Goal: Task Accomplishment & Management: Manage account settings

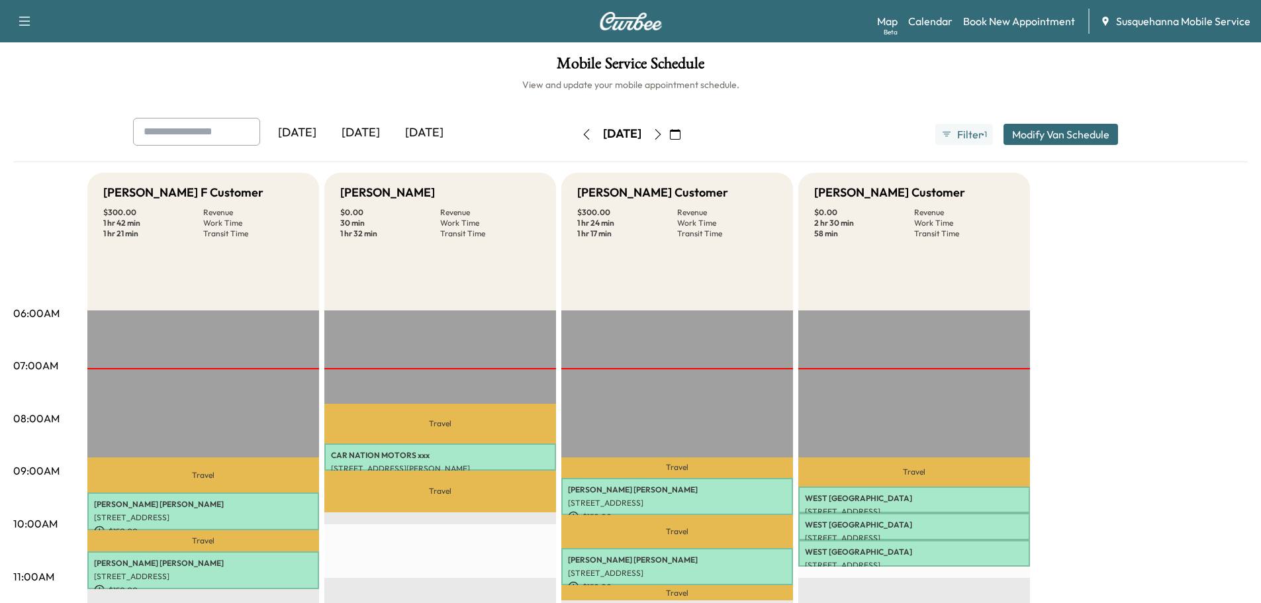
click at [661, 137] on icon "button" at bounding box center [658, 134] width 6 height 11
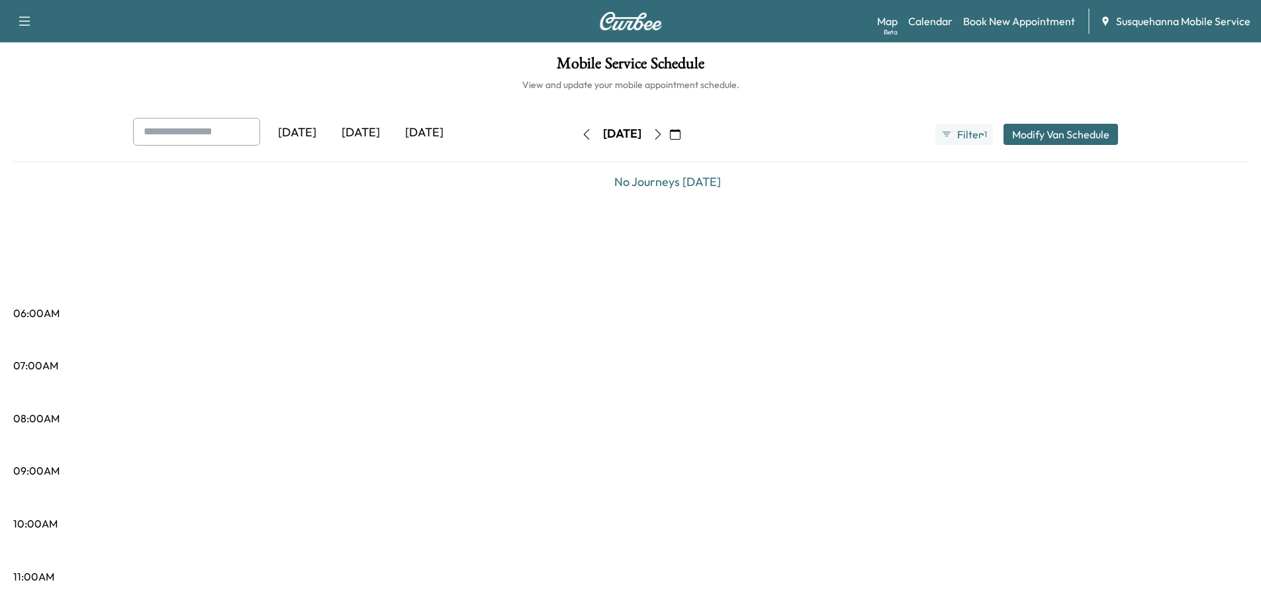
click at [663, 137] on icon "button" at bounding box center [658, 134] width 11 height 11
click at [661, 137] on icon "button" at bounding box center [658, 134] width 6 height 11
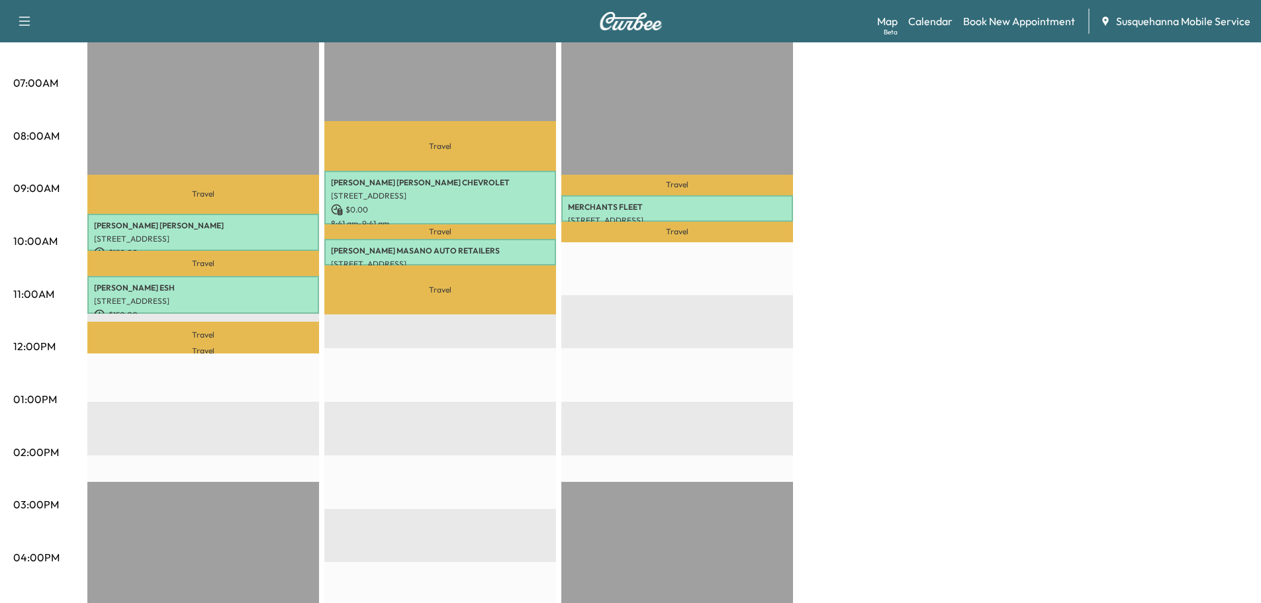
scroll to position [71, 0]
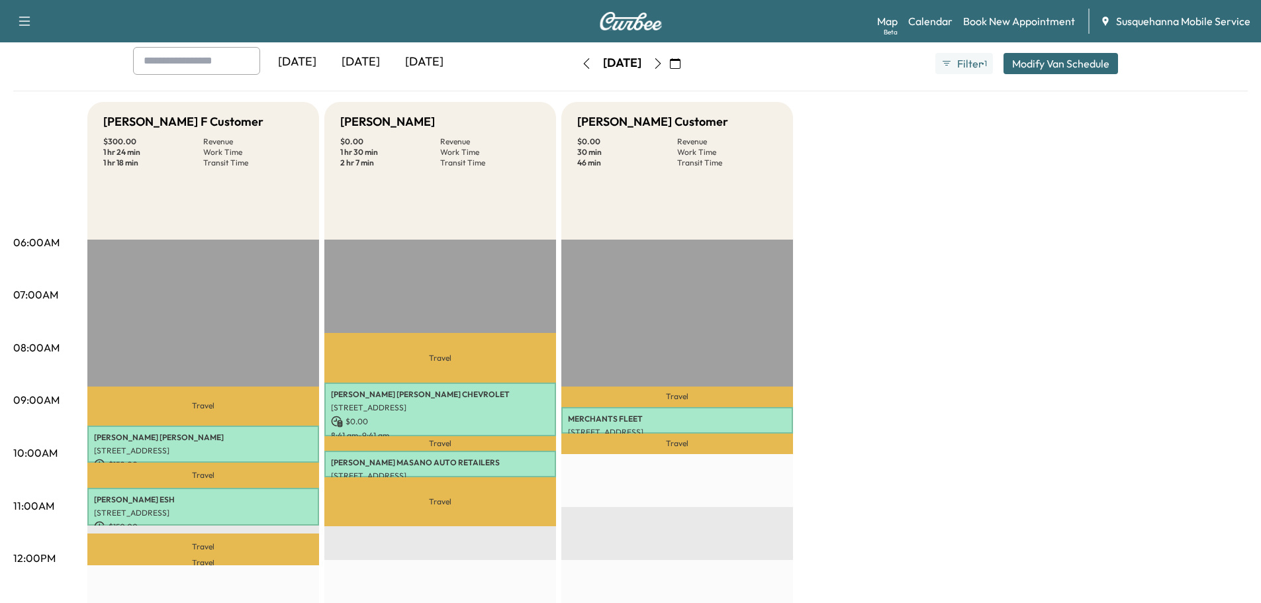
click at [663, 63] on icon "button" at bounding box center [658, 63] width 11 height 11
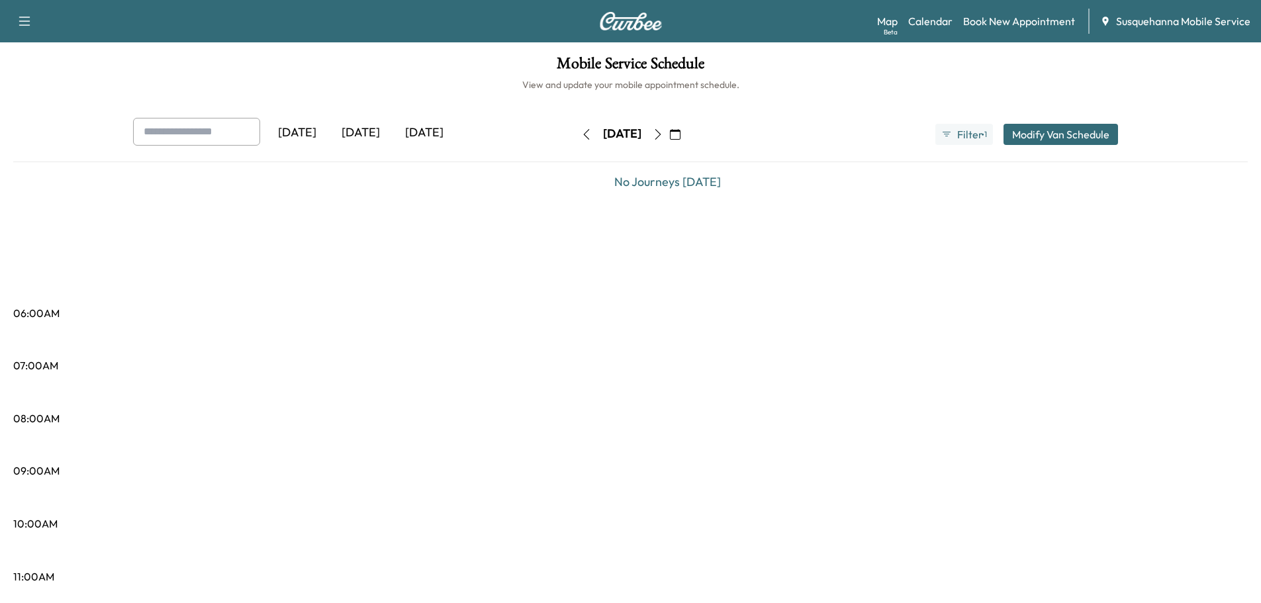
click at [663, 136] on icon "button" at bounding box center [658, 134] width 11 height 11
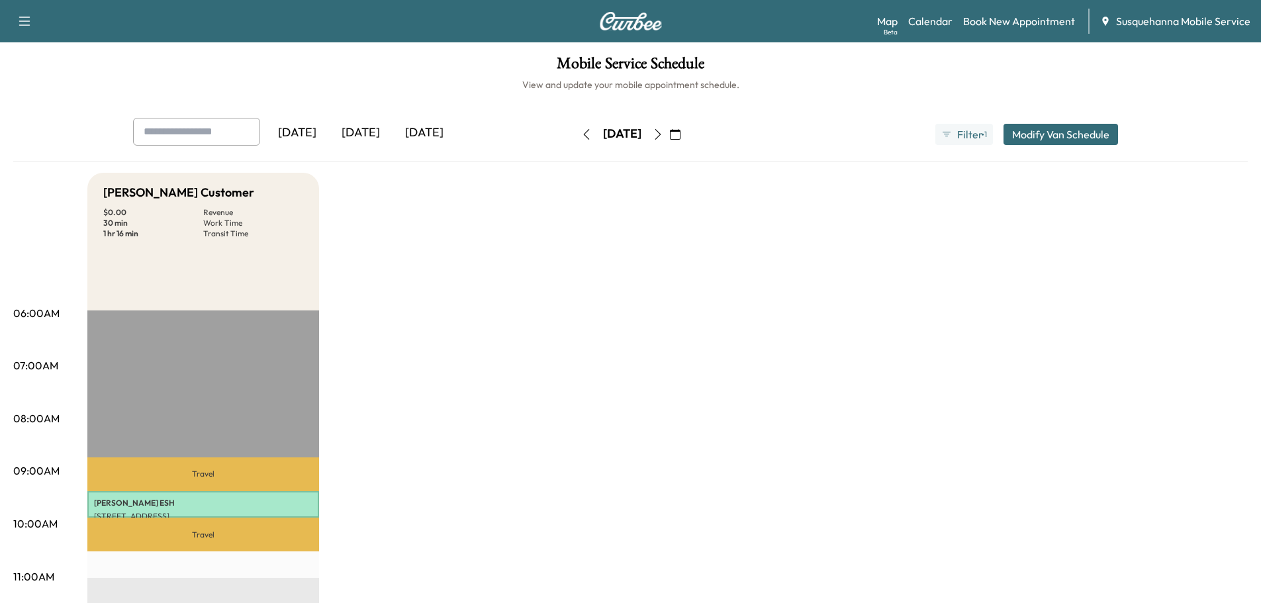
click at [669, 136] on button "button" at bounding box center [658, 134] width 23 height 21
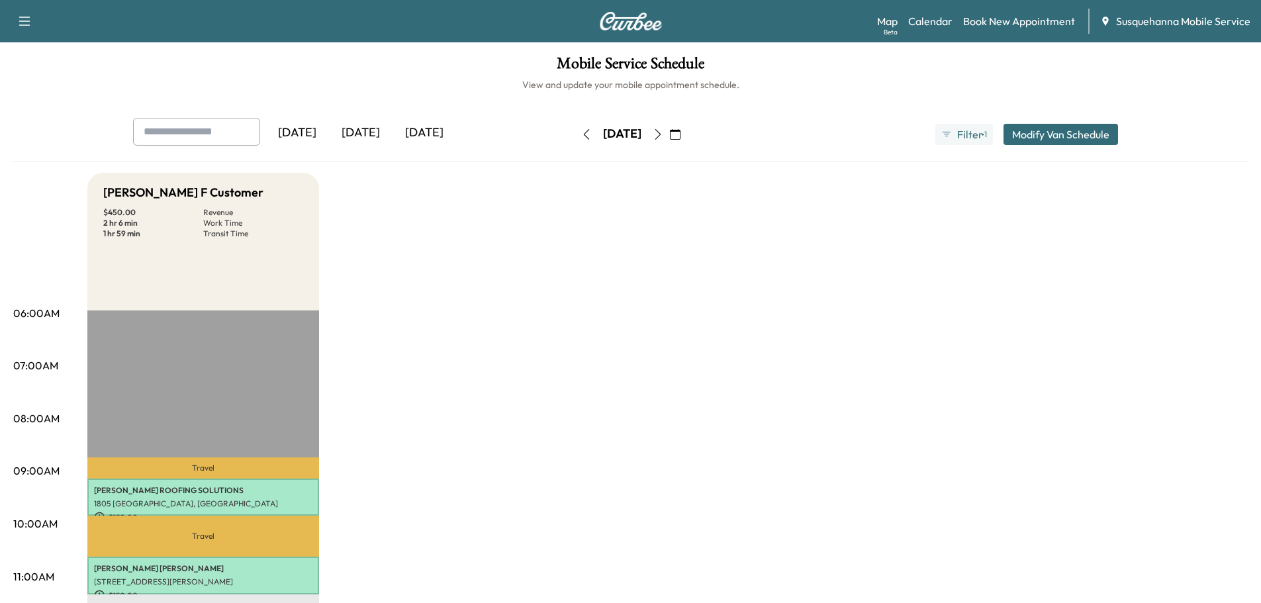
click at [663, 134] on icon "button" at bounding box center [658, 134] width 11 height 11
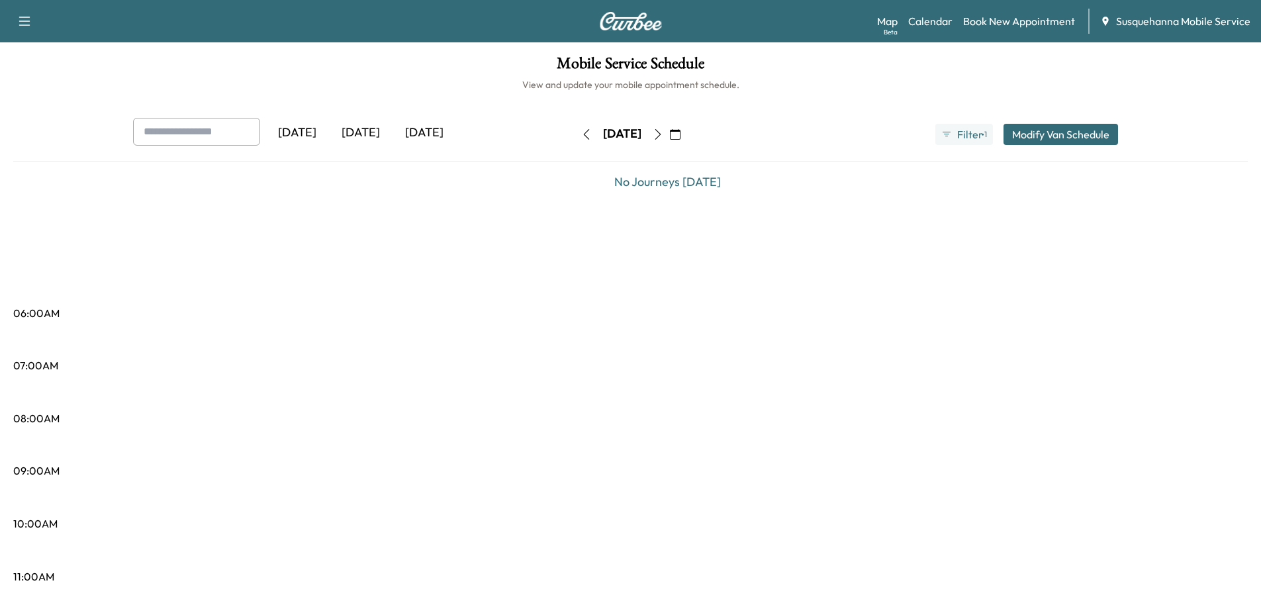
click at [680, 134] on icon "button" at bounding box center [675, 134] width 11 height 11
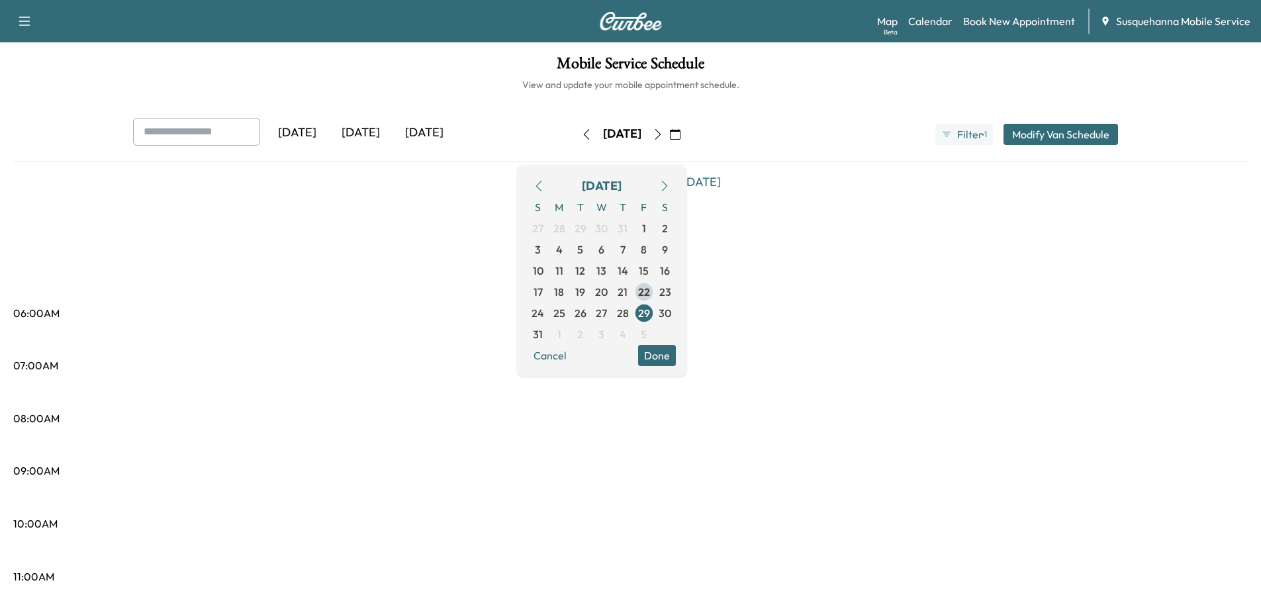
click at [655, 289] on span "22" at bounding box center [643, 291] width 21 height 21
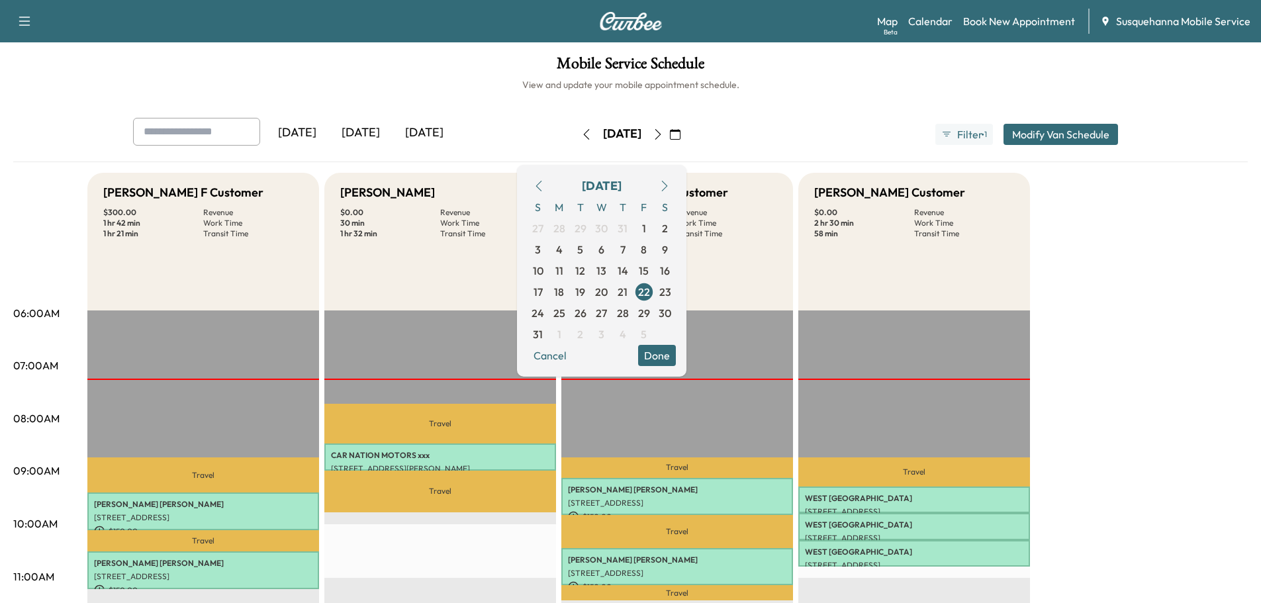
scroll to position [141, 0]
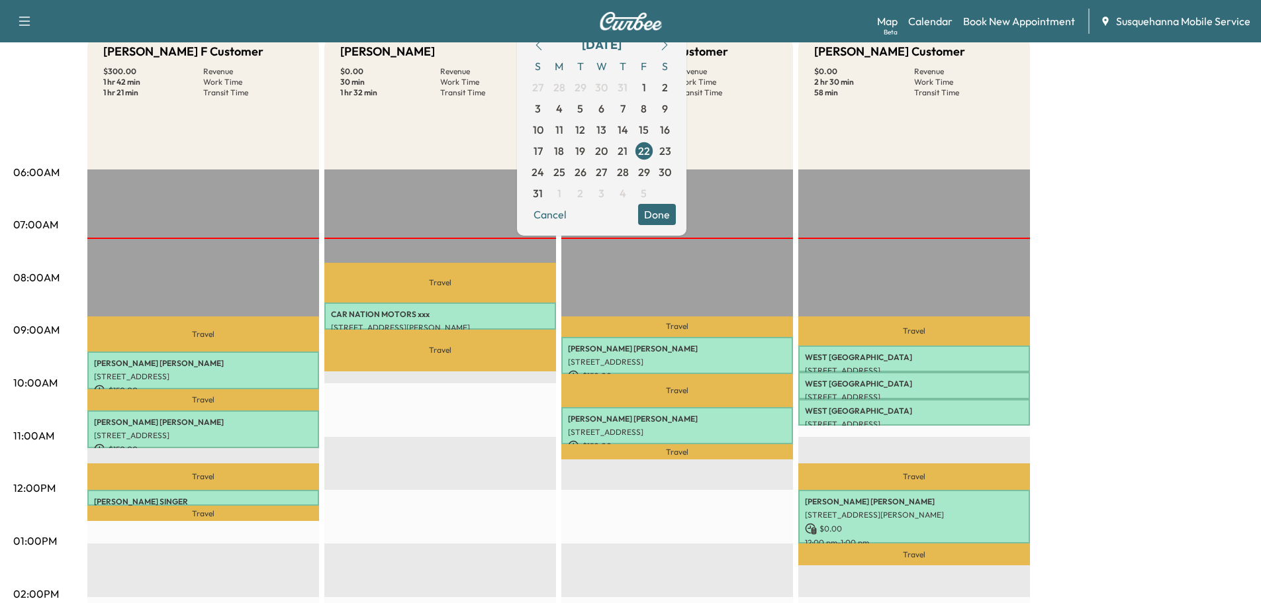
click at [676, 214] on button "Done" at bounding box center [657, 214] width 38 height 21
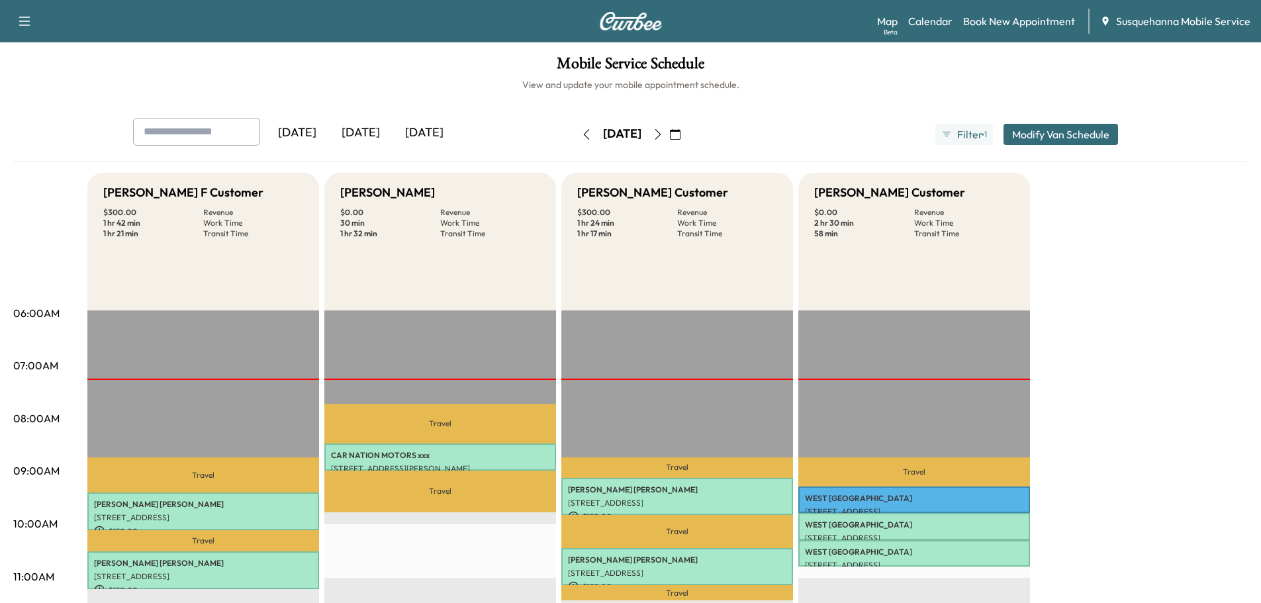
scroll to position [71, 0]
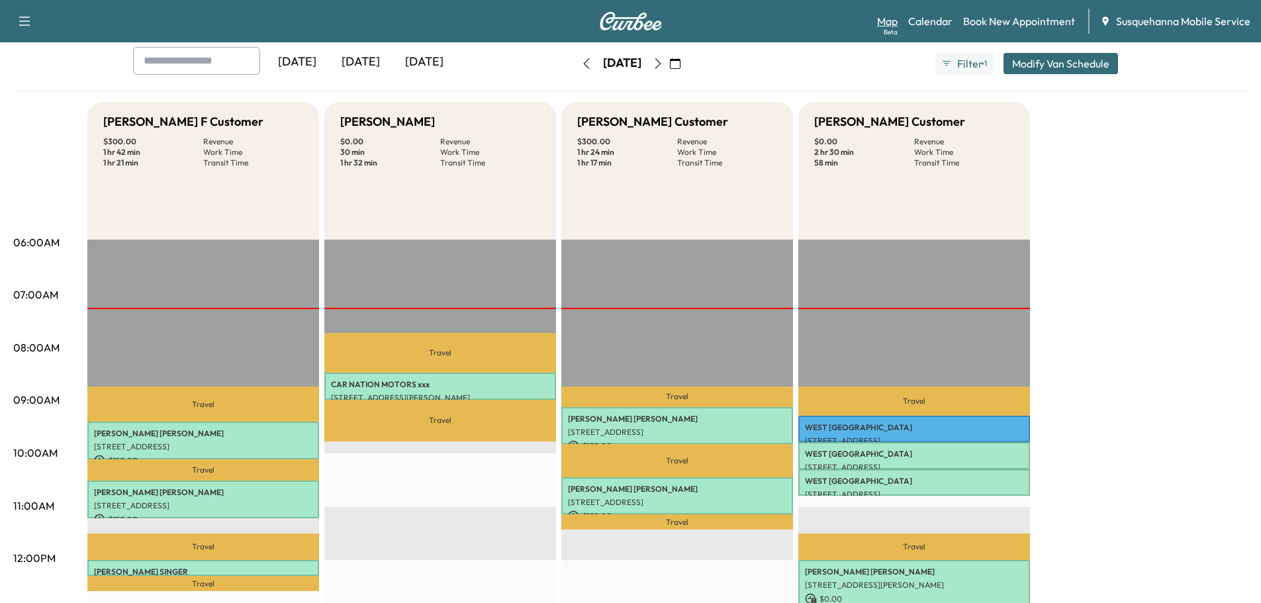
click at [888, 24] on link "Map Beta" at bounding box center [887, 21] width 21 height 16
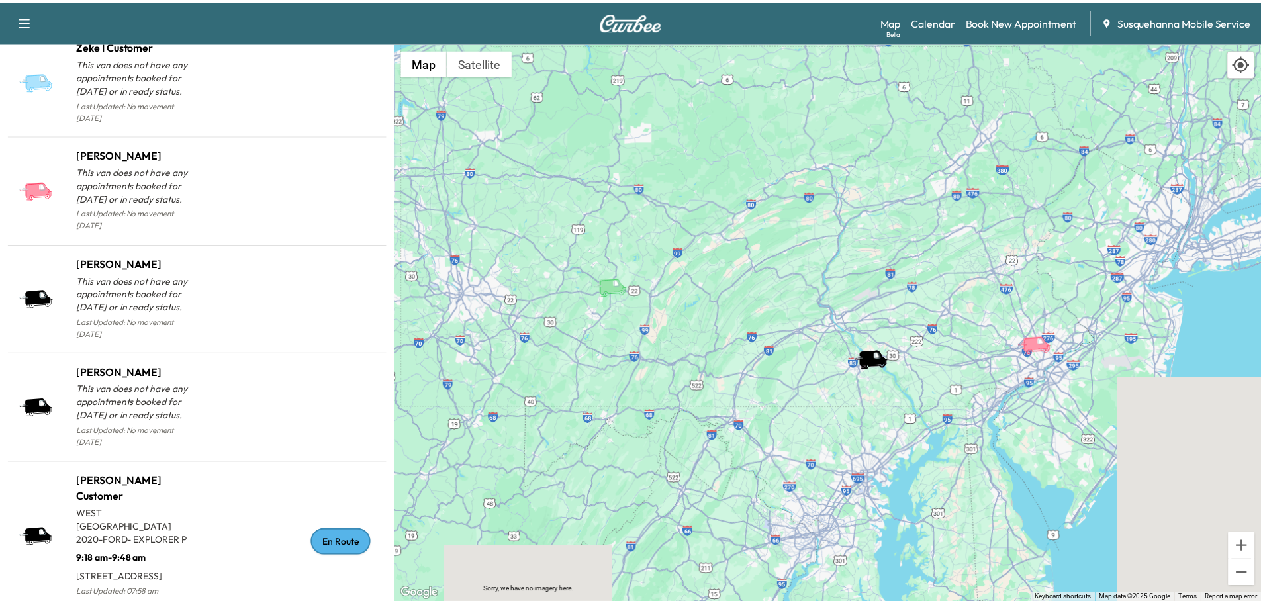
scroll to position [1342, 0]
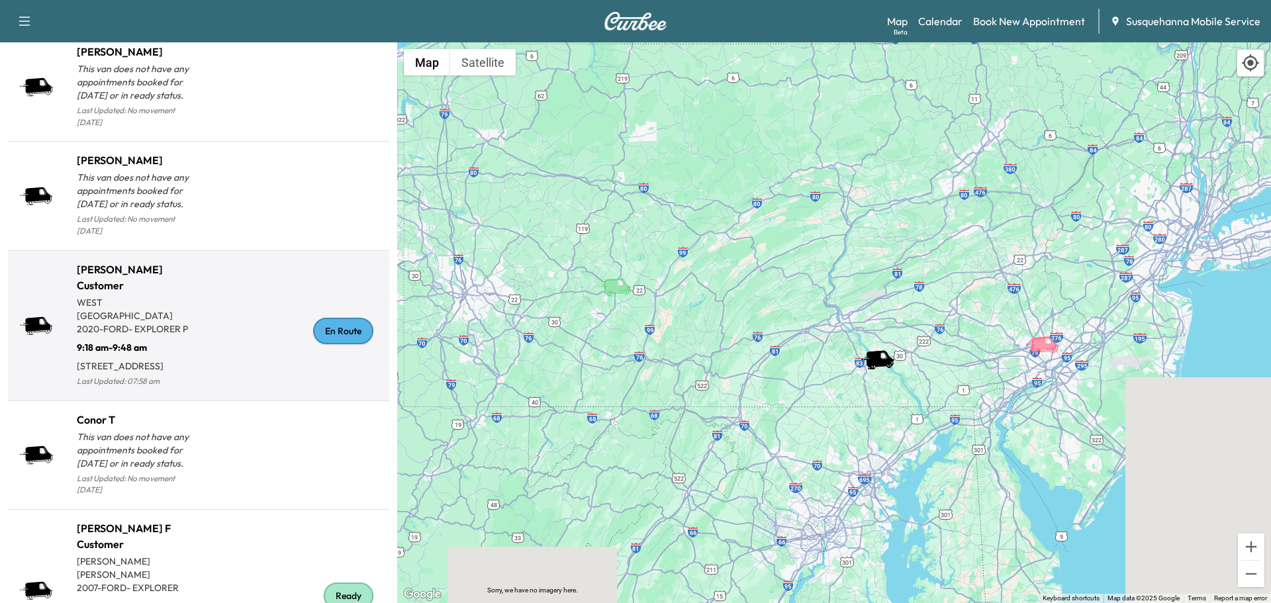
click at [348, 323] on div "En Route" at bounding box center [343, 331] width 60 height 26
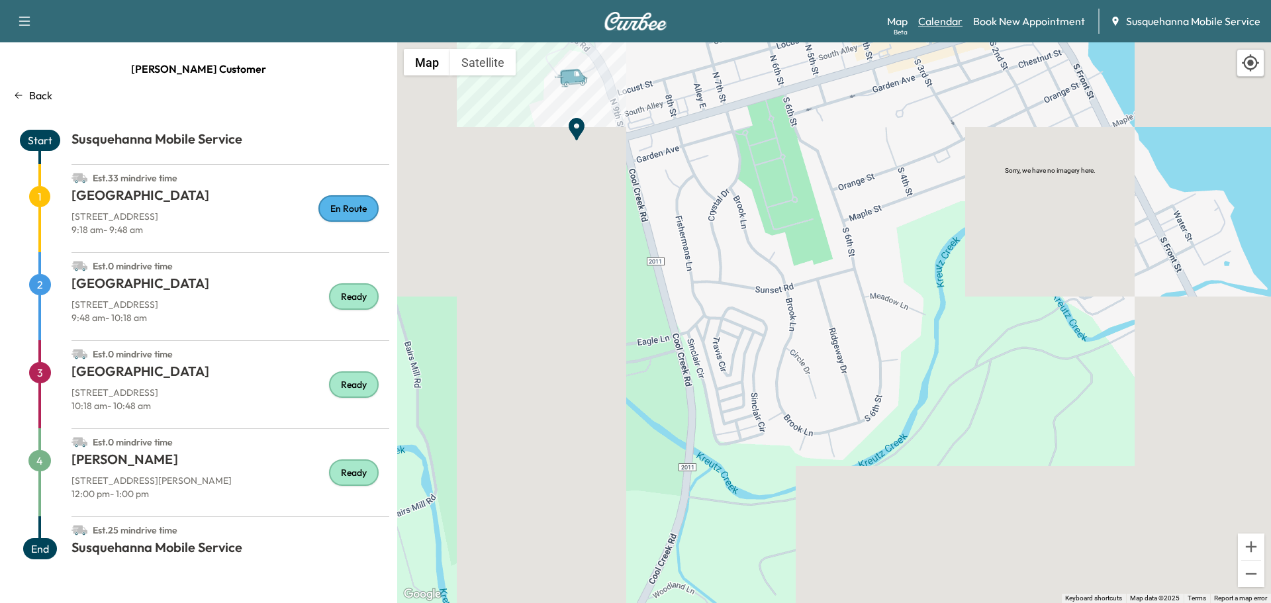
click at [956, 26] on link "Calendar" at bounding box center [940, 21] width 44 height 16
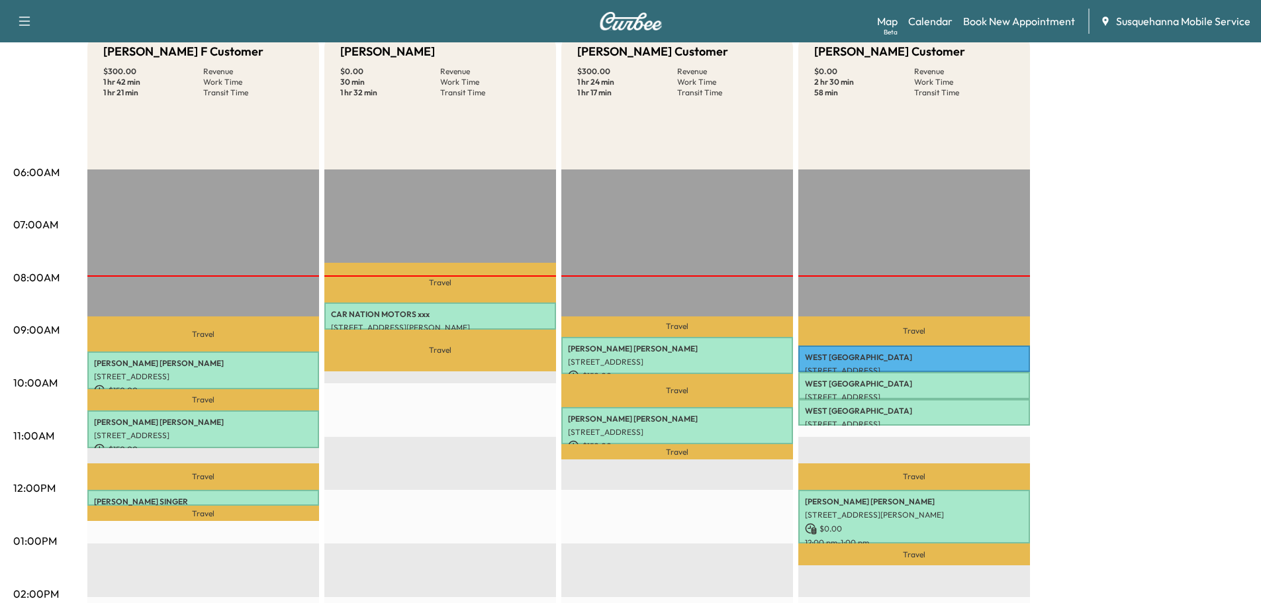
scroll to position [212, 0]
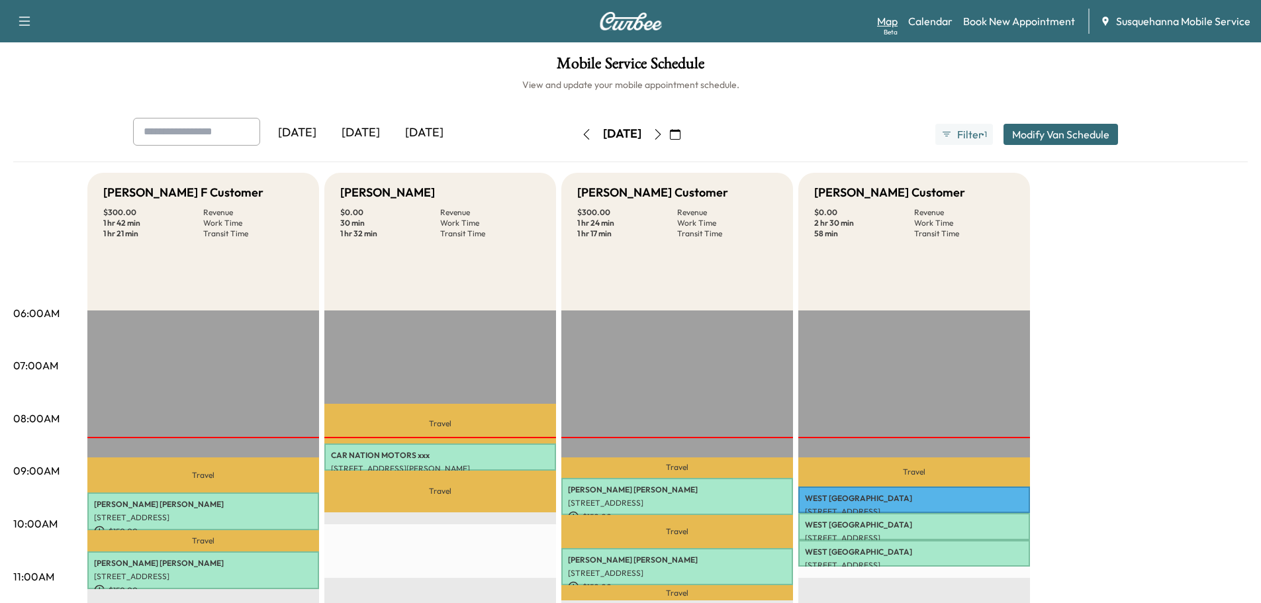
click at [896, 19] on link "Map Beta" at bounding box center [887, 21] width 21 height 16
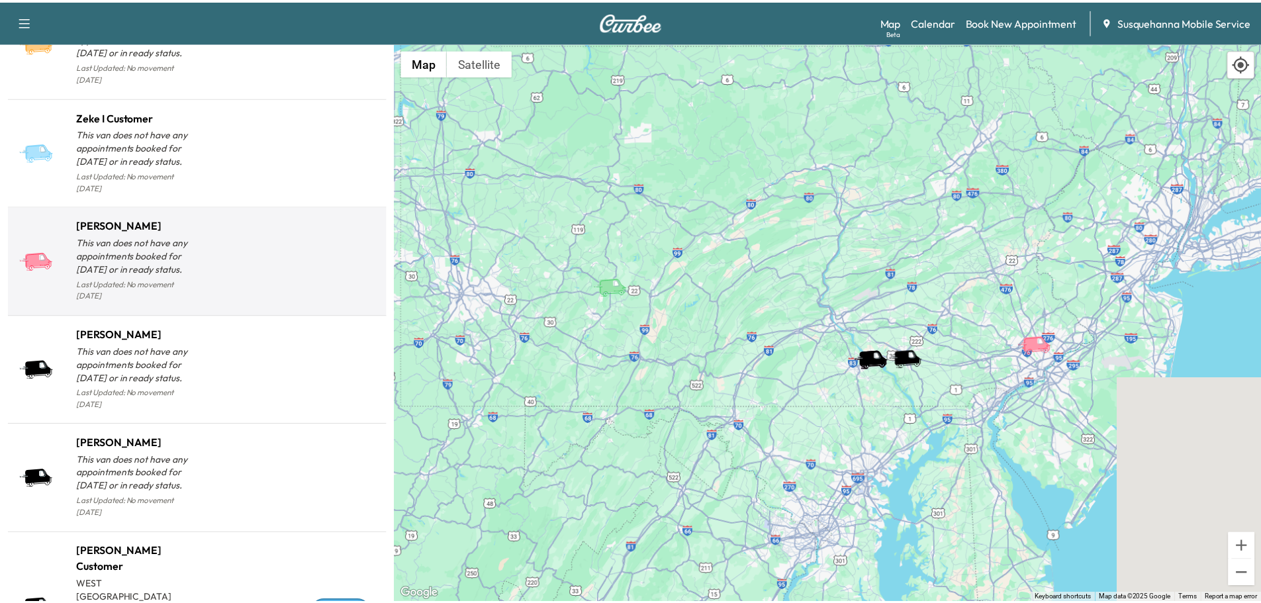
scroll to position [1130, 0]
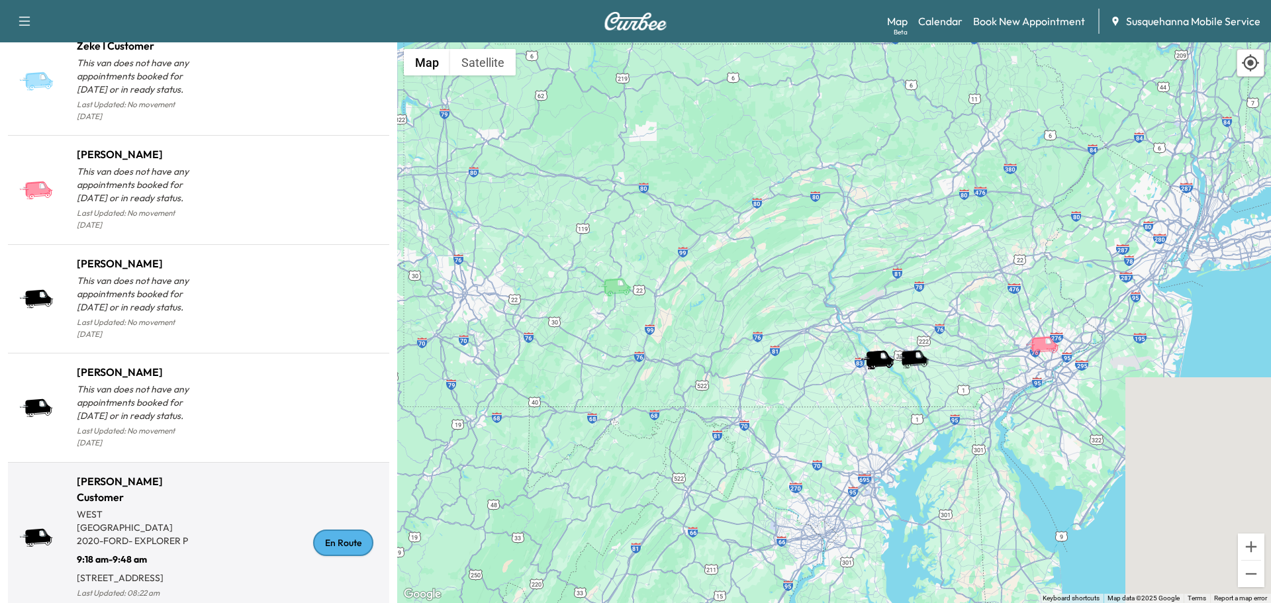
click at [320, 532] on div "En Route" at bounding box center [343, 543] width 60 height 26
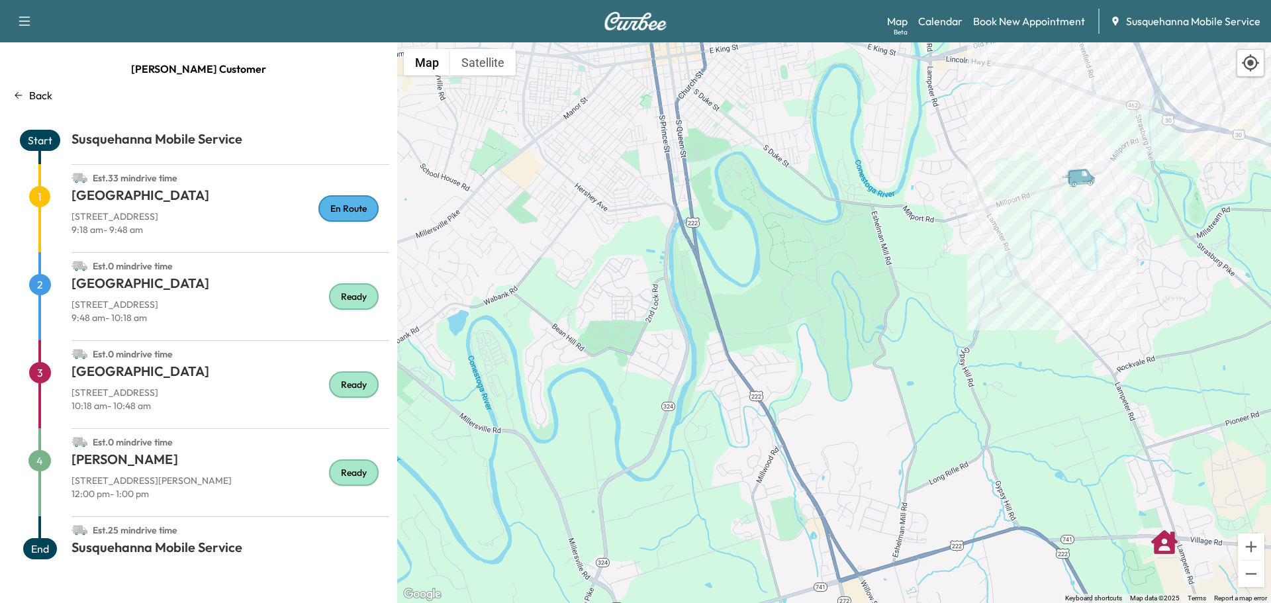
drag, startPoint x: 1200, startPoint y: 219, endPoint x: 1221, endPoint y: 391, distance: 173.4
click at [1221, 391] on div "To activate drag with keyboard, press Alt + Enter. Once in keyboard drag state,…" at bounding box center [834, 322] width 874 height 561
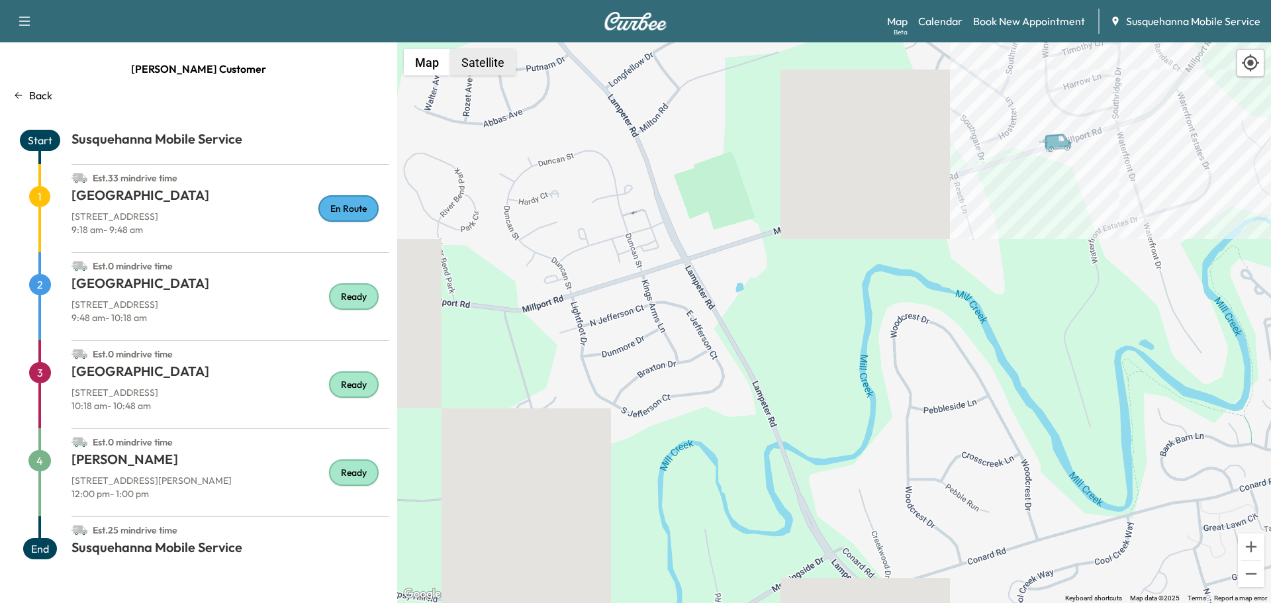
click at [480, 58] on button "Satellite" at bounding box center [483, 62] width 66 height 26
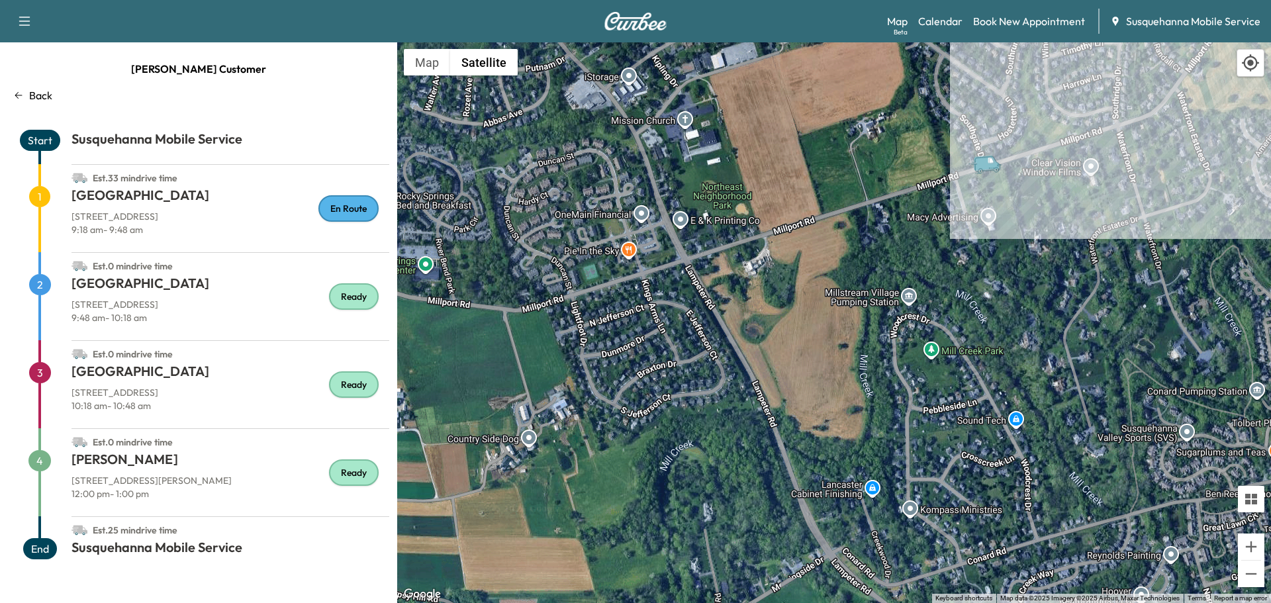
drag, startPoint x: 805, startPoint y: 384, endPoint x: 763, endPoint y: 218, distance: 170.8
click at [763, 218] on div "To activate drag with keyboard, press Alt + Enter. Once in keyboard drag state,…" at bounding box center [834, 322] width 874 height 561
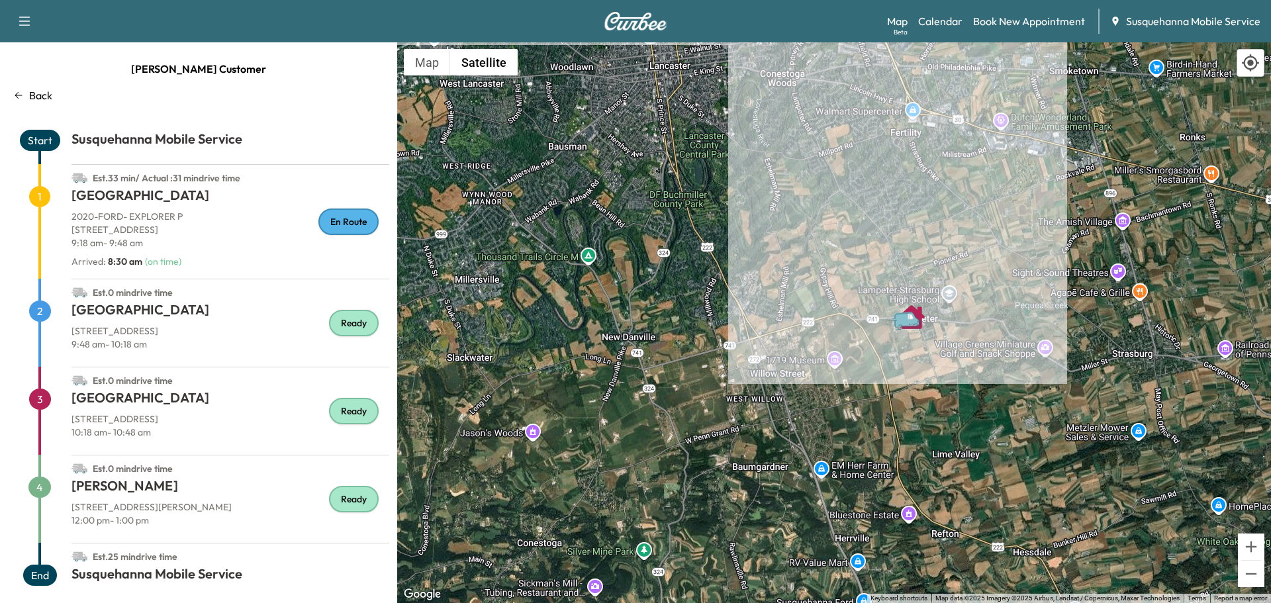
drag, startPoint x: 1003, startPoint y: 447, endPoint x: 1002, endPoint y: 328, distance: 119.8
click at [1002, 328] on div "To activate drag with keyboard, press Alt + Enter. Once in keyboard drag state,…" at bounding box center [834, 322] width 874 height 561
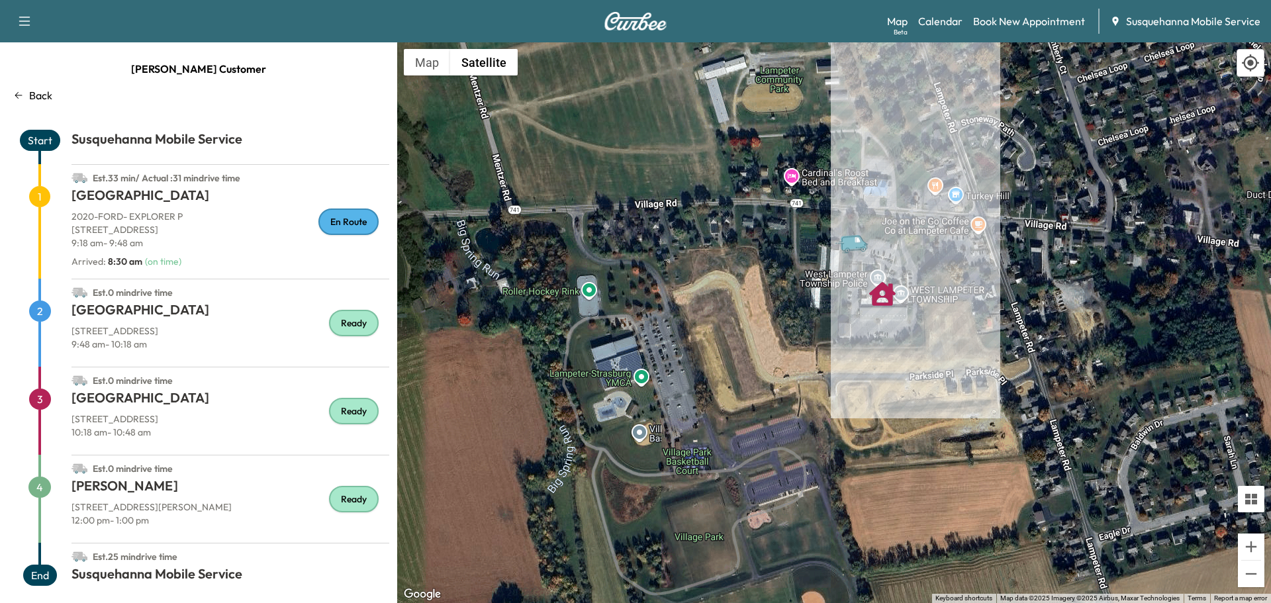
drag, startPoint x: 977, startPoint y: 400, endPoint x: 959, endPoint y: 310, distance: 91.9
click at [959, 310] on div "To activate drag with keyboard, press Alt + Enter. Once in keyboard drag state,…" at bounding box center [834, 322] width 874 height 561
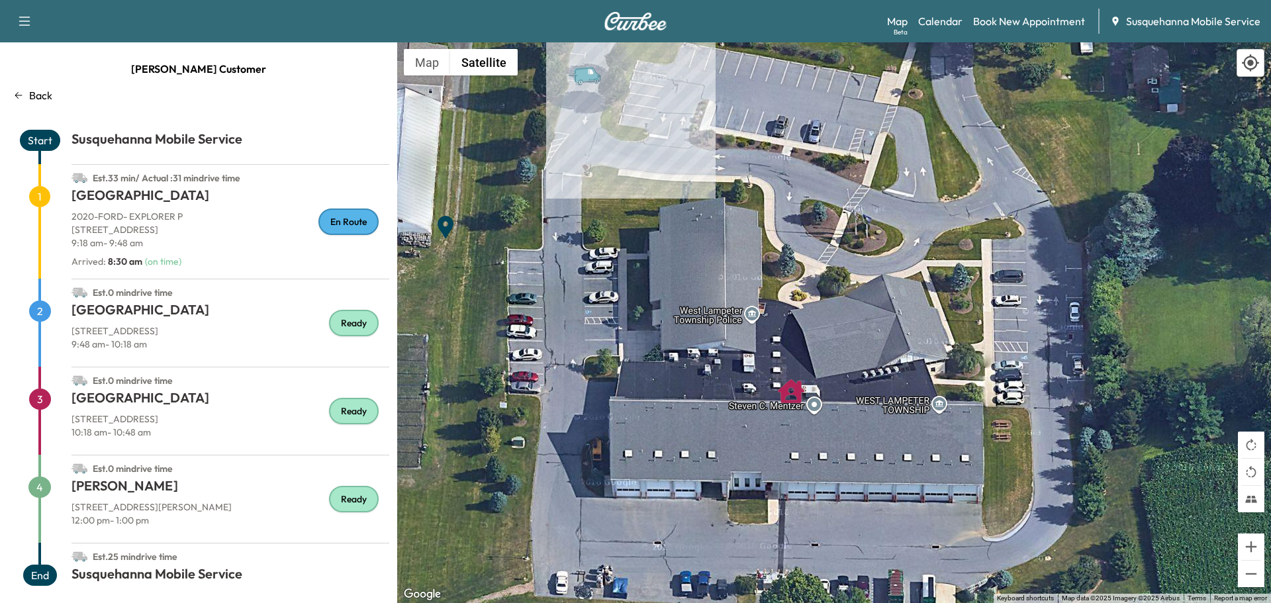
drag, startPoint x: 794, startPoint y: 318, endPoint x: 1239, endPoint y: 417, distance: 455.8
click at [1239, 417] on div "To activate drag with keyboard, press Alt + Enter. Once in keyboard drag state,…" at bounding box center [834, 322] width 874 height 561
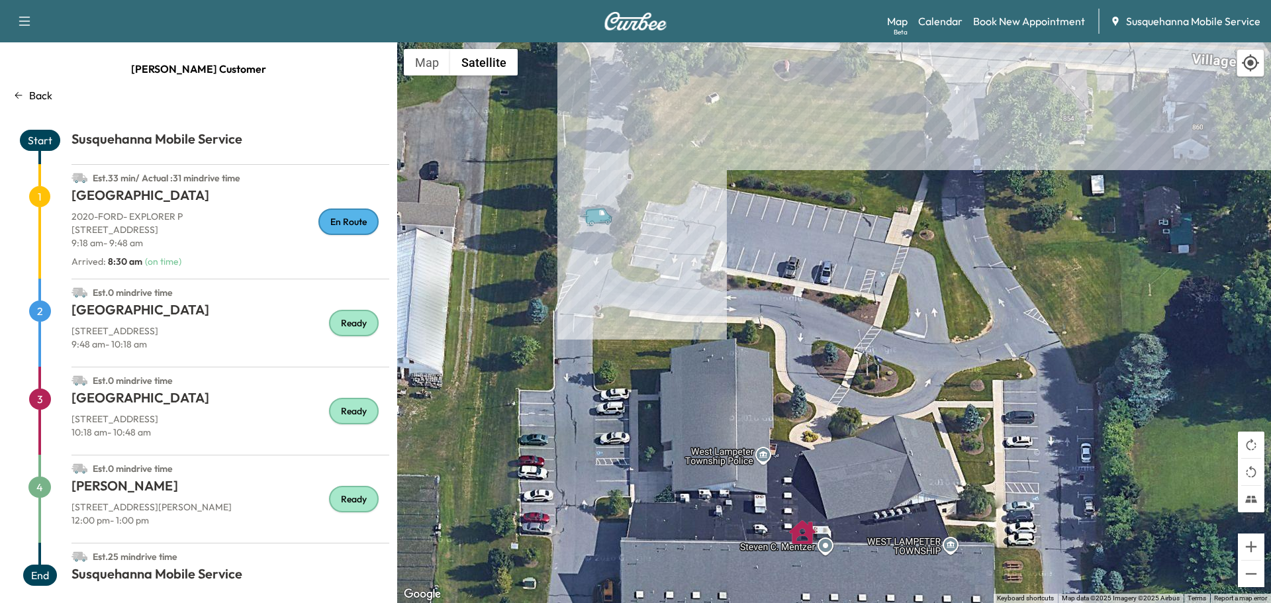
drag, startPoint x: 1092, startPoint y: 244, endPoint x: 1103, endPoint y: 387, distance: 143.4
click at [1103, 387] on div "To activate drag with keyboard, press Alt + Enter. Once in keyboard drag state,…" at bounding box center [834, 322] width 874 height 561
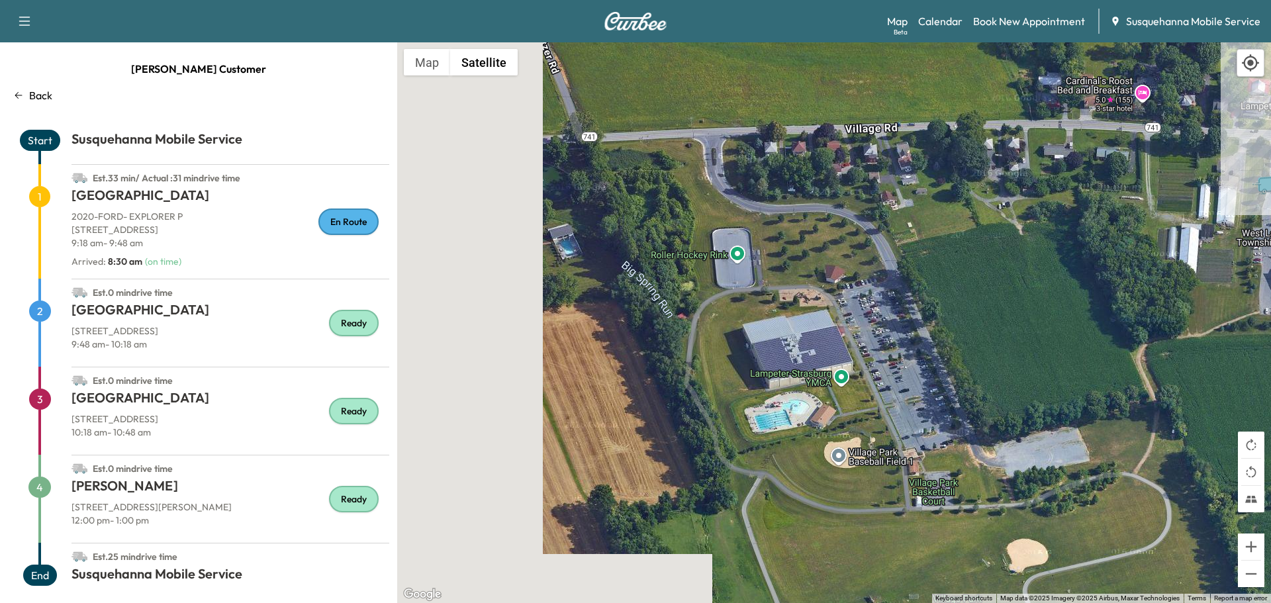
drag, startPoint x: 725, startPoint y: 462, endPoint x: 1268, endPoint y: 272, distance: 575.1
click at [1268, 272] on div "To activate drag with keyboard, press Alt + Enter. Once in keyboard drag state,…" at bounding box center [834, 322] width 874 height 561
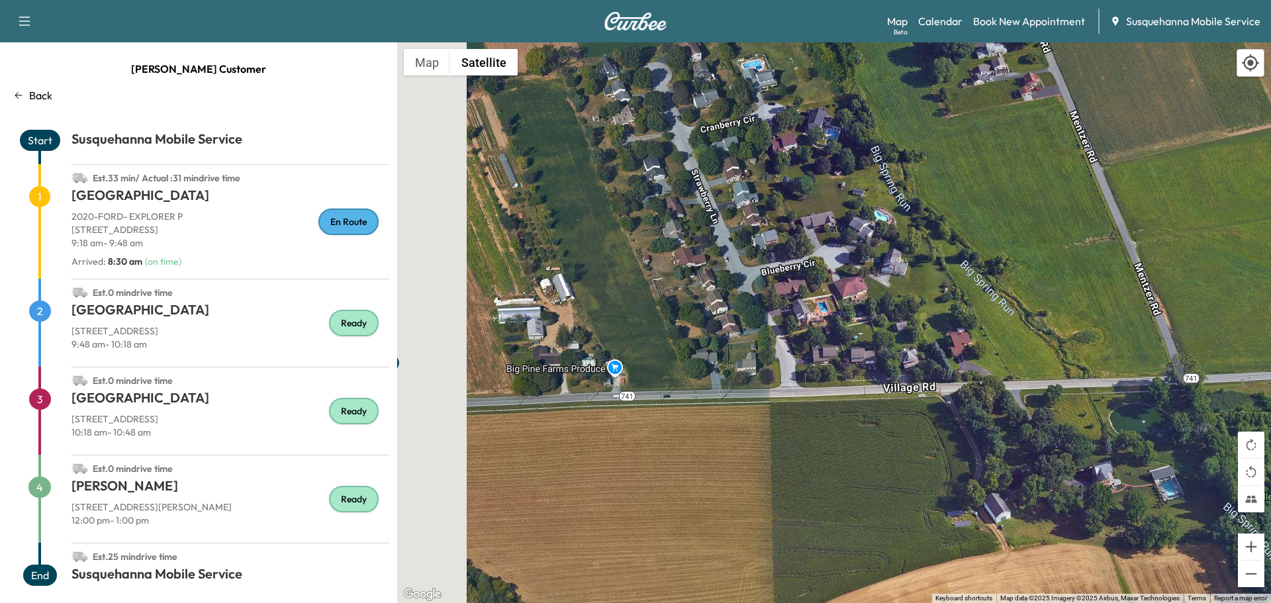
drag, startPoint x: 543, startPoint y: 175, endPoint x: 1074, endPoint y: 502, distance: 623.2
click at [1074, 502] on div "To activate drag with keyboard, press Alt + Enter. Once in keyboard drag state,…" at bounding box center [834, 322] width 874 height 561
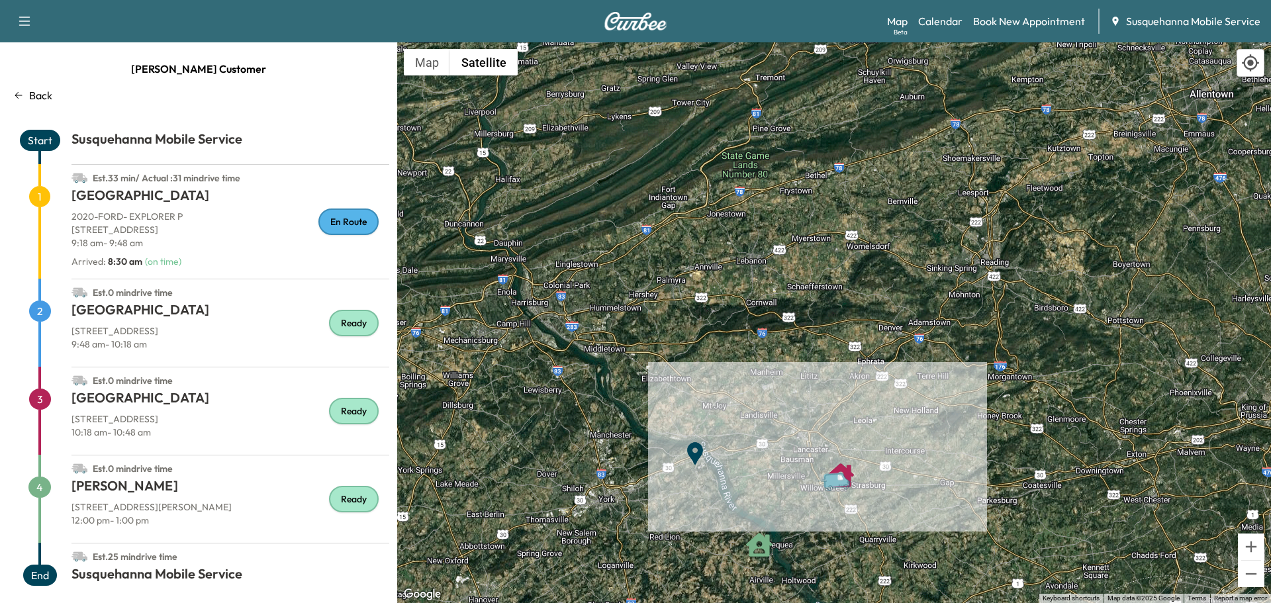
drag, startPoint x: 606, startPoint y: 279, endPoint x: 675, endPoint y: 426, distance: 162.6
click at [669, 440] on div "To activate drag with keyboard, press Alt + Enter. Once in keyboard drag state,…" at bounding box center [834, 322] width 874 height 561
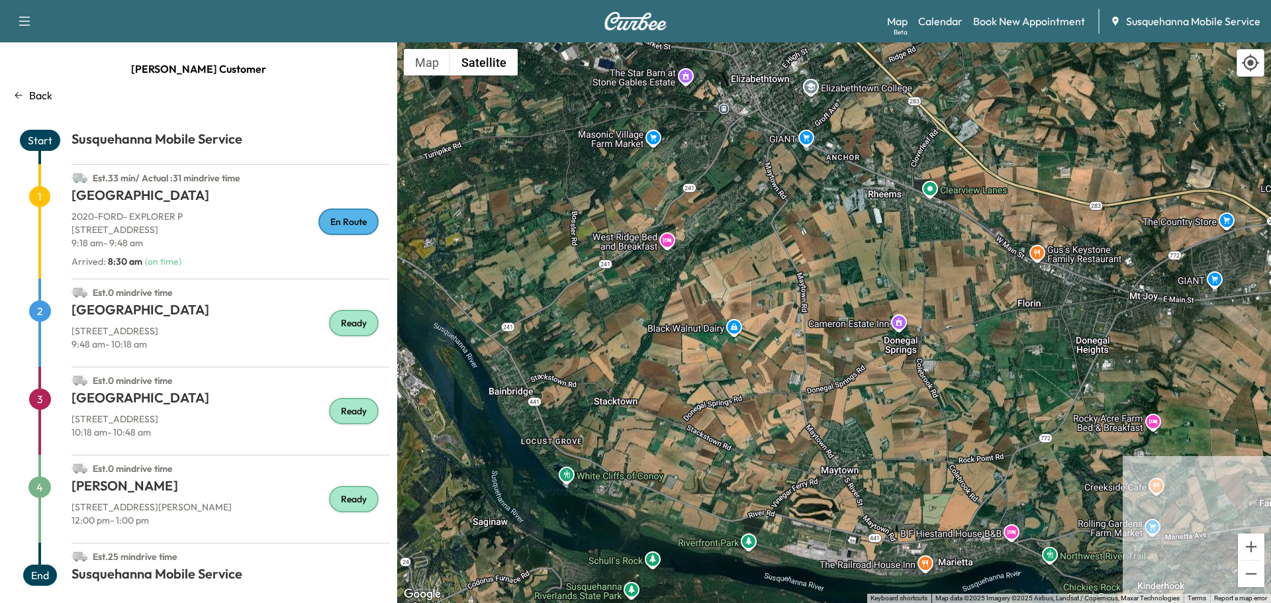
drag, startPoint x: 739, startPoint y: 483, endPoint x: 722, endPoint y: 321, distance: 162.4
click at [722, 321] on div "To activate drag with keyboard, press Alt + Enter. Once in keyboard drag state,…" at bounding box center [834, 322] width 874 height 561
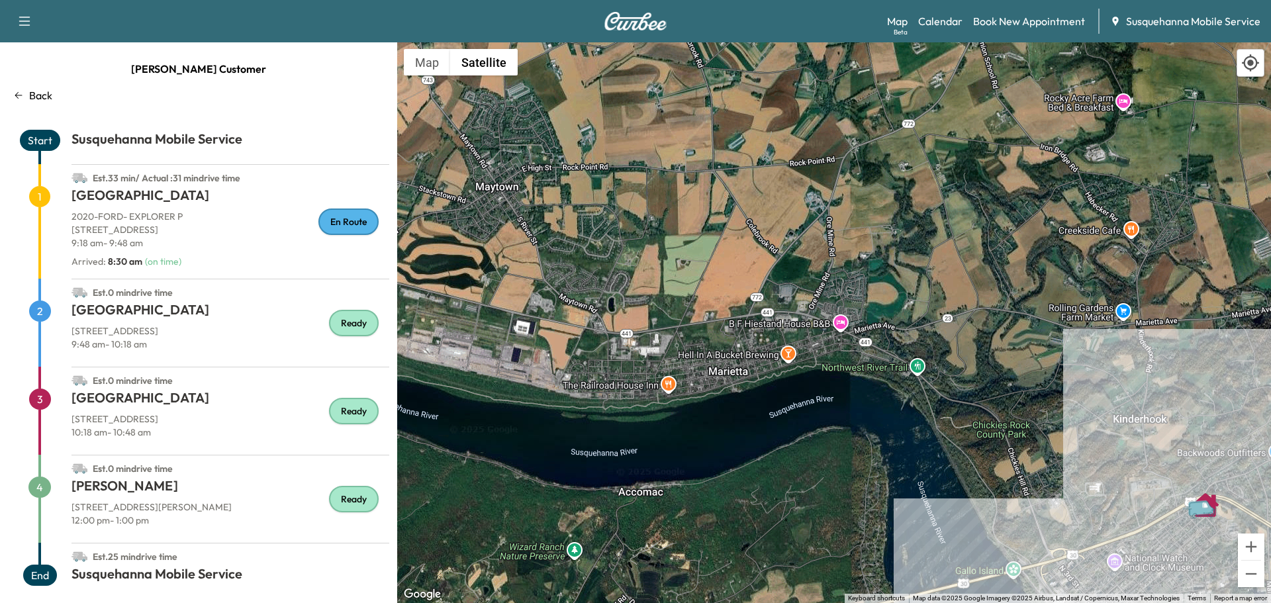
drag, startPoint x: 774, startPoint y: 462, endPoint x: 330, endPoint y: 141, distance: 548.6
click at [330, 141] on div "Zach C Customer Back Start Susquehanna Mobile Service Est. 33 min / Actual : 31…" at bounding box center [635, 322] width 1271 height 561
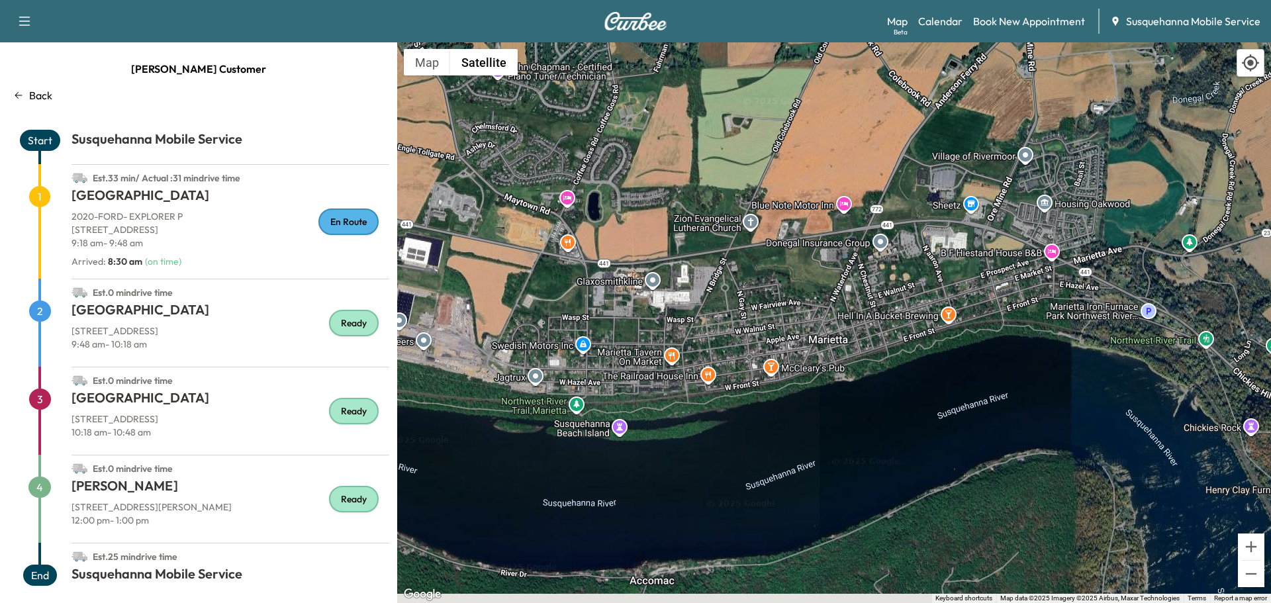
drag, startPoint x: 580, startPoint y: 391, endPoint x: 745, endPoint y: 254, distance: 213.9
click at [745, 254] on div "To activate drag with keyboard, press Alt + Enter. Once in keyboard drag state,…" at bounding box center [834, 322] width 874 height 561
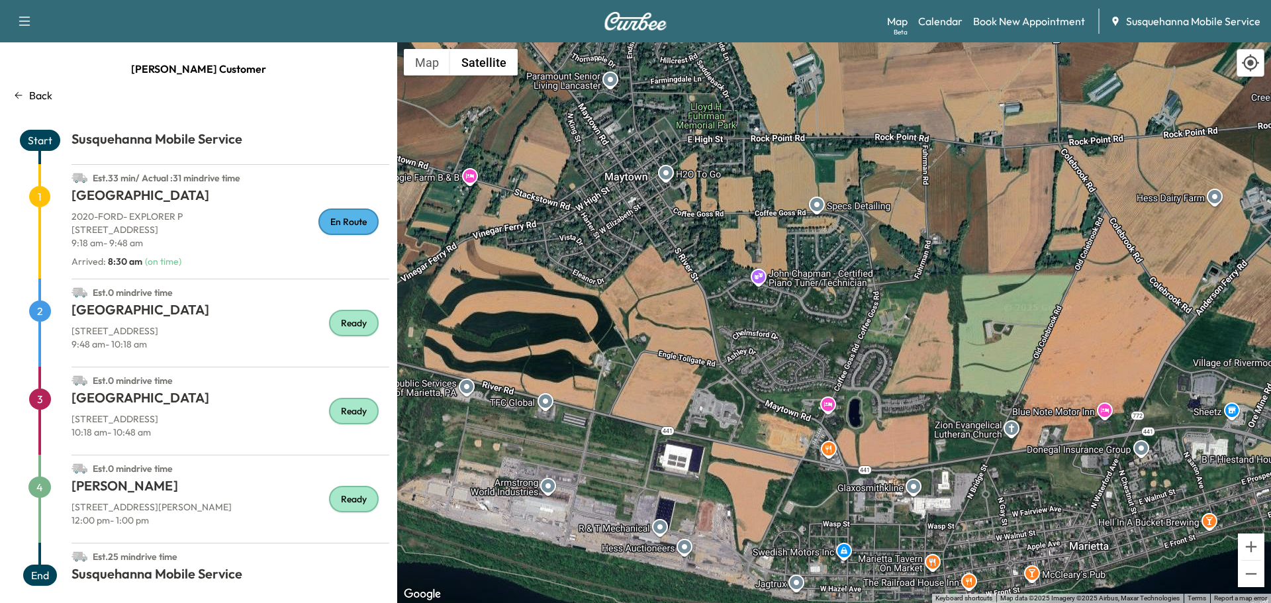
drag, startPoint x: 512, startPoint y: 144, endPoint x: 744, endPoint y: 421, distance: 361.4
click at [744, 421] on div "To activate drag with keyboard, press Alt + Enter. Once in keyboard drag state,…" at bounding box center [834, 322] width 874 height 561
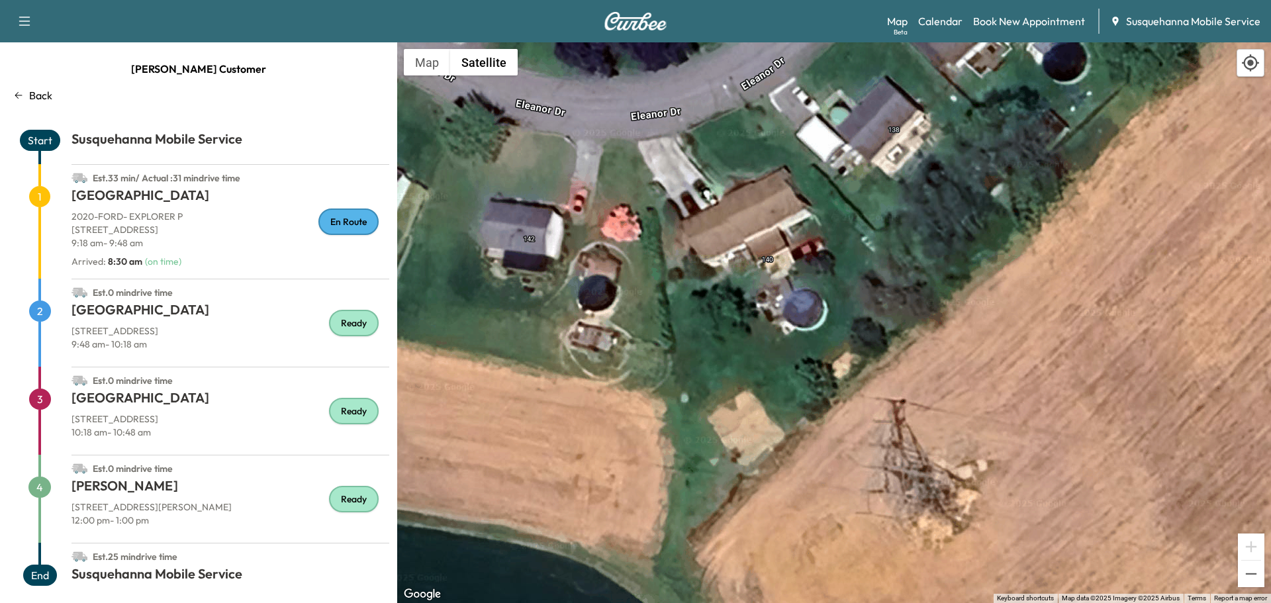
drag, startPoint x: 783, startPoint y: 143, endPoint x: 782, endPoint y: 389, distance: 245.6
click at [782, 389] on div "To activate drag with keyboard, press Alt + Enter. Once in keyboard drag state,…" at bounding box center [834, 322] width 874 height 561
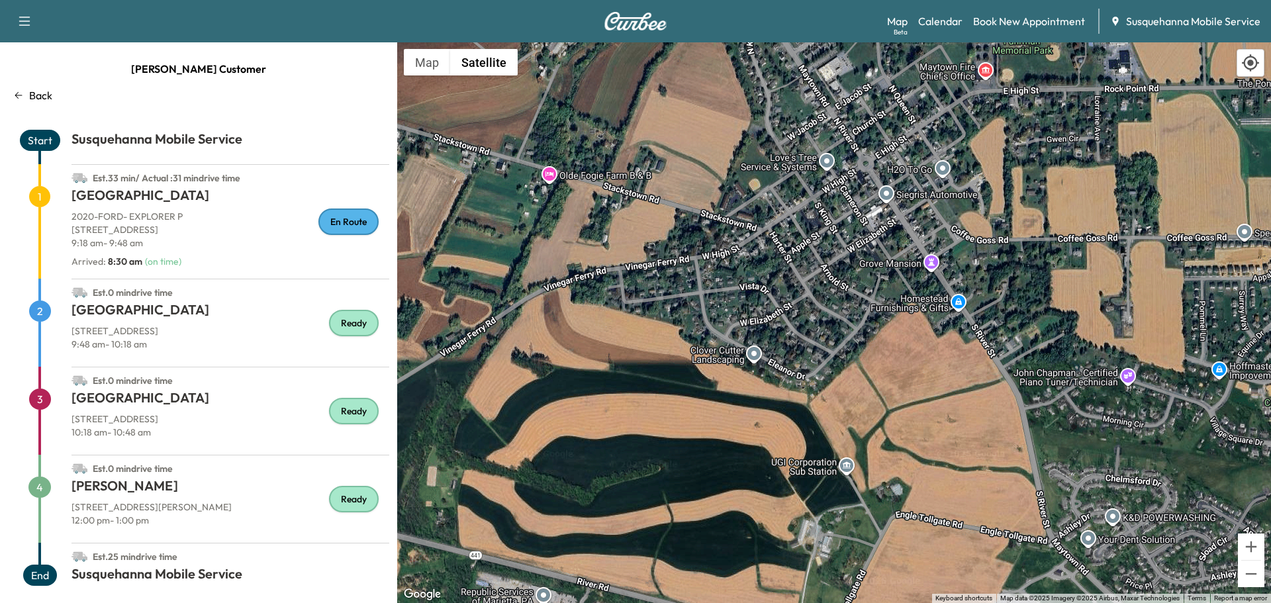
drag, startPoint x: 810, startPoint y: 203, endPoint x: 792, endPoint y: 385, distance: 182.3
click at [792, 385] on div "To activate drag with keyboard, press Alt + Enter. Once in keyboard drag state,…" at bounding box center [834, 322] width 874 height 561
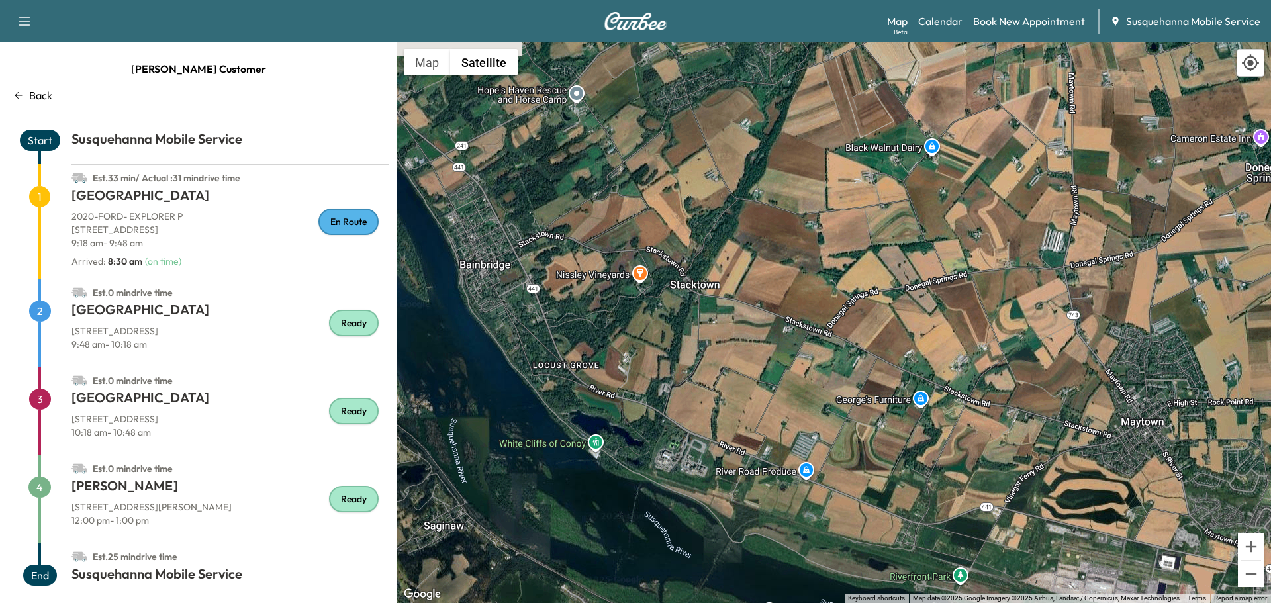
drag, startPoint x: 626, startPoint y: 273, endPoint x: 885, endPoint y: 426, distance: 300.6
click at [885, 426] on div "To activate drag with keyboard, press Alt + Enter. Once in keyboard drag state,…" at bounding box center [834, 322] width 874 height 561
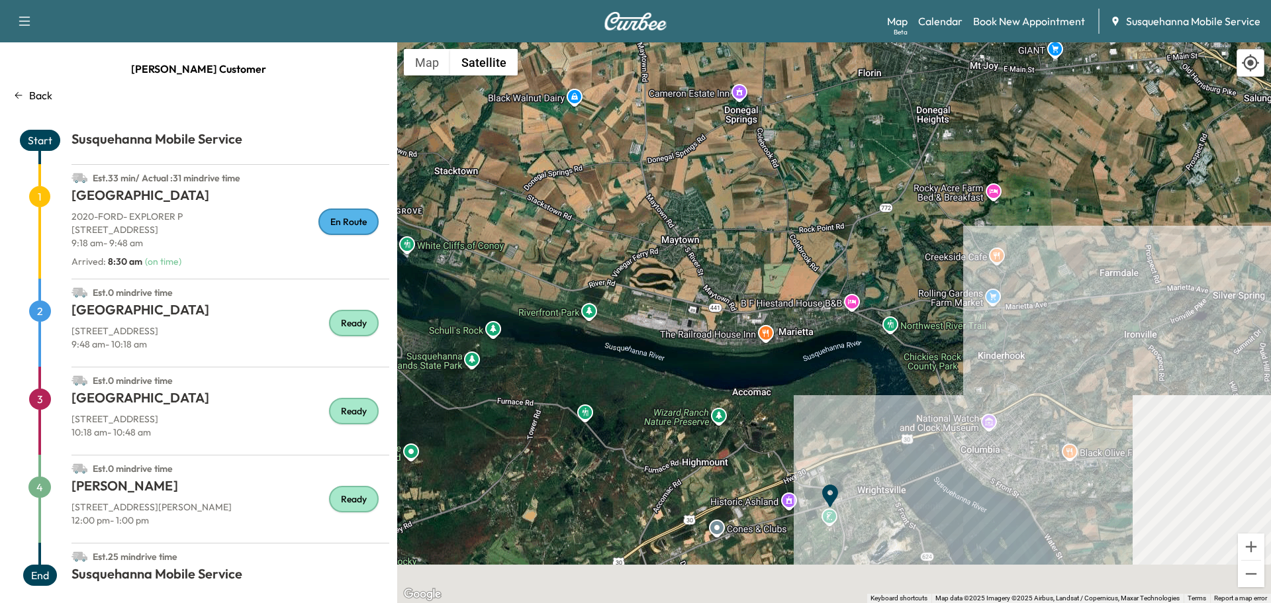
drag, startPoint x: 1095, startPoint y: 349, endPoint x: 583, endPoint y: 251, distance: 521.0
click at [583, 251] on div "To activate drag with keyboard, press Alt + Enter. Once in keyboard drag state,…" at bounding box center [834, 322] width 874 height 561
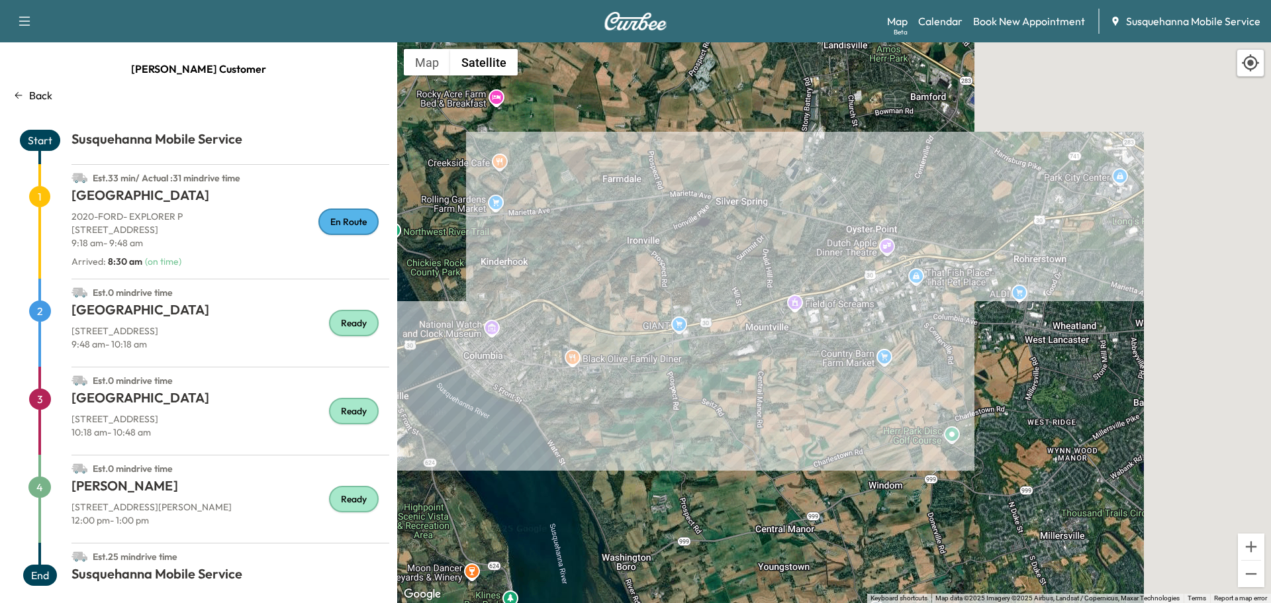
drag, startPoint x: 1110, startPoint y: 422, endPoint x: 567, endPoint y: 340, distance: 549.0
click at [567, 340] on div "To activate drag with keyboard, press Alt + Enter. Once in keyboard drag state,…" at bounding box center [834, 322] width 874 height 561
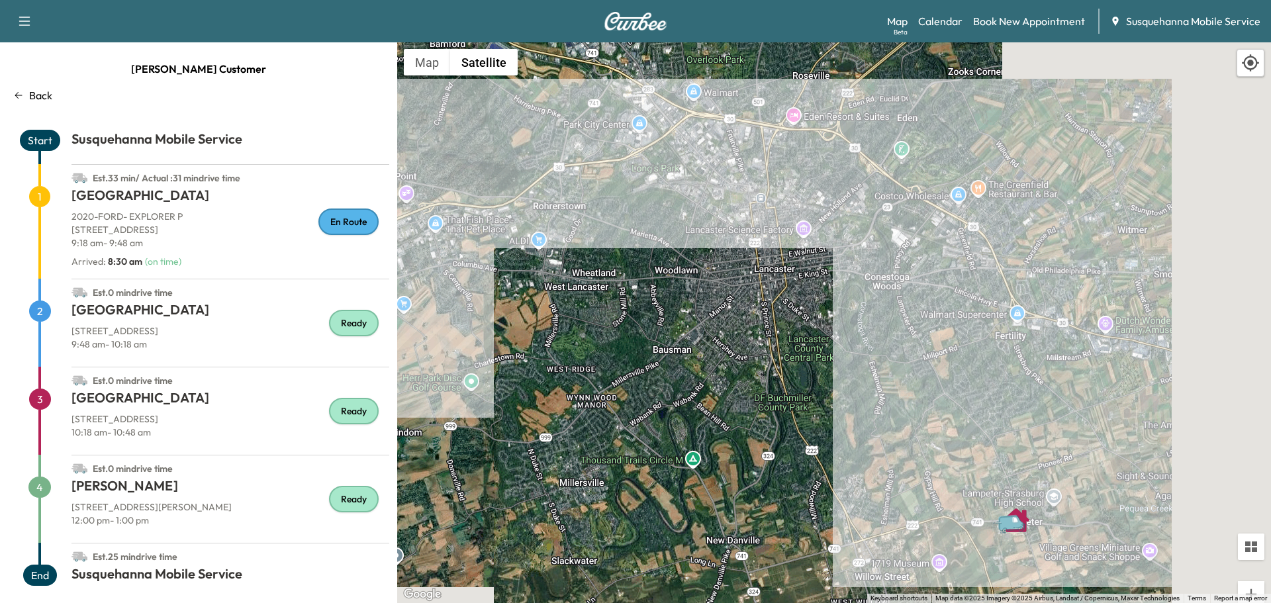
drag, startPoint x: 1092, startPoint y: 367, endPoint x: 561, endPoint y: 319, distance: 533.7
click at [561, 319] on div "To activate drag with keyboard, press Alt + Enter. Once in keyboard drag state,…" at bounding box center [834, 322] width 874 height 561
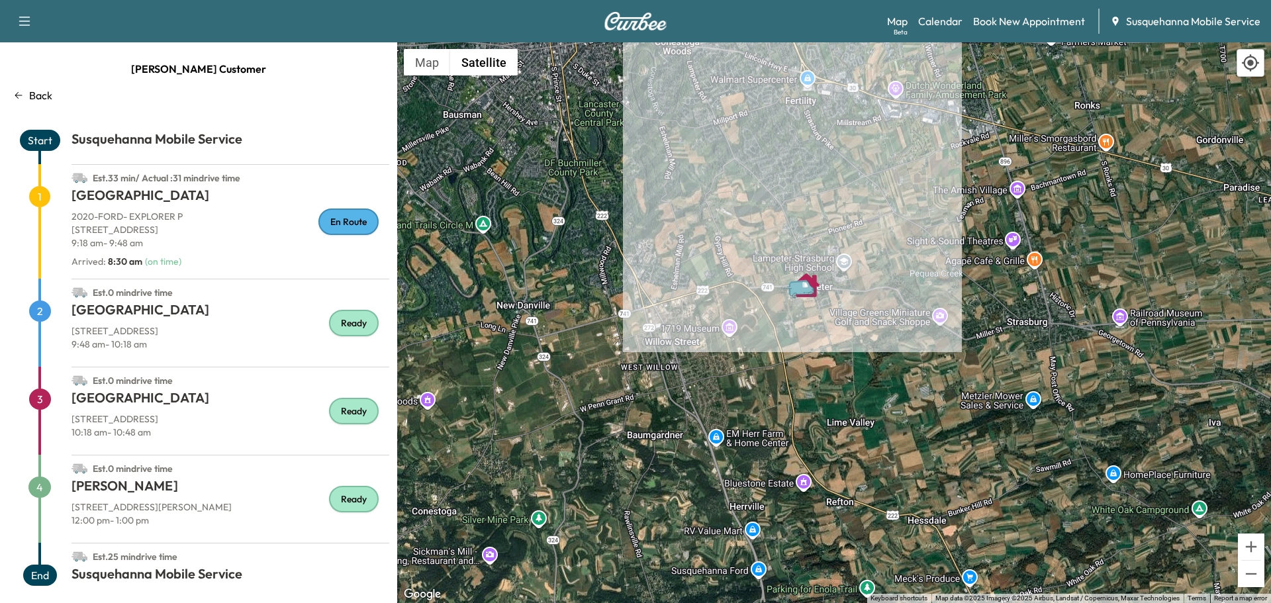
drag, startPoint x: 949, startPoint y: 491, endPoint x: 729, endPoint y: 211, distance: 356.4
click at [729, 211] on div "To activate drag with keyboard, press Alt + Enter. Once in keyboard drag state,…" at bounding box center [834, 322] width 874 height 561
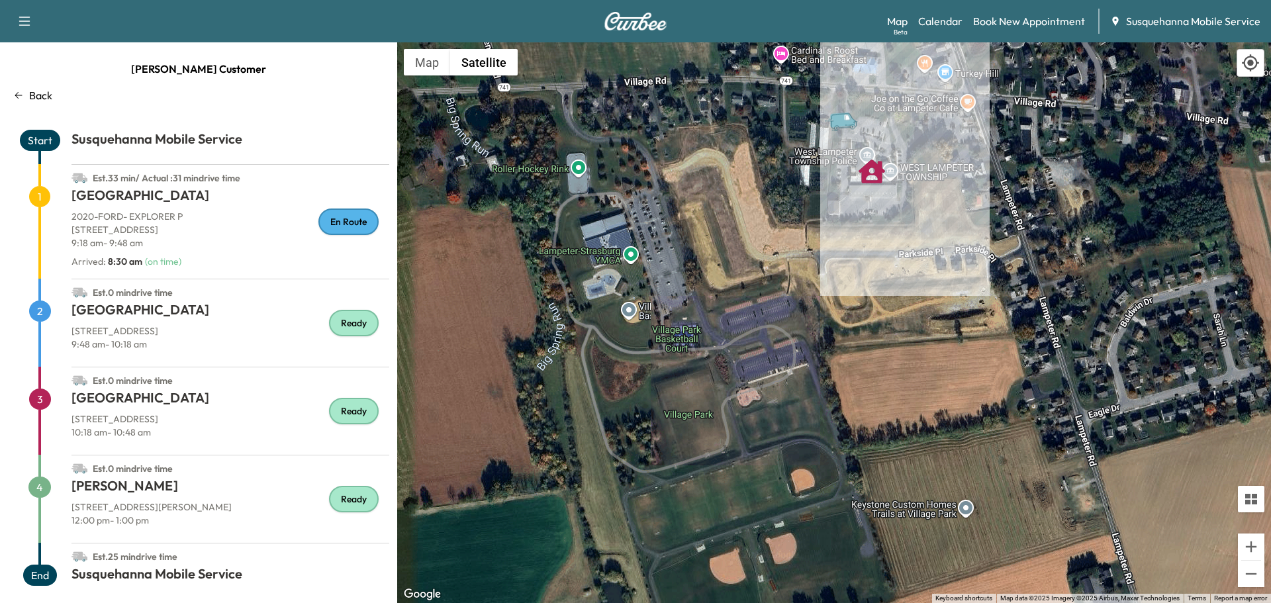
drag, startPoint x: 830, startPoint y: 230, endPoint x: 873, endPoint y: 447, distance: 222.0
click at [873, 447] on div "To activate drag with keyboard, press Alt + Enter. Once in keyboard drag state,…" at bounding box center [834, 322] width 874 height 561
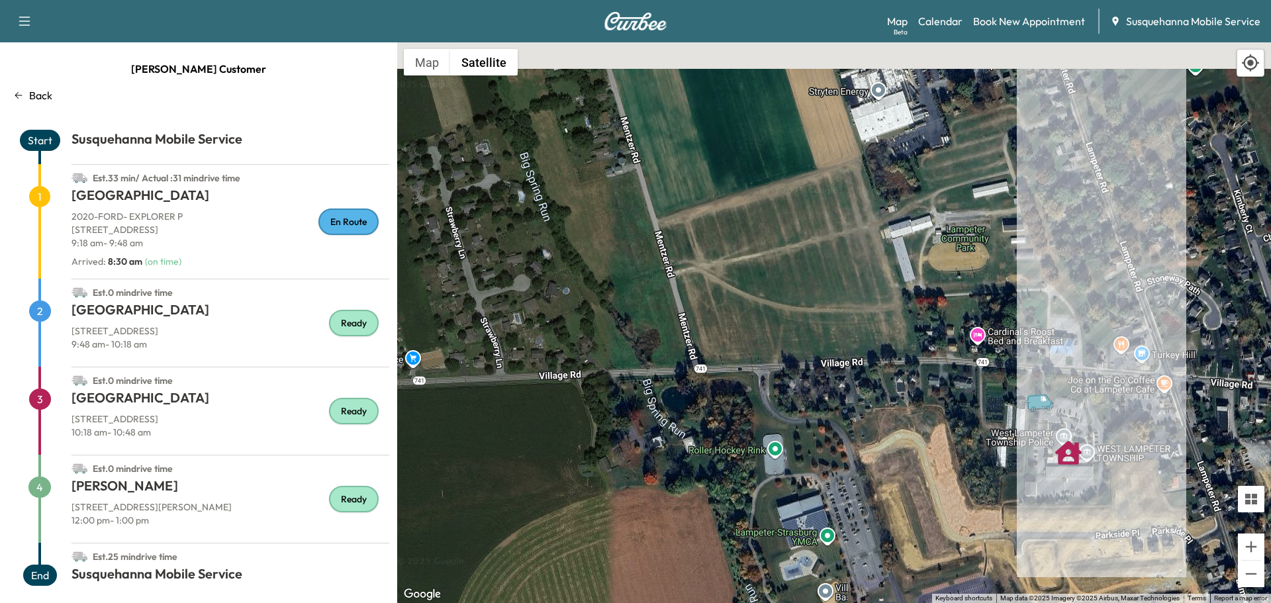
drag, startPoint x: 756, startPoint y: 248, endPoint x: 959, endPoint y: 561, distance: 373.3
click at [959, 561] on div "To activate drag with keyboard, press Alt + Enter. Once in keyboard drag state,…" at bounding box center [834, 322] width 874 height 561
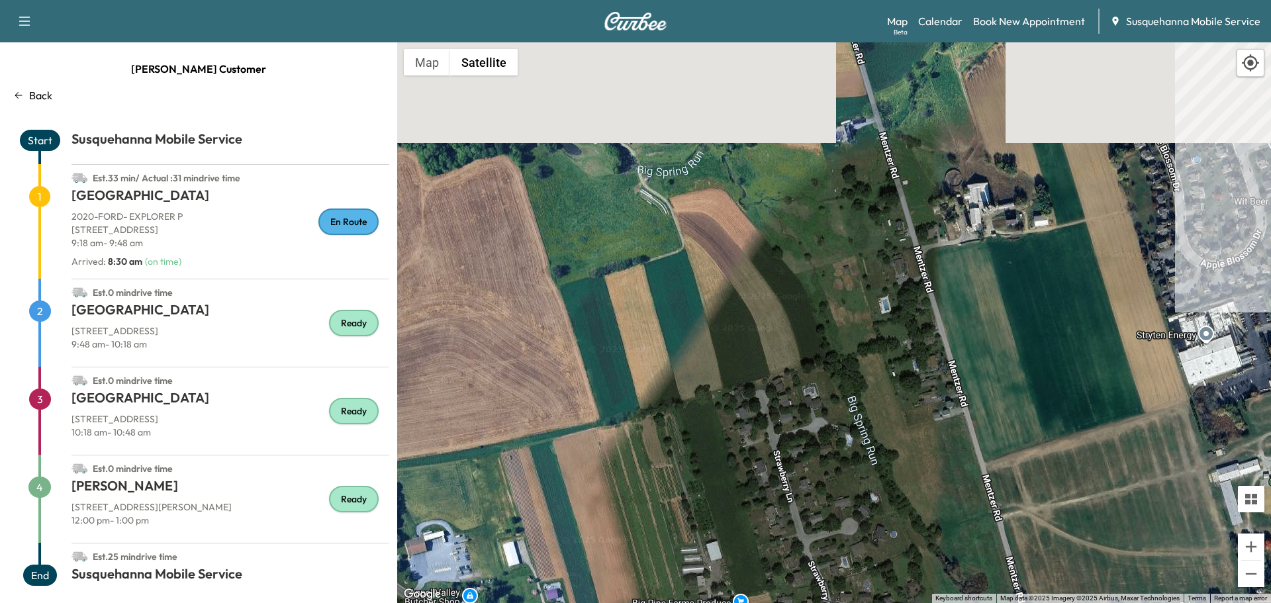
drag, startPoint x: 794, startPoint y: 308, endPoint x: 1084, endPoint y: 493, distance: 343.8
click at [1084, 493] on div "To activate drag with keyboard, press Alt + Enter. Once in keyboard drag state,…" at bounding box center [834, 322] width 874 height 561
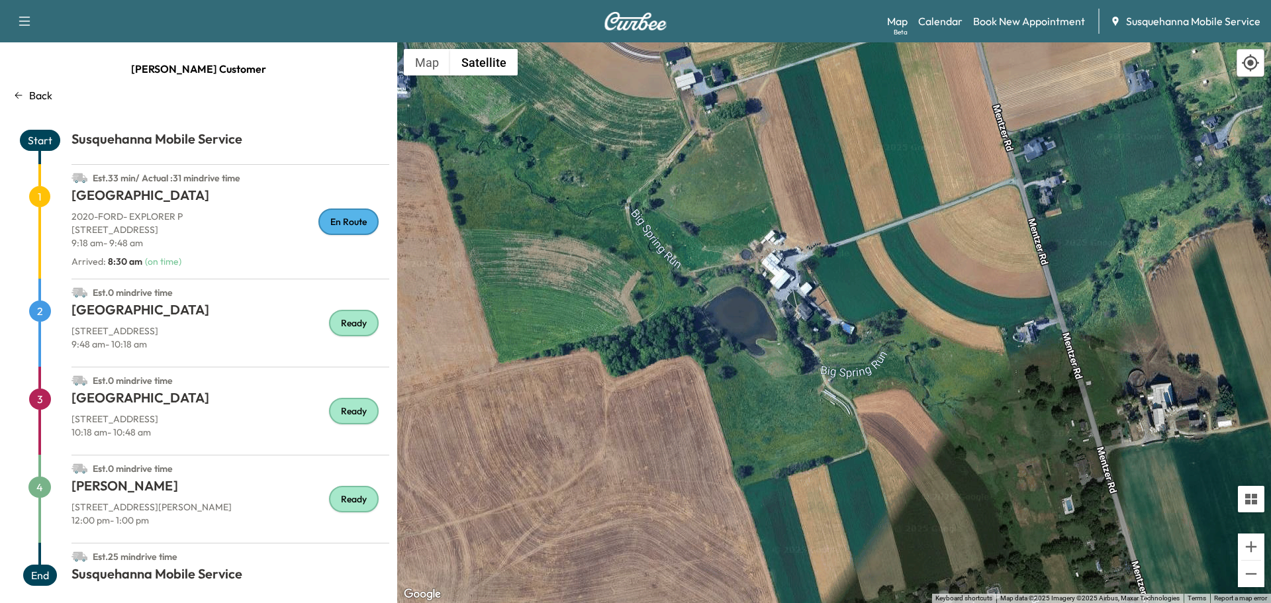
drag, startPoint x: 823, startPoint y: 277, endPoint x: 916, endPoint y: 610, distance: 345.8
click at [916, 602] on html "Support Log Out Map Beta Calendar Book New Appointment Susquehanna Mobile Servi…" at bounding box center [635, 301] width 1271 height 603
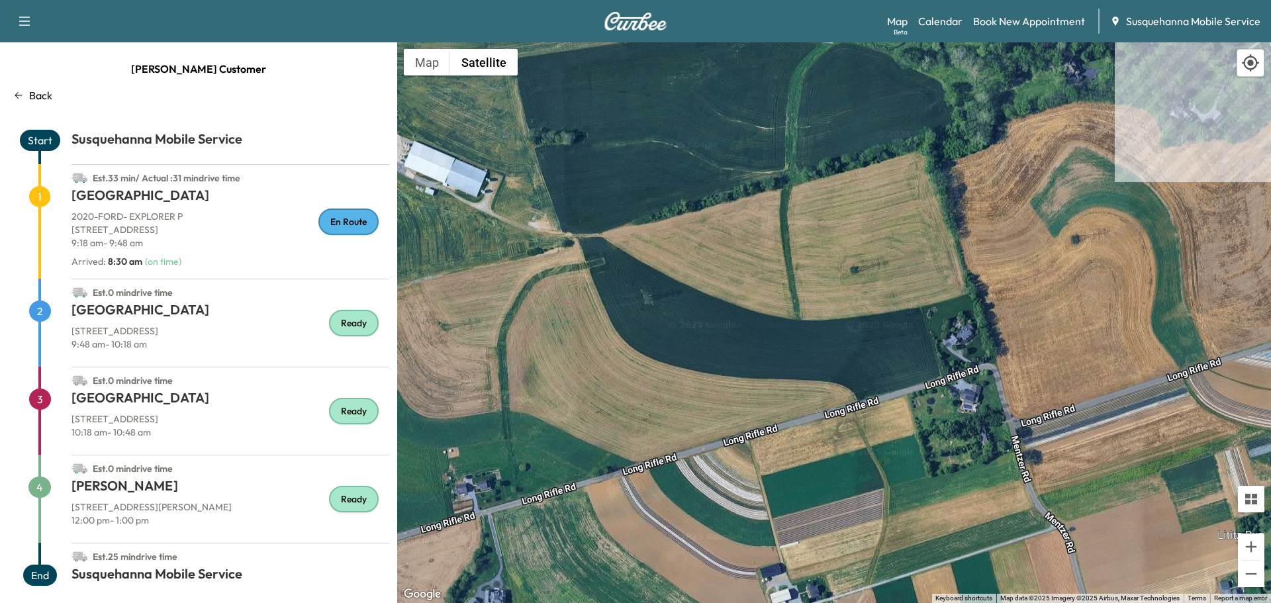
drag, startPoint x: 950, startPoint y: 377, endPoint x: 1001, endPoint y: 634, distance: 262.5
click at [1001, 602] on html "Support Log Out Map Beta Calendar Book New Appointment Susquehanna Mobile Servi…" at bounding box center [635, 301] width 1271 height 603
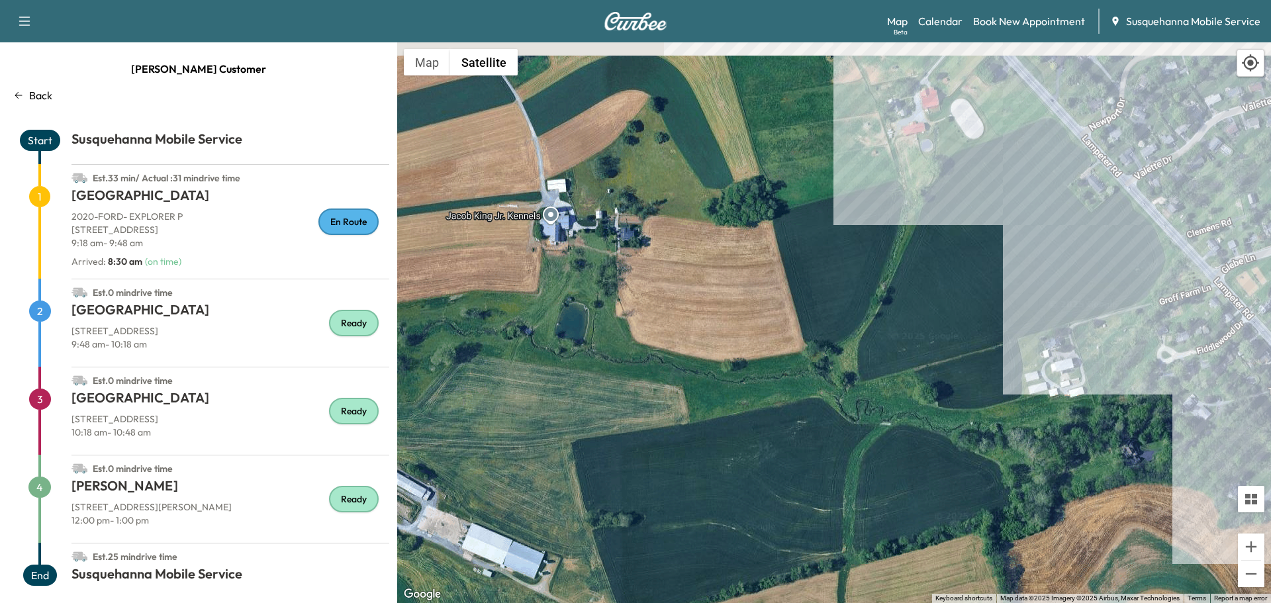
drag, startPoint x: 977, startPoint y: 411, endPoint x: 1000, endPoint y: 616, distance: 206.5
click at [1000, 602] on html "Support Log Out Map Beta Calendar Book New Appointment Susquehanna Mobile Servi…" at bounding box center [635, 301] width 1271 height 603
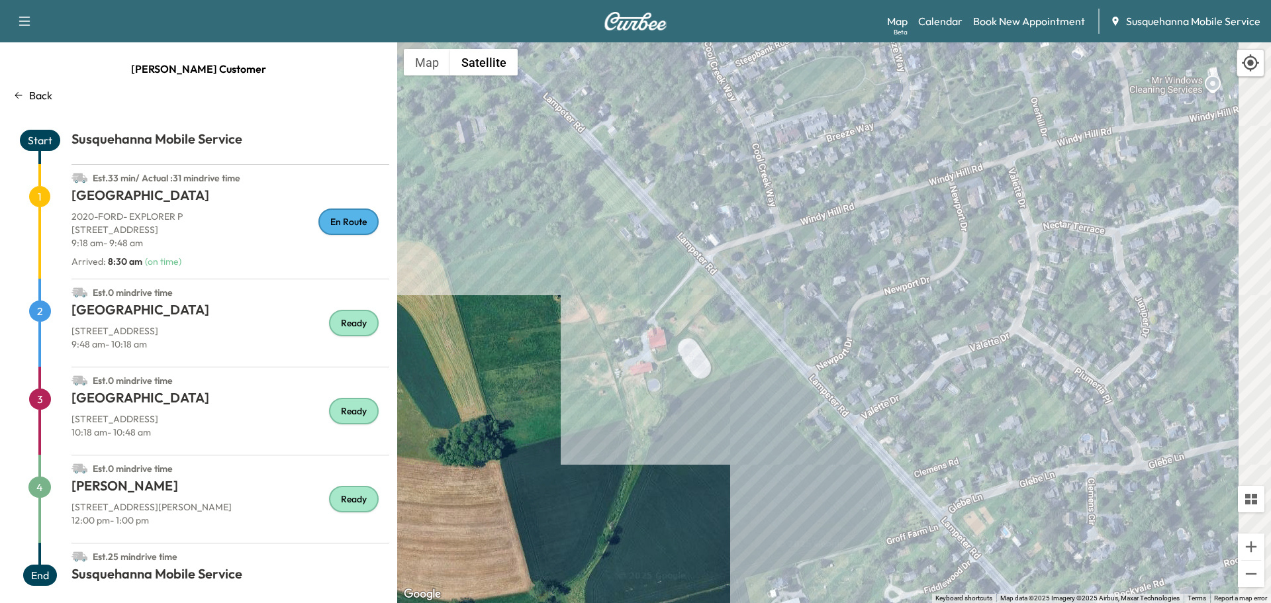
drag, startPoint x: 959, startPoint y: 330, endPoint x: 690, endPoint y: 520, distance: 330.0
click at [690, 521] on div "To activate drag with keyboard, press Alt + Enter. Once in keyboard drag state,…" at bounding box center [834, 322] width 874 height 561
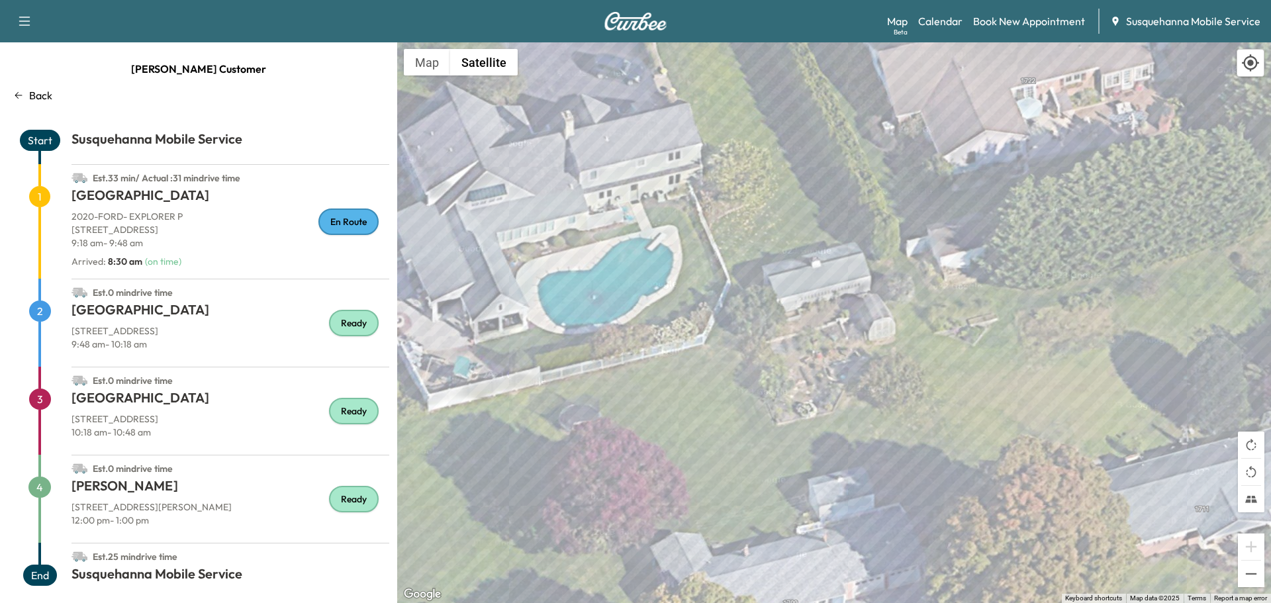
drag, startPoint x: 782, startPoint y: 174, endPoint x: 1229, endPoint y: 526, distance: 568.5
click at [1229, 526] on div "To activate drag with keyboard, press Alt + Enter. Once in keyboard drag state,…" at bounding box center [834, 322] width 874 height 561
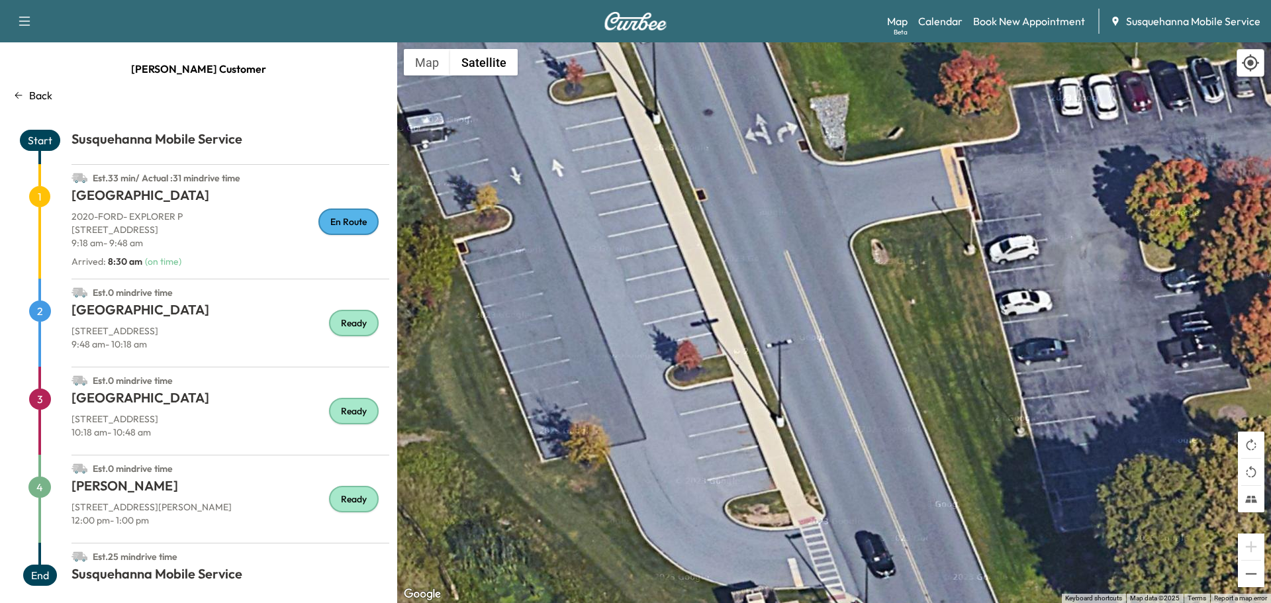
drag, startPoint x: 714, startPoint y: 264, endPoint x: 1220, endPoint y: 633, distance: 626.8
click at [1220, 602] on html "Support Log Out Map Beta Calendar Book New Appointment Susquehanna Mobile Servi…" at bounding box center [635, 301] width 1271 height 603
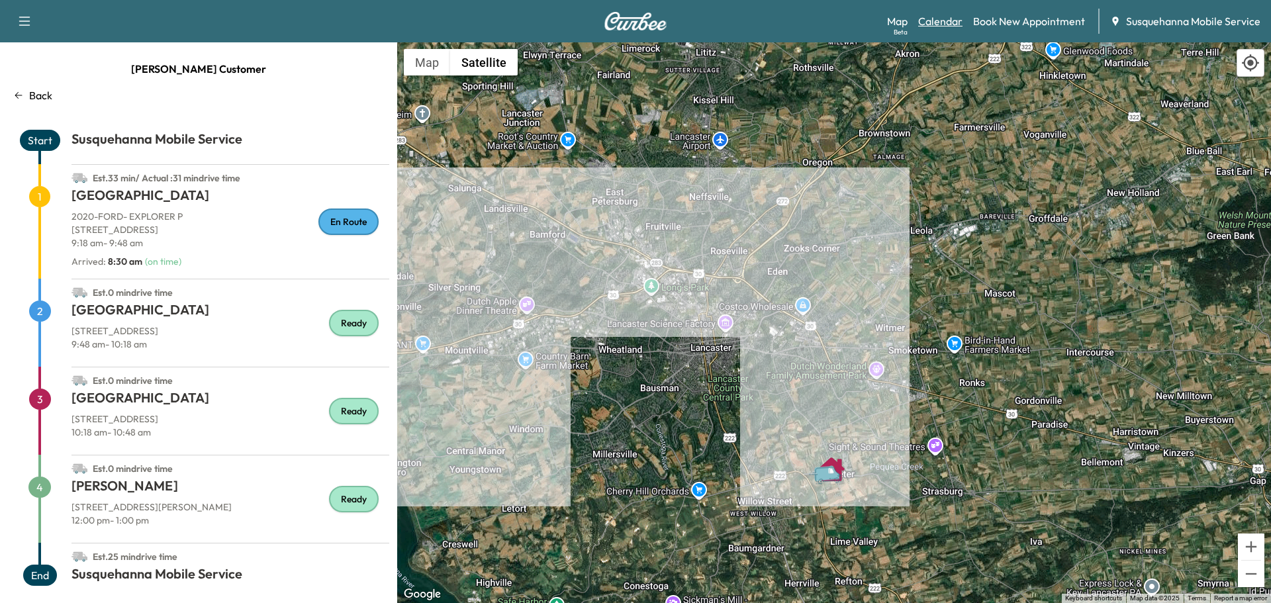
click at [939, 24] on link "Calendar" at bounding box center [940, 21] width 44 height 16
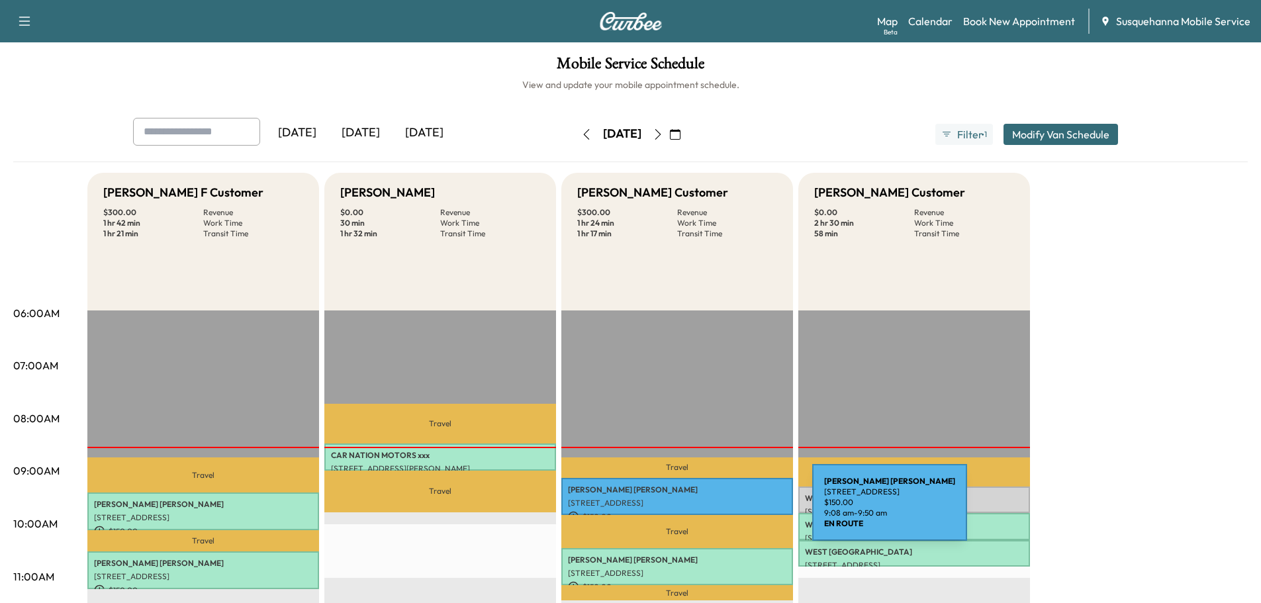
click at [713, 511] on p "$ 150.00" at bounding box center [677, 517] width 218 height 12
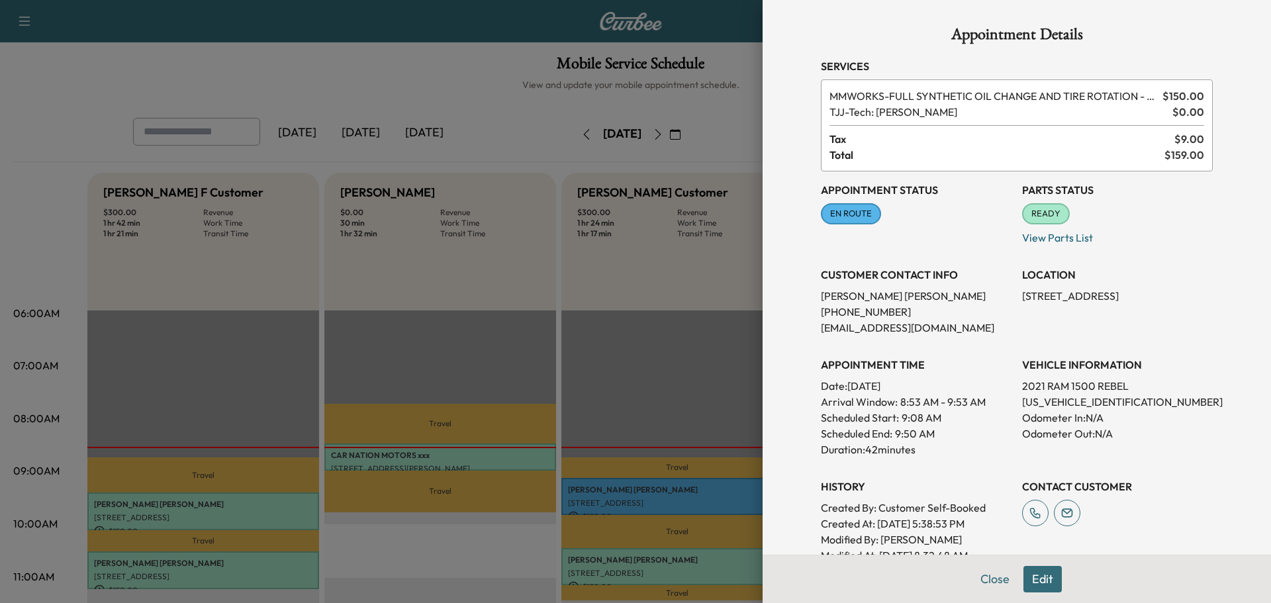
click at [669, 395] on div at bounding box center [635, 301] width 1271 height 603
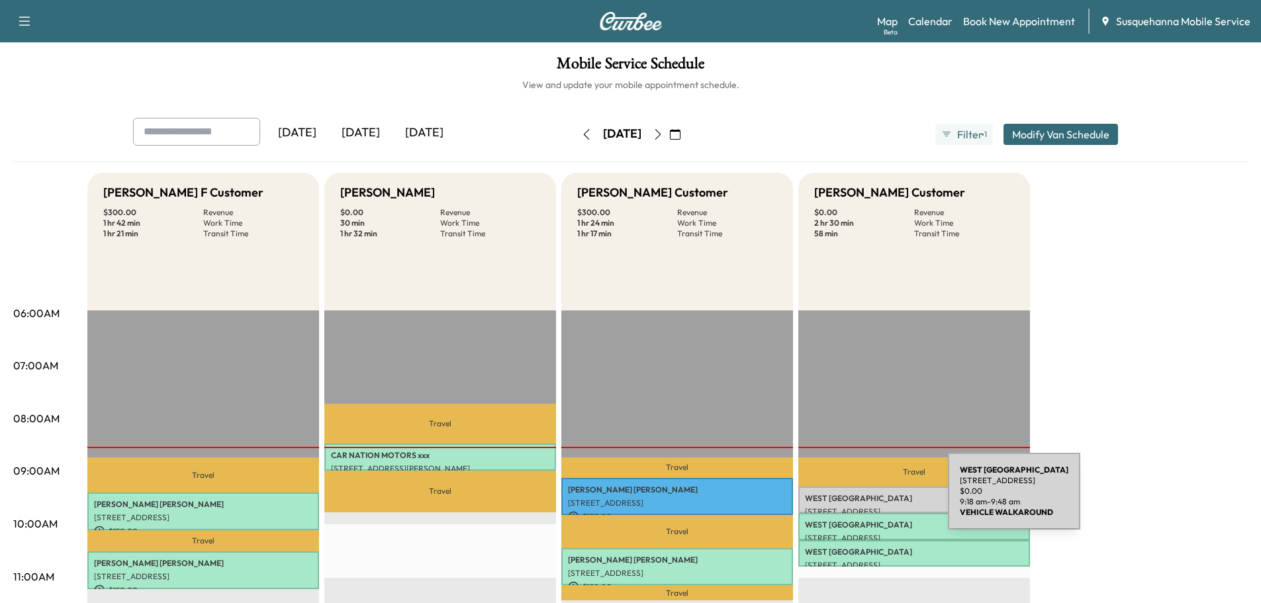
click at [849, 499] on p "WEST LAMPETER TOWNSHIP" at bounding box center [914, 498] width 218 height 11
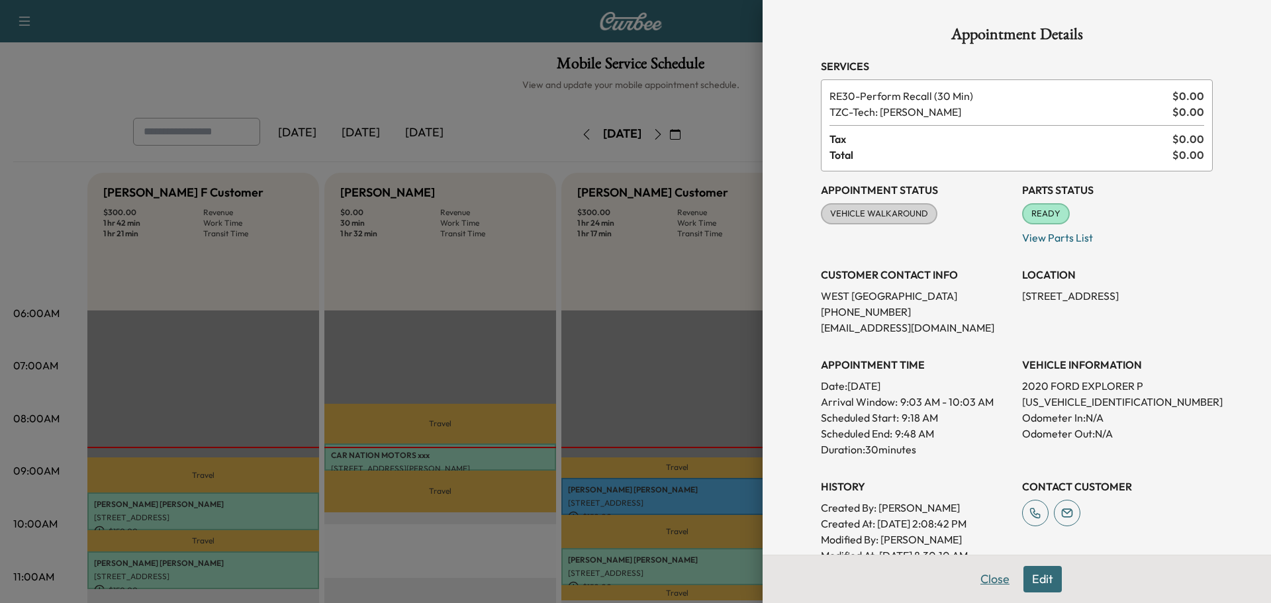
click at [989, 584] on button "Close" at bounding box center [995, 579] width 46 height 26
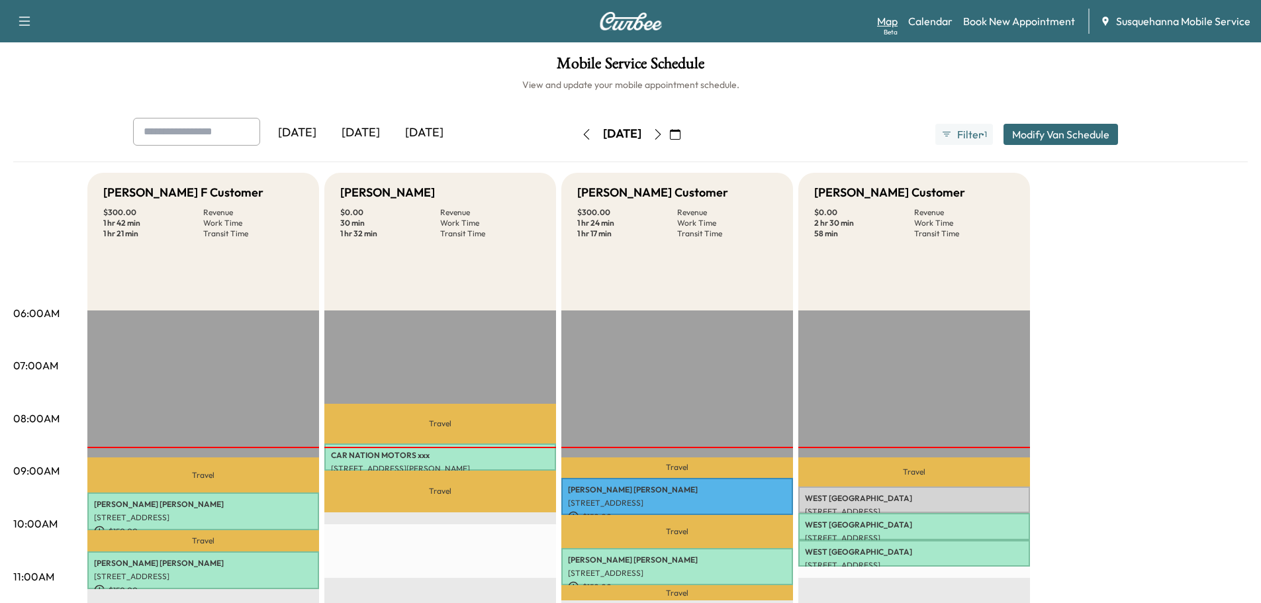
click at [898, 19] on link "Map Beta" at bounding box center [887, 21] width 21 height 16
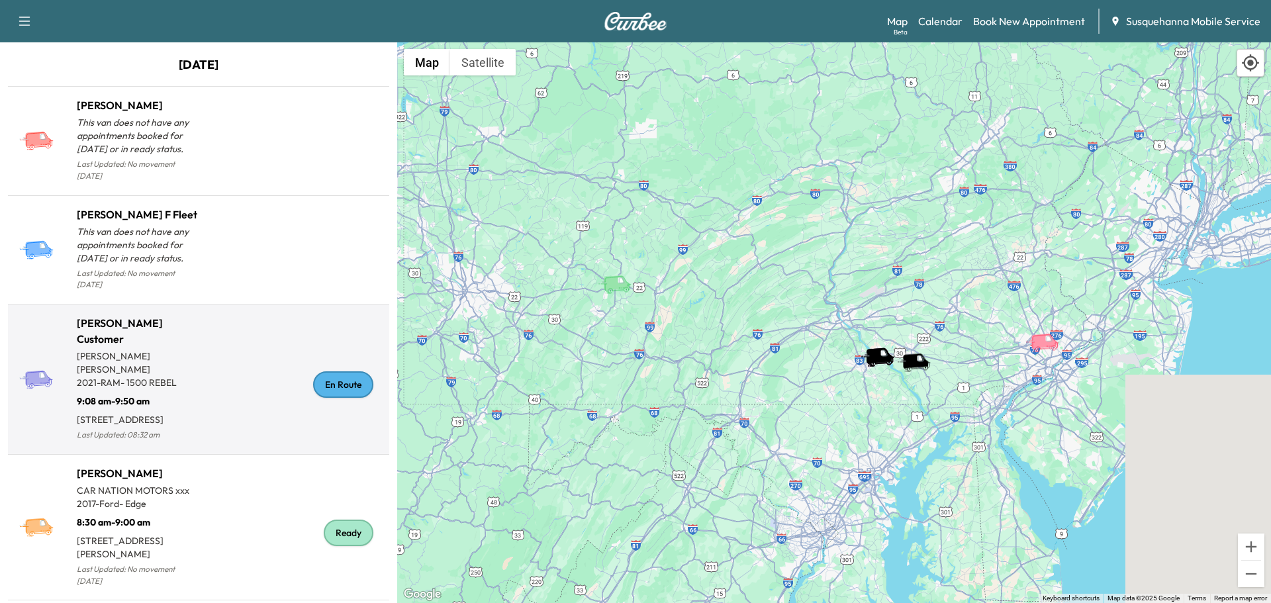
click at [349, 380] on div "En Route" at bounding box center [343, 384] width 60 height 26
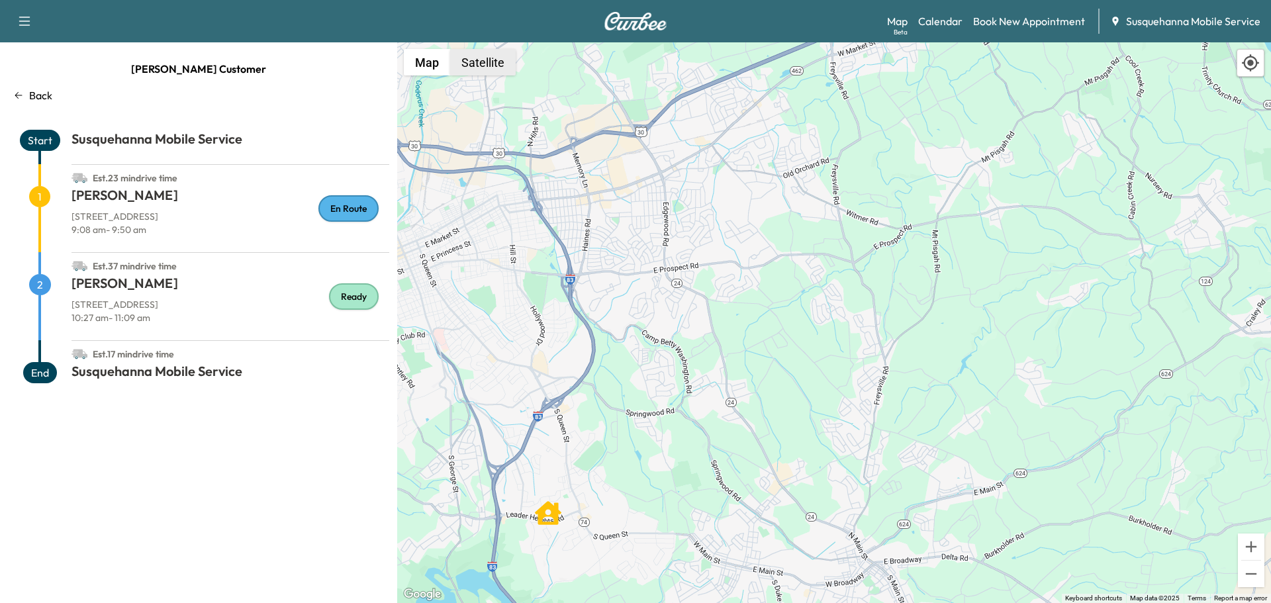
click at [497, 70] on button "Satellite" at bounding box center [483, 62] width 66 height 26
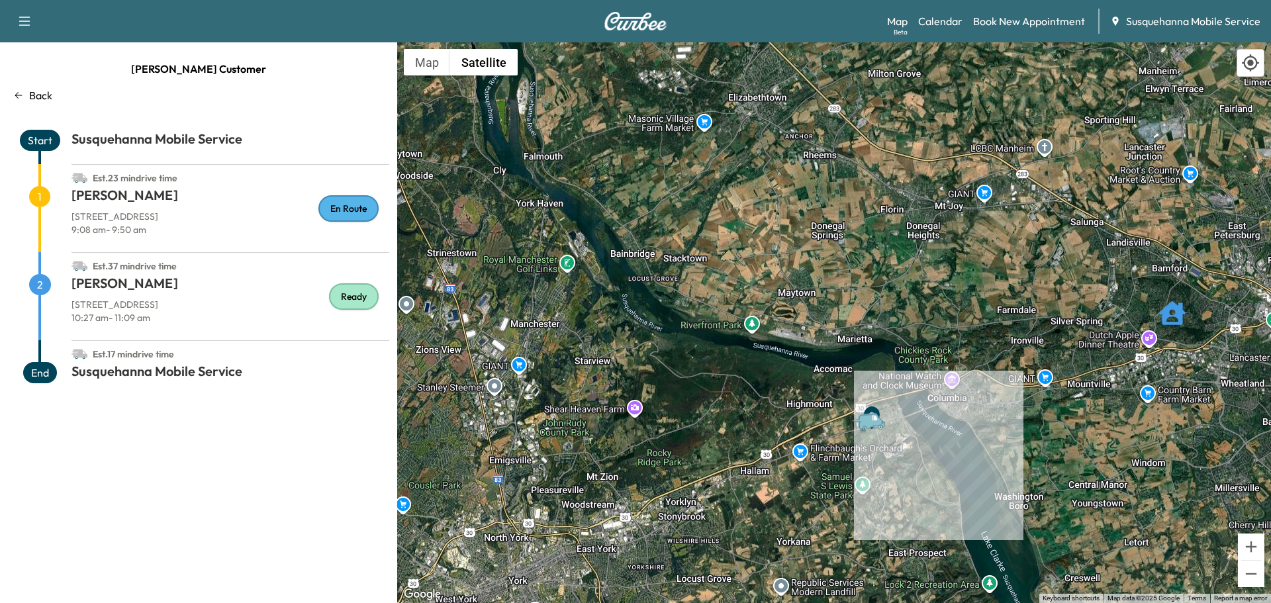
drag, startPoint x: 741, startPoint y: 128, endPoint x: 741, endPoint y: 422, distance: 294.6
click at [741, 422] on div "To activate drag with keyboard, press Alt + Enter. Once in keyboard drag state,…" at bounding box center [834, 322] width 874 height 561
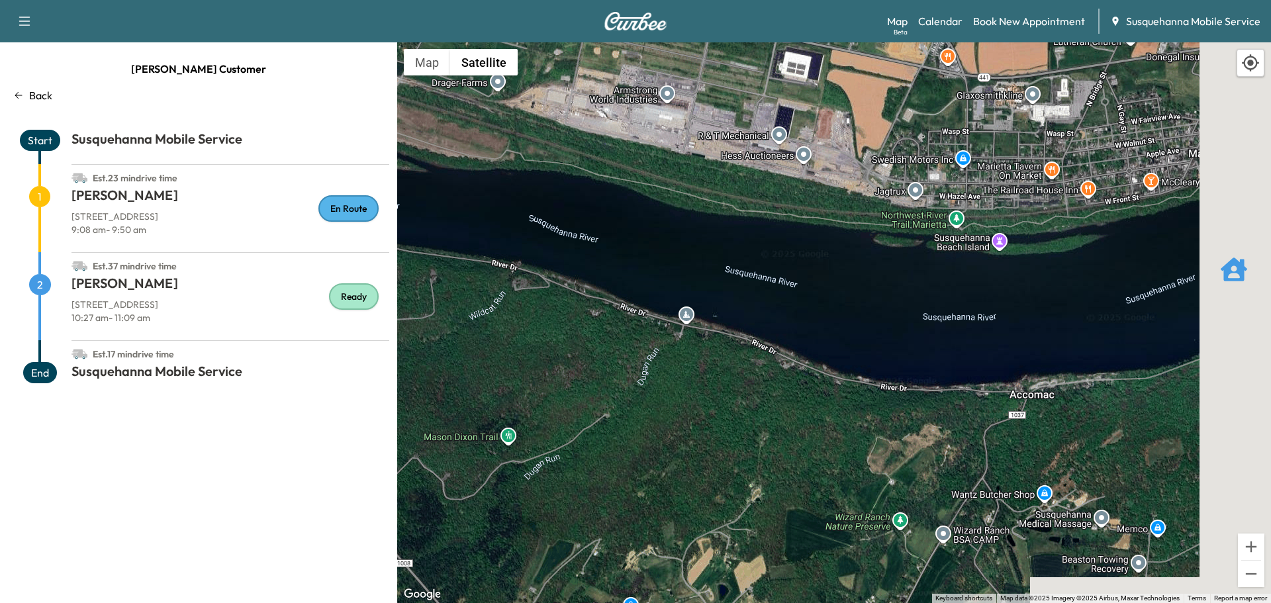
drag, startPoint x: 981, startPoint y: 348, endPoint x: 493, endPoint y: 325, distance: 488.4
click at [493, 326] on div "To activate drag with keyboard, press Alt + Enter. Once in keyboard drag state,…" at bounding box center [834, 322] width 874 height 561
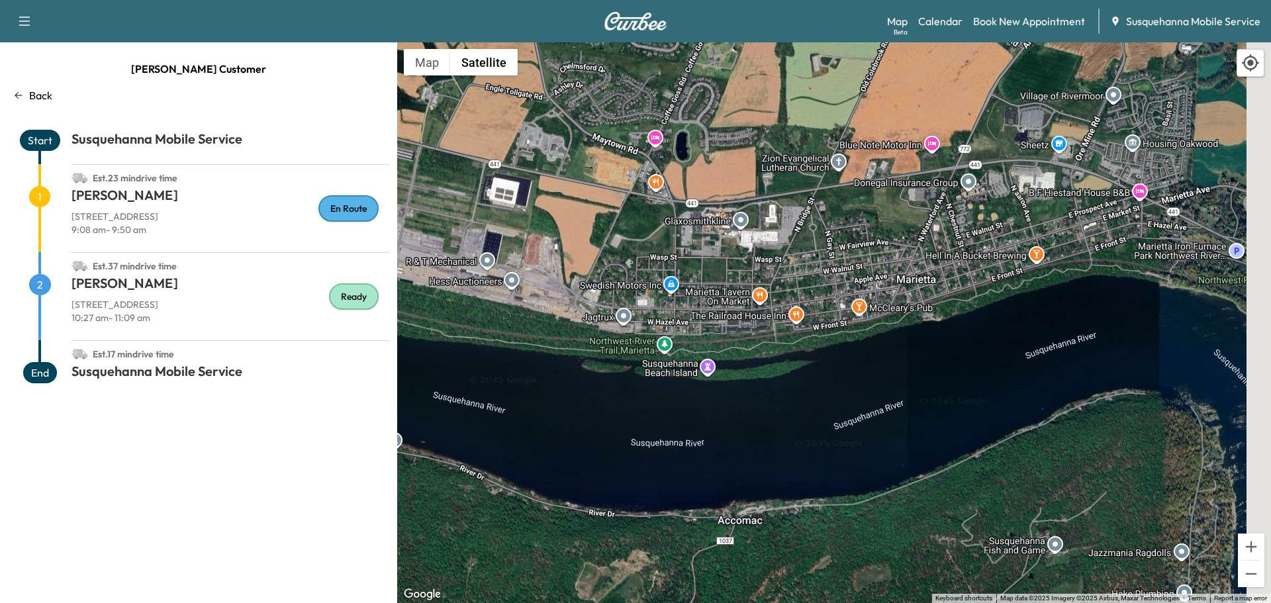
drag, startPoint x: 1113, startPoint y: 293, endPoint x: 682, endPoint y: 489, distance: 473.7
click at [682, 489] on div "To activate drag with keyboard, press Alt + Enter. Once in keyboard drag state,…" at bounding box center [834, 322] width 874 height 561
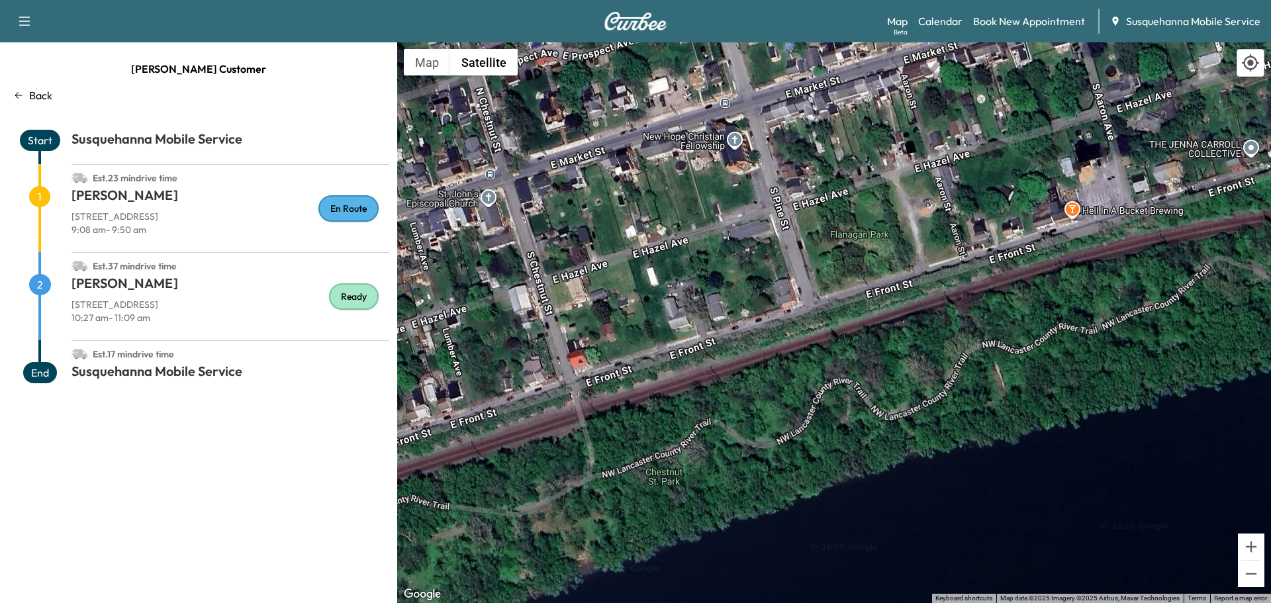
drag, startPoint x: 908, startPoint y: 274, endPoint x: 928, endPoint y: 378, distance: 105.8
click at [928, 378] on div "To activate drag with keyboard, press Alt + Enter. Once in keyboard drag state,…" at bounding box center [834, 322] width 874 height 561
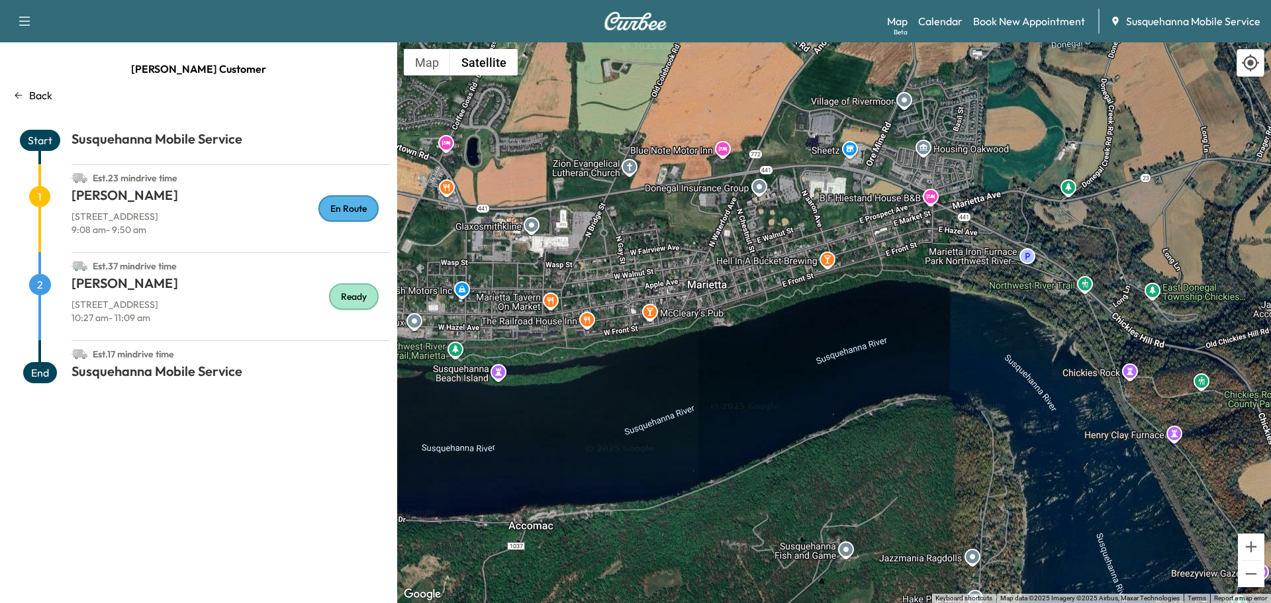
drag, startPoint x: 867, startPoint y: 235, endPoint x: 508, endPoint y: 464, distance: 426.2
click at [508, 464] on div "To activate drag with keyboard, press Alt + Enter. Once in keyboard drag state,…" at bounding box center [834, 322] width 874 height 561
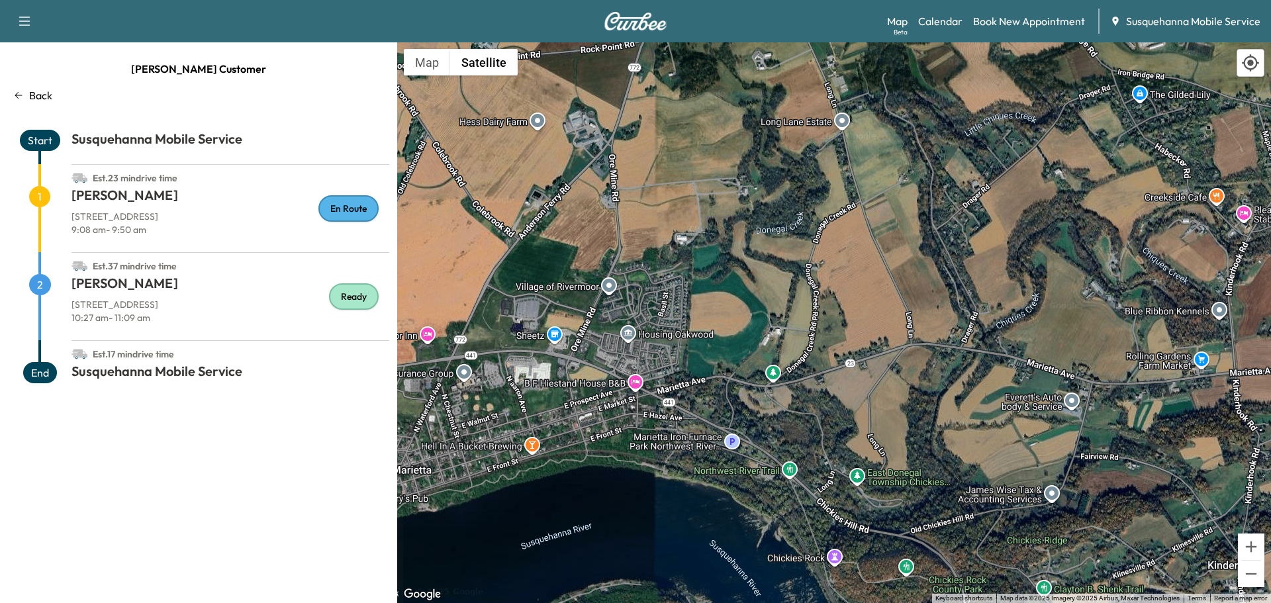
drag, startPoint x: 1099, startPoint y: 305, endPoint x: 624, endPoint y: 434, distance: 491.9
click at [624, 434] on div "To activate drag with keyboard, press Alt + Enter. Once in keyboard drag state,…" at bounding box center [834, 322] width 874 height 561
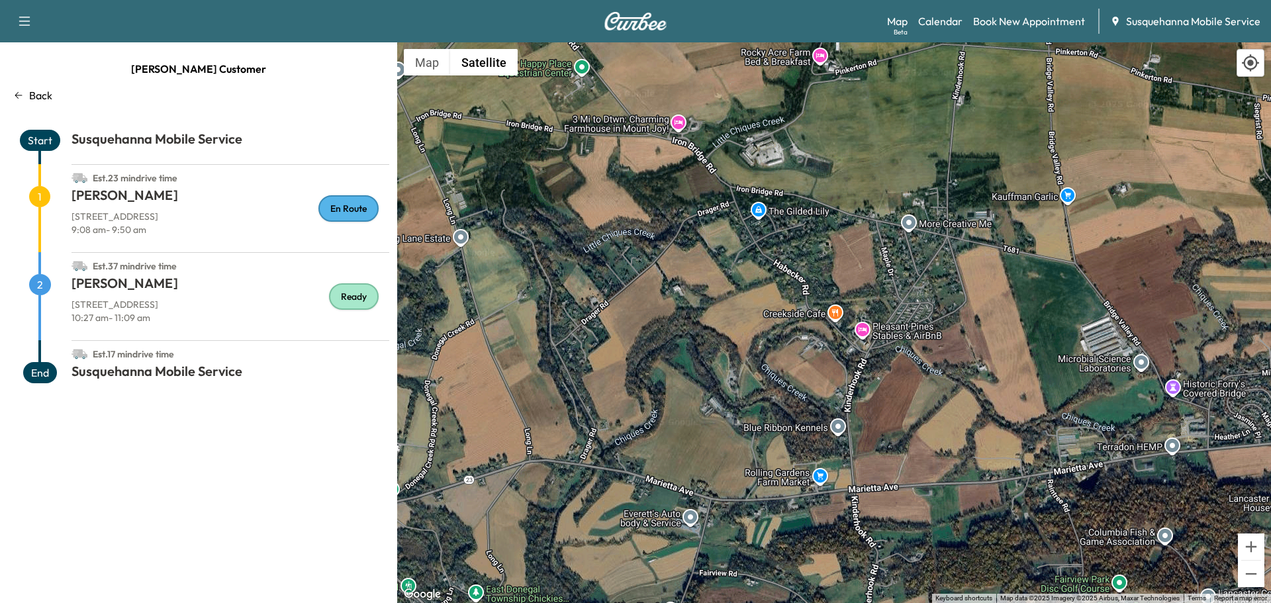
drag, startPoint x: 1068, startPoint y: 268, endPoint x: 583, endPoint y: 346, distance: 492.0
click at [583, 346] on div "To activate drag with keyboard, press Alt + Enter. Once in keyboard drag state,…" at bounding box center [834, 322] width 874 height 561
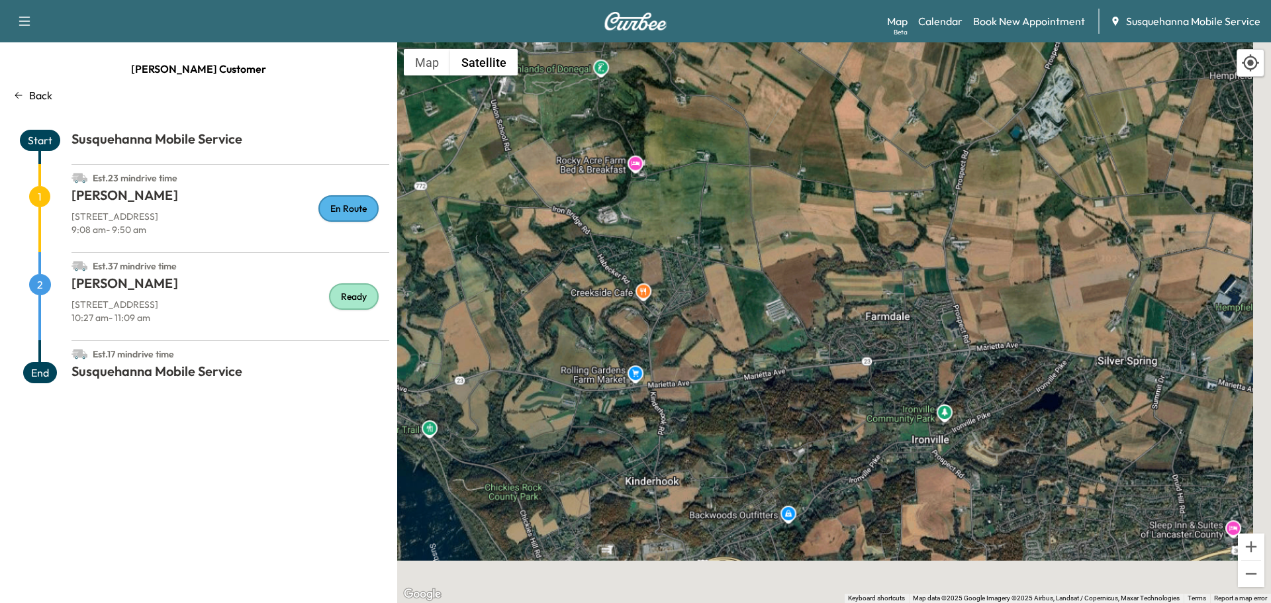
drag, startPoint x: 1045, startPoint y: 504, endPoint x: 704, endPoint y: 212, distance: 447.9
click at [704, 213] on div "To activate drag with keyboard, press Alt + Enter. Once in keyboard drag state,…" at bounding box center [834, 322] width 874 height 561
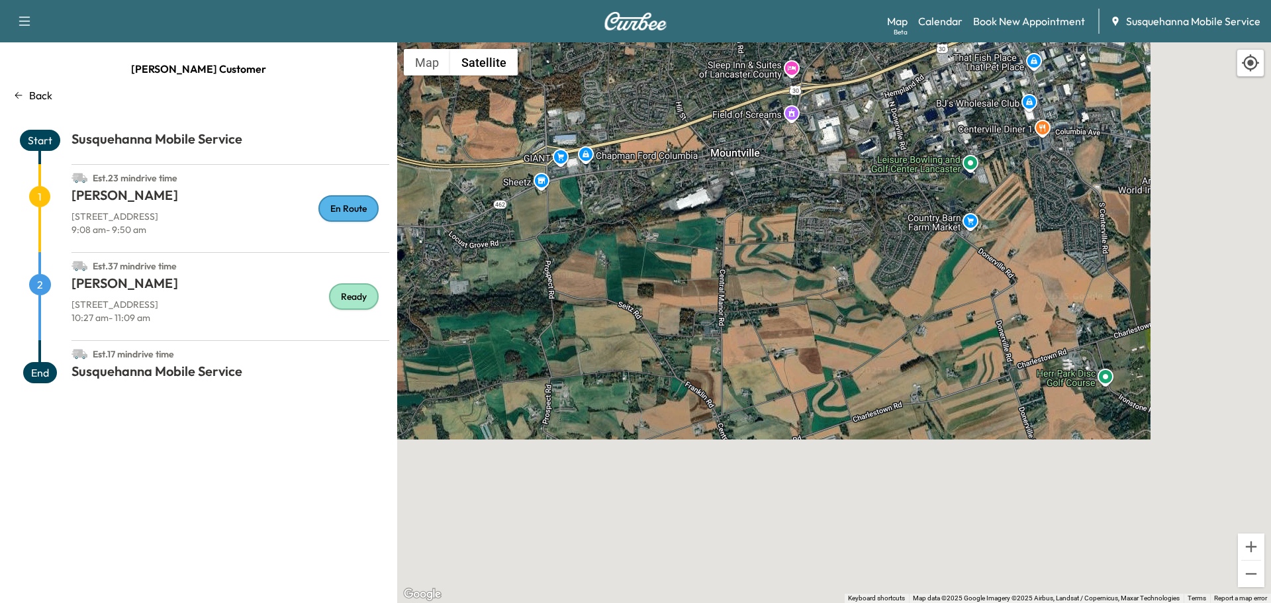
drag, startPoint x: 942, startPoint y: 437, endPoint x: 698, endPoint y: 125, distance: 395.7
click at [698, 125] on div "To activate drag with keyboard, press Alt + Enter. Once in keyboard drag state,…" at bounding box center [834, 322] width 874 height 561
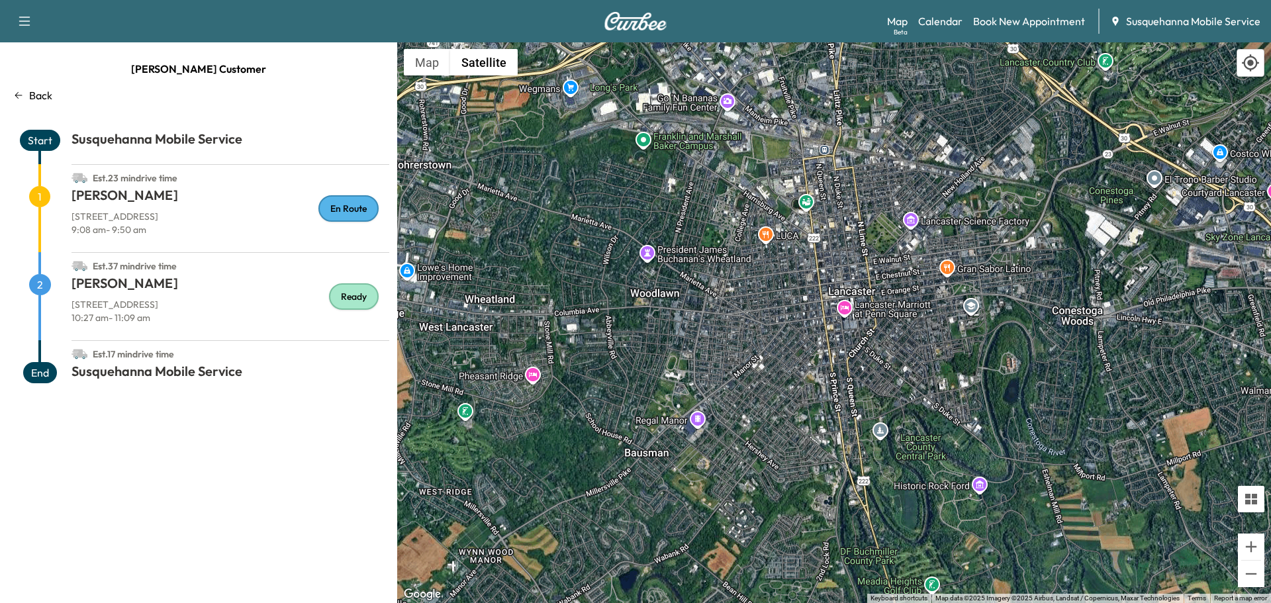
drag, startPoint x: 1096, startPoint y: 348, endPoint x: 327, endPoint y: 580, distance: 803.5
click at [327, 580] on div "Jay J Customer Back Start Susquehanna Mobile Service Est. 23 min drive time 1 B…" at bounding box center [635, 322] width 1271 height 561
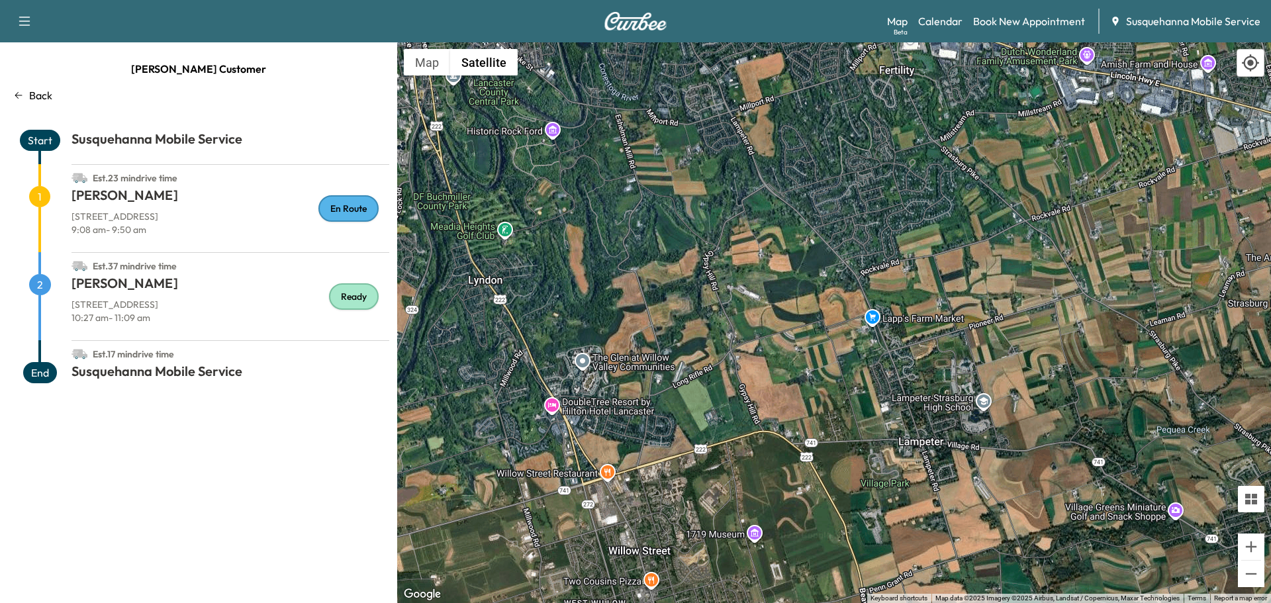
drag, startPoint x: 943, startPoint y: 514, endPoint x: 462, endPoint y: 152, distance: 602.2
click at [462, 152] on div "To activate drag with keyboard, press Alt + Enter. Once in keyboard drag state,…" at bounding box center [834, 322] width 874 height 561
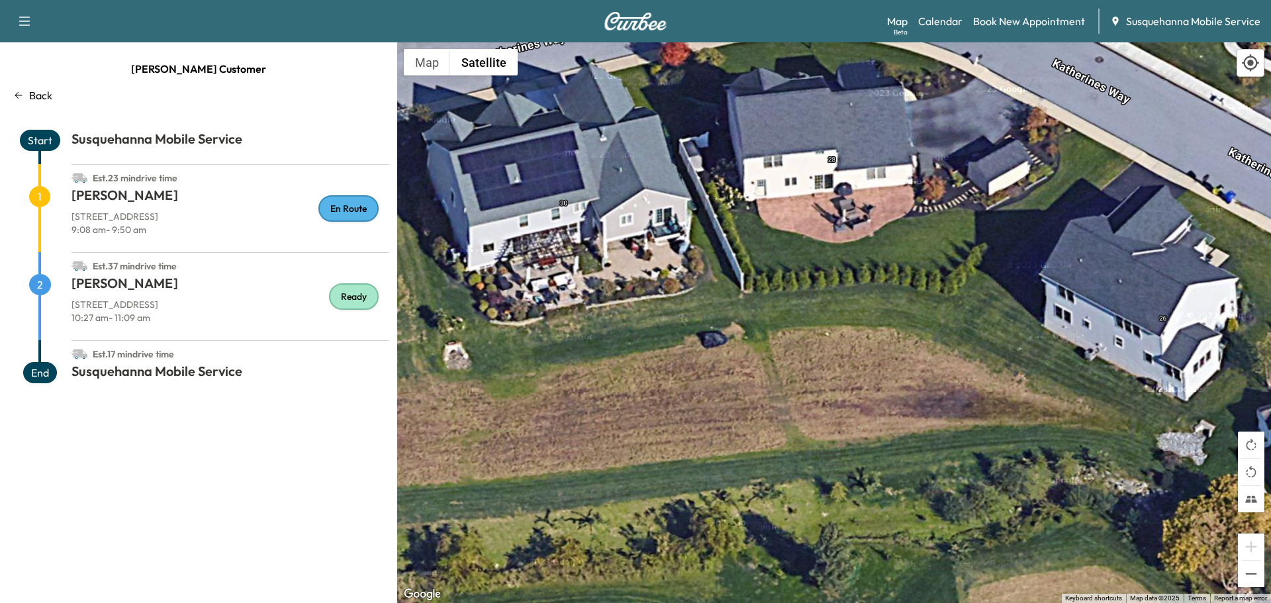
drag, startPoint x: 774, startPoint y: 257, endPoint x: 994, endPoint y: 491, distance: 320.3
click at [994, 491] on div "To activate drag with keyboard, press Alt + Enter. Once in keyboard drag state,…" at bounding box center [834, 322] width 874 height 561
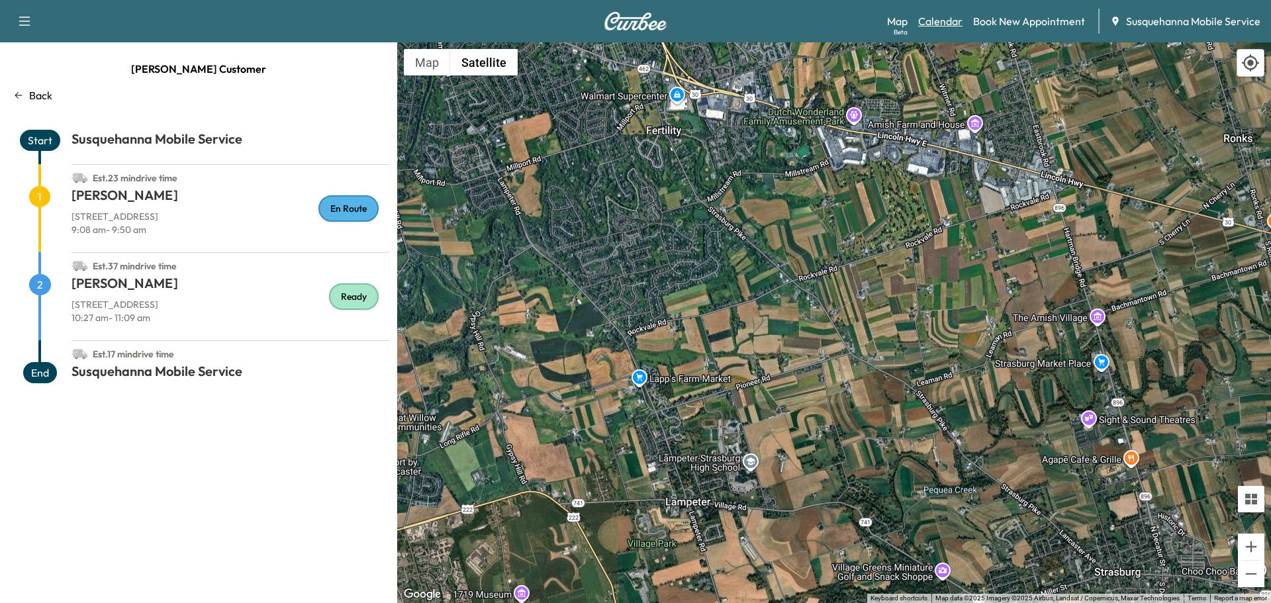
click at [939, 23] on link "Calendar" at bounding box center [940, 21] width 44 height 16
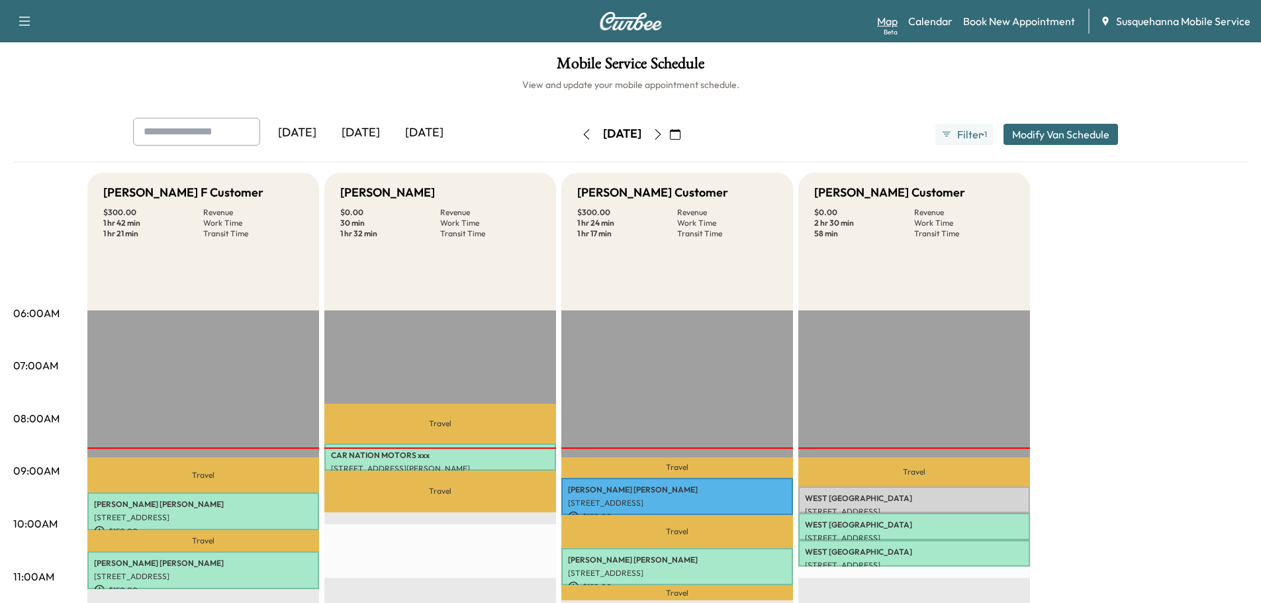
click at [887, 25] on link "Map Beta" at bounding box center [887, 21] width 21 height 16
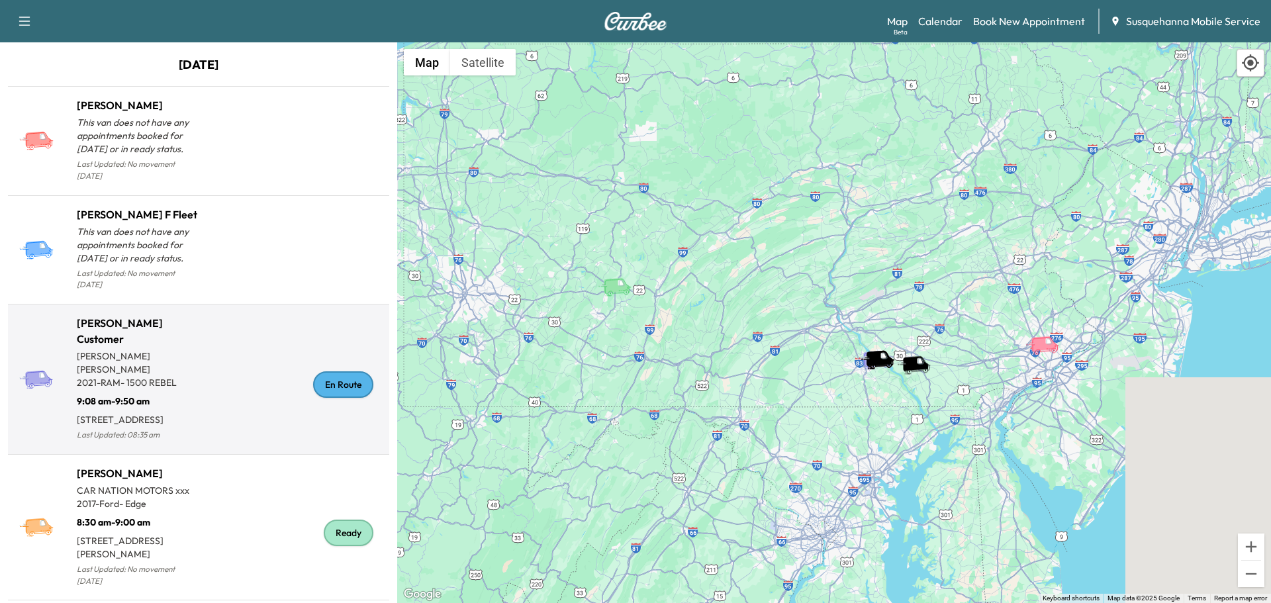
click at [350, 375] on div "En Route" at bounding box center [343, 384] width 60 height 26
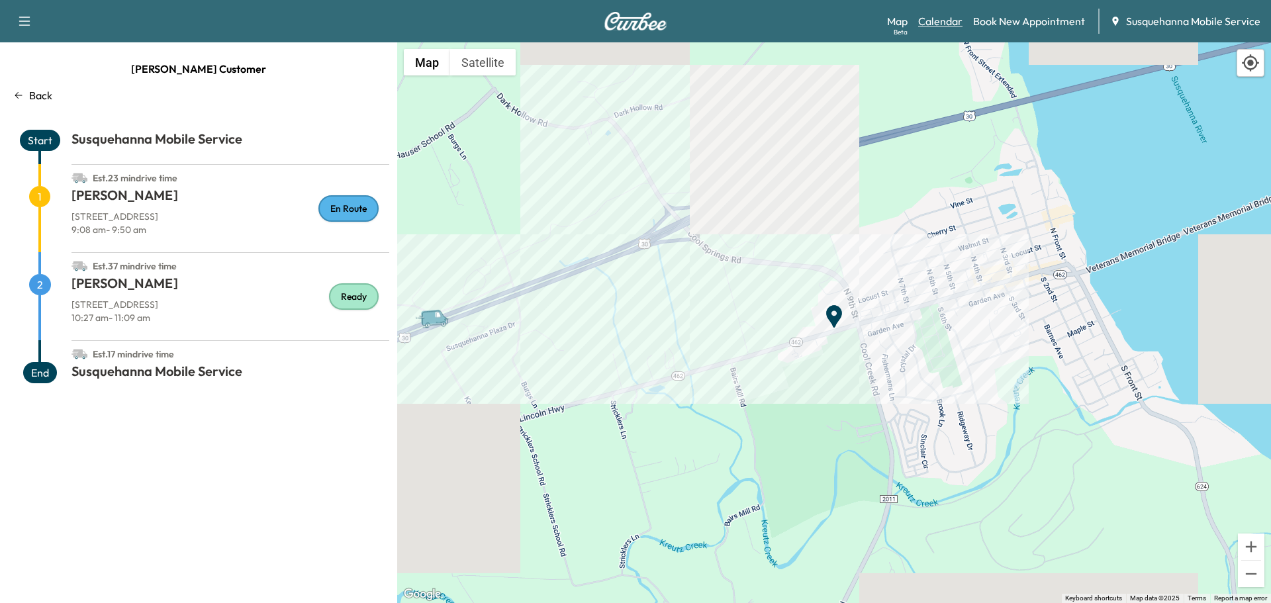
click at [951, 24] on link "Calendar" at bounding box center [940, 21] width 44 height 16
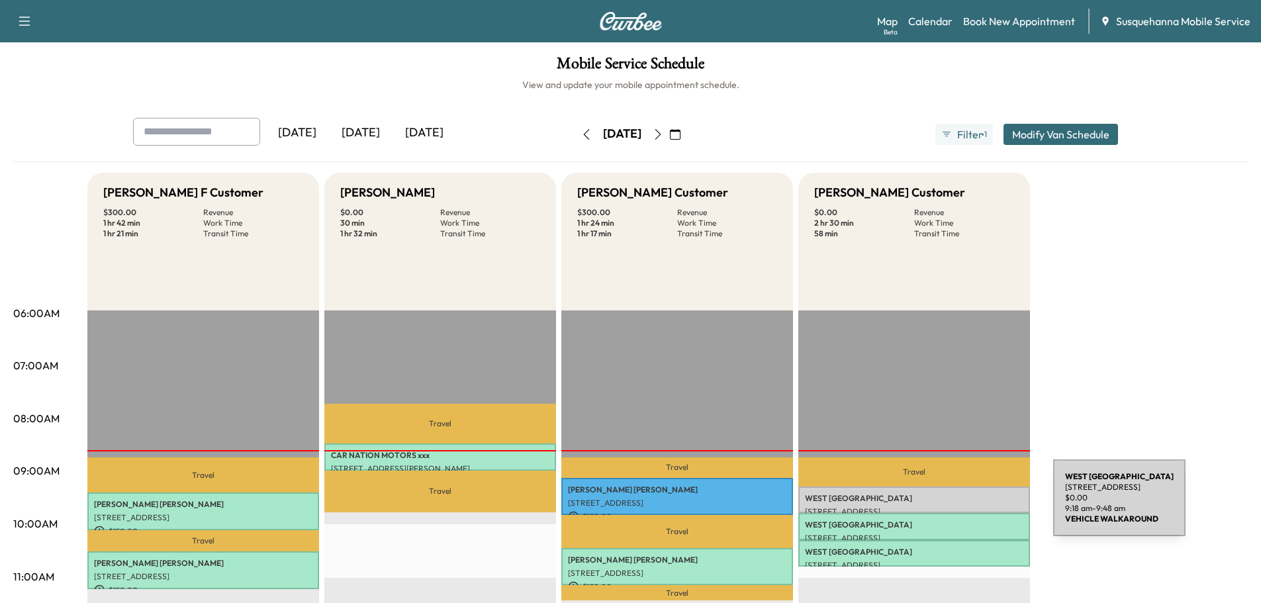
click at [954, 506] on p "[STREET_ADDRESS]" at bounding box center [914, 511] width 218 height 11
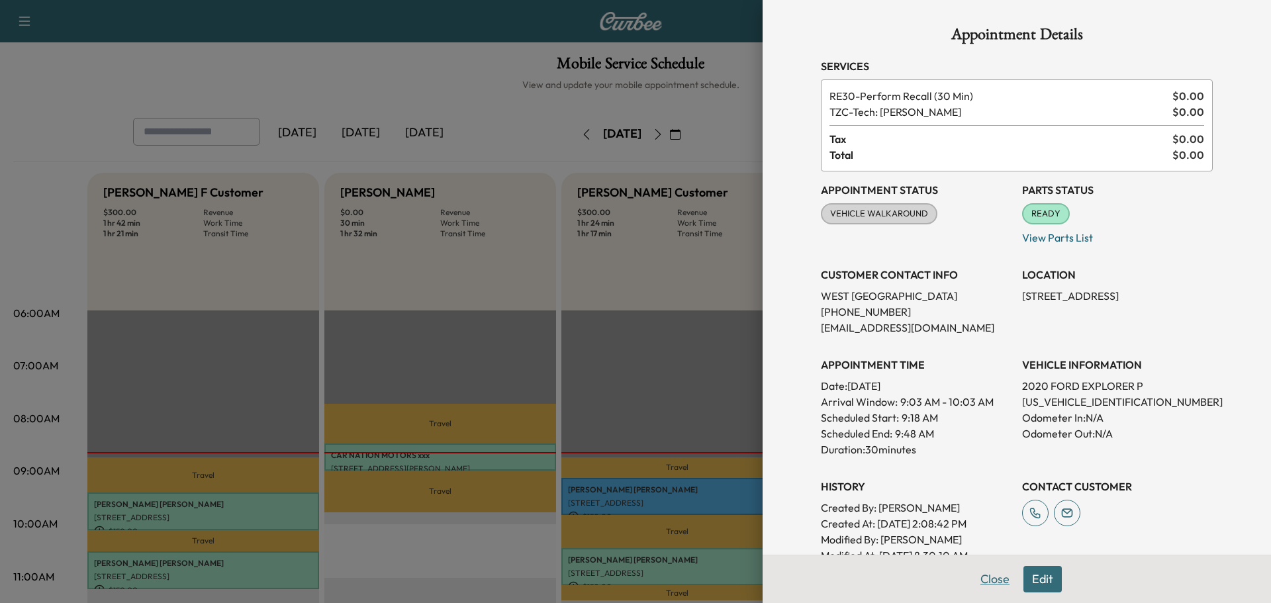
click at [977, 583] on button "Close" at bounding box center [995, 579] width 46 height 26
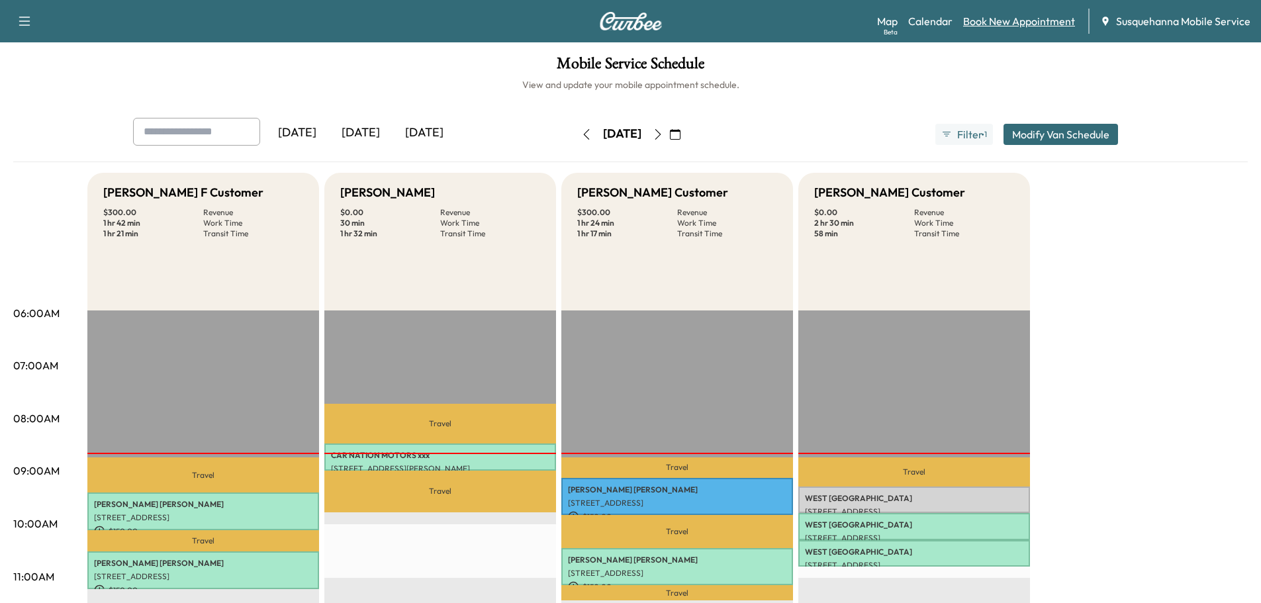
click at [1000, 24] on link "Book New Appointment" at bounding box center [1019, 21] width 112 height 16
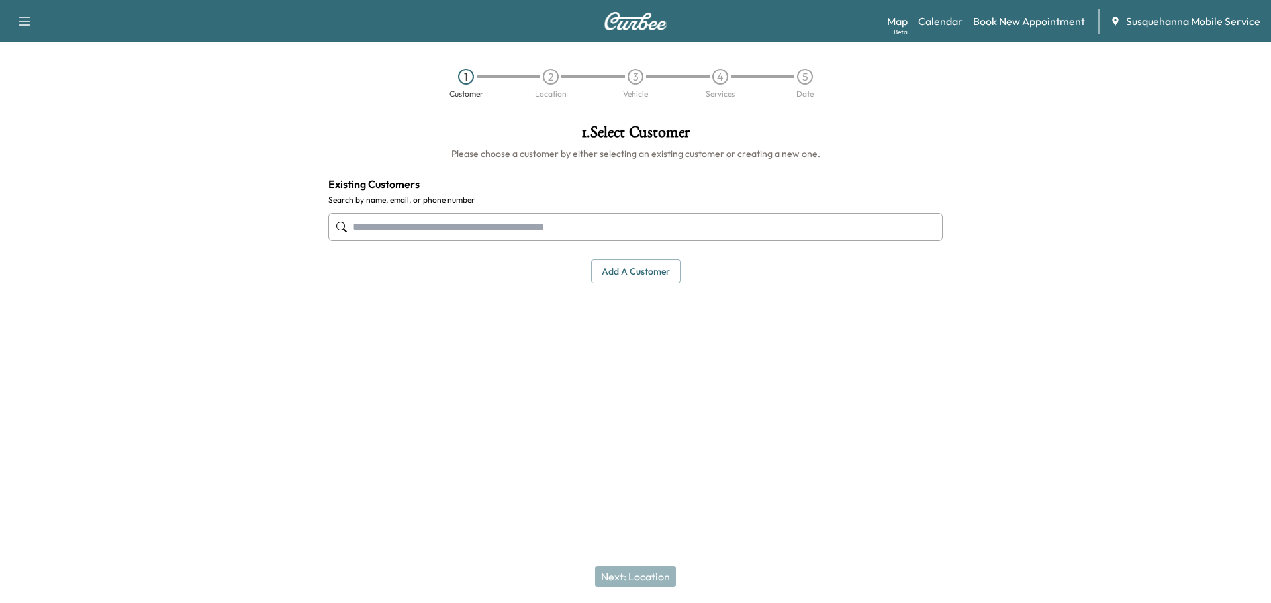
click at [496, 218] on input "text" at bounding box center [635, 227] width 614 height 28
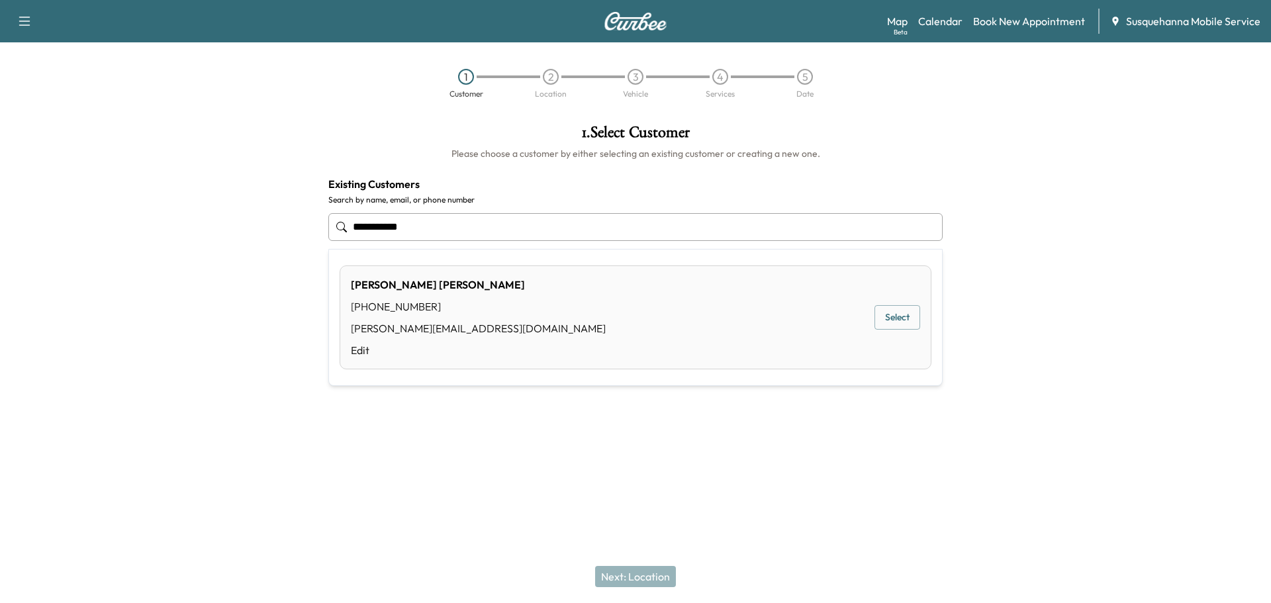
click at [899, 320] on button "Select" at bounding box center [897, 317] width 46 height 24
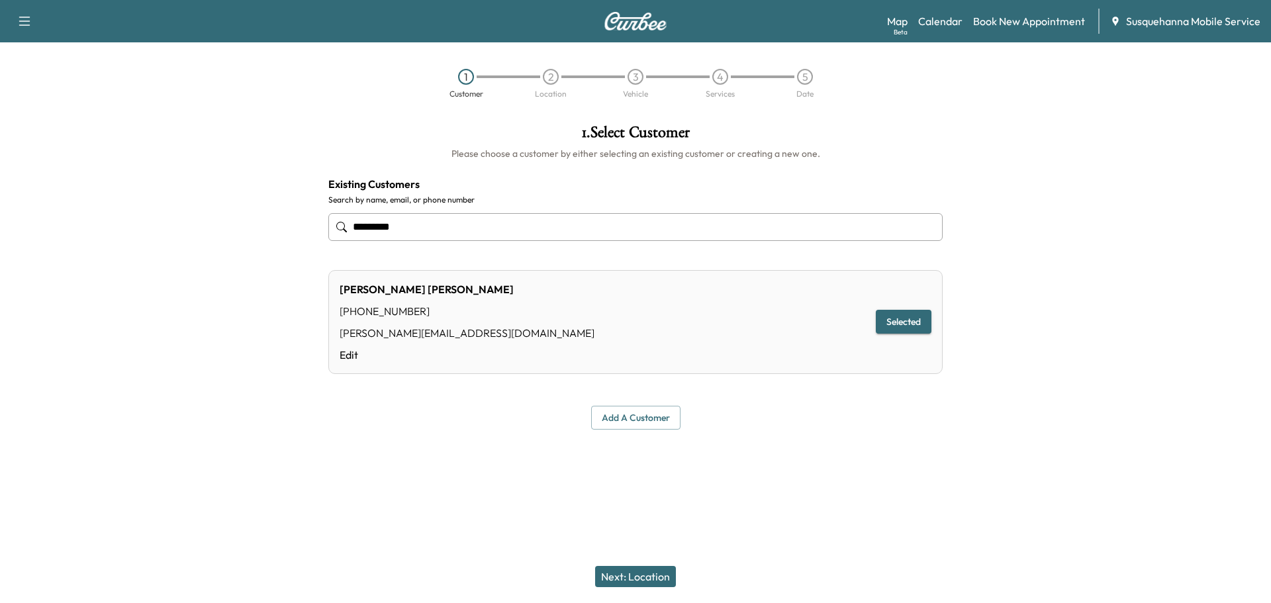
type input "*********"
click at [645, 581] on button "Next: Location" at bounding box center [635, 576] width 81 height 21
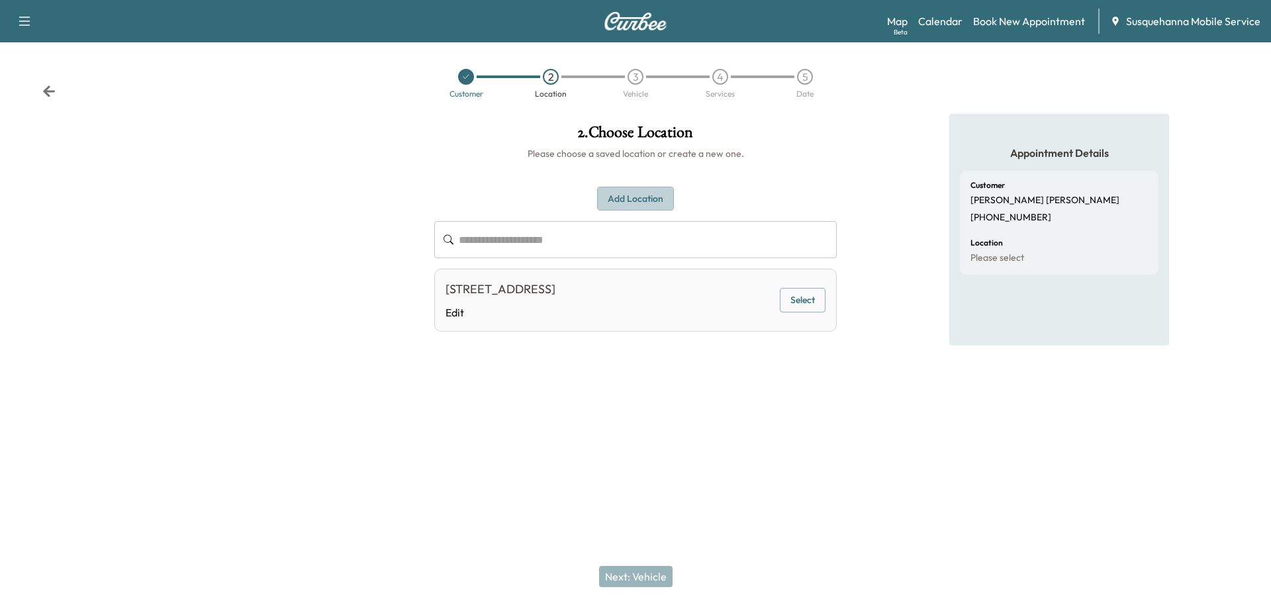
click at [648, 205] on button "Add Location" at bounding box center [635, 199] width 77 height 24
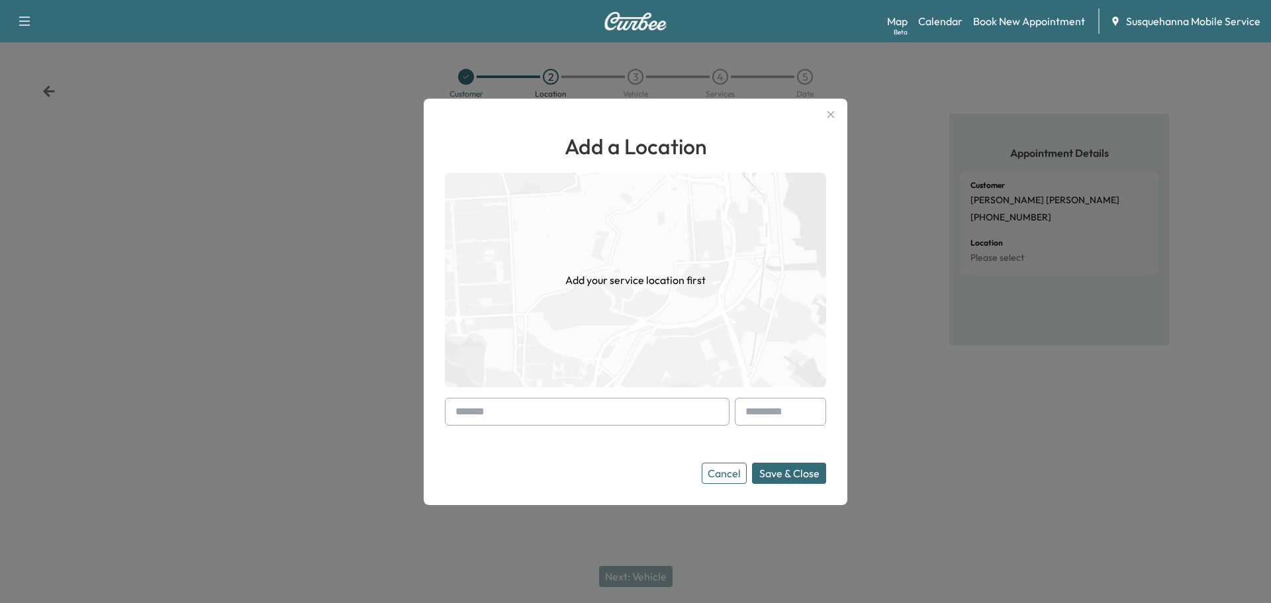
click at [500, 411] on input "text" at bounding box center [587, 412] width 285 height 28
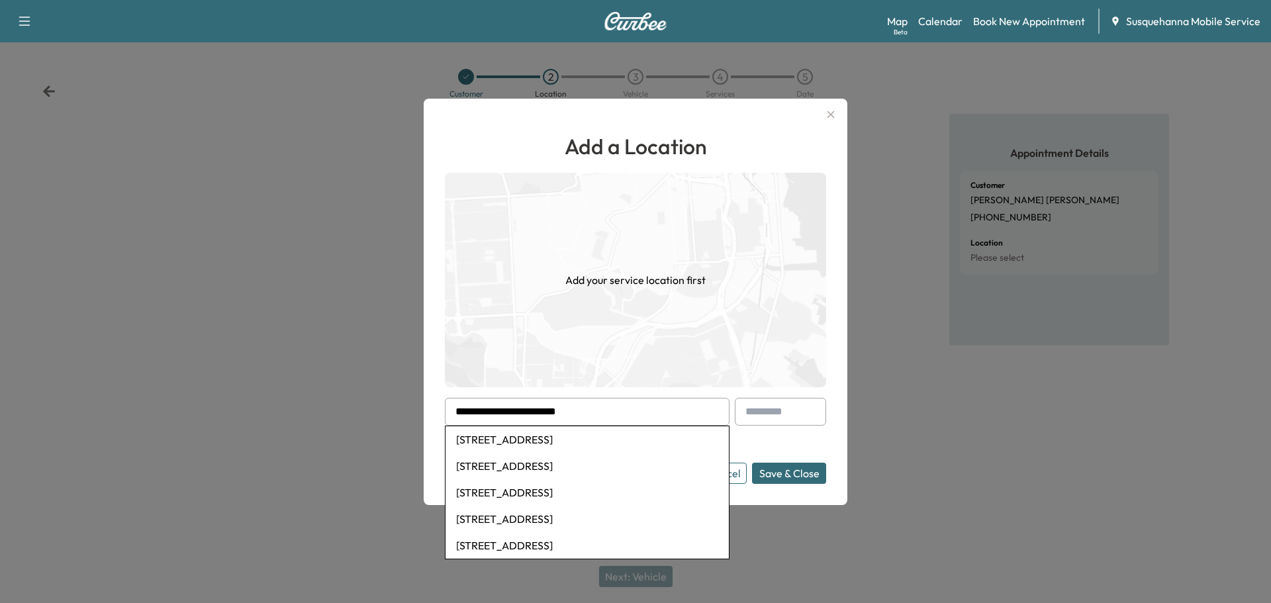
click at [564, 437] on li "2970 Kings Lane, Lancaster, PA, USA" at bounding box center [586, 439] width 283 height 26
type input "**********"
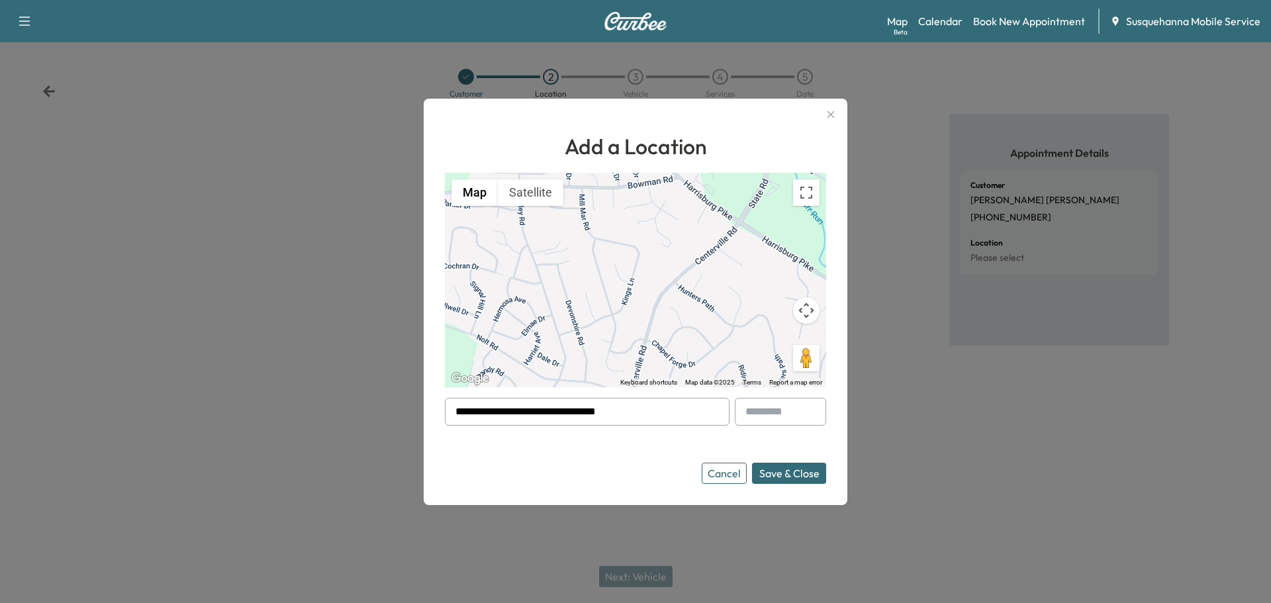
click at [778, 473] on button "Save & Close" at bounding box center [789, 473] width 74 height 21
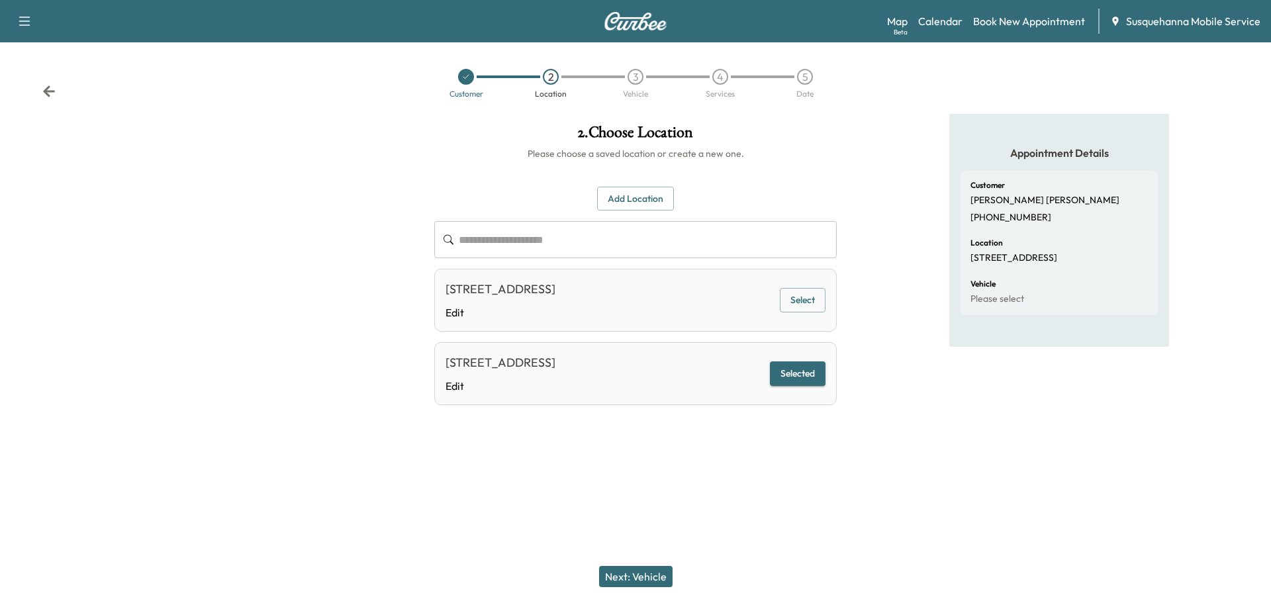
click at [655, 580] on button "Next: Vehicle" at bounding box center [635, 576] width 73 height 21
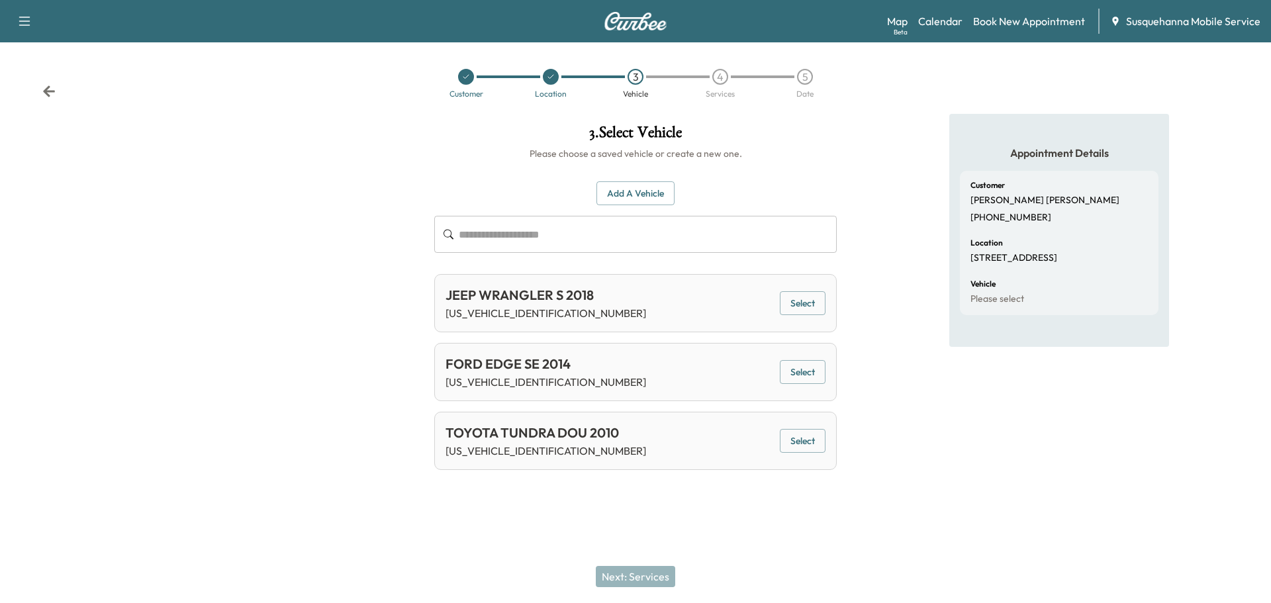
click at [812, 293] on button "Select" at bounding box center [803, 303] width 46 height 24
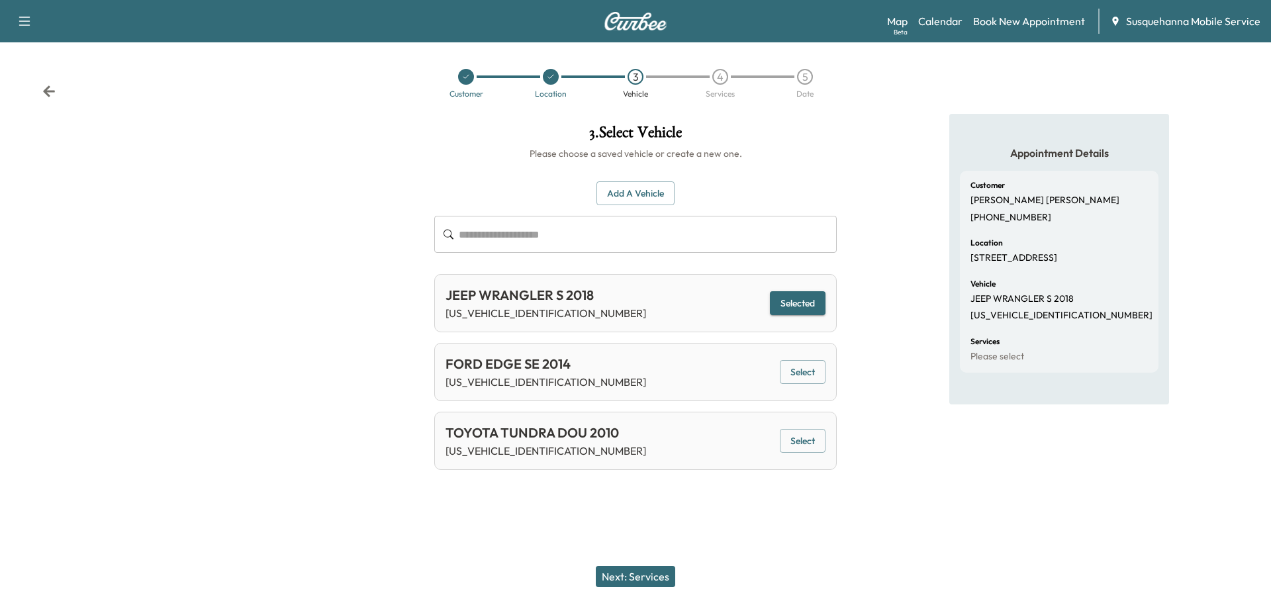
click at [661, 572] on button "Next: Services" at bounding box center [635, 576] width 79 height 21
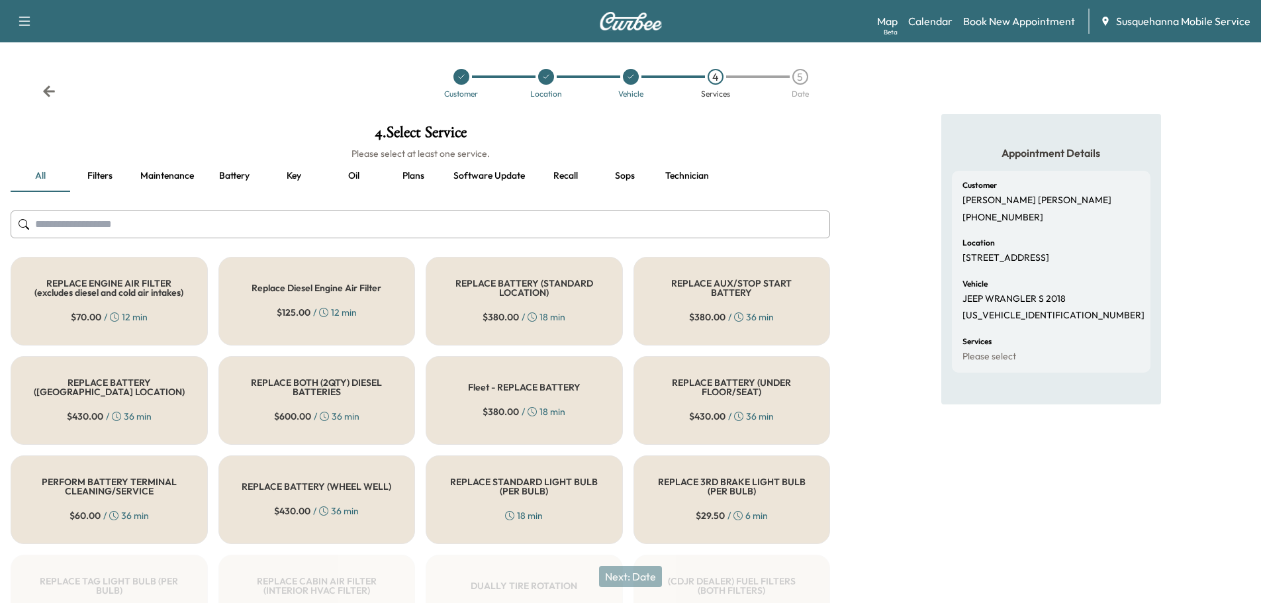
click at [568, 223] on input "text" at bounding box center [420, 224] width 819 height 28
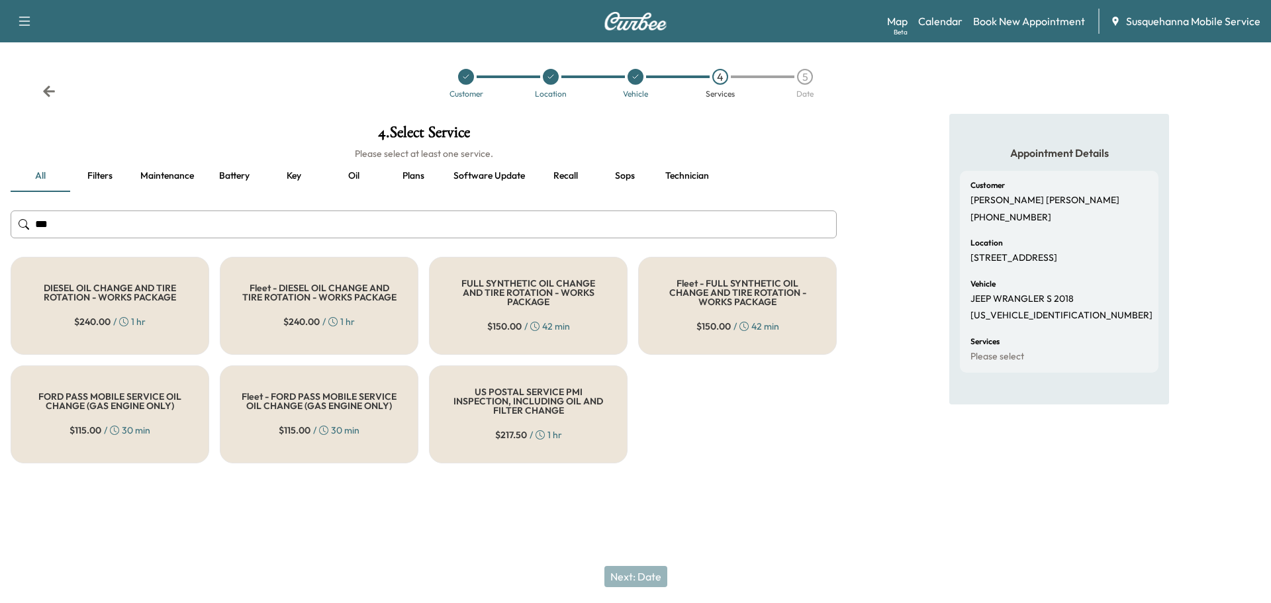
type input "***"
click at [568, 320] on div "$ 150.00 / 42 min" at bounding box center [528, 326] width 83 height 13
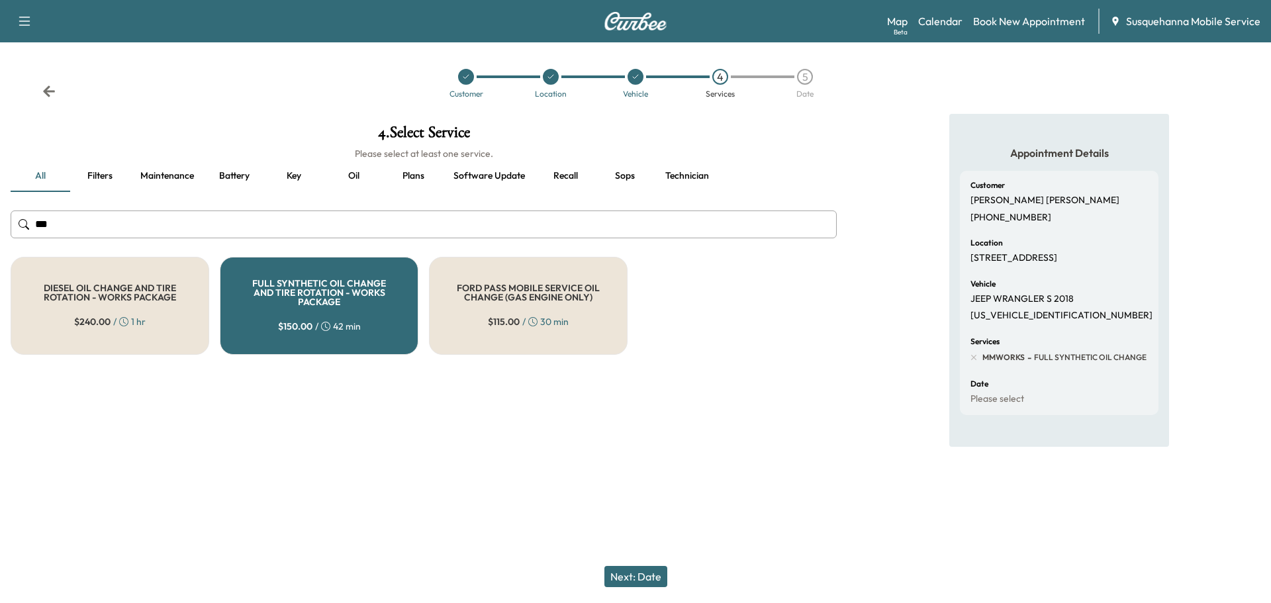
click at [632, 576] on button "Next: Date" at bounding box center [635, 576] width 63 height 21
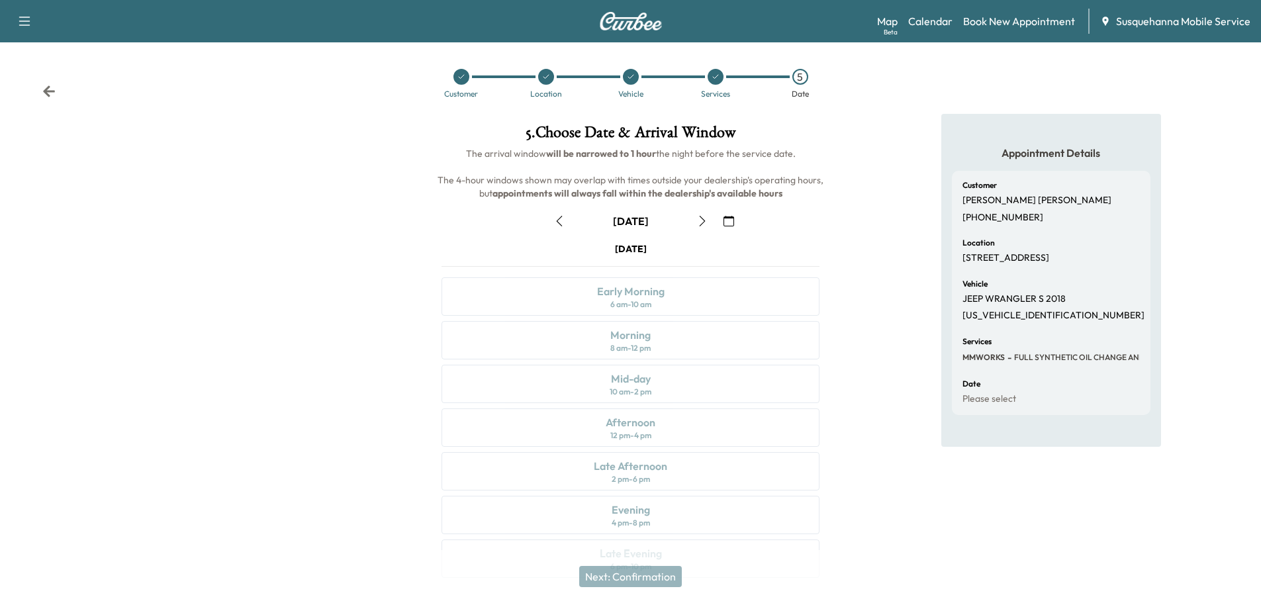
click at [697, 222] on icon "button" at bounding box center [702, 221] width 11 height 11
click at [705, 222] on icon "button" at bounding box center [702, 221] width 11 height 11
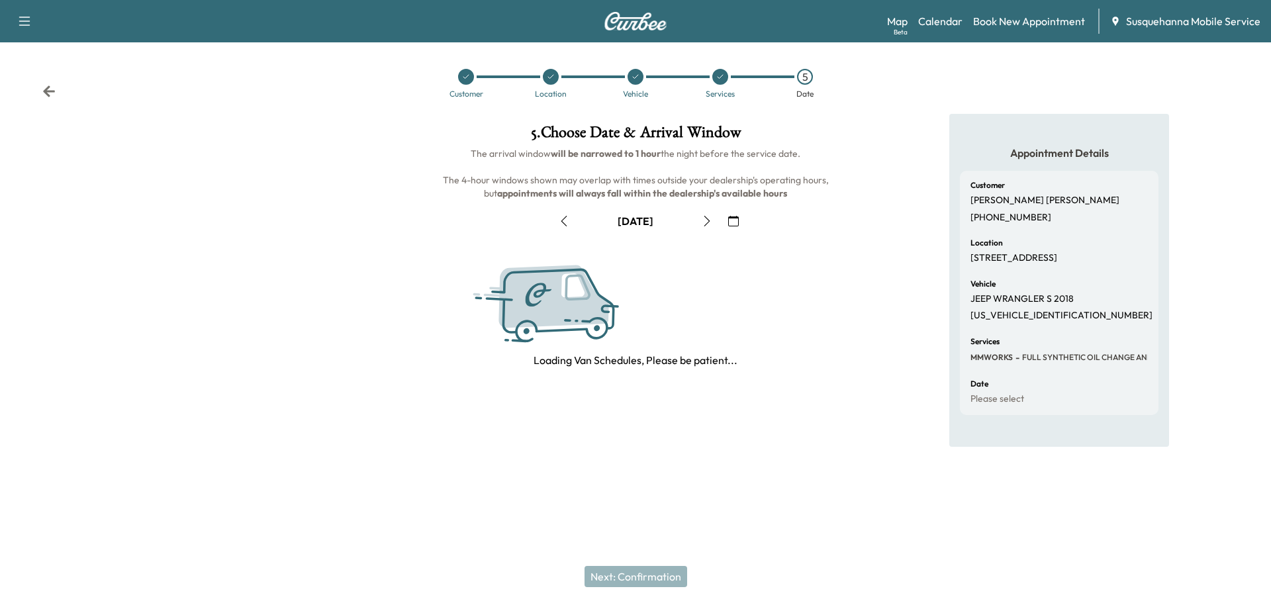
click at [705, 222] on icon "button" at bounding box center [707, 221] width 11 height 11
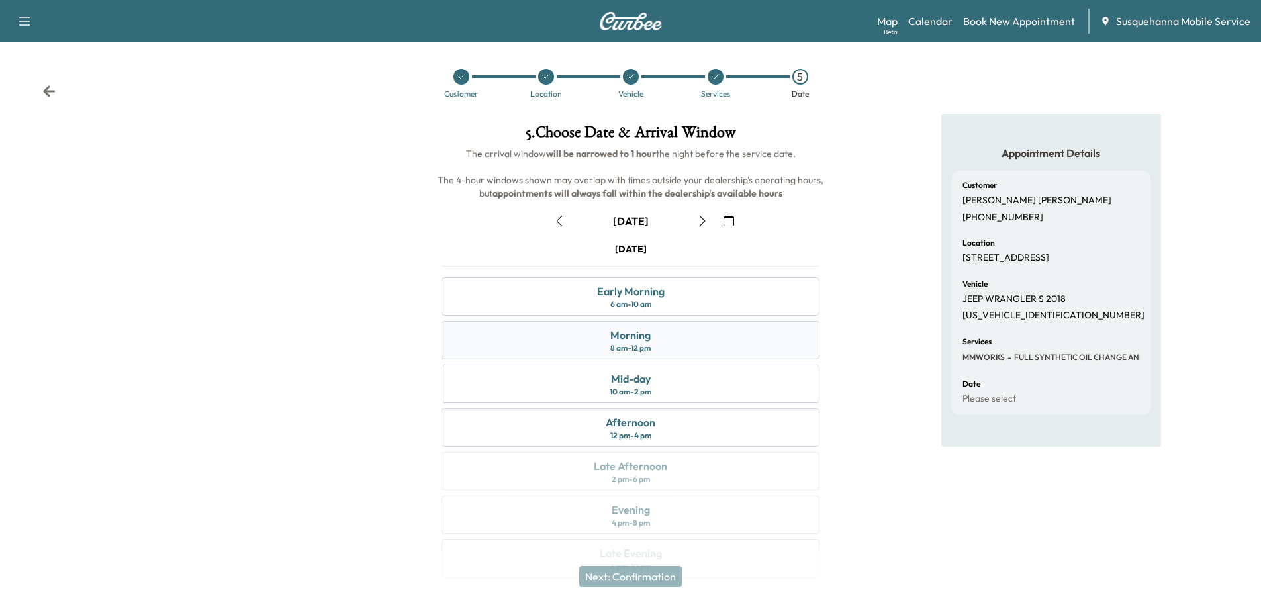
click at [671, 346] on div "Morning 8 am - 12 pm" at bounding box center [631, 340] width 378 height 38
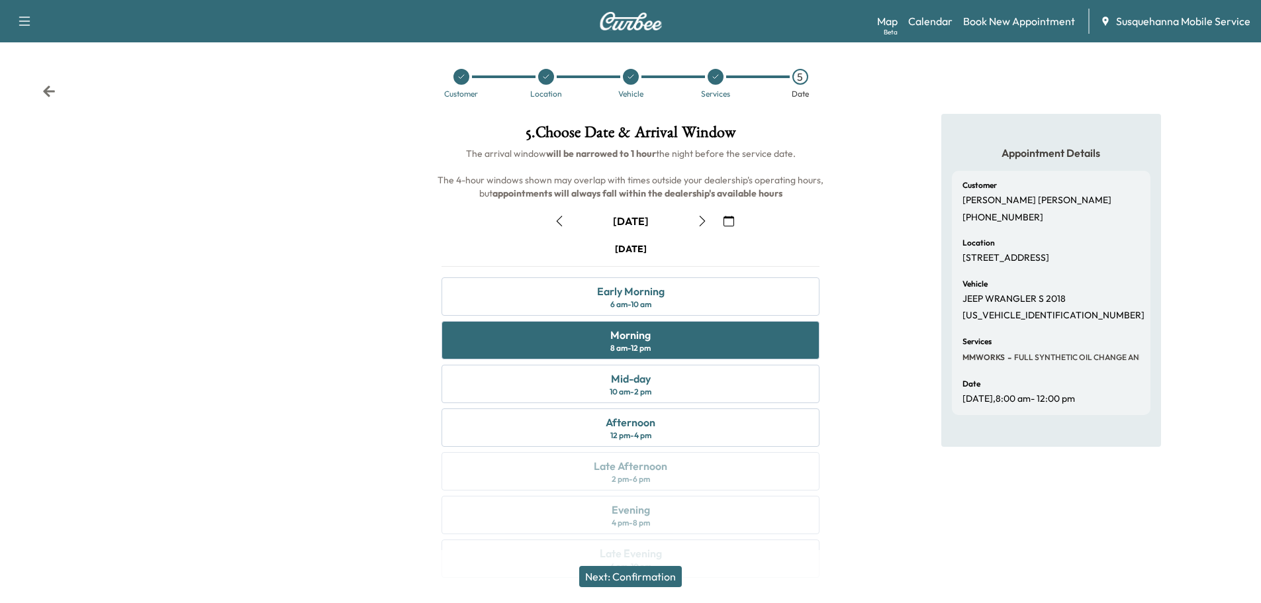
click at [672, 575] on button "Next: Confirmation" at bounding box center [630, 576] width 103 height 21
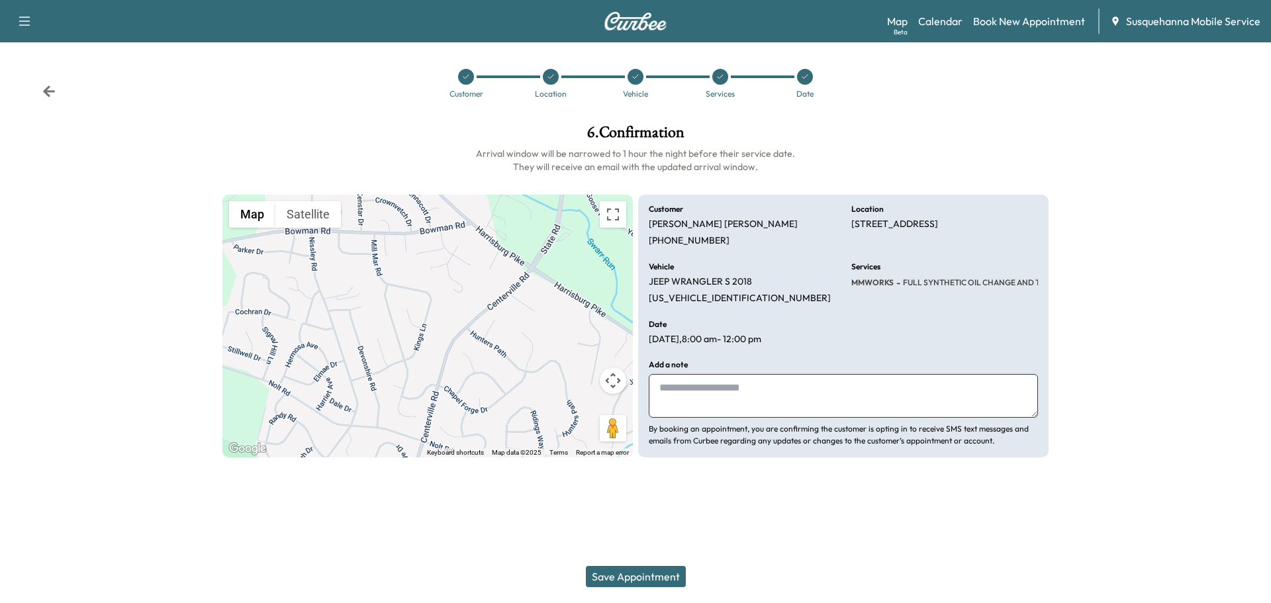
click at [766, 406] on textarea at bounding box center [843, 396] width 389 height 44
type textarea "**********"
click at [643, 576] on button "Save Appointment" at bounding box center [636, 576] width 100 height 21
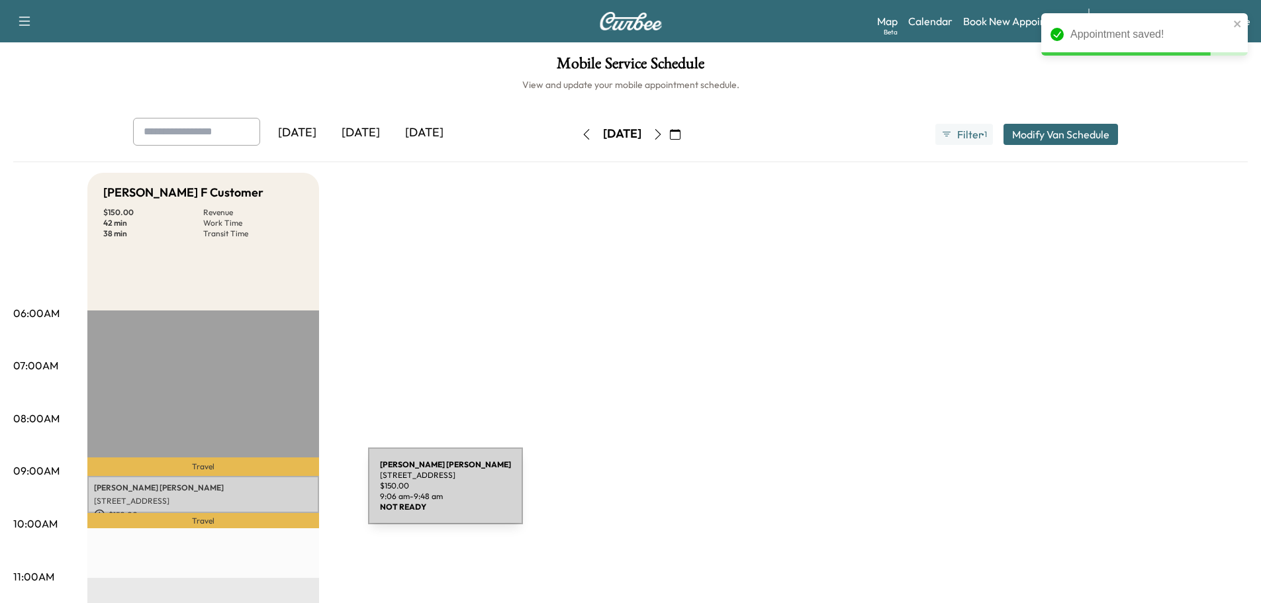
click at [269, 496] on p "[STREET_ADDRESS]" at bounding box center [203, 501] width 218 height 11
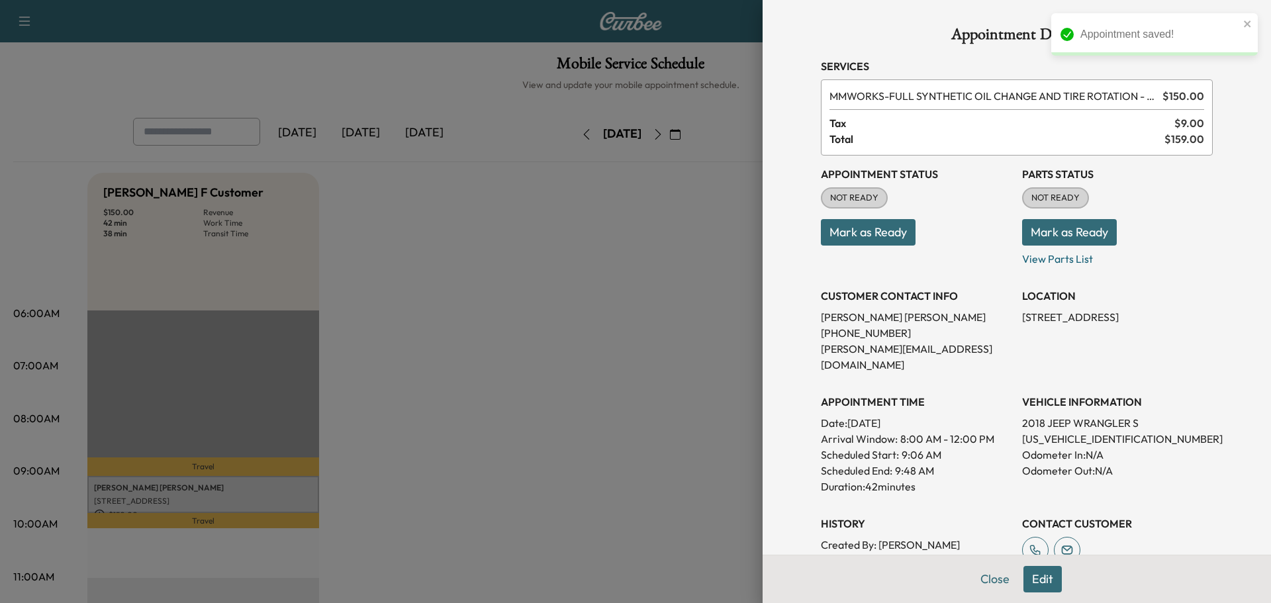
click at [1074, 232] on button "Mark as Ready" at bounding box center [1069, 232] width 95 height 26
click at [881, 240] on button "Mark as Ready" at bounding box center [868, 232] width 95 height 26
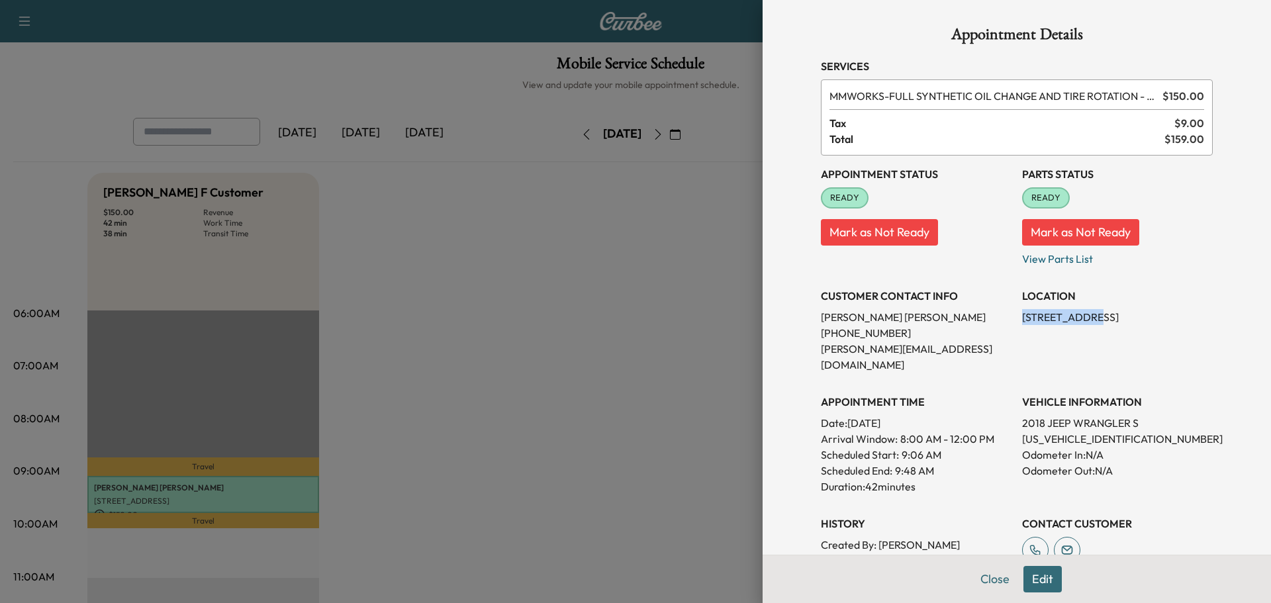
drag, startPoint x: 1013, startPoint y: 319, endPoint x: 1079, endPoint y: 320, distance: 66.2
click at [1079, 320] on p "[STREET_ADDRESS]" at bounding box center [1117, 317] width 191 height 16
copy p "2970 Kings Ln"
click at [993, 585] on button "Close" at bounding box center [995, 579] width 46 height 26
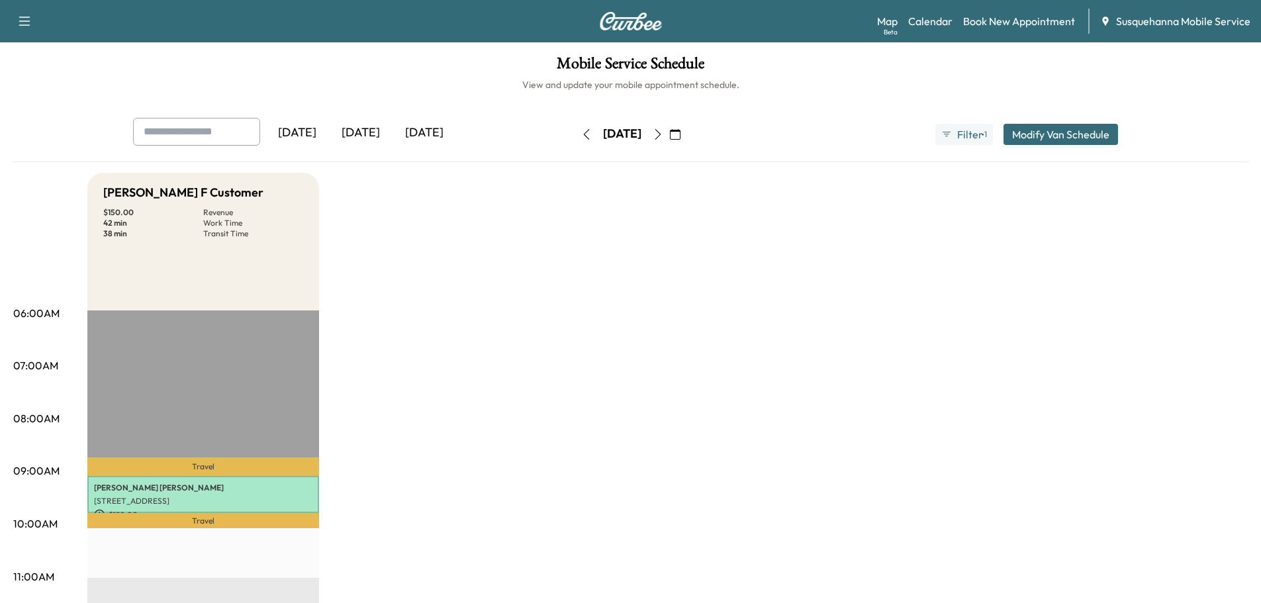
click at [680, 134] on icon "button" at bounding box center [675, 134] width 11 height 11
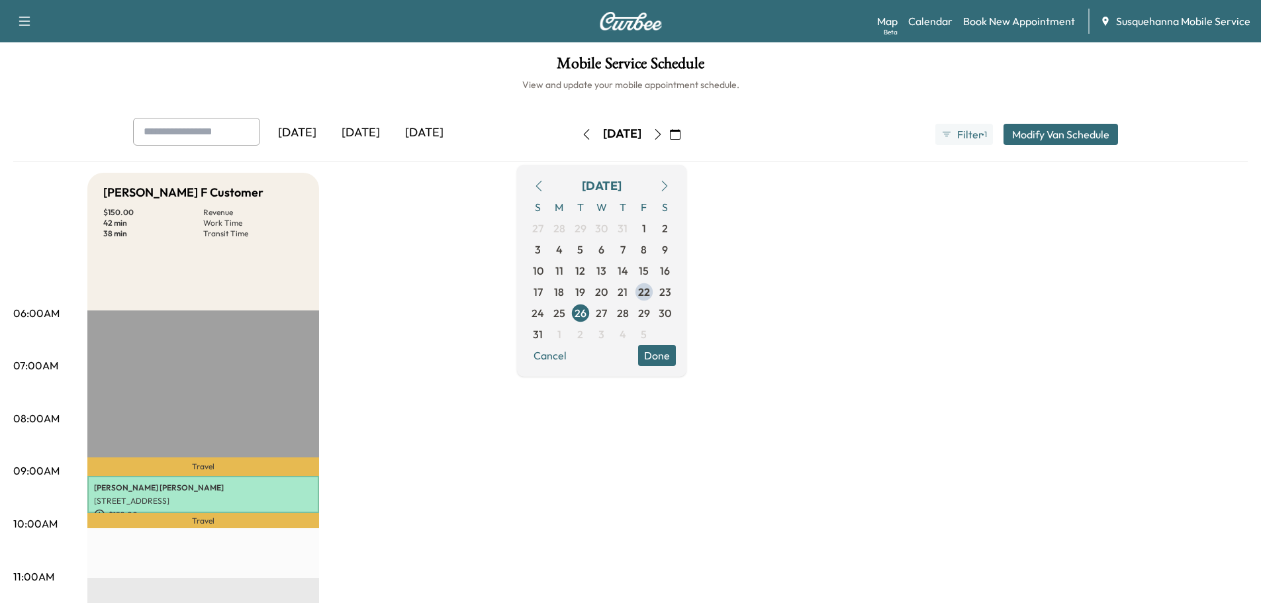
click at [650, 295] on span "22" at bounding box center [644, 292] width 12 height 16
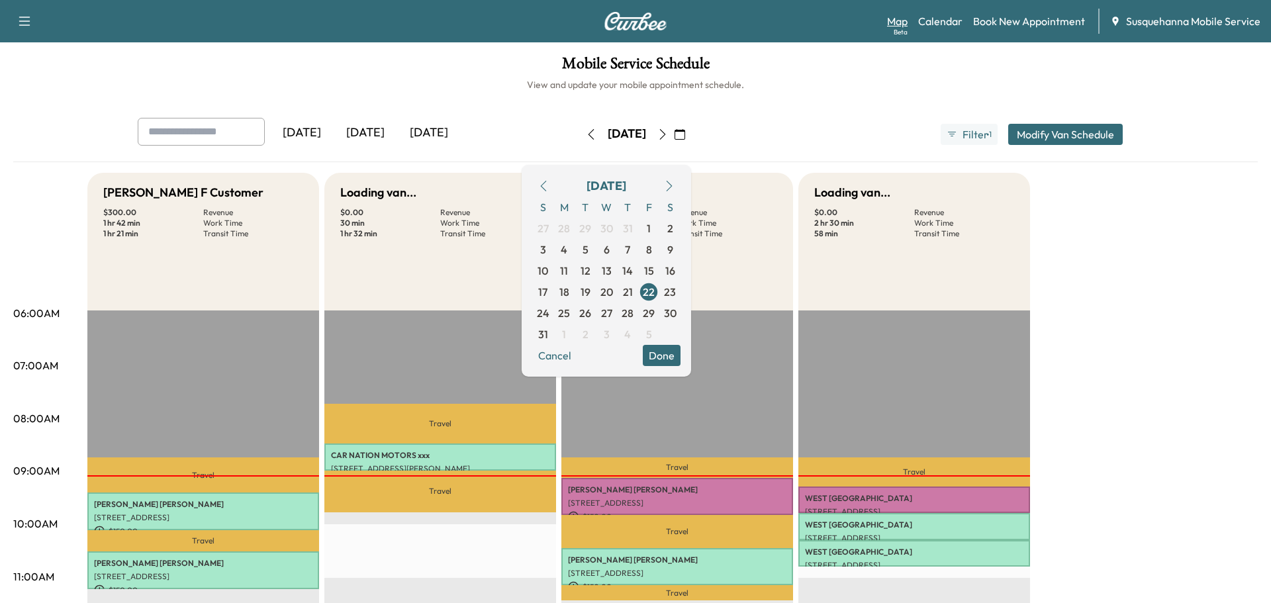
click at [898, 21] on link "Map Beta" at bounding box center [897, 21] width 21 height 16
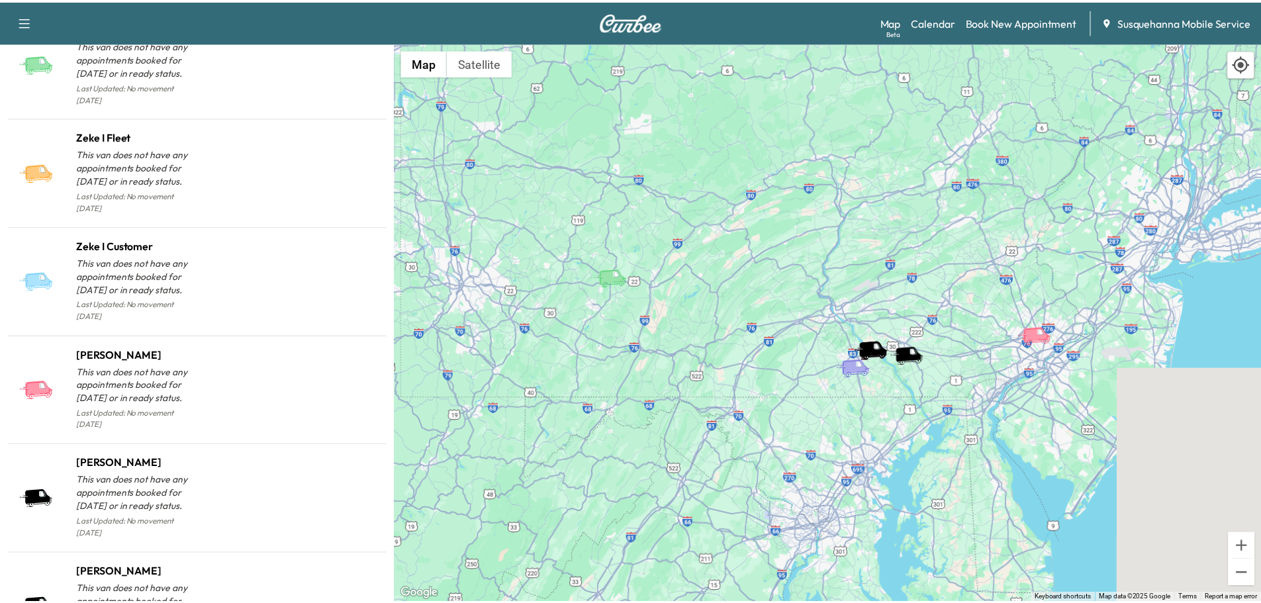
scroll to position [1342, 0]
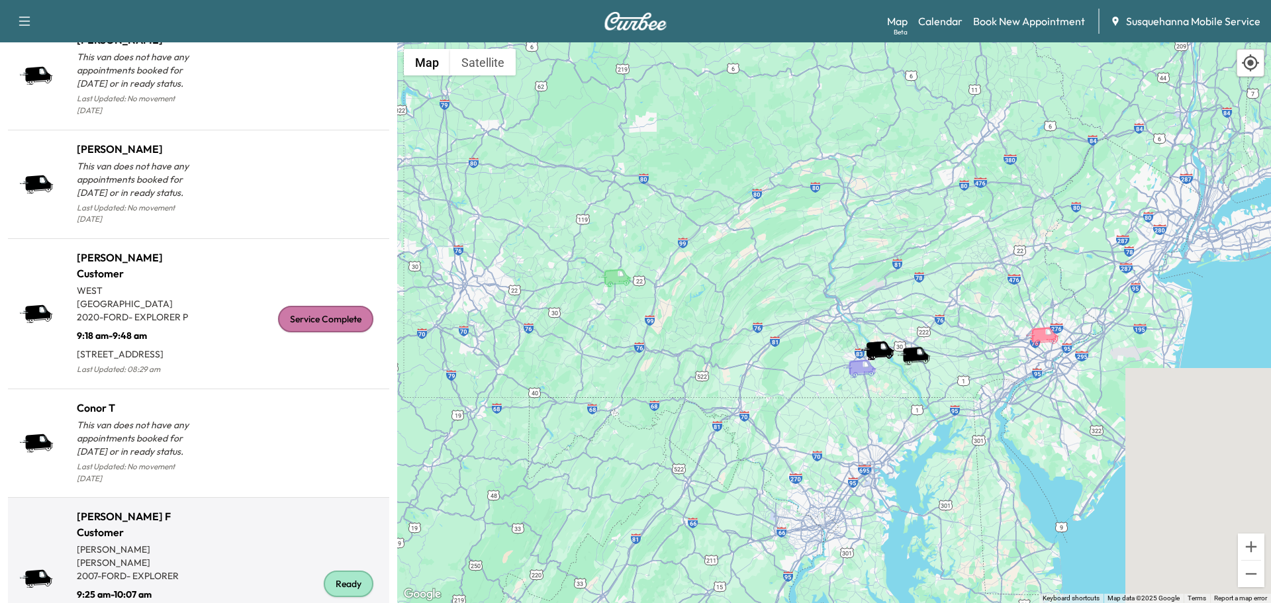
click at [330, 576] on div "Ready" at bounding box center [349, 584] width 50 height 26
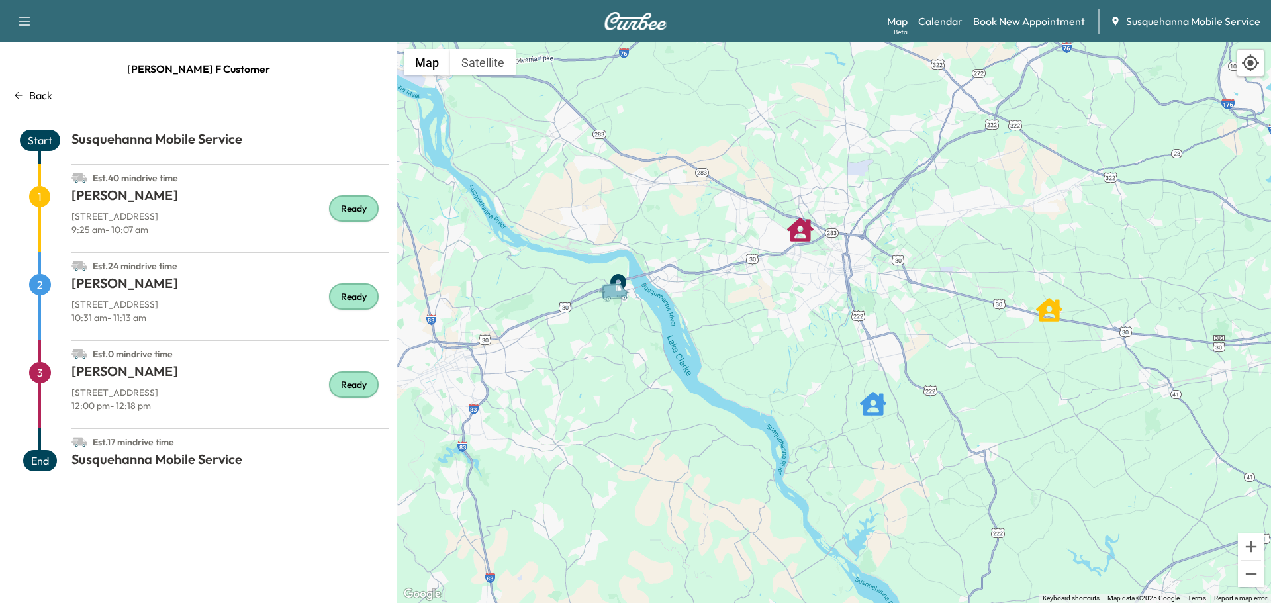
click at [935, 28] on link "Calendar" at bounding box center [940, 21] width 44 height 16
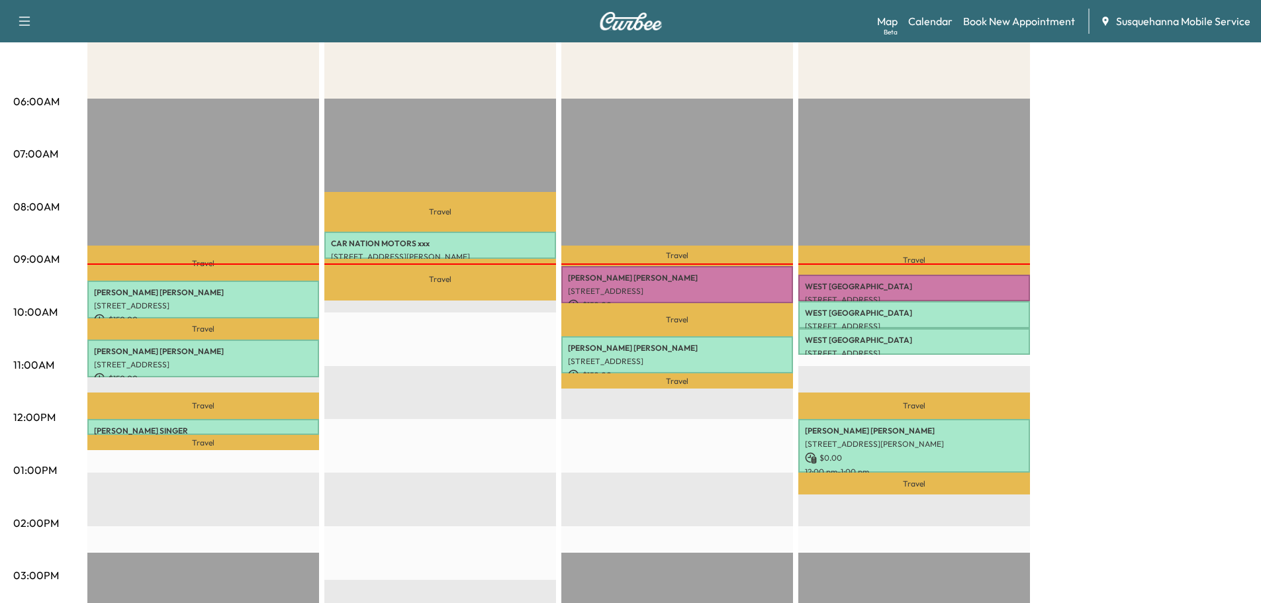
scroll to position [71, 0]
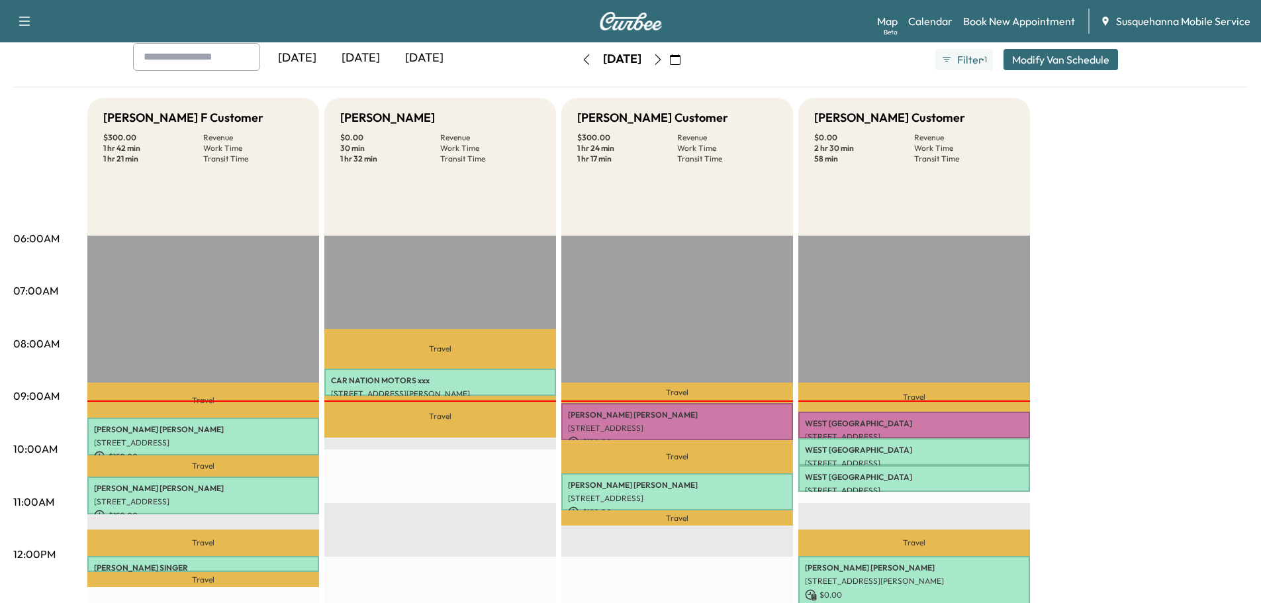
scroll to position [146, 0]
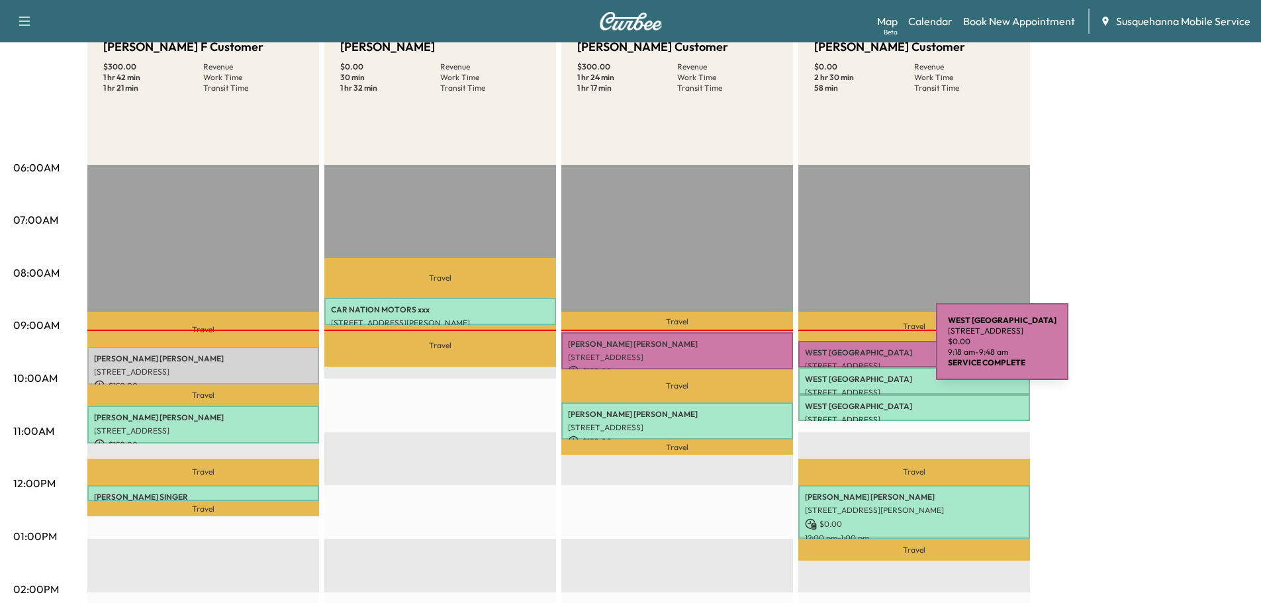
click at [837, 350] on p "[GEOGRAPHIC_DATA]" at bounding box center [914, 353] width 218 height 11
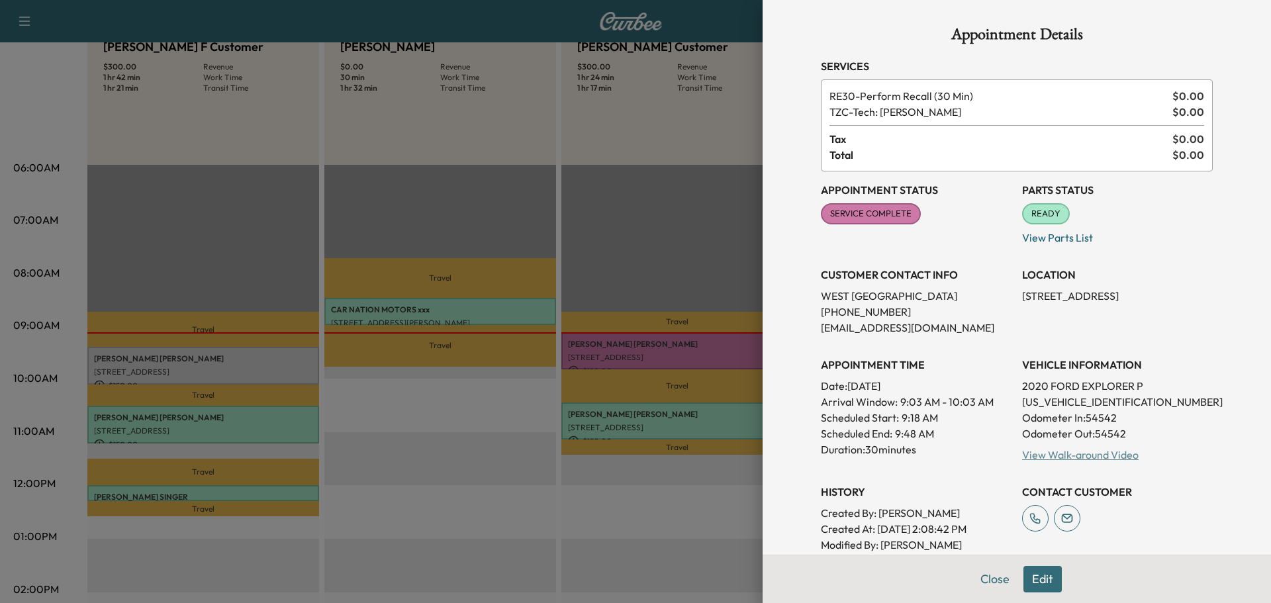
click at [1080, 451] on link "View Walk-around Video" at bounding box center [1080, 454] width 117 height 13
drag, startPoint x: 990, startPoint y: 577, endPoint x: 816, endPoint y: 484, distance: 197.0
click at [986, 575] on button "Close" at bounding box center [995, 579] width 46 height 26
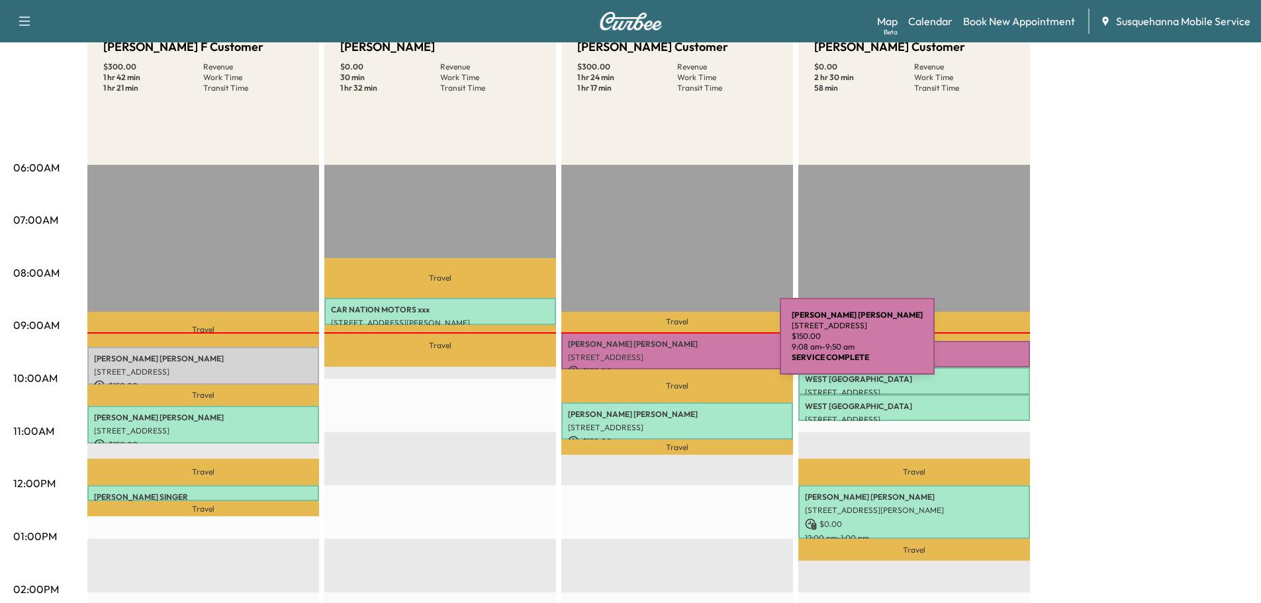
click at [680, 344] on p "[PERSON_NAME]" at bounding box center [677, 344] width 218 height 11
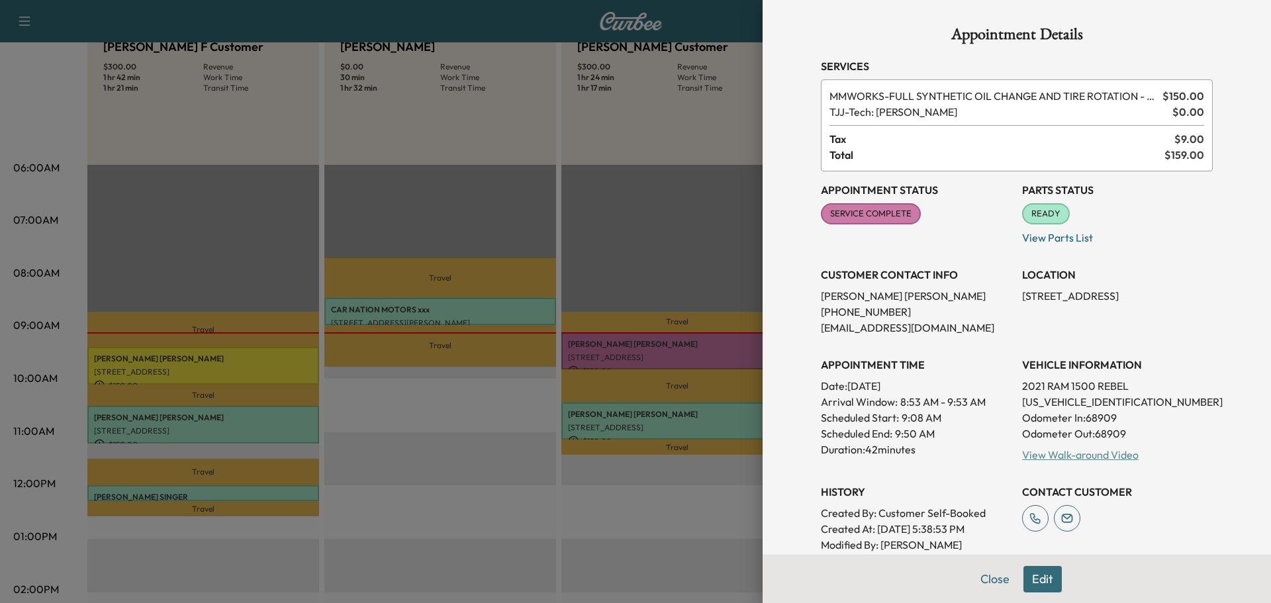
click at [1056, 459] on link "View Walk-around Video" at bounding box center [1080, 454] width 117 height 13
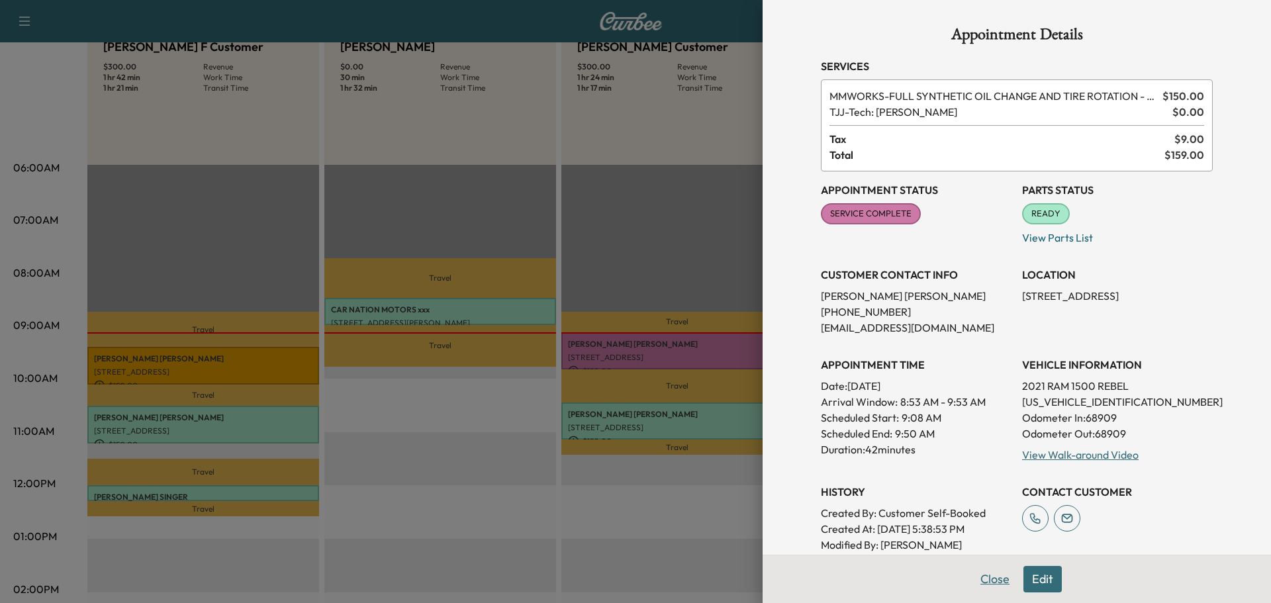
click at [998, 579] on button "Close" at bounding box center [995, 579] width 46 height 26
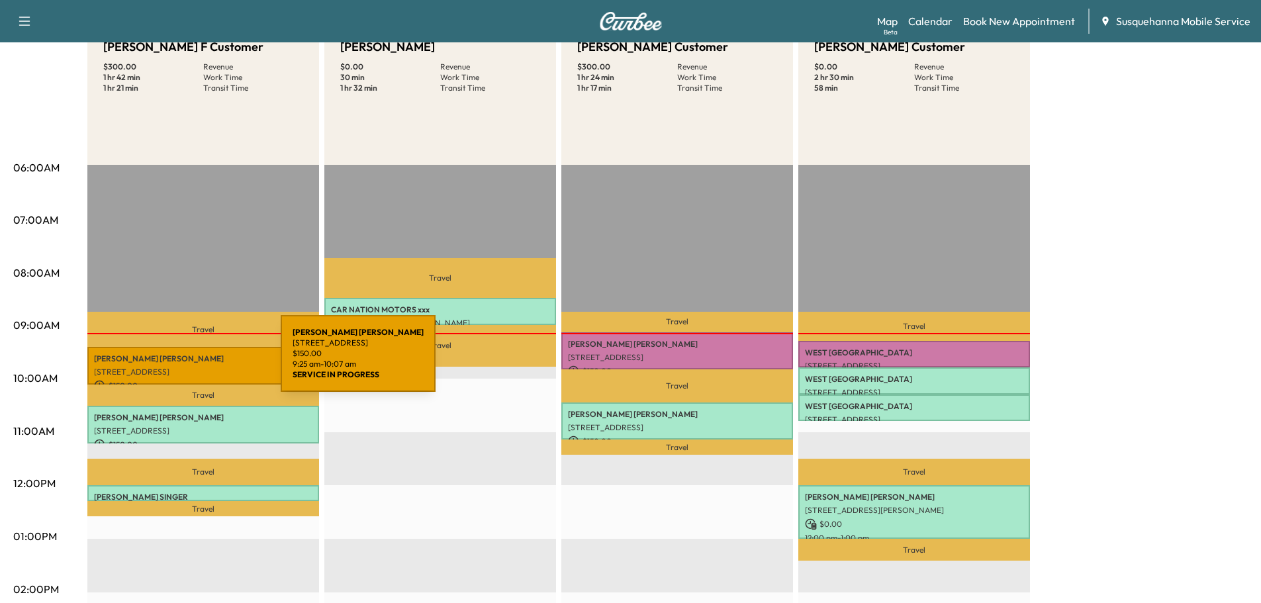
click at [181, 361] on p "JOHN BARR" at bounding box center [203, 358] width 218 height 11
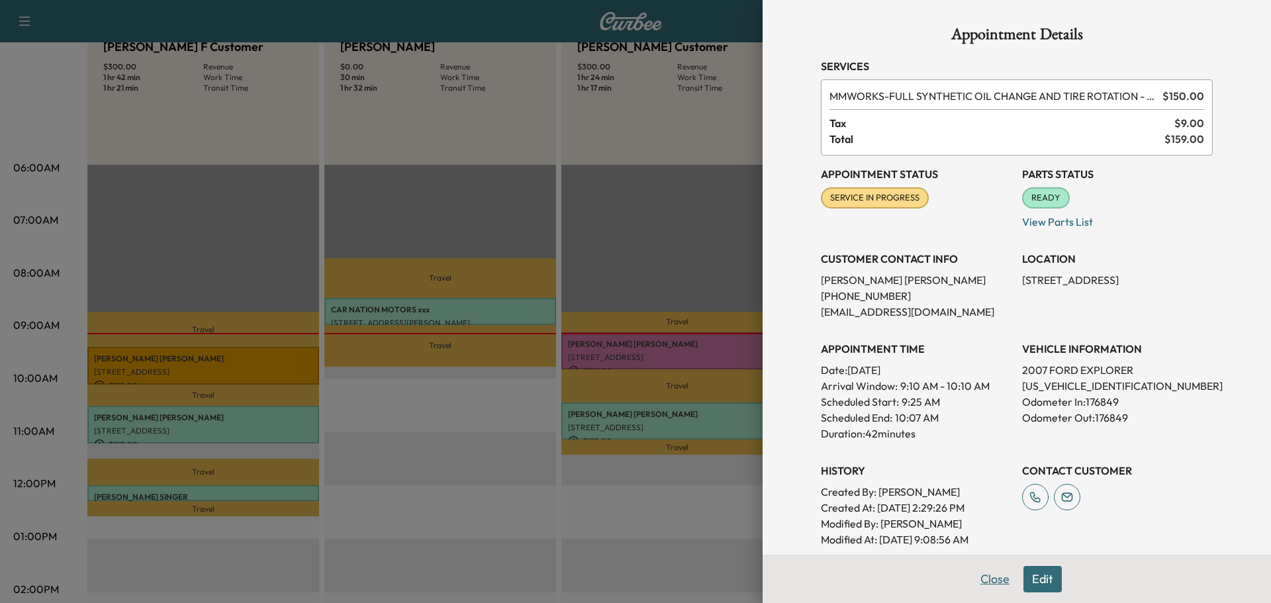
click at [983, 583] on button "Close" at bounding box center [995, 579] width 46 height 26
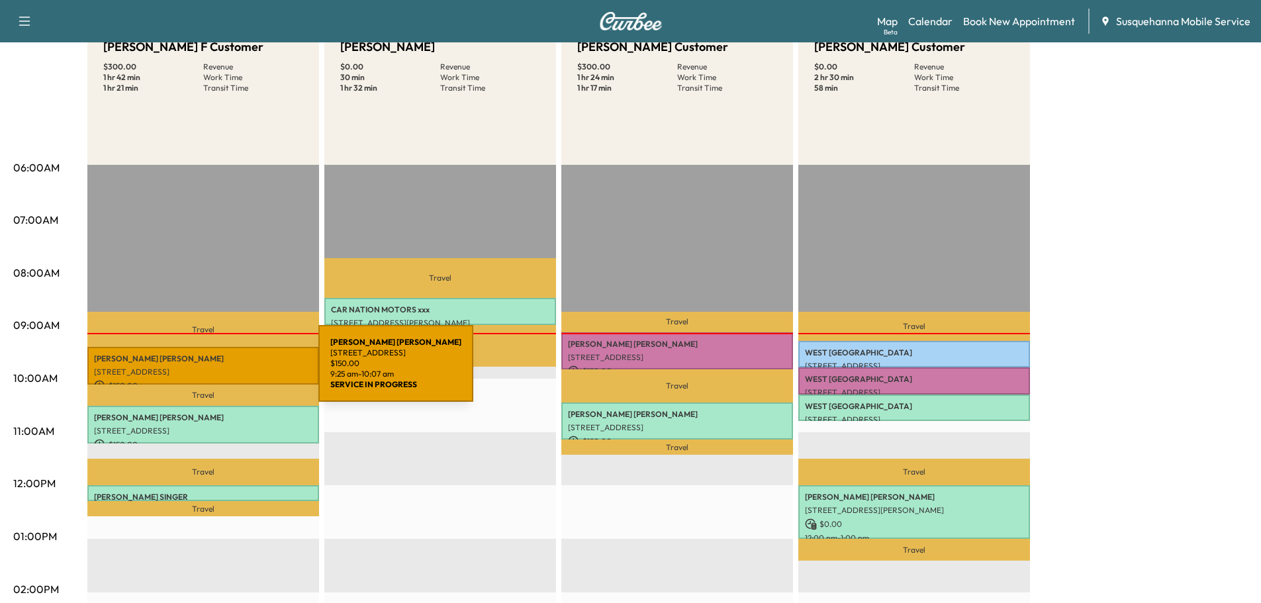
click at [219, 371] on p "[STREET_ADDRESS]" at bounding box center [203, 372] width 218 height 11
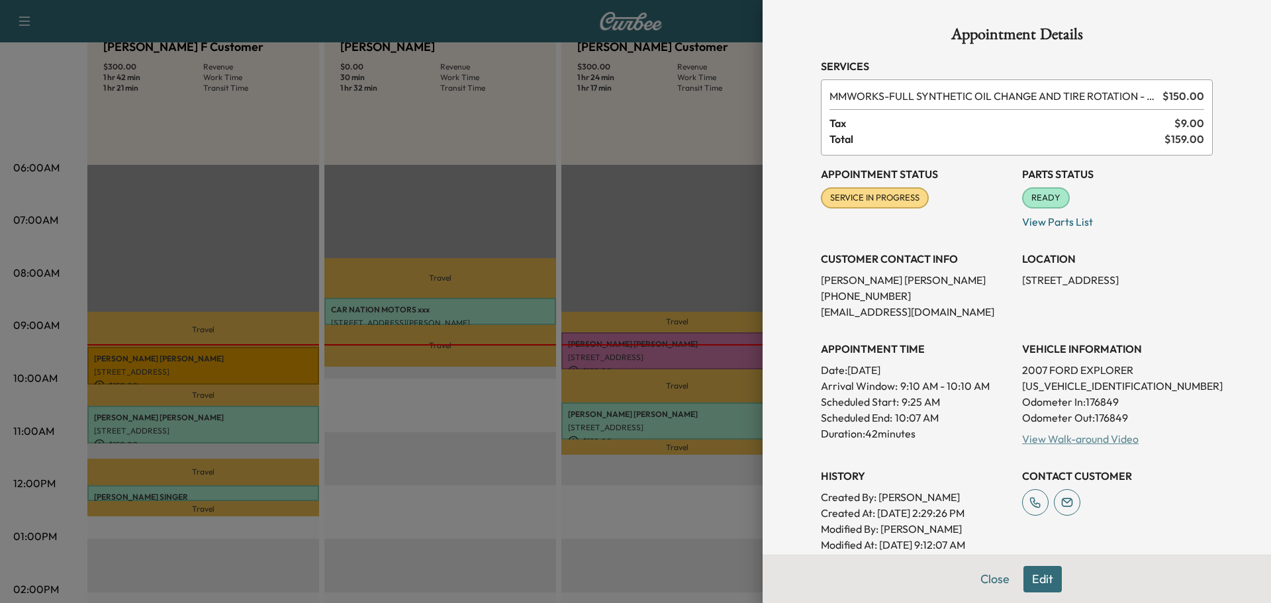
click at [1040, 437] on link "View Walk-around Video" at bounding box center [1080, 438] width 117 height 13
click at [976, 575] on button "Close" at bounding box center [995, 579] width 46 height 26
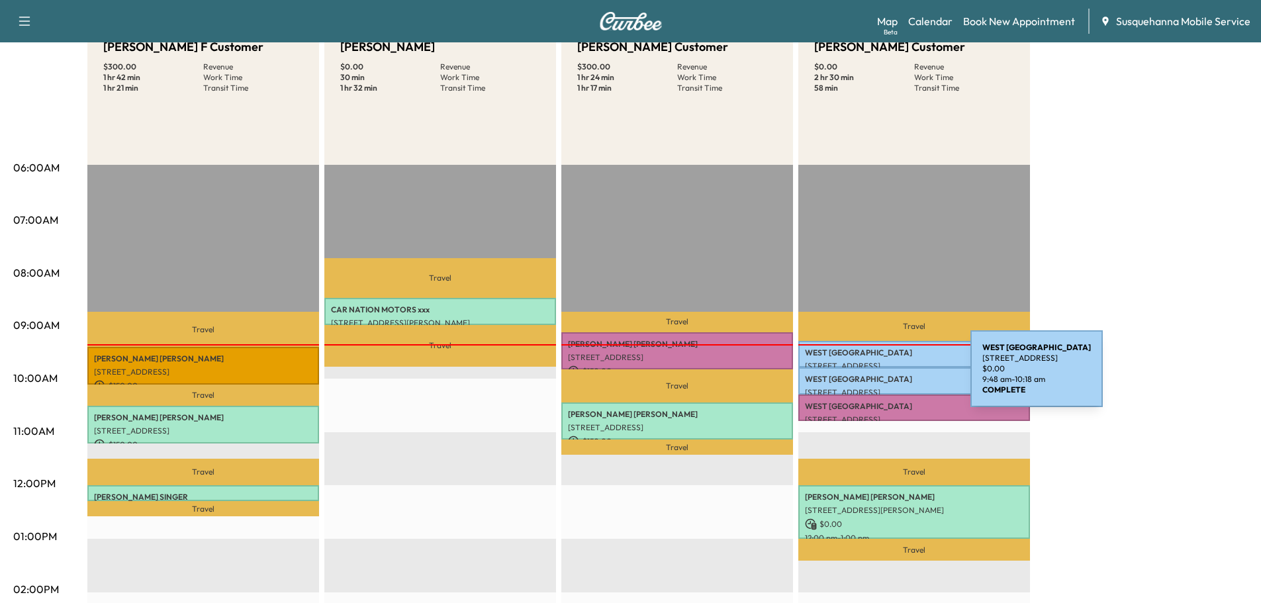
click at [871, 377] on p "WEST LAMPETER TOWNSHIP" at bounding box center [914, 379] width 218 height 11
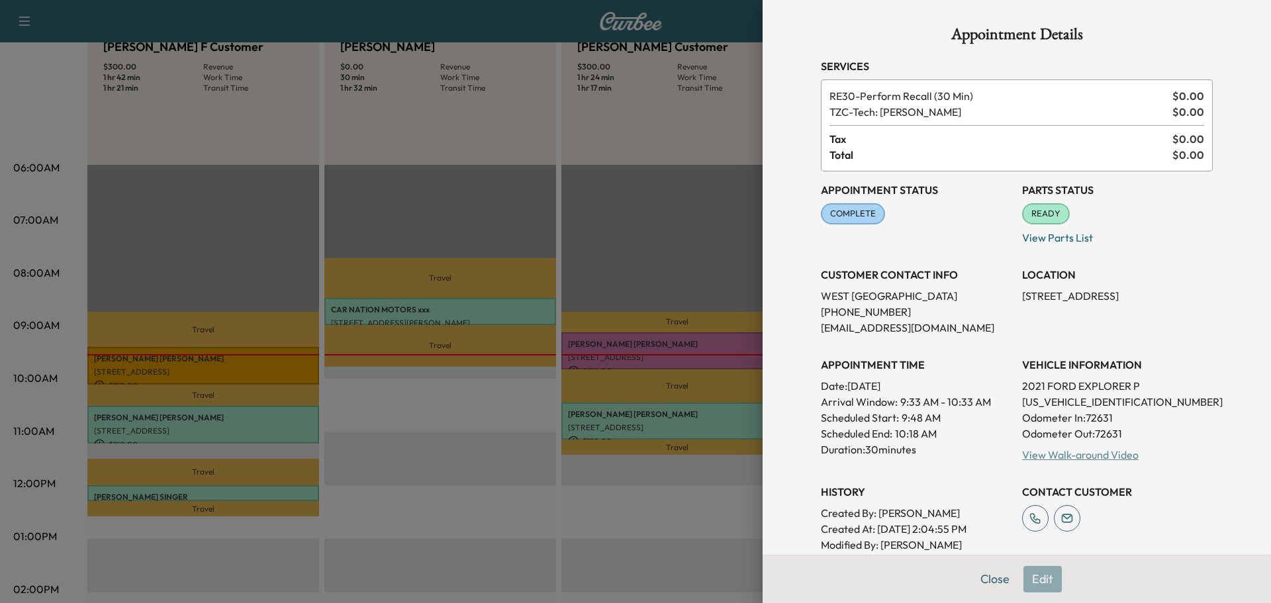
click at [1083, 453] on link "View Walk-around Video" at bounding box center [1080, 454] width 117 height 13
click at [988, 575] on button "Close" at bounding box center [995, 579] width 46 height 26
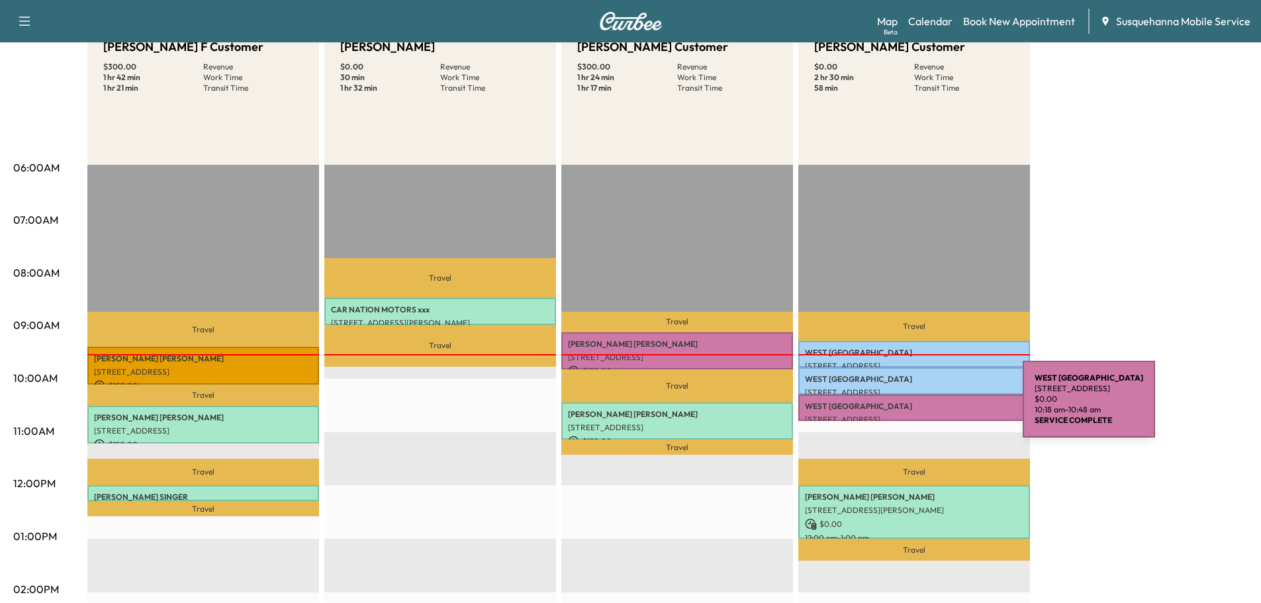
click at [923, 407] on p "WEST LAMPETER TOWNSHIP" at bounding box center [914, 406] width 218 height 11
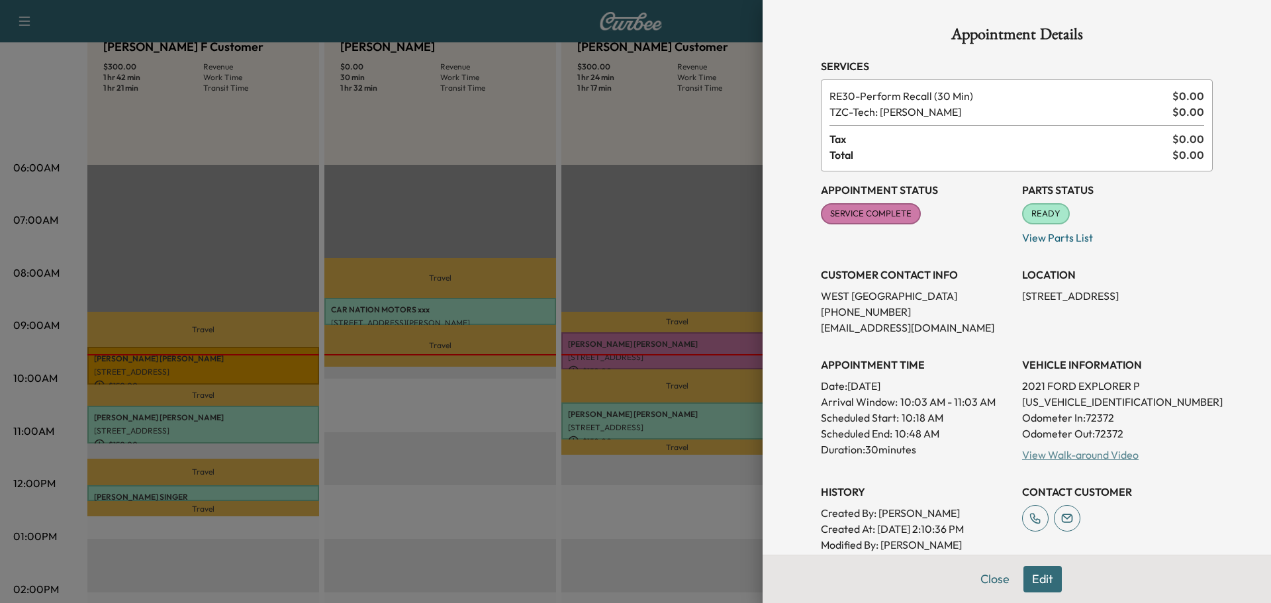
click at [1044, 459] on link "View Walk-around Video" at bounding box center [1080, 454] width 117 height 13
click at [976, 575] on button "Close" at bounding box center [995, 579] width 46 height 26
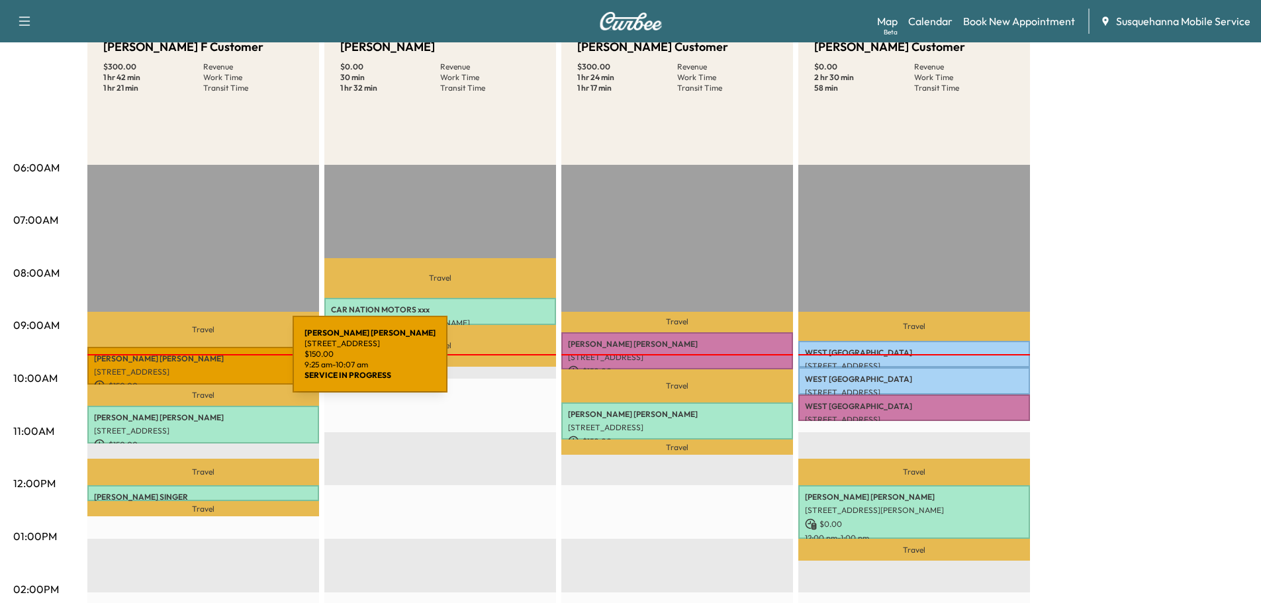
click at [193, 362] on p "JOHN BARR" at bounding box center [203, 358] width 218 height 11
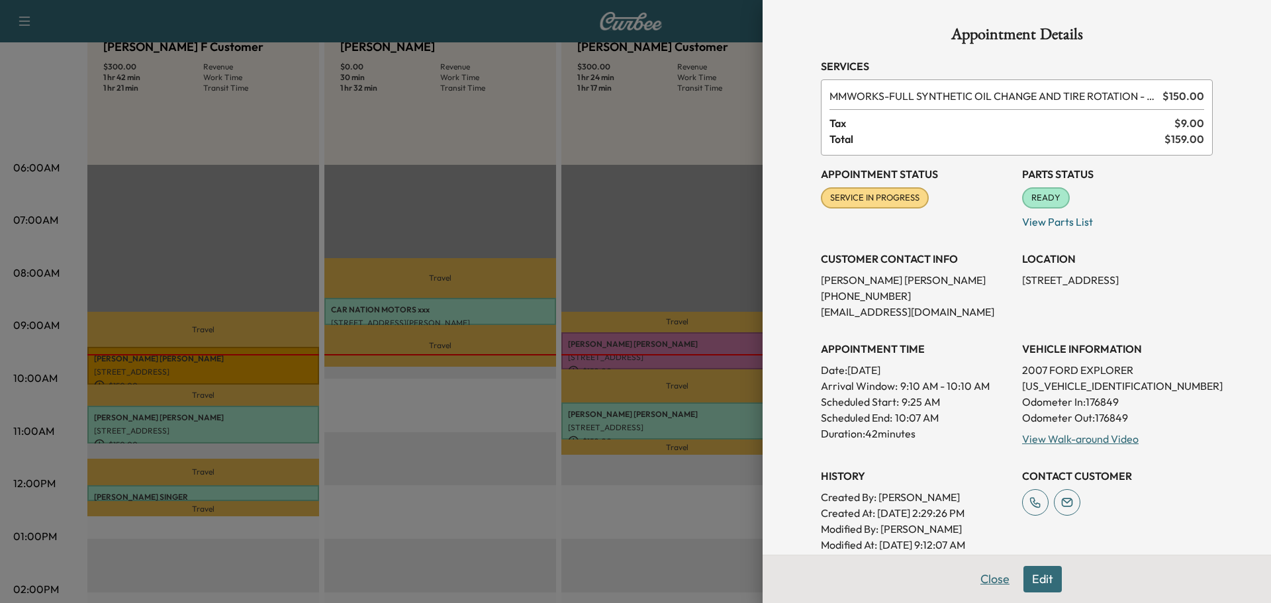
click at [986, 584] on button "Close" at bounding box center [995, 579] width 46 height 26
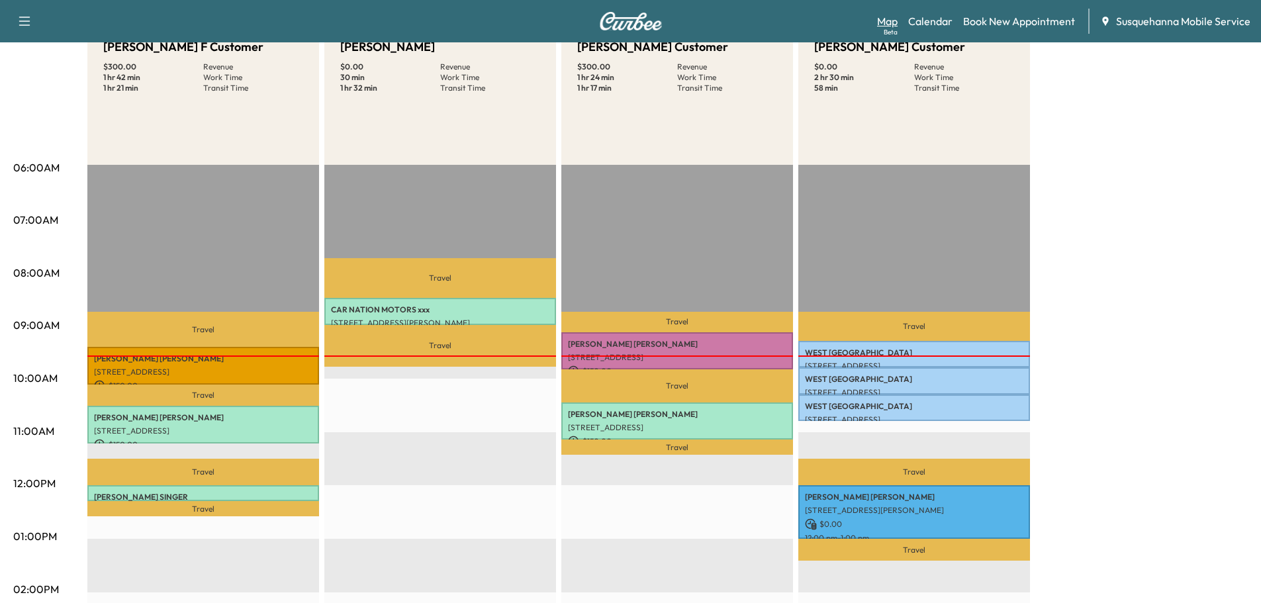
click at [894, 25] on link "Map Beta" at bounding box center [887, 21] width 21 height 16
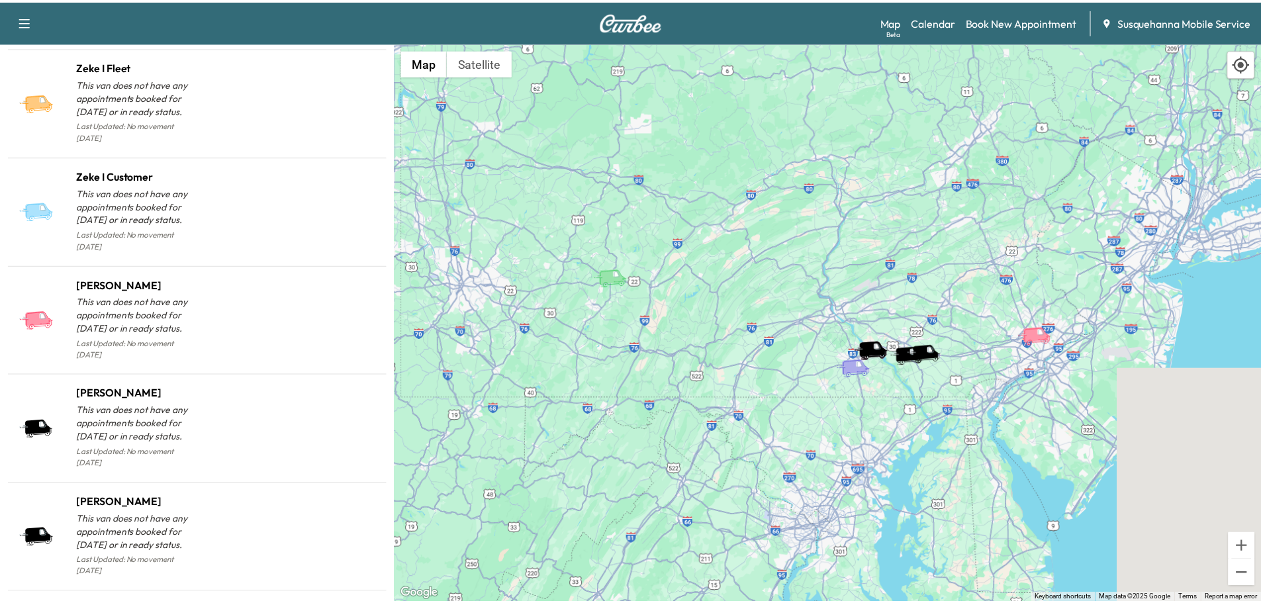
scroll to position [1352, 0]
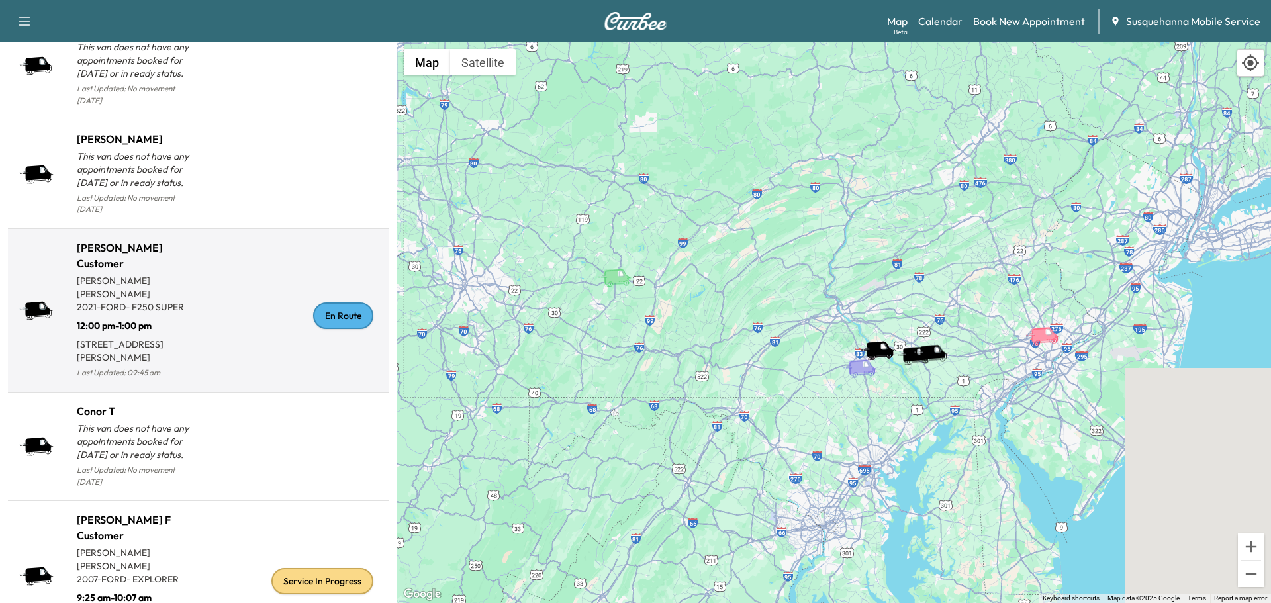
click at [334, 303] on div "En Route" at bounding box center [343, 316] width 60 height 26
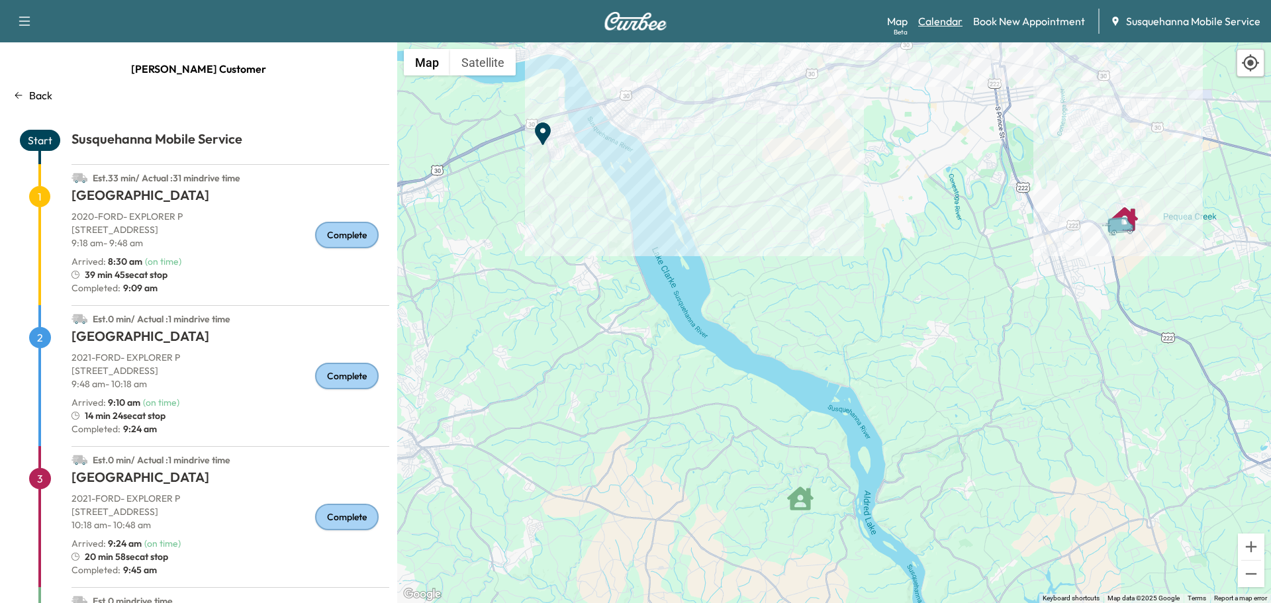
click at [928, 26] on link "Calendar" at bounding box center [940, 21] width 44 height 16
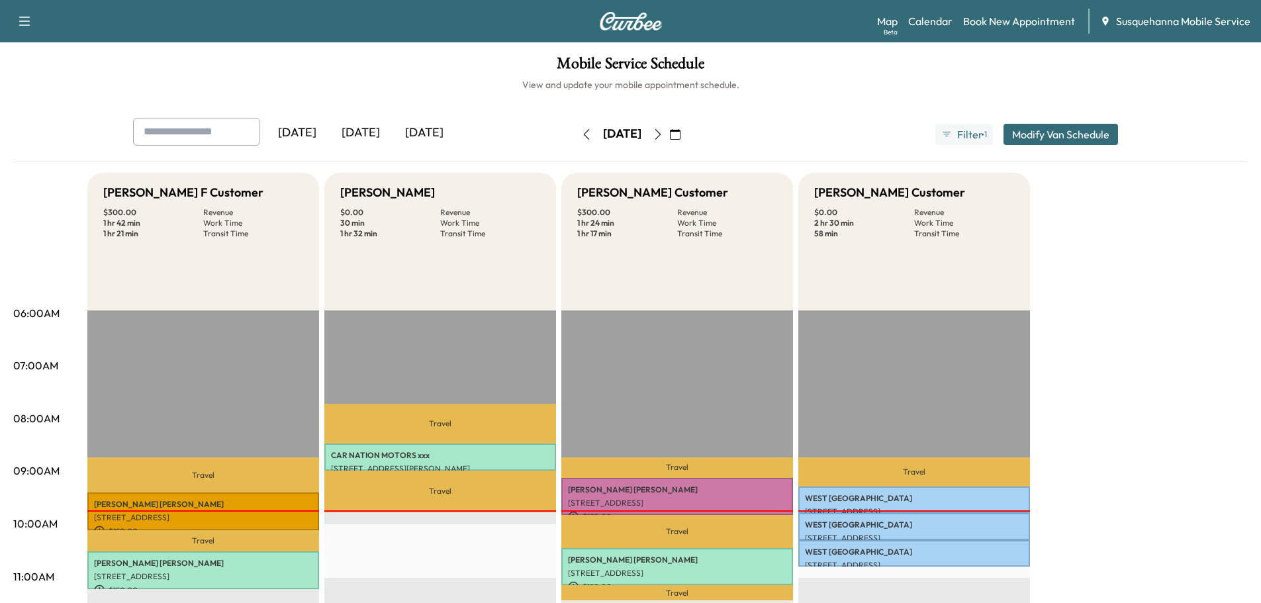
click at [680, 134] on icon "button" at bounding box center [675, 134] width 11 height 11
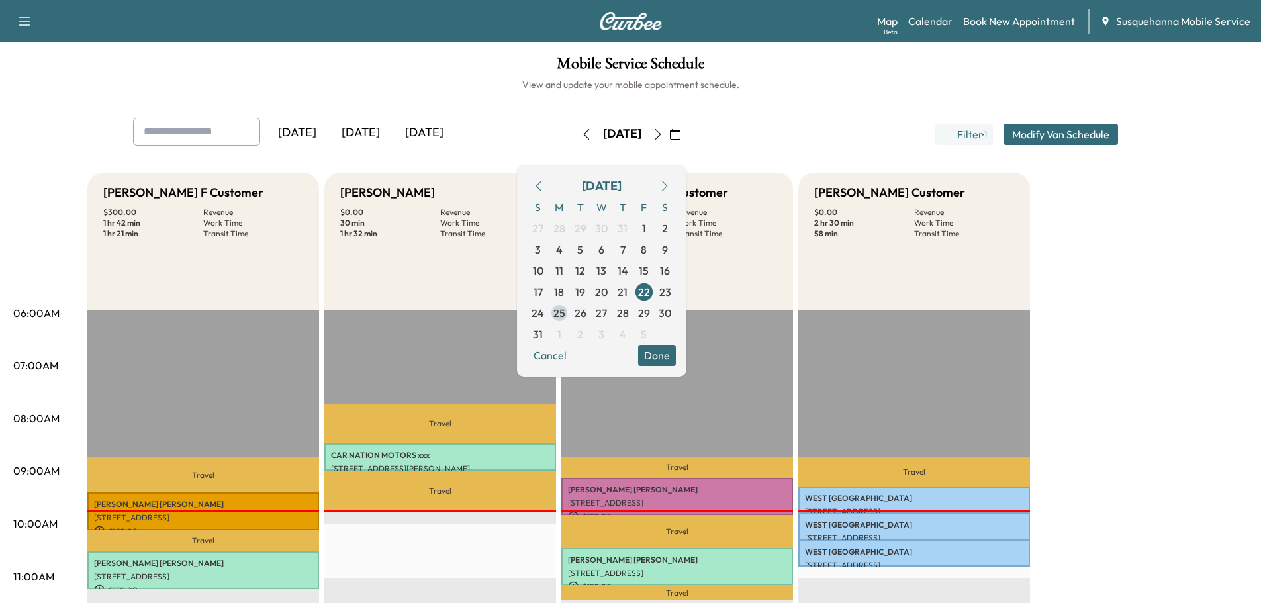
click at [565, 314] on span "25" at bounding box center [559, 313] width 12 height 16
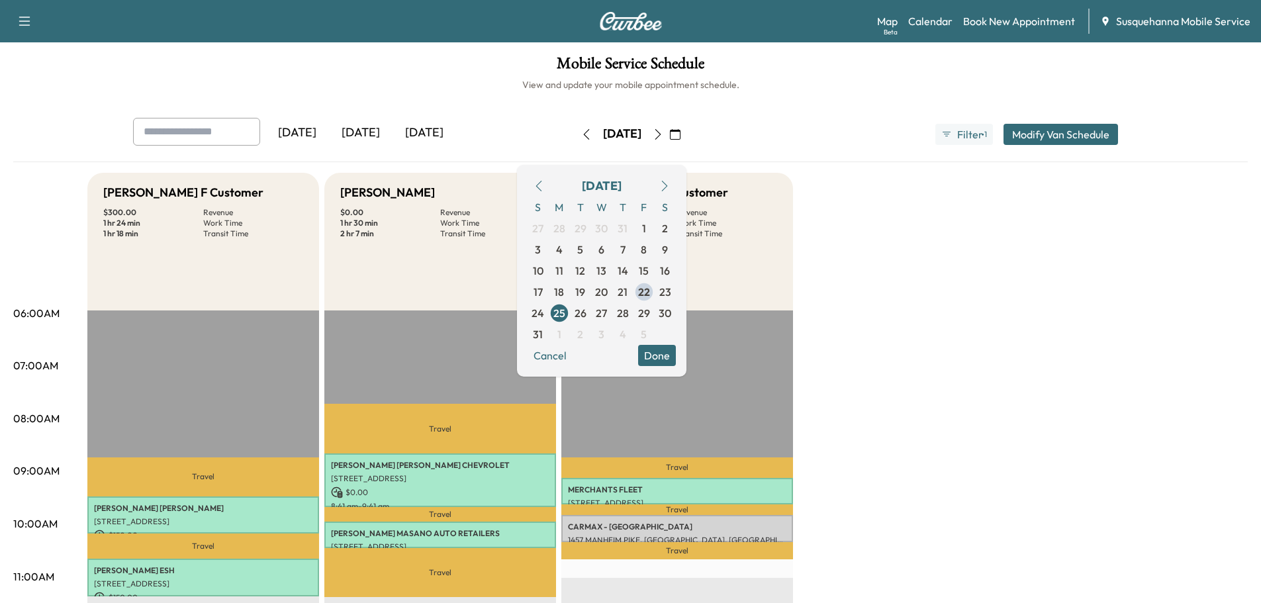
click at [676, 346] on button "Done" at bounding box center [657, 355] width 38 height 21
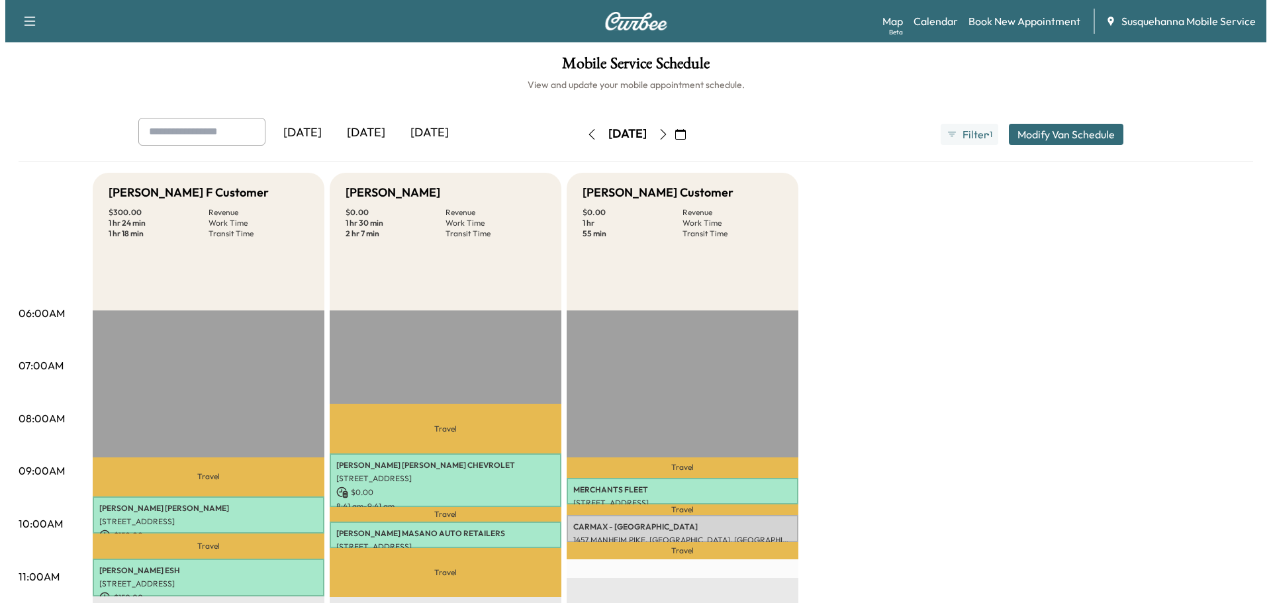
scroll to position [71, 0]
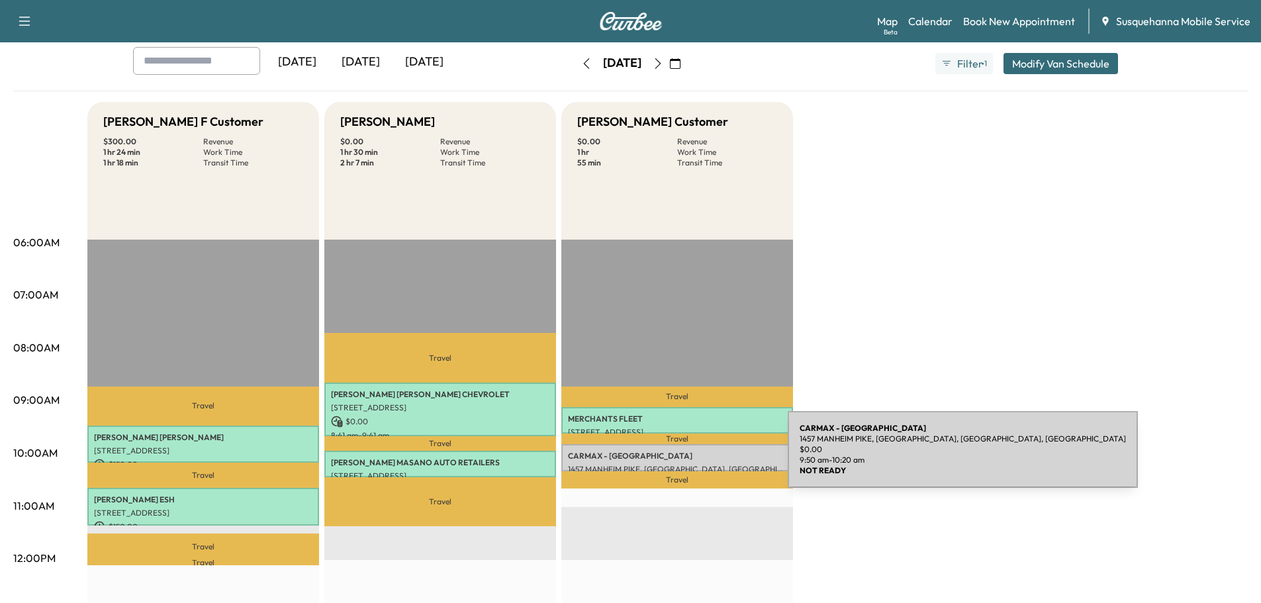
click at [688, 457] on p "CARMAX - LANCASTER" at bounding box center [677, 456] width 218 height 11
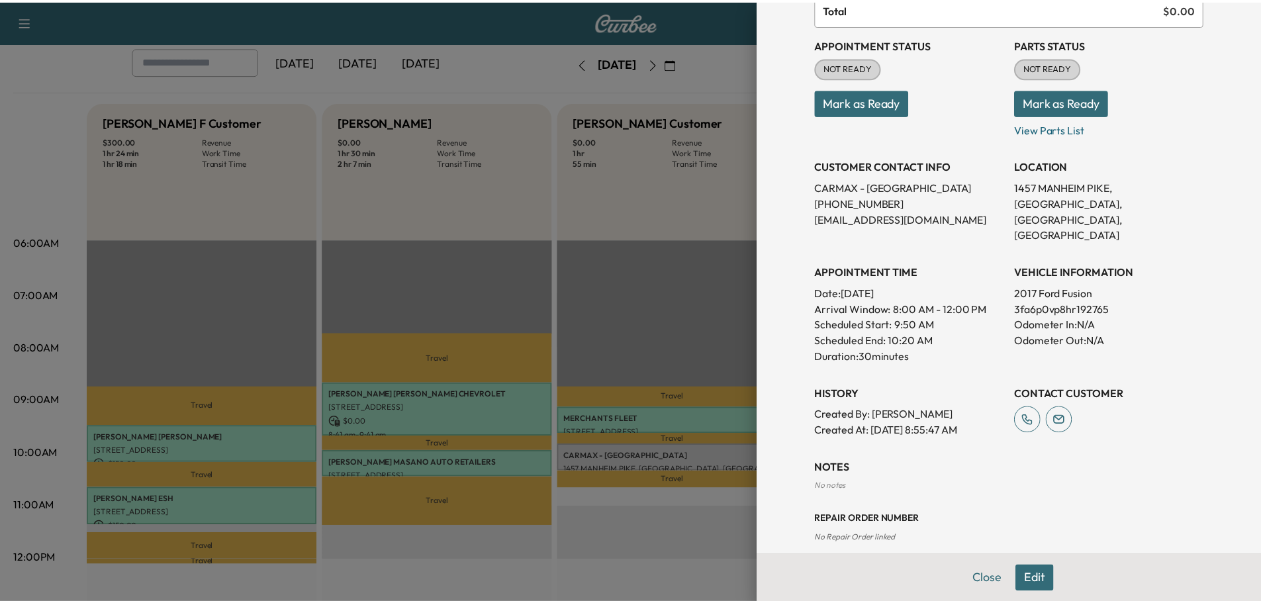
scroll to position [0, 0]
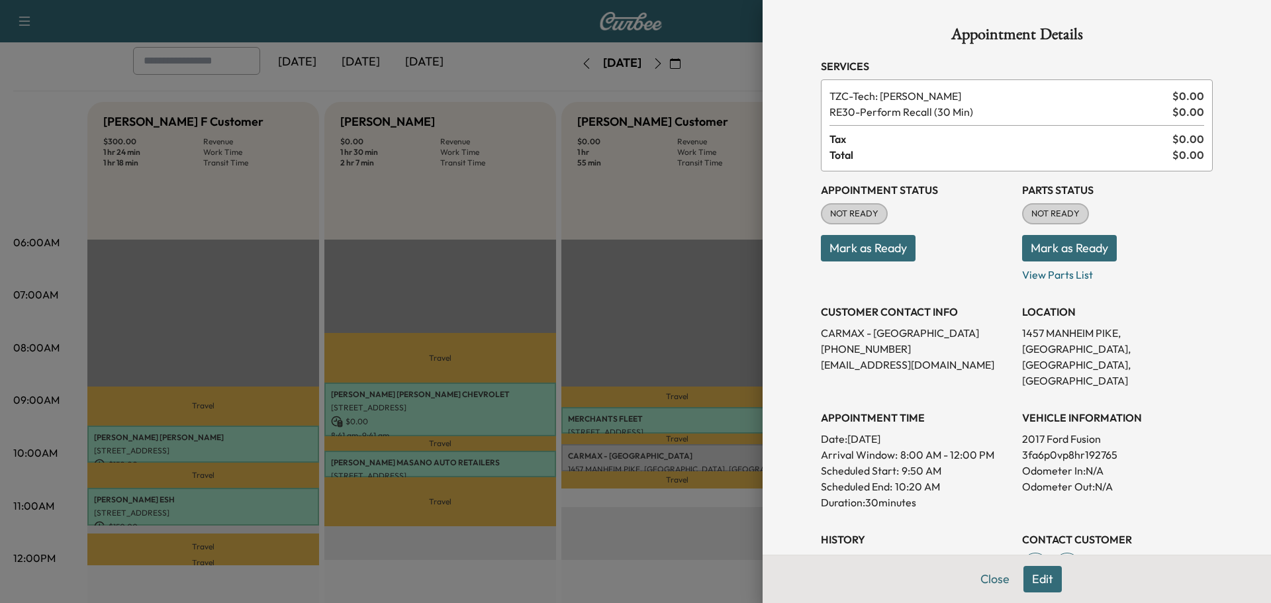
click at [1064, 245] on button "Mark as Ready" at bounding box center [1069, 248] width 95 height 26
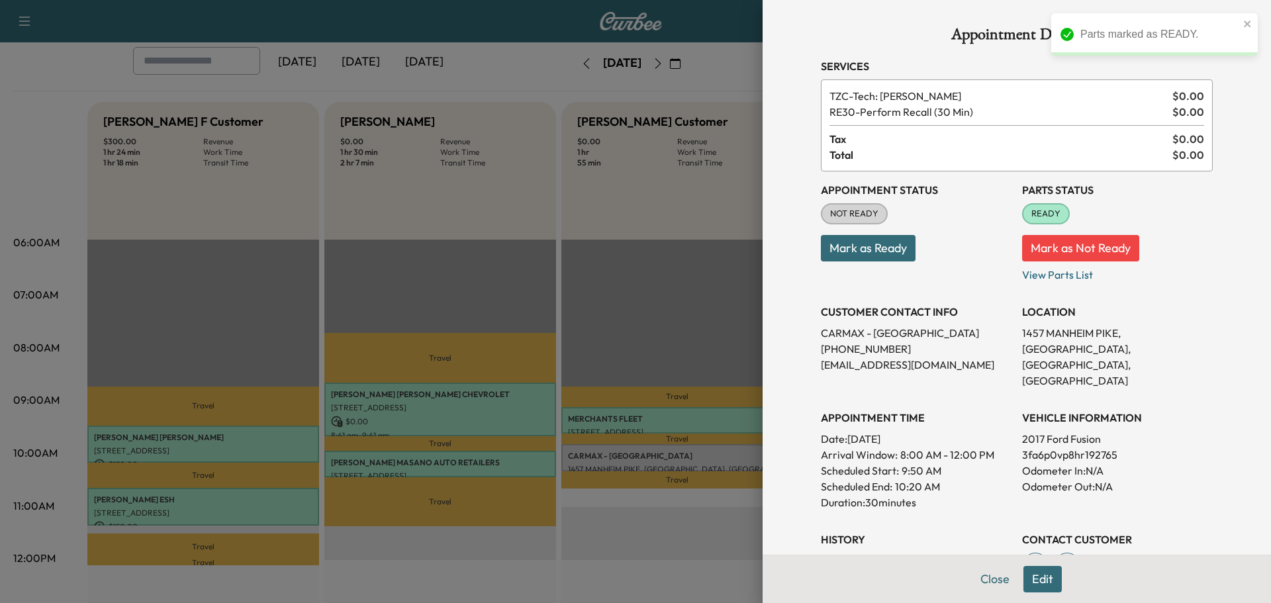
click at [851, 261] on div "Appointment Status NOT READY Mark as Ready" at bounding box center [916, 226] width 191 height 111
click at [855, 254] on button "Mark as Ready" at bounding box center [868, 248] width 95 height 26
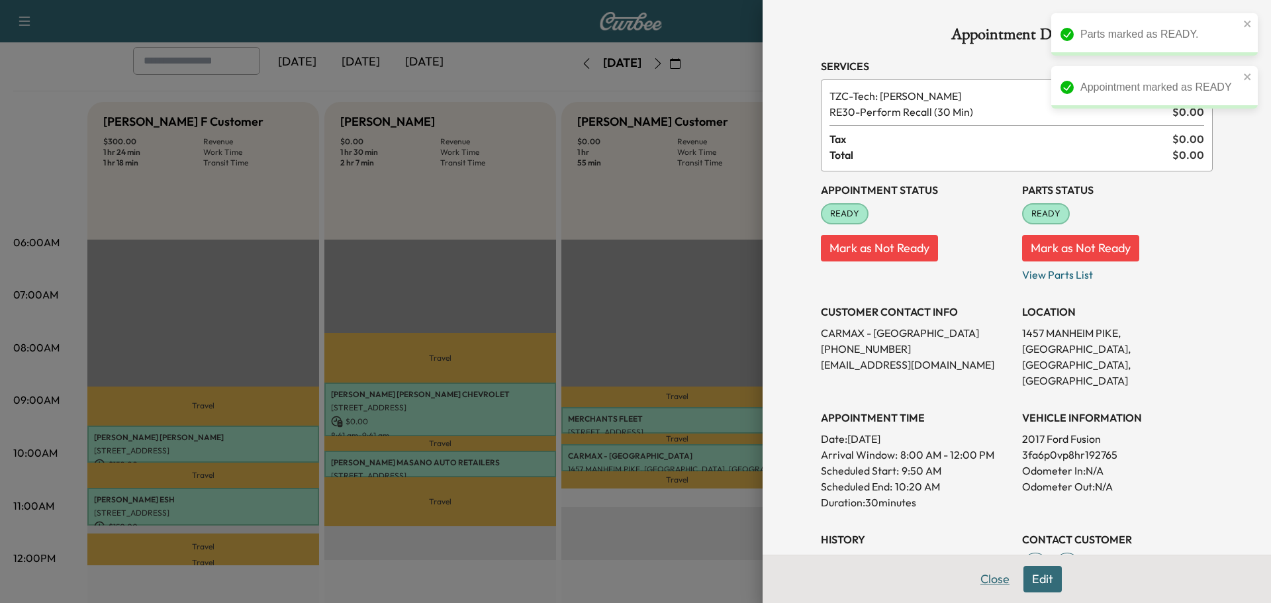
click at [985, 581] on button "Close" at bounding box center [995, 579] width 46 height 26
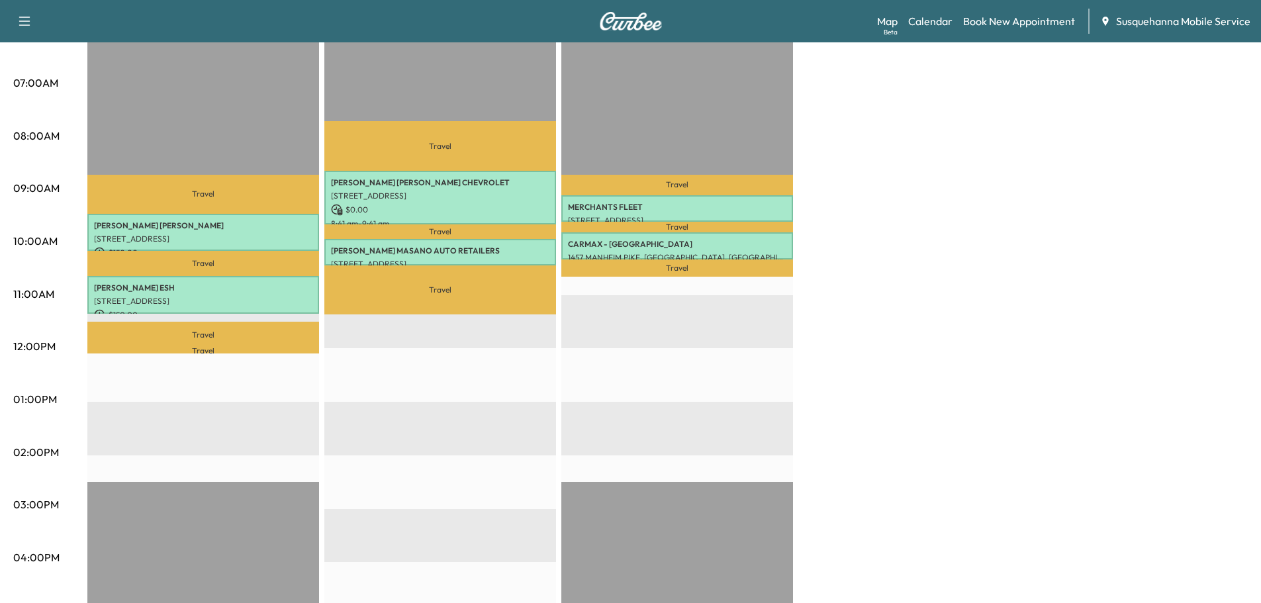
scroll to position [71, 0]
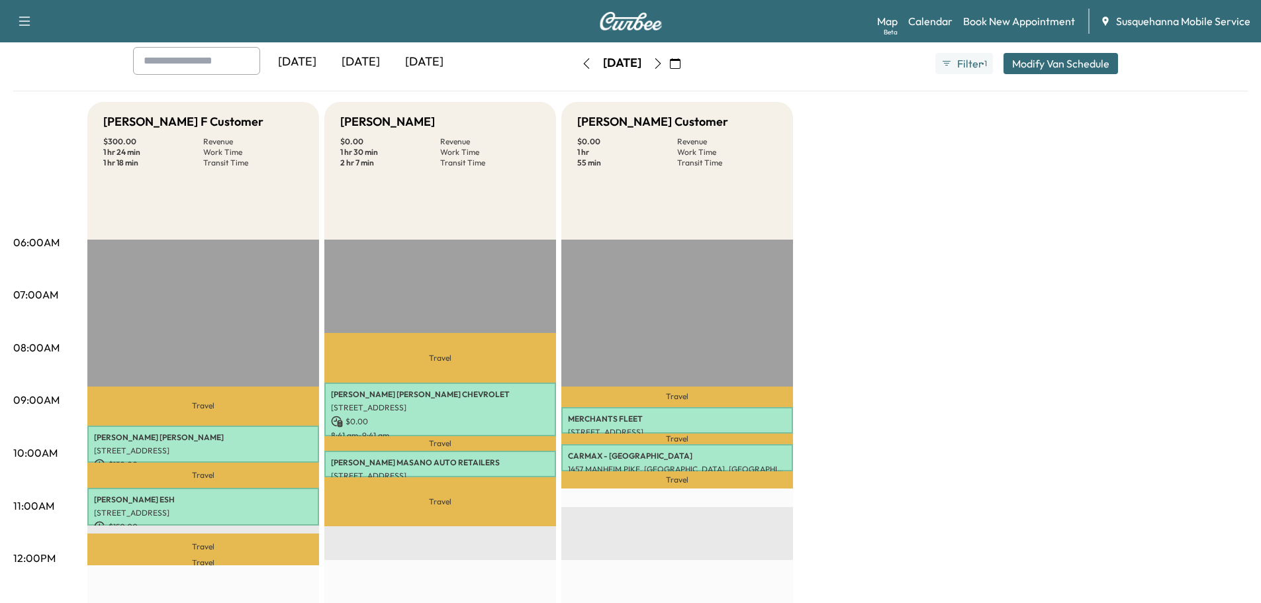
click at [686, 69] on button "button" at bounding box center [675, 63] width 23 height 21
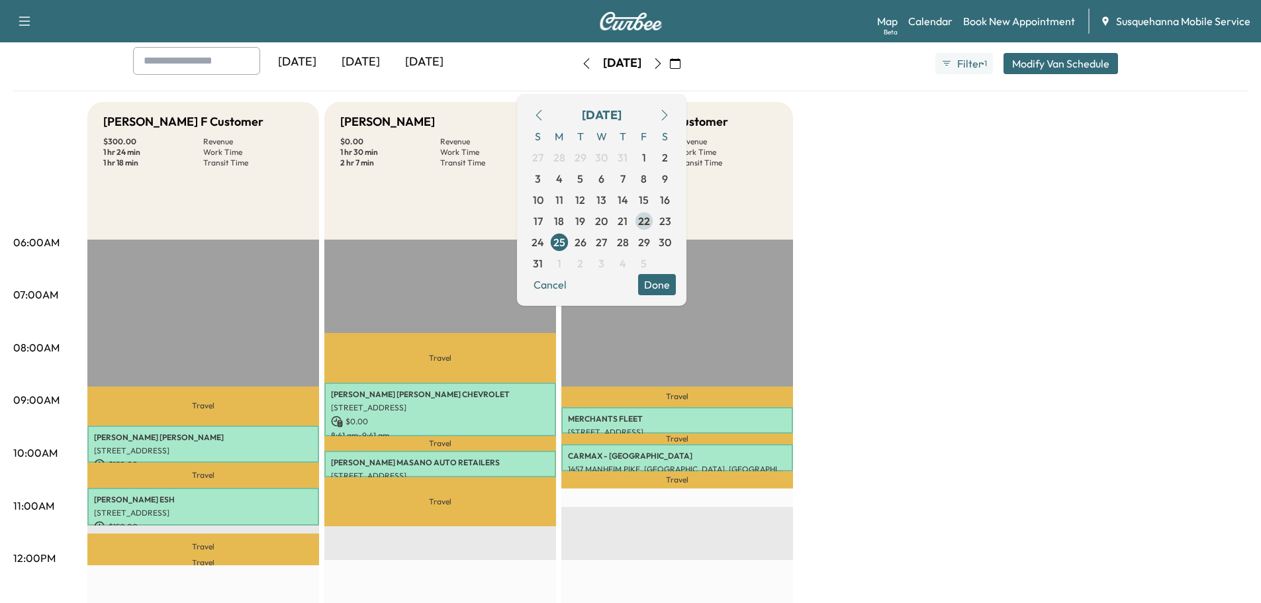
click at [650, 220] on span "22" at bounding box center [644, 221] width 12 height 16
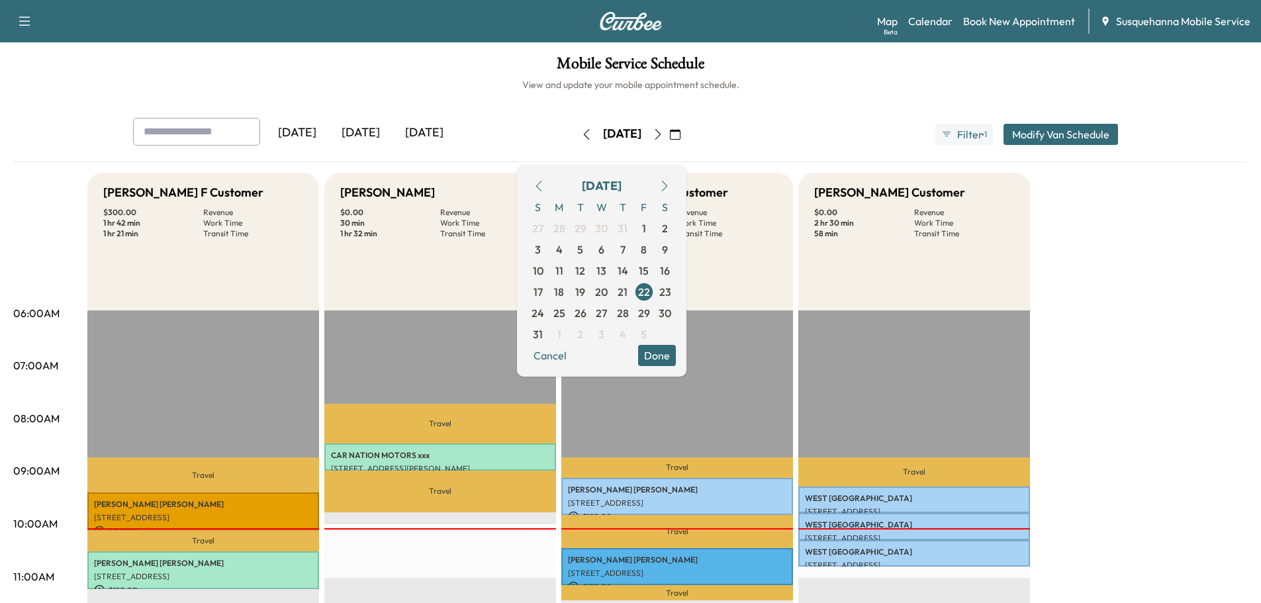
click at [676, 355] on button "Done" at bounding box center [657, 355] width 38 height 21
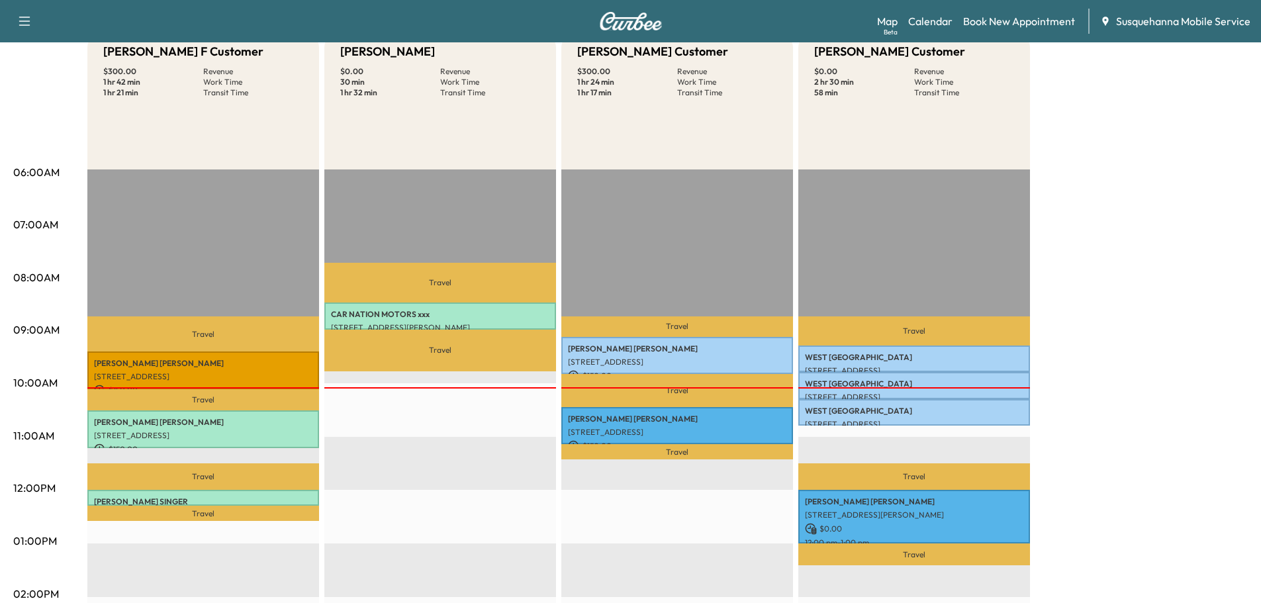
scroll to position [212, 0]
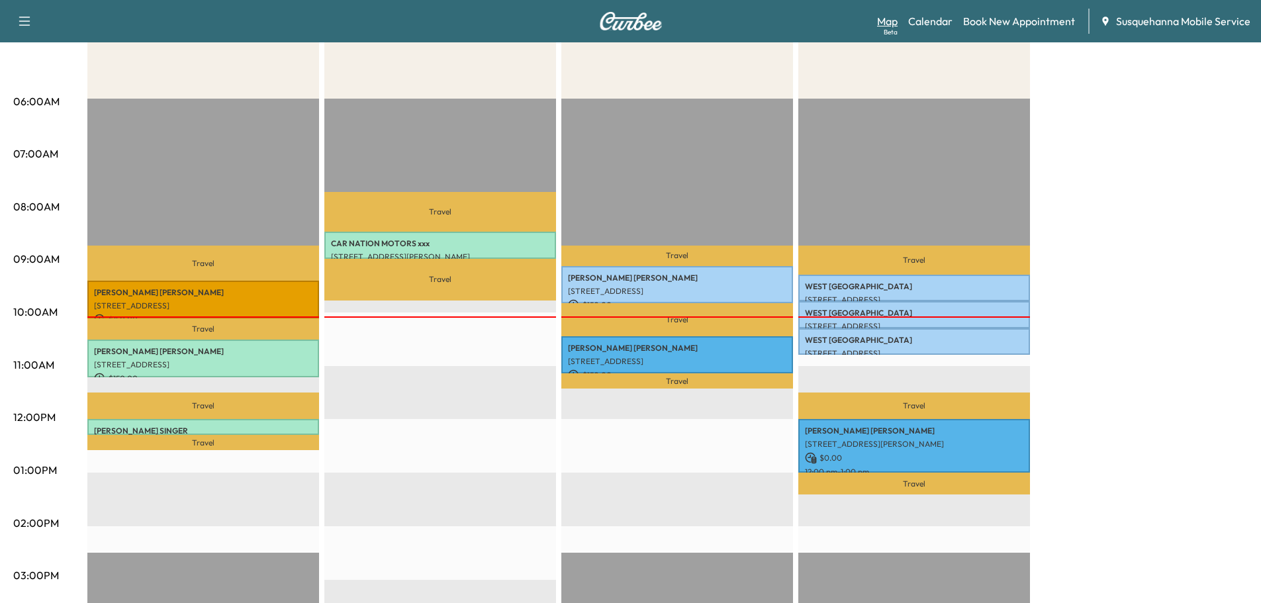
click at [884, 19] on link "Map Beta" at bounding box center [887, 21] width 21 height 16
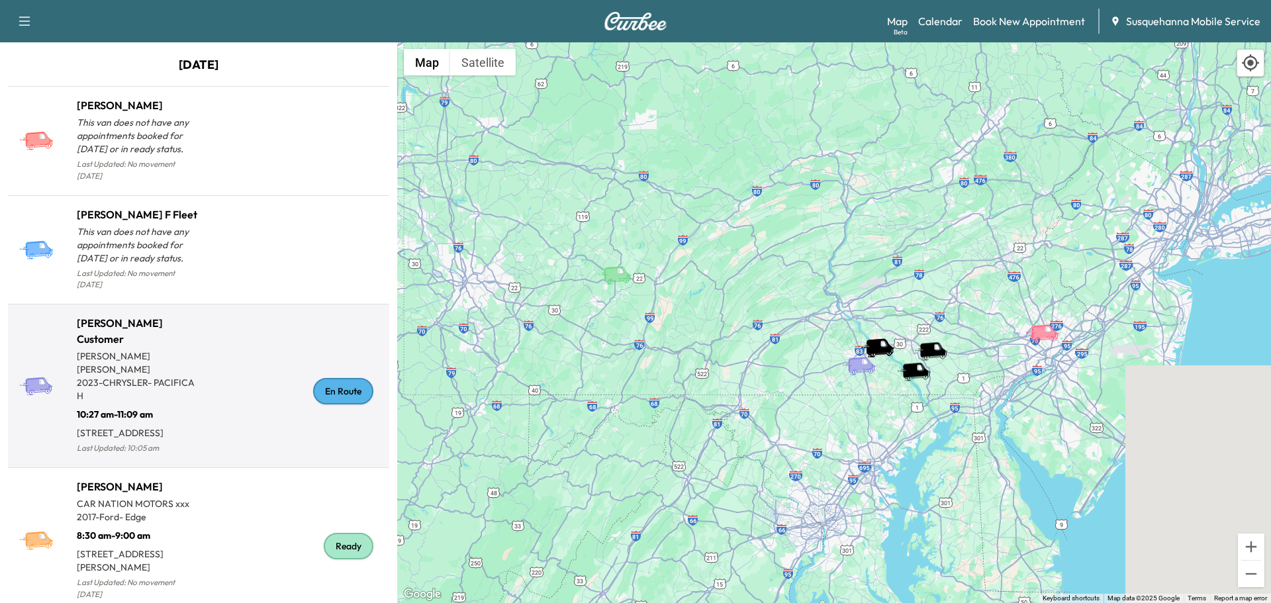
click at [338, 385] on div "En Route" at bounding box center [343, 391] width 60 height 26
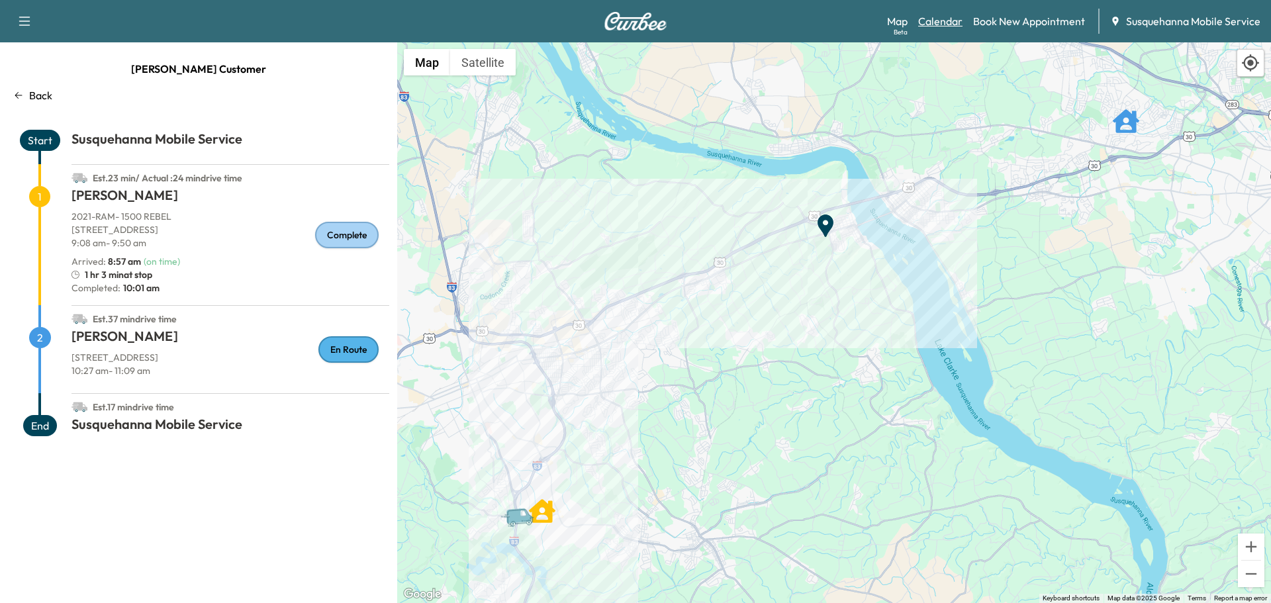
click at [948, 21] on link "Calendar" at bounding box center [940, 21] width 44 height 16
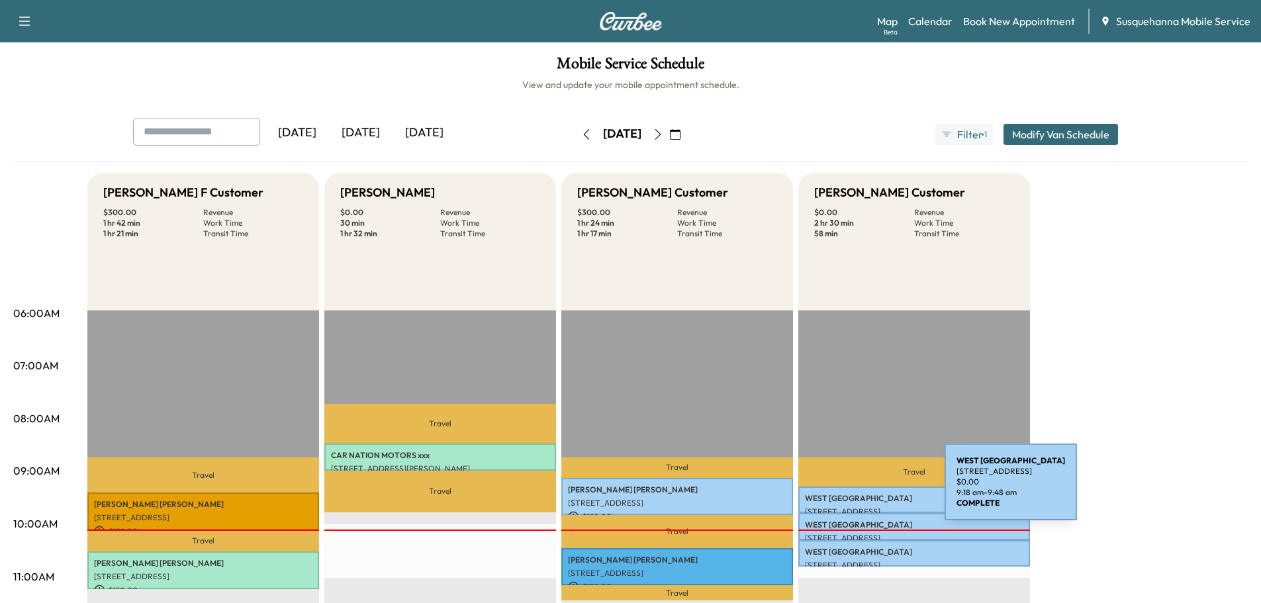
click at [848, 495] on p "WEST LAMPETER TOWNSHIP" at bounding box center [914, 498] width 218 height 11
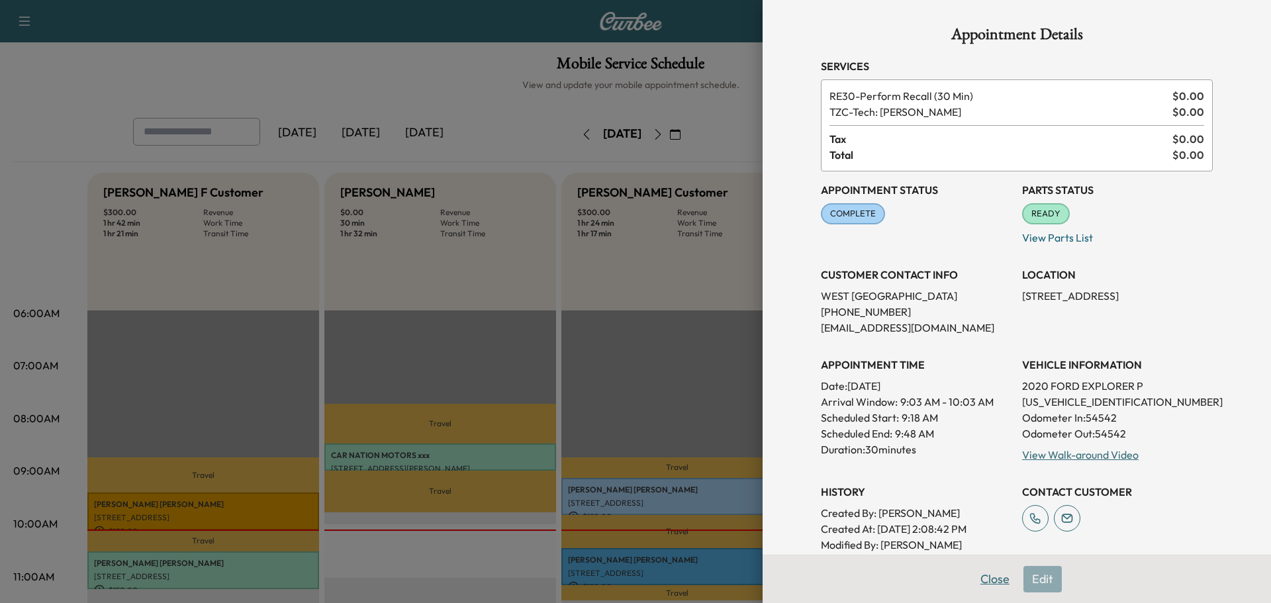
click at [996, 586] on button "Close" at bounding box center [995, 579] width 46 height 26
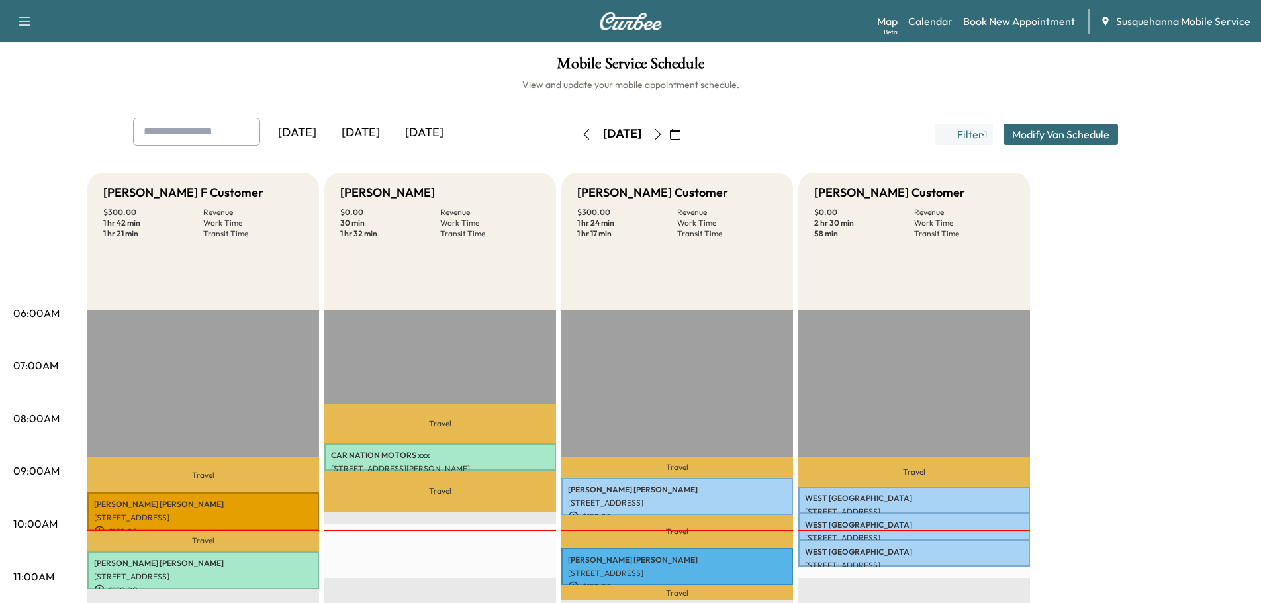
click at [890, 24] on link "Map Beta" at bounding box center [887, 21] width 21 height 16
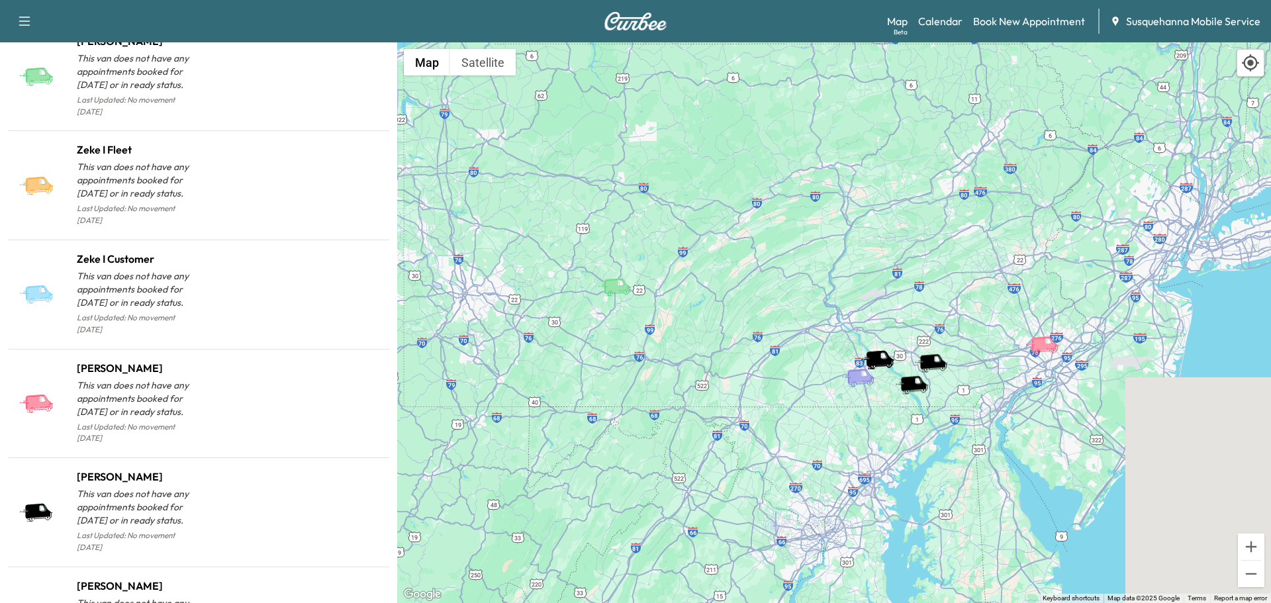
scroll to position [1342, 0]
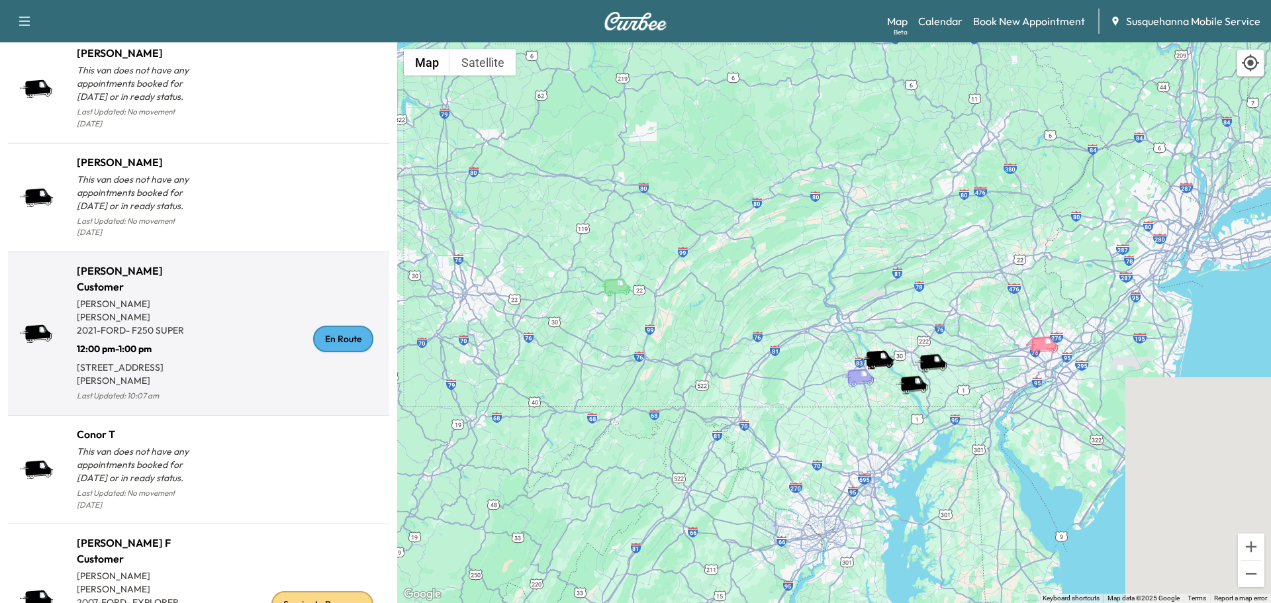
click at [313, 326] on div "En Route" at bounding box center [343, 339] width 60 height 26
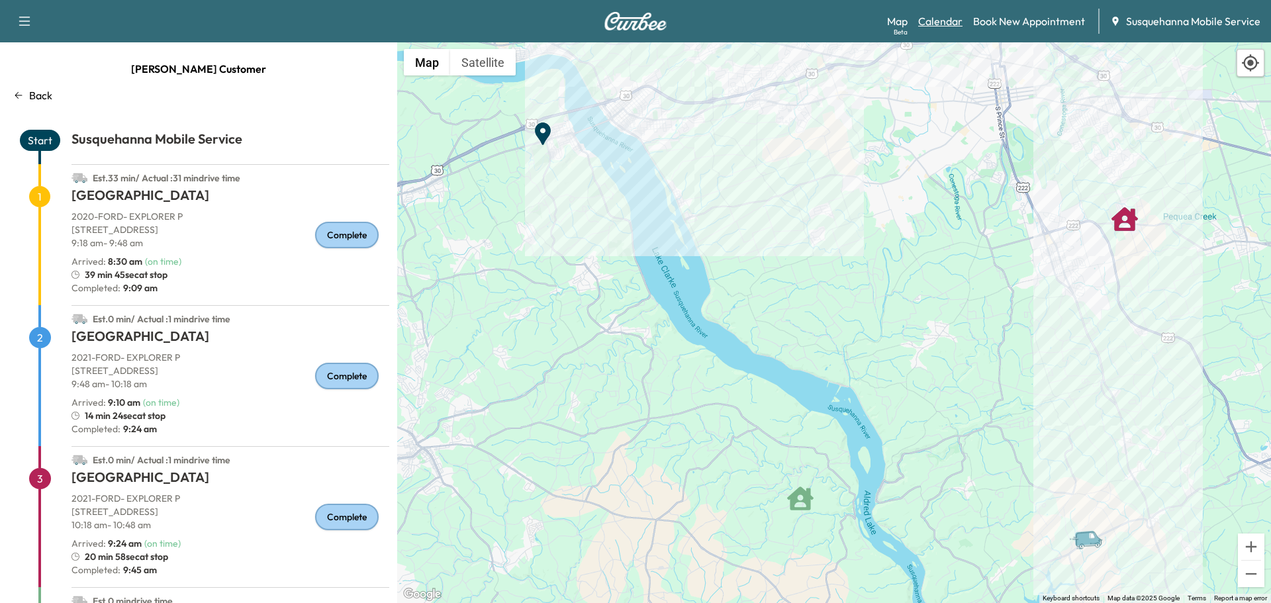
click at [934, 23] on link "Calendar" at bounding box center [940, 21] width 44 height 16
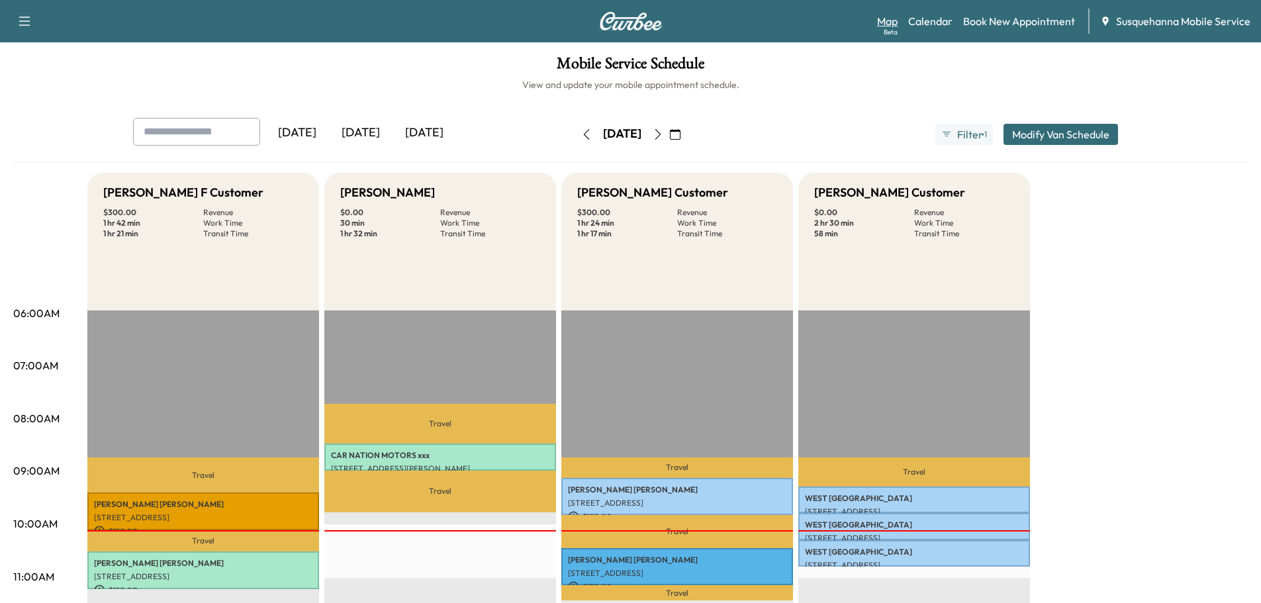
click at [888, 25] on link "Map Beta" at bounding box center [887, 21] width 21 height 16
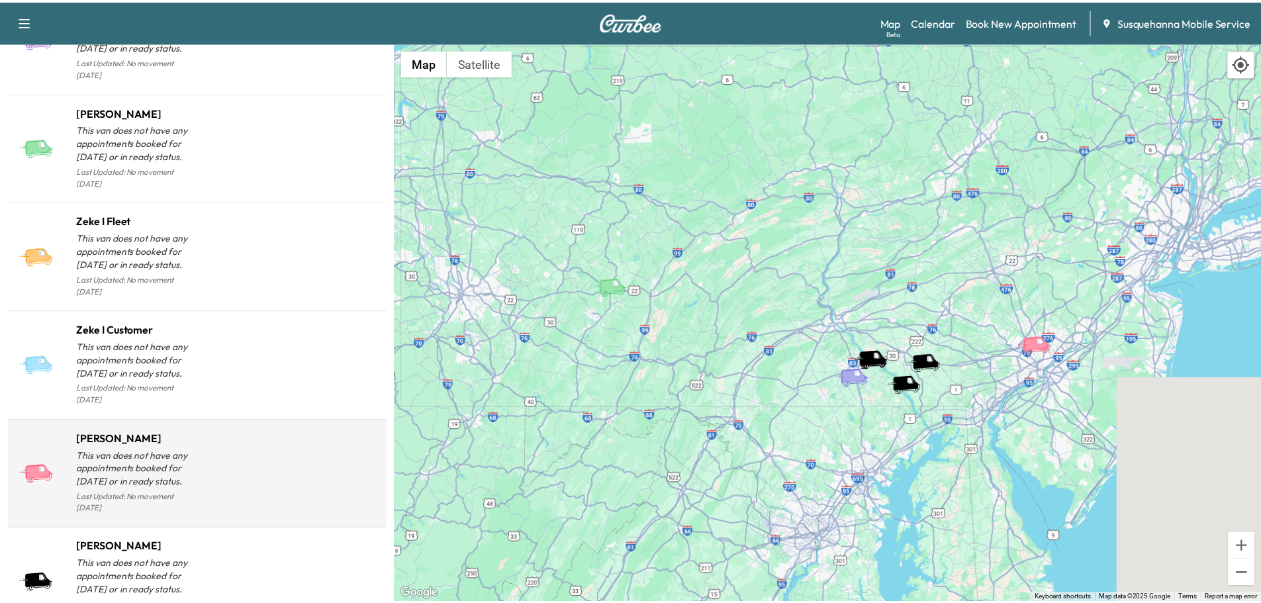
scroll to position [1200, 0]
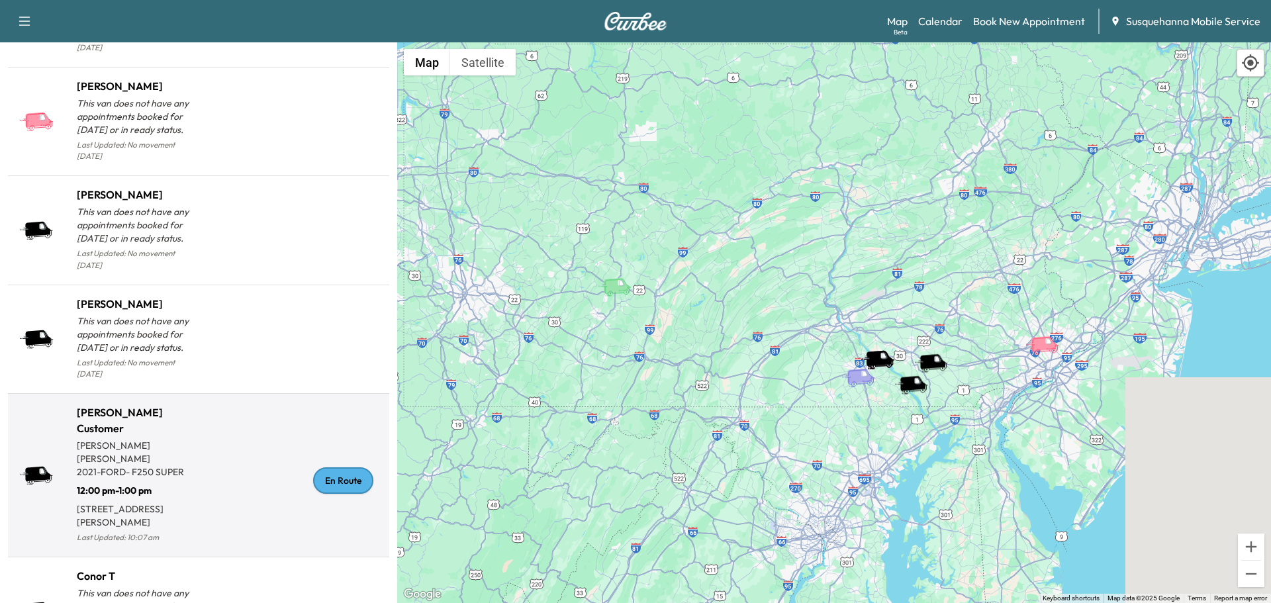
click at [338, 467] on div "En Route" at bounding box center [343, 480] width 60 height 26
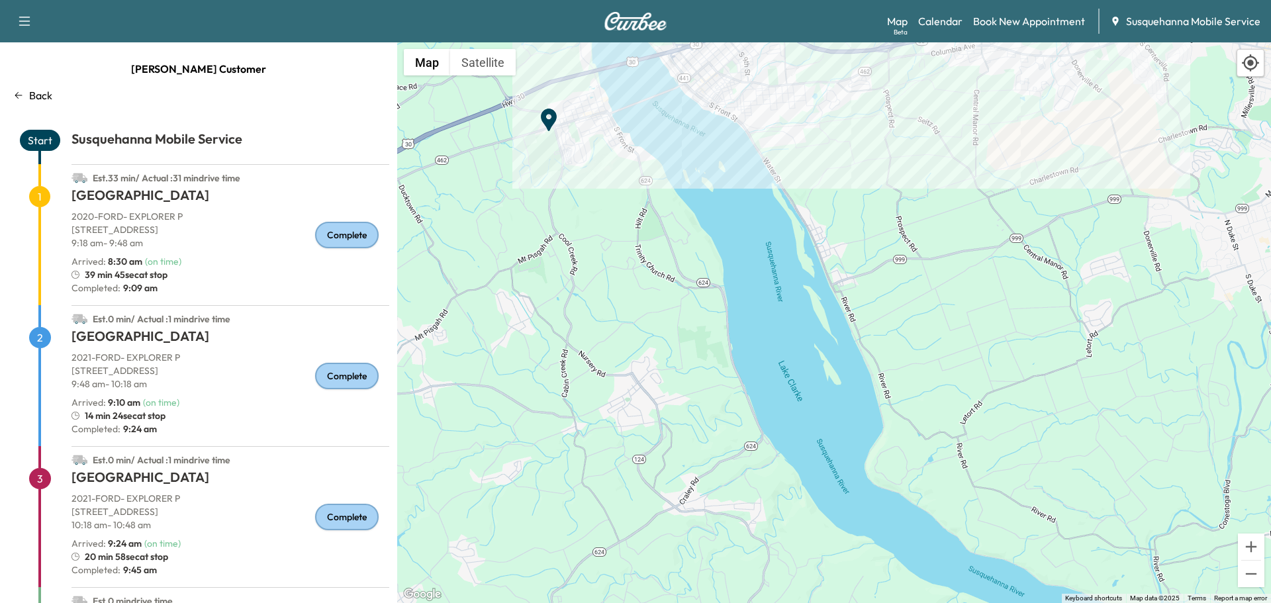
drag, startPoint x: 1070, startPoint y: 491, endPoint x: 713, endPoint y: 162, distance: 485.3
click at [713, 162] on div "To activate drag with keyboard, press Alt + Enter. Once in keyboard drag state,…" at bounding box center [834, 322] width 874 height 561
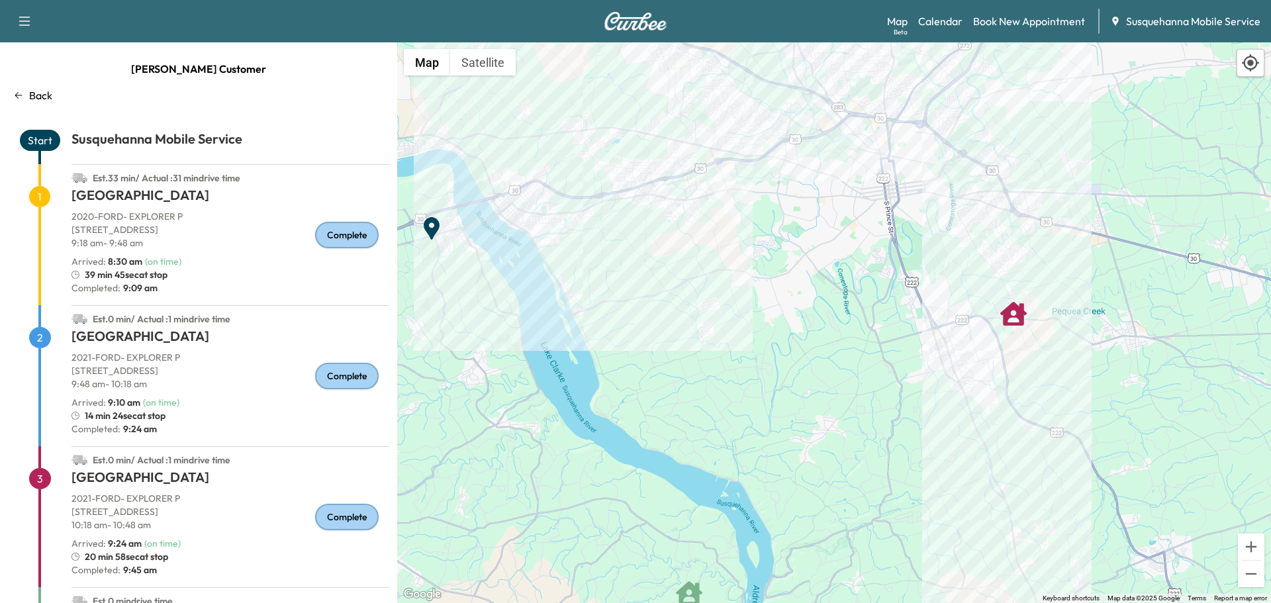
drag, startPoint x: 1123, startPoint y: 361, endPoint x: 584, endPoint y: 359, distance: 538.8
click at [584, 359] on div "To activate drag with keyboard, press Alt + Enter. Once in keyboard drag state,…" at bounding box center [834, 322] width 874 height 561
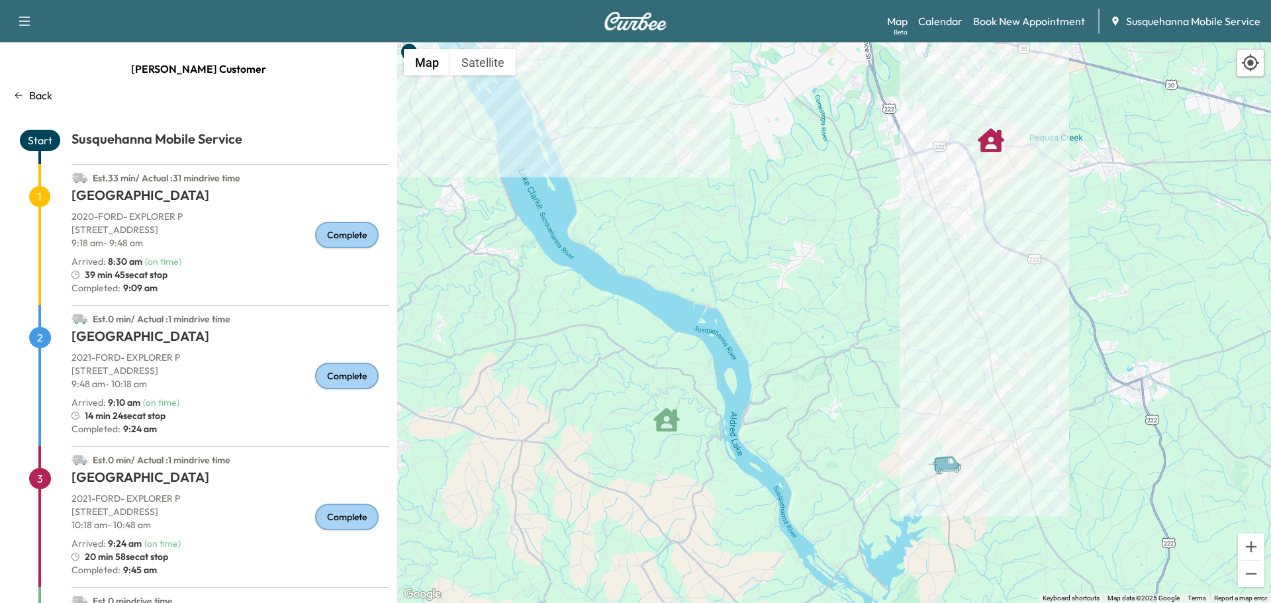
drag, startPoint x: 834, startPoint y: 454, endPoint x: 790, endPoint y: 212, distance: 246.2
click at [790, 212] on div "To activate drag with keyboard, press Alt + Enter. Once in keyboard drag state,…" at bounding box center [834, 322] width 874 height 561
drag, startPoint x: 825, startPoint y: 451, endPoint x: 868, endPoint y: 388, distance: 76.2
click at [868, 388] on div "To activate drag with keyboard, press Alt + Enter. Once in keyboard drag state,…" at bounding box center [834, 322] width 874 height 561
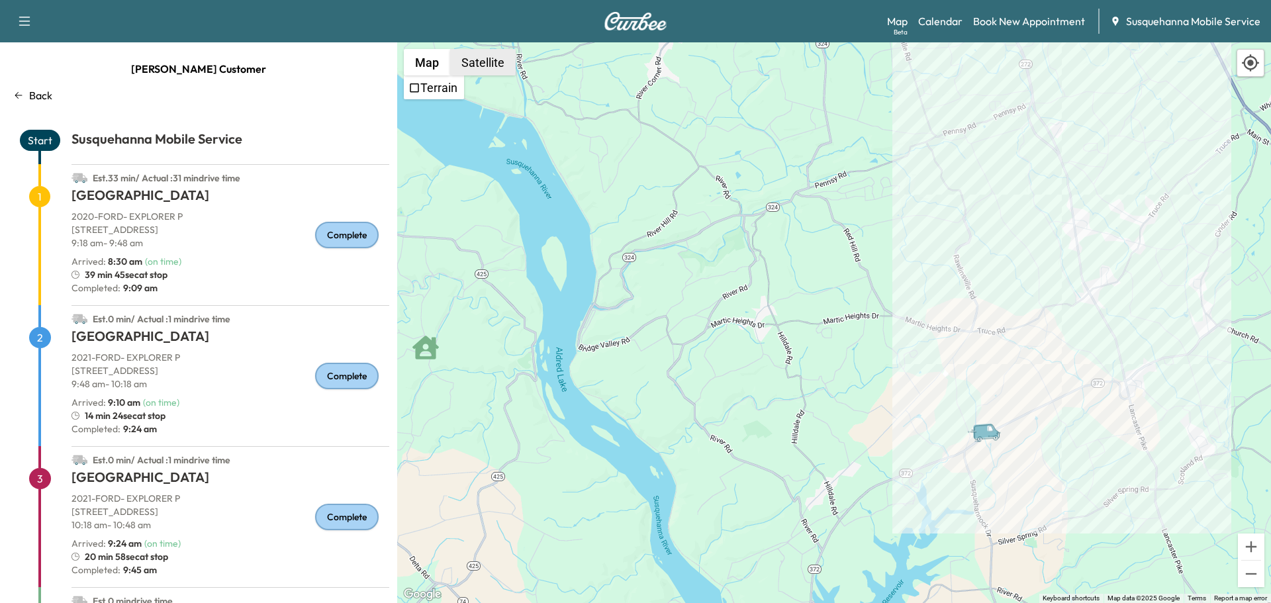
click at [487, 70] on button "Satellite" at bounding box center [483, 62] width 66 height 26
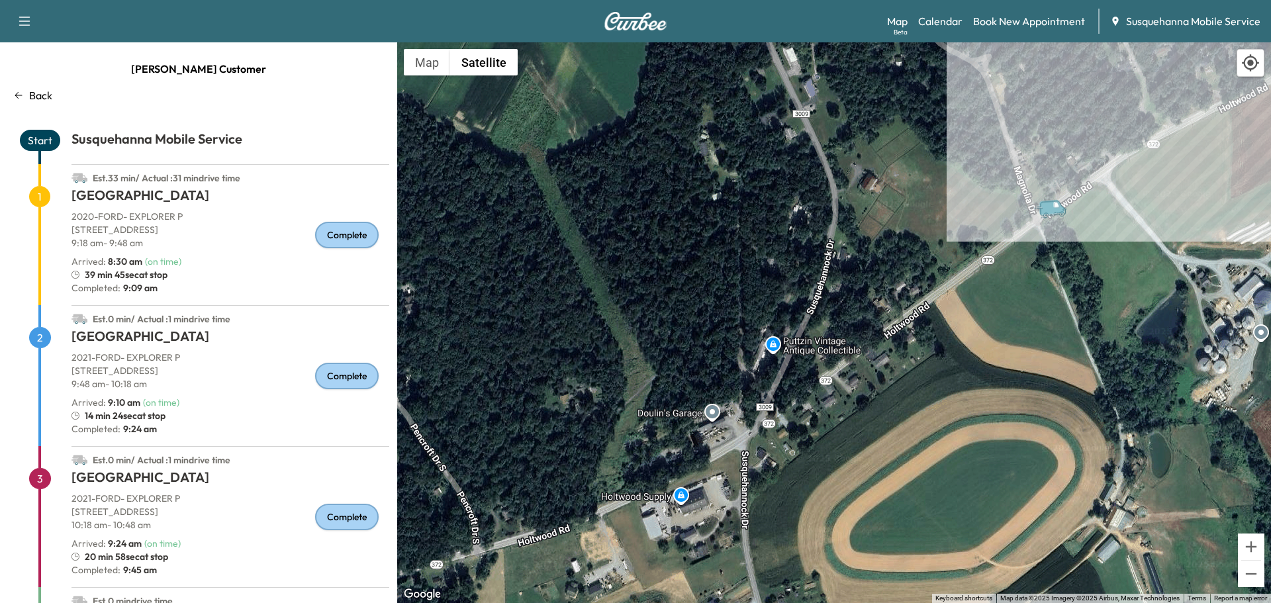
drag, startPoint x: 1164, startPoint y: 348, endPoint x: 720, endPoint y: 477, distance: 461.9
click at [720, 477] on div "To activate drag with keyboard, press Alt + Enter. Once in keyboard drag state,…" at bounding box center [834, 322] width 874 height 561
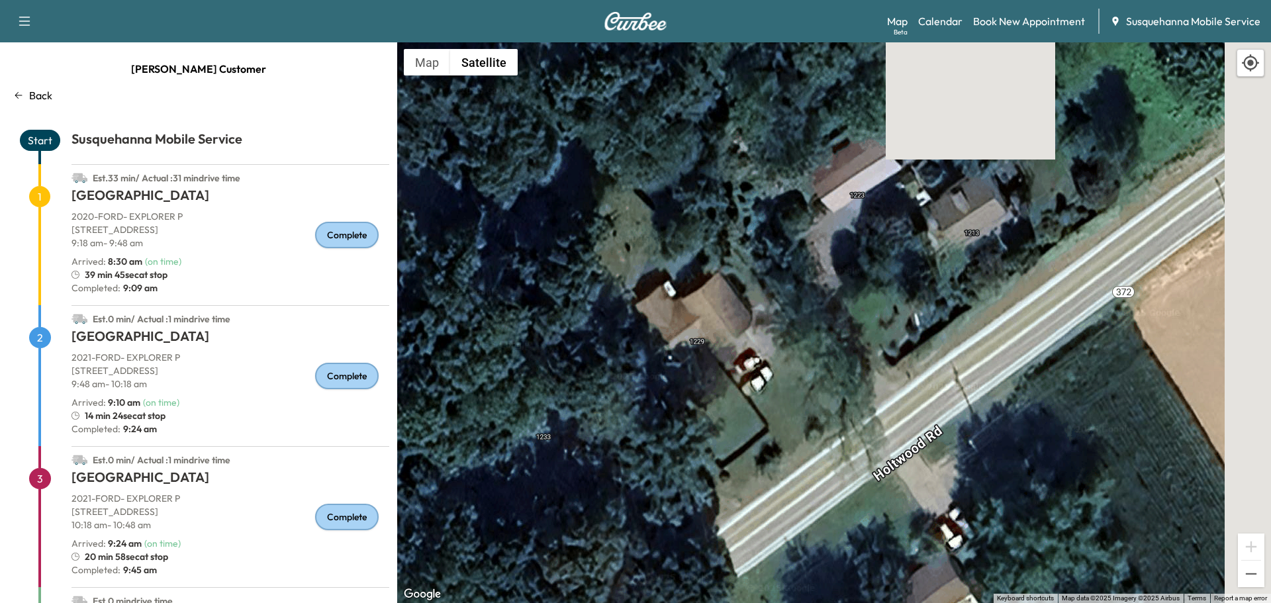
drag, startPoint x: 1076, startPoint y: 236, endPoint x: 892, endPoint y: 481, distance: 307.3
click at [892, 481] on div "To activate drag with keyboard, press Alt + Enter. Once in keyboard drag state,…" at bounding box center [834, 322] width 874 height 561
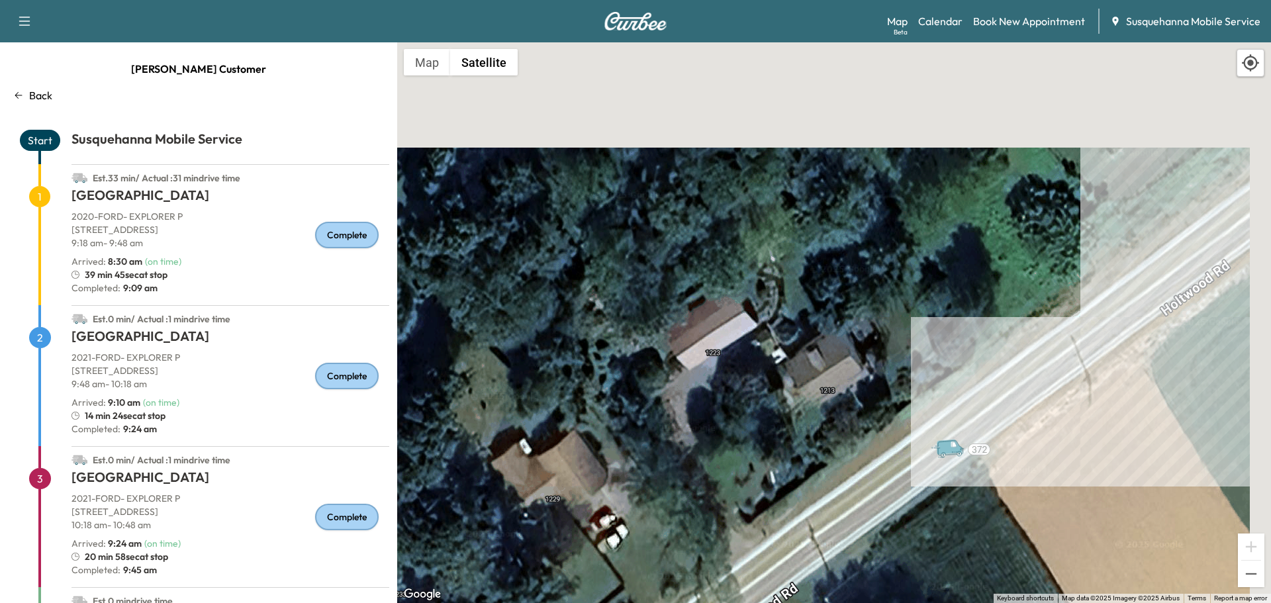
drag, startPoint x: 1109, startPoint y: 287, endPoint x: 922, endPoint y: 483, distance: 271.6
click at [922, 483] on div "To activate drag with keyboard, press Alt + Enter. Once in keyboard drag state,…" at bounding box center [834, 322] width 874 height 561
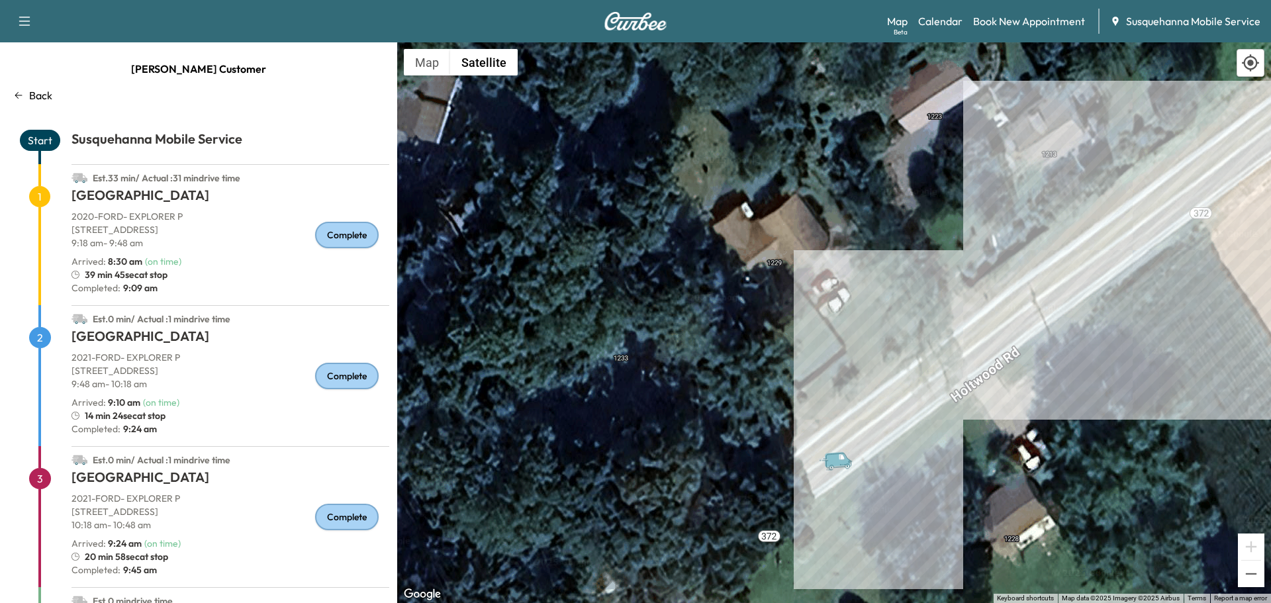
drag, startPoint x: 893, startPoint y: 499, endPoint x: 1139, endPoint y: 239, distance: 357.8
click at [1139, 239] on div "To activate drag with keyboard, press Alt + Enter. Once in keyboard drag state,…" at bounding box center [834, 322] width 874 height 561
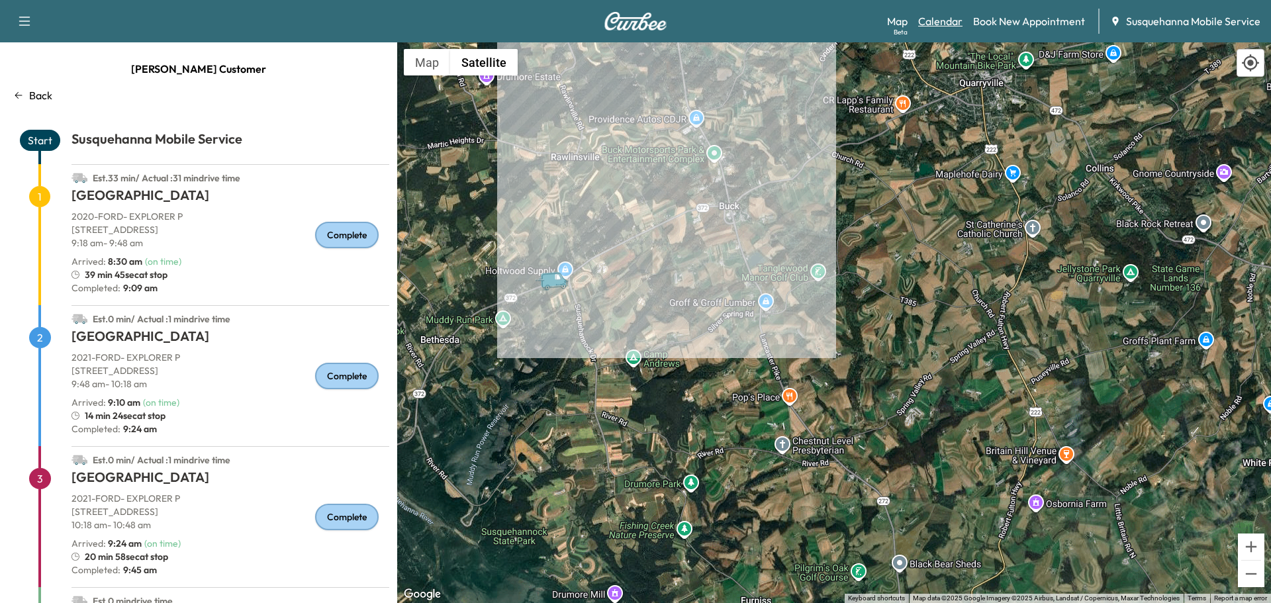
click at [939, 15] on link "Calendar" at bounding box center [940, 21] width 44 height 16
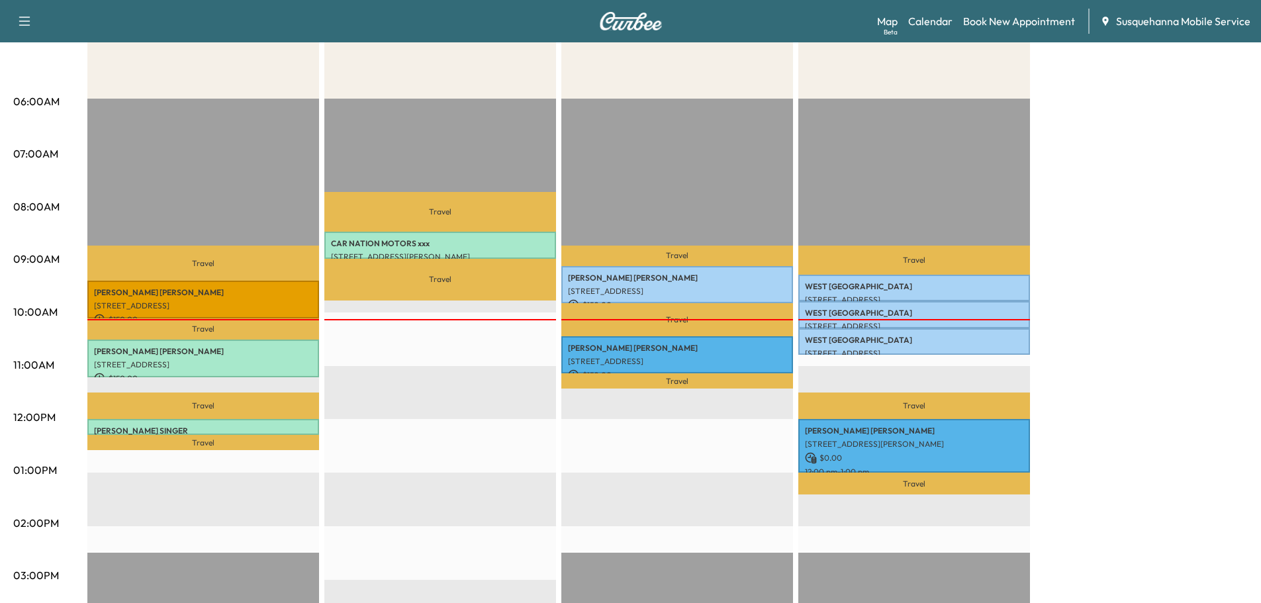
scroll to position [71, 0]
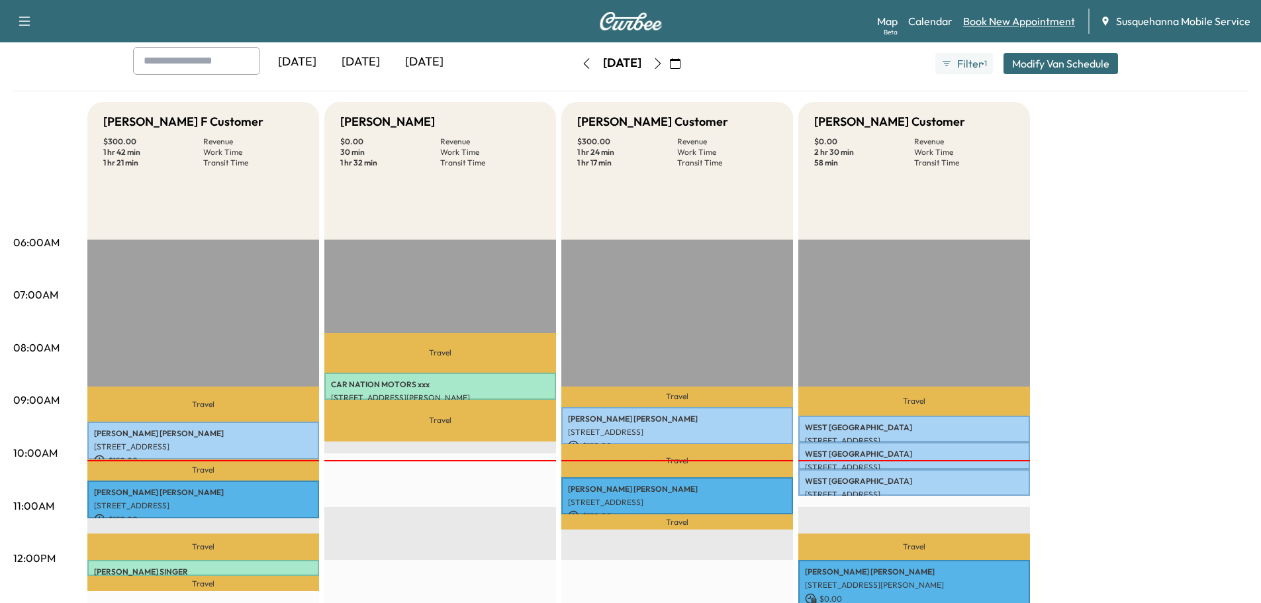
click at [1024, 15] on link "Book New Appointment" at bounding box center [1019, 21] width 112 height 16
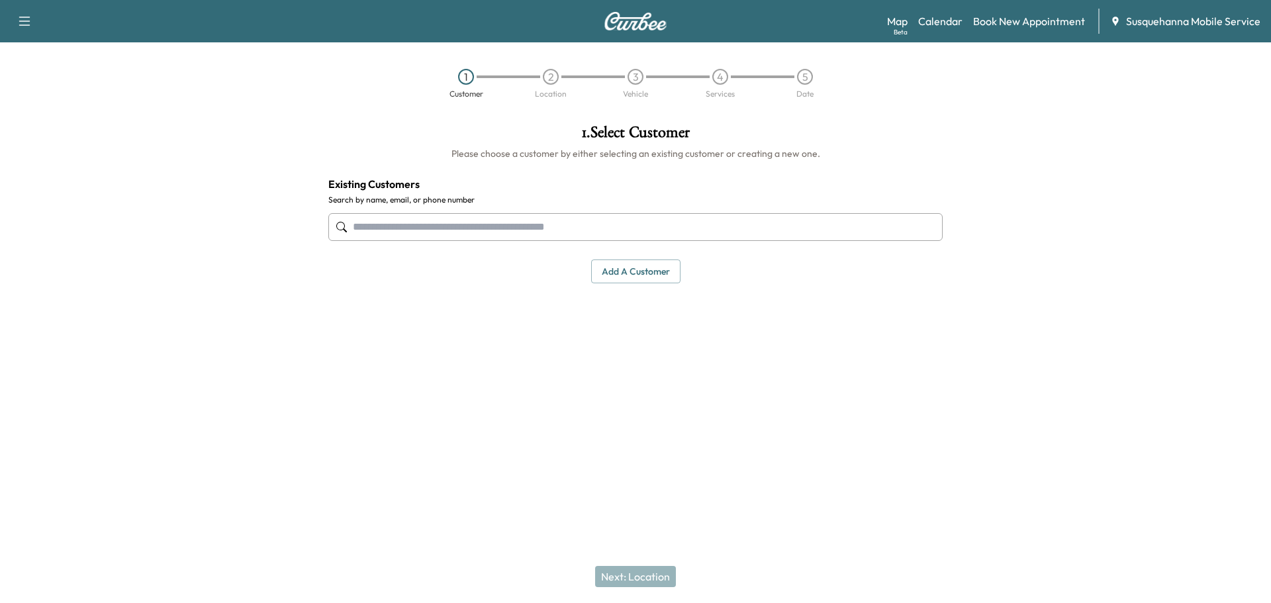
click at [461, 229] on input "text" at bounding box center [635, 227] width 614 height 28
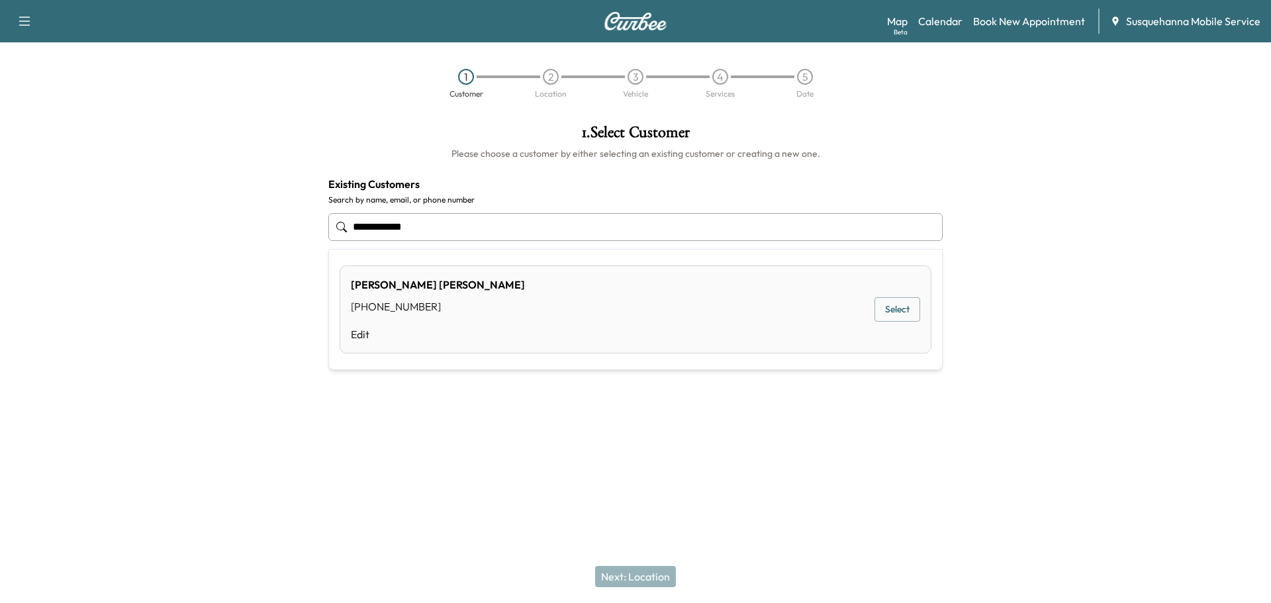
click at [896, 309] on button "Select" at bounding box center [897, 309] width 46 height 24
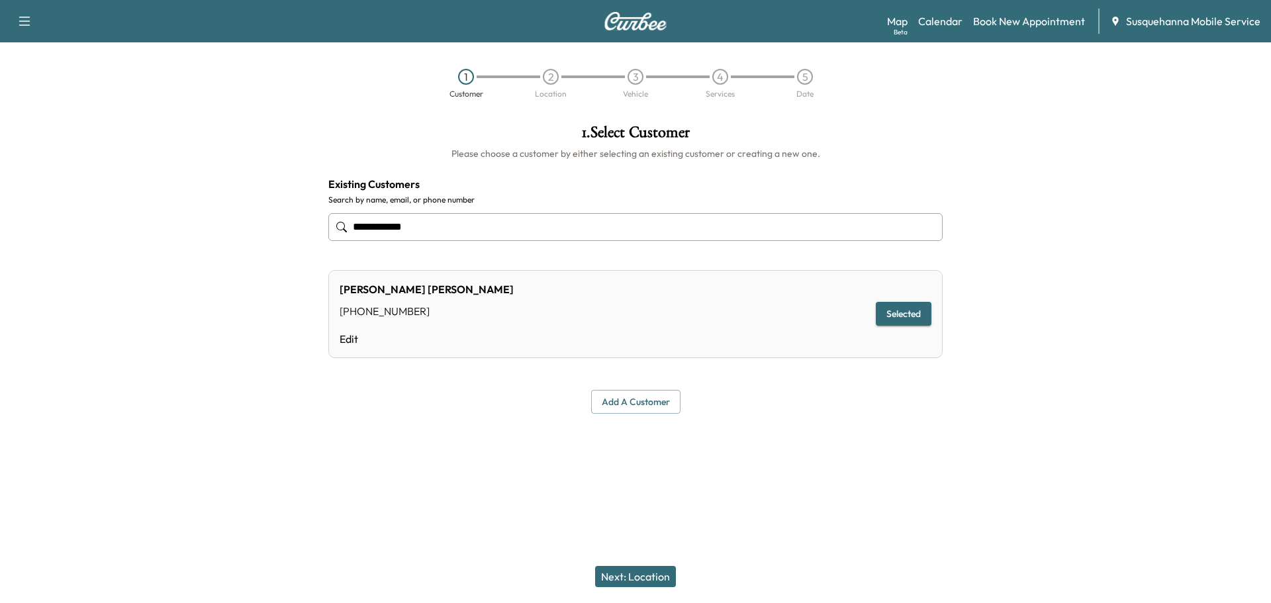
type input "**********"
click at [618, 569] on button "Next: Location" at bounding box center [635, 576] width 81 height 21
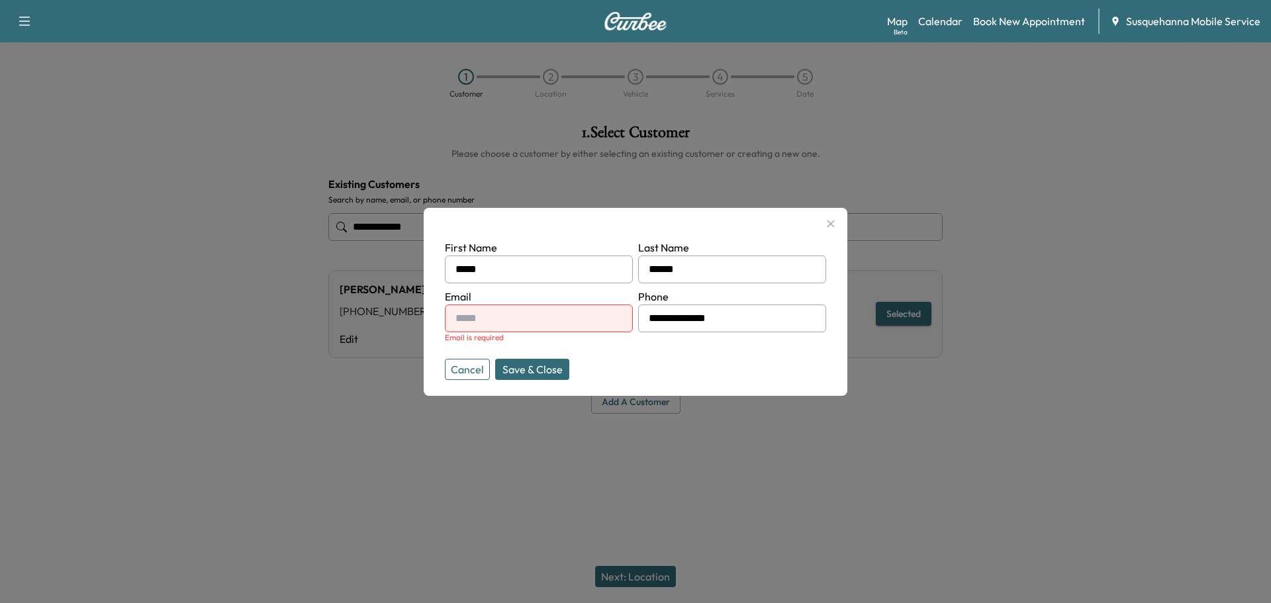
click at [522, 318] on input "text" at bounding box center [539, 318] width 188 height 28
type input "**********"
click at [637, 565] on div at bounding box center [635, 301] width 1271 height 603
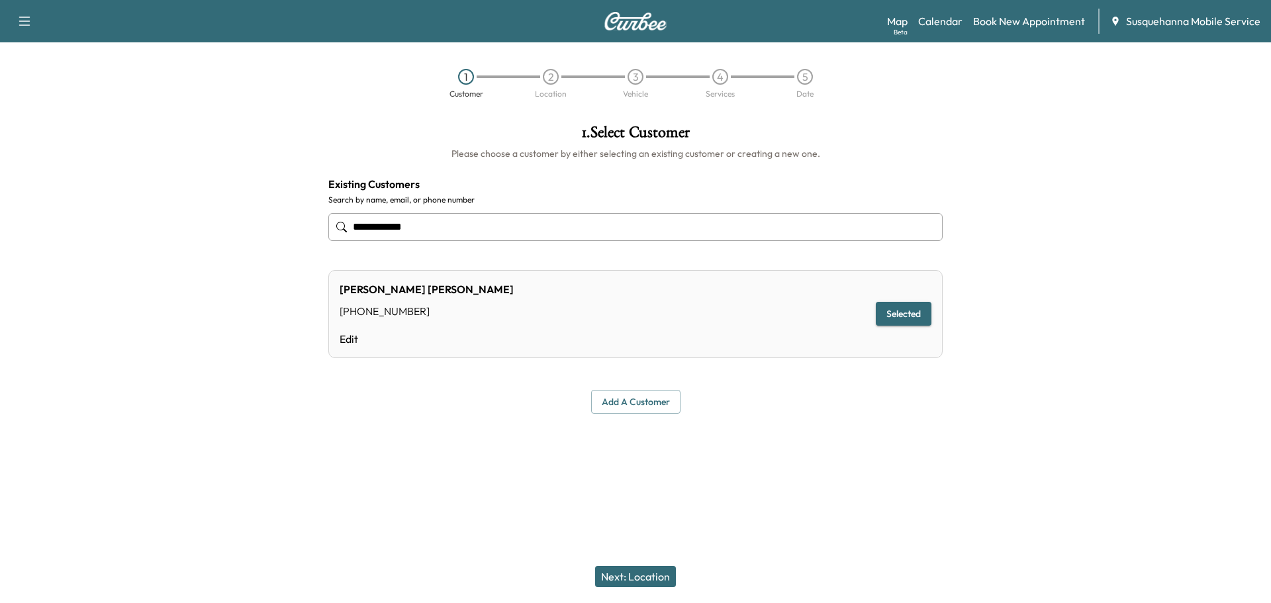
click at [645, 579] on button "Next: Location" at bounding box center [635, 576] width 81 height 21
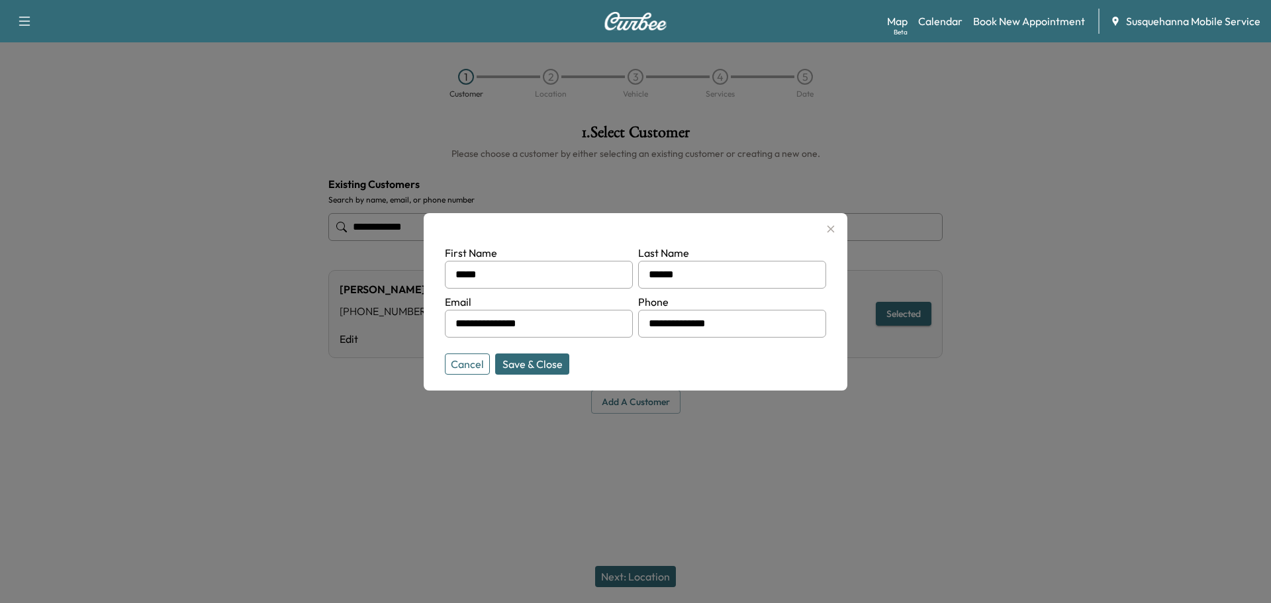
click at [752, 326] on input "**********" at bounding box center [732, 324] width 188 height 28
type input "**"
type input "**********"
click at [502, 364] on button "Save & Close" at bounding box center [532, 363] width 74 height 21
type input "**********"
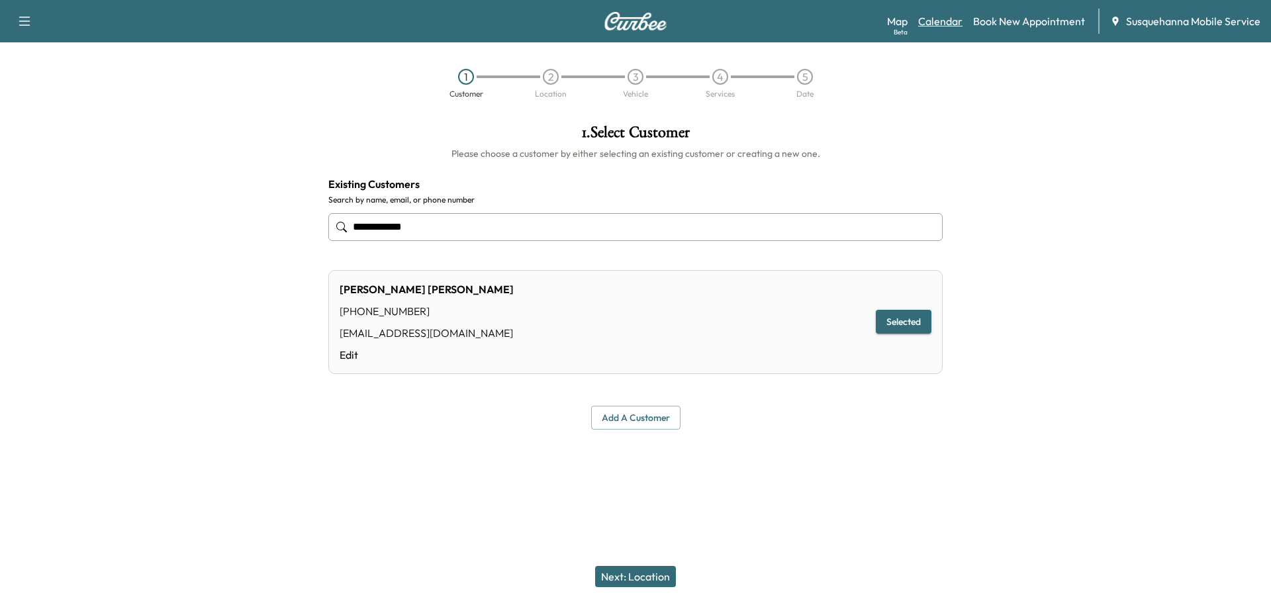
click at [956, 21] on link "Calendar" at bounding box center [940, 21] width 44 height 16
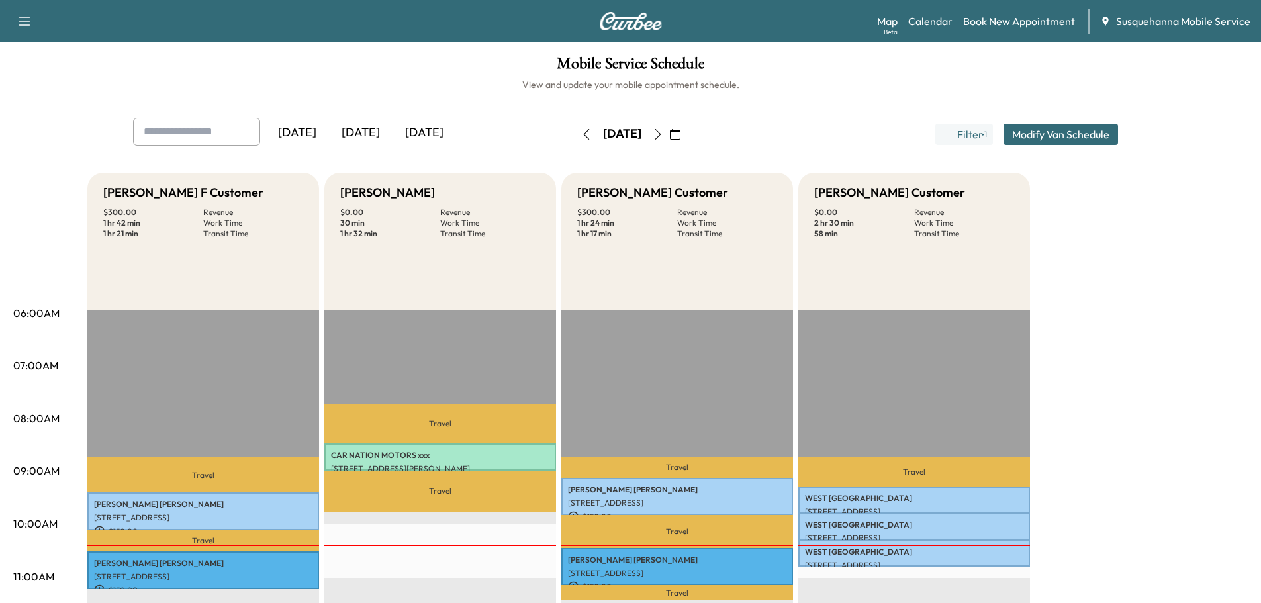
scroll to position [71, 0]
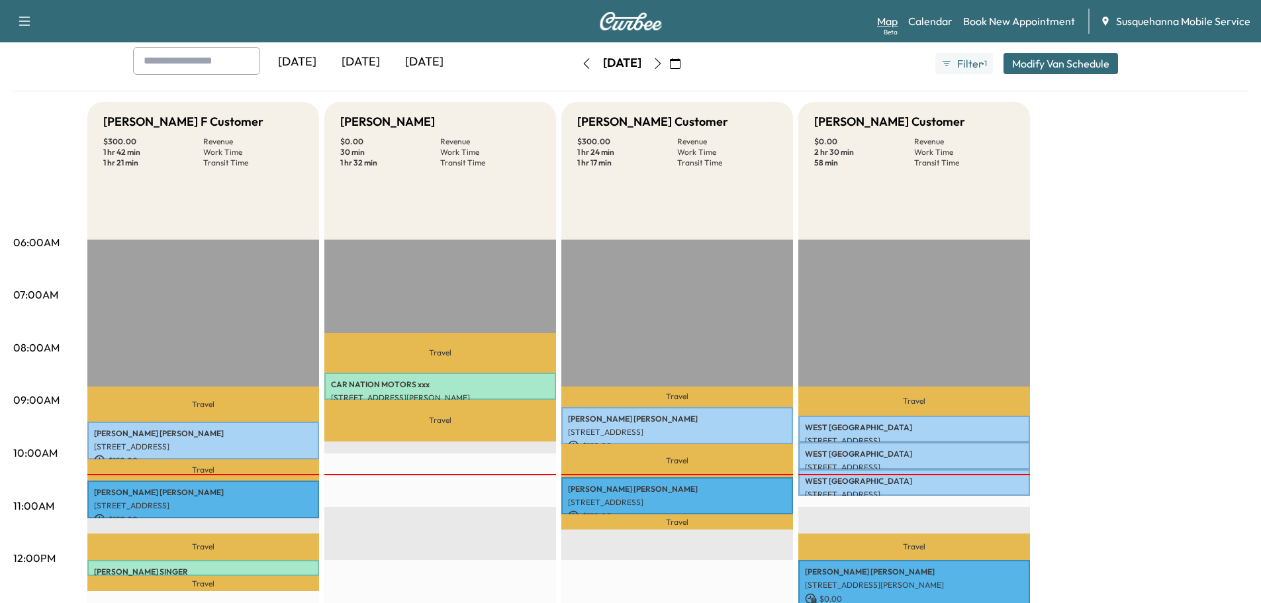
click at [882, 20] on link "Map Beta" at bounding box center [887, 21] width 21 height 16
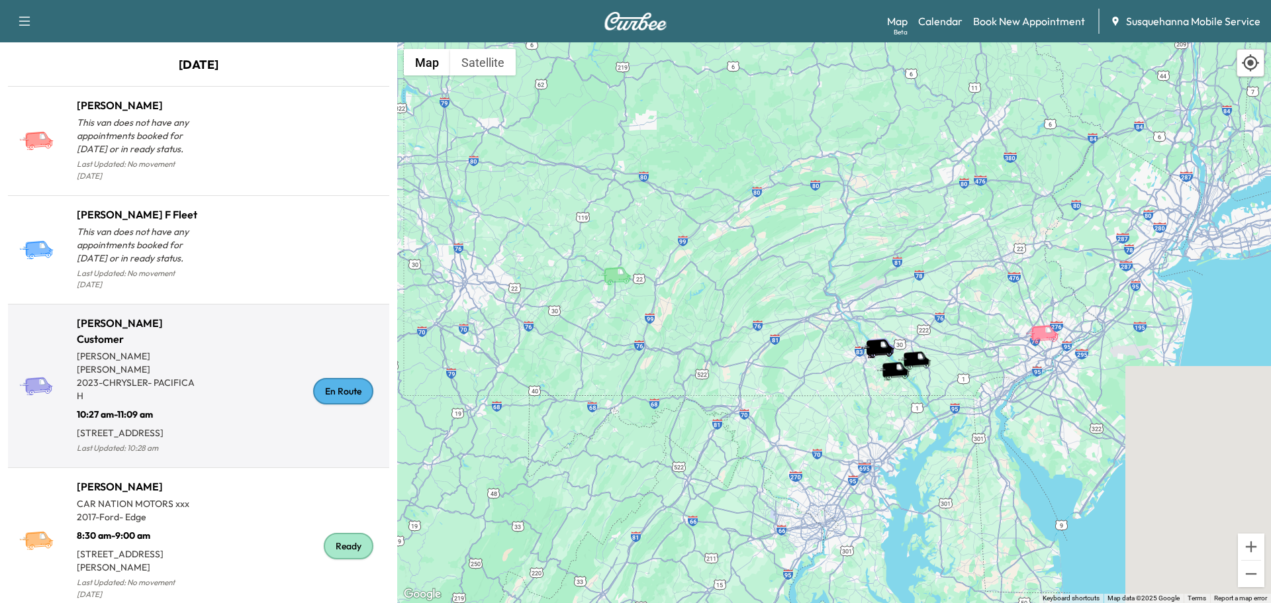
click at [313, 378] on div "En Route" at bounding box center [343, 391] width 60 height 26
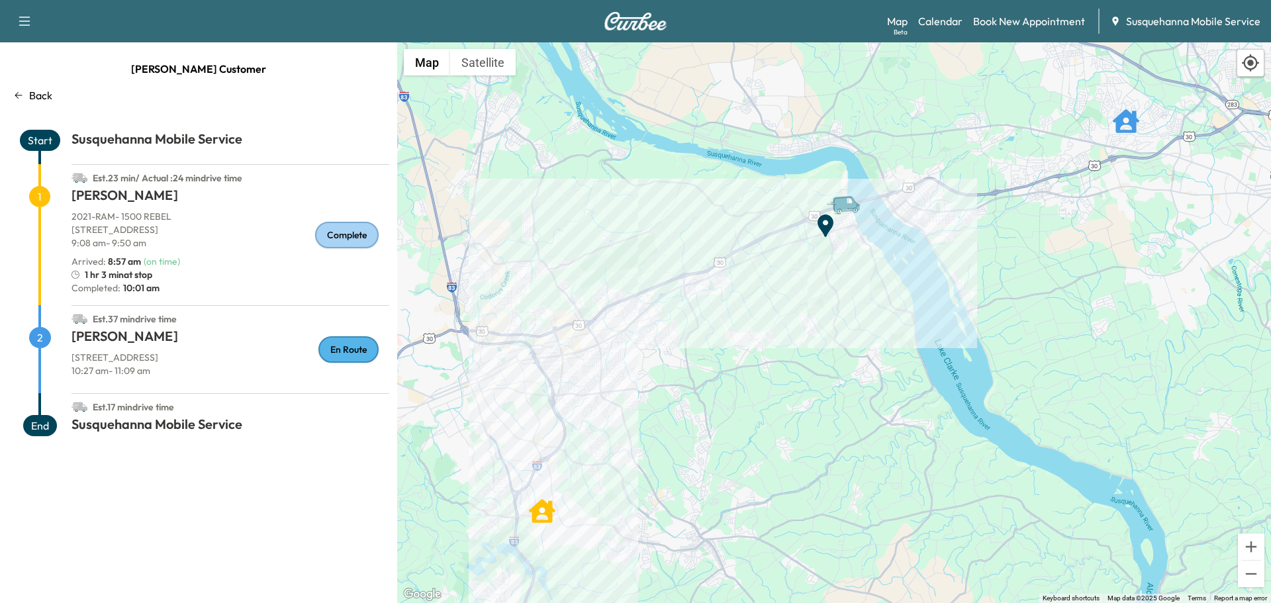
click at [44, 90] on p "Back" at bounding box center [40, 95] width 23 height 16
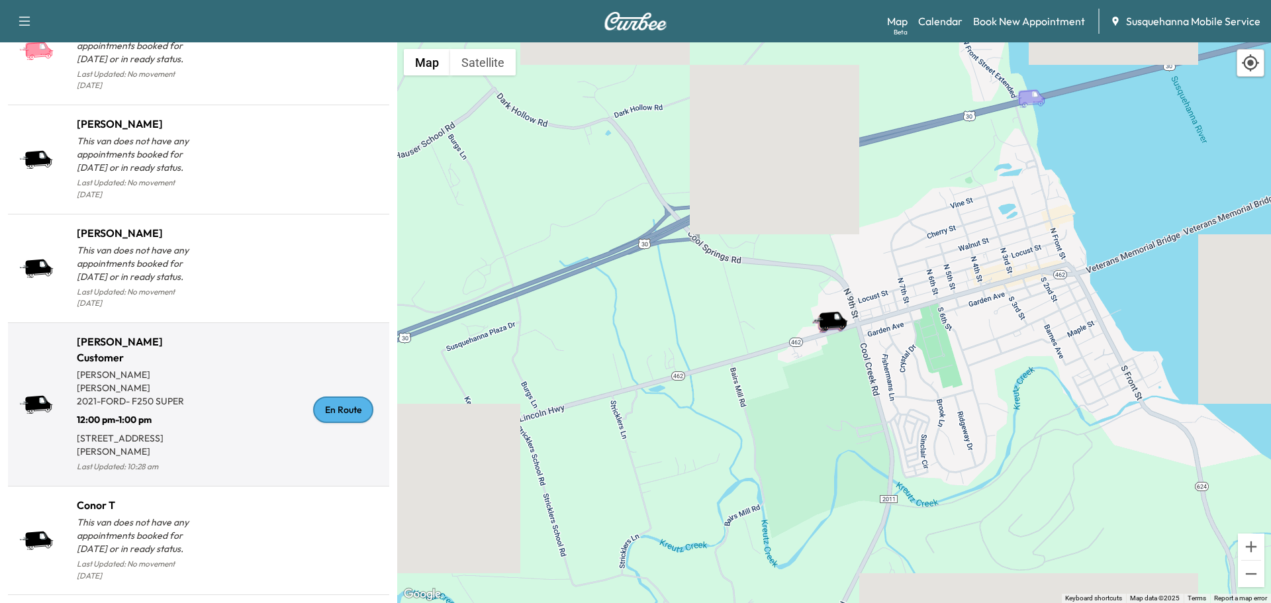
scroll to position [1342, 0]
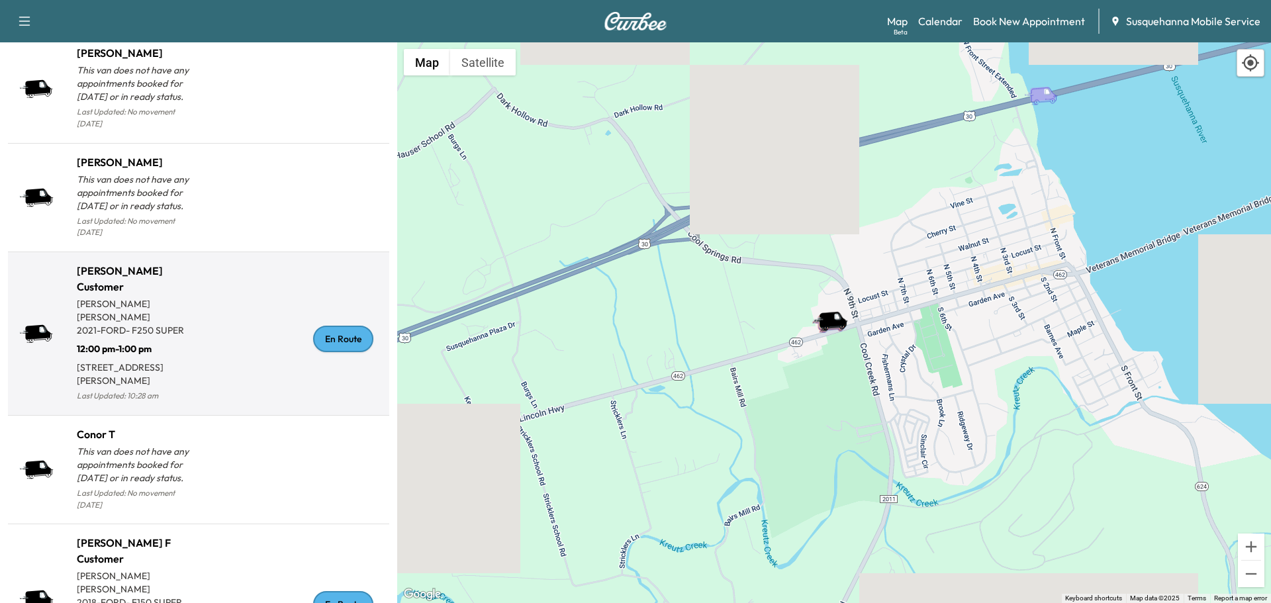
click at [328, 326] on div "En Route" at bounding box center [343, 339] width 60 height 26
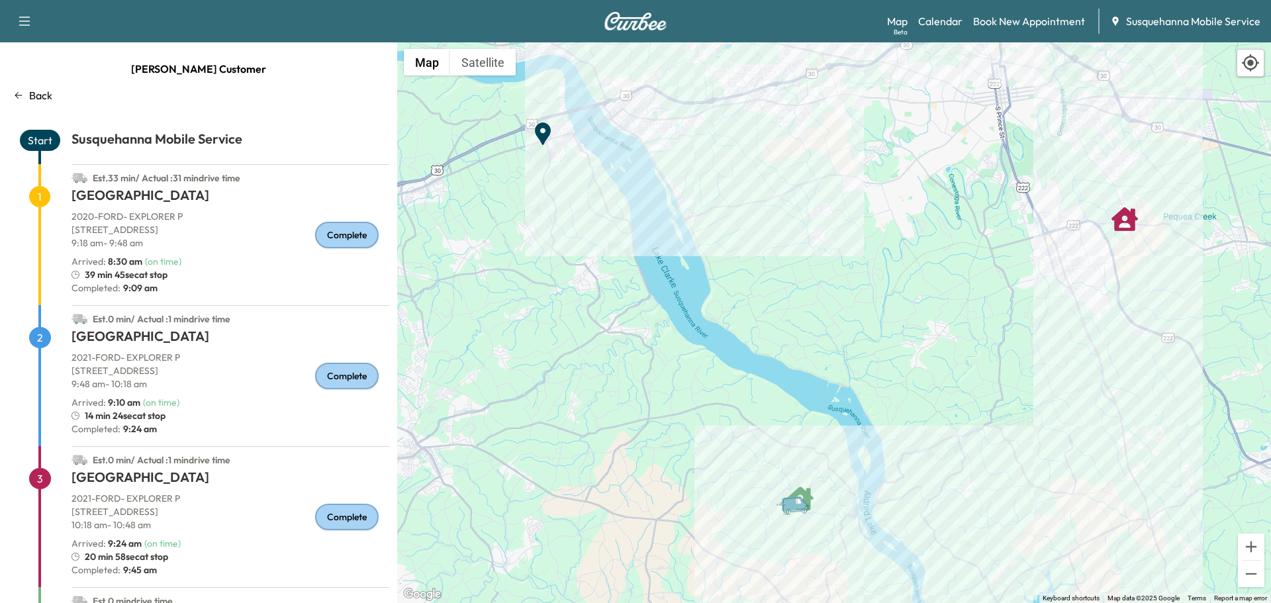
click at [30, 93] on p "Back" at bounding box center [40, 95] width 23 height 16
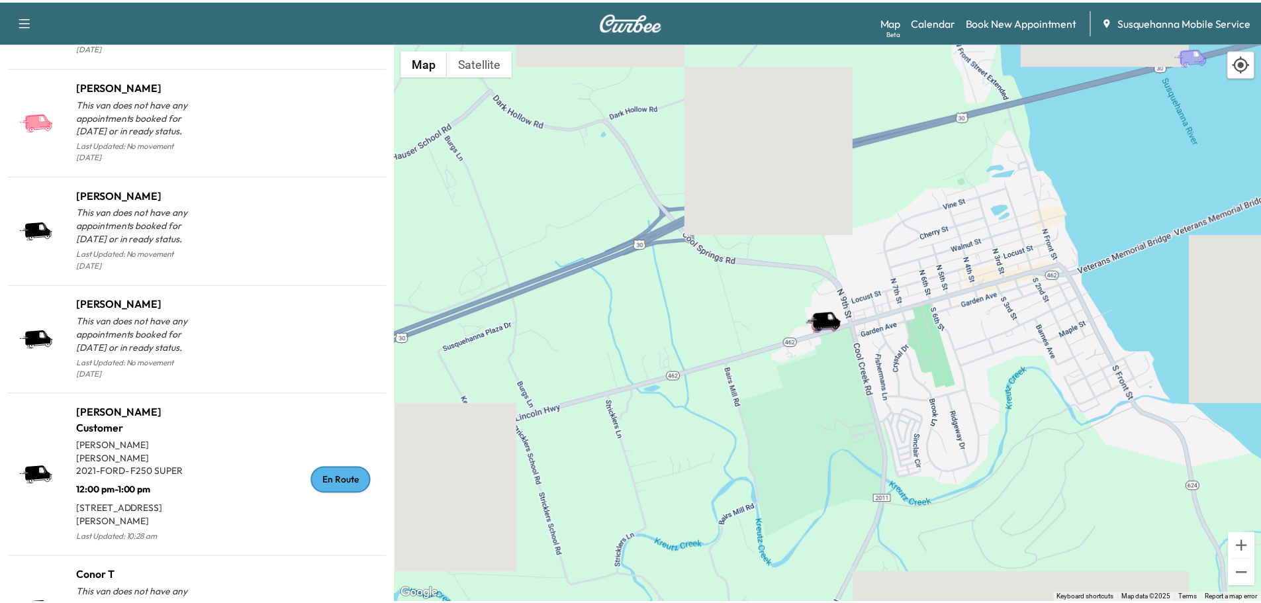
scroll to position [1365, 0]
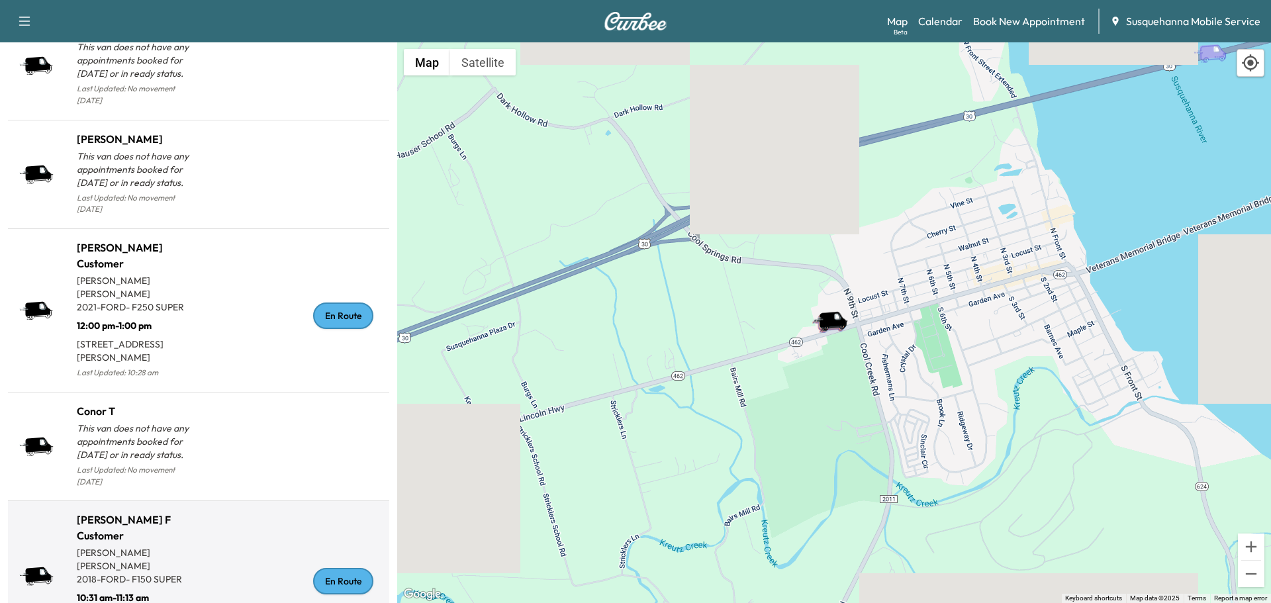
click at [333, 568] on div "En Route" at bounding box center [343, 581] width 60 height 26
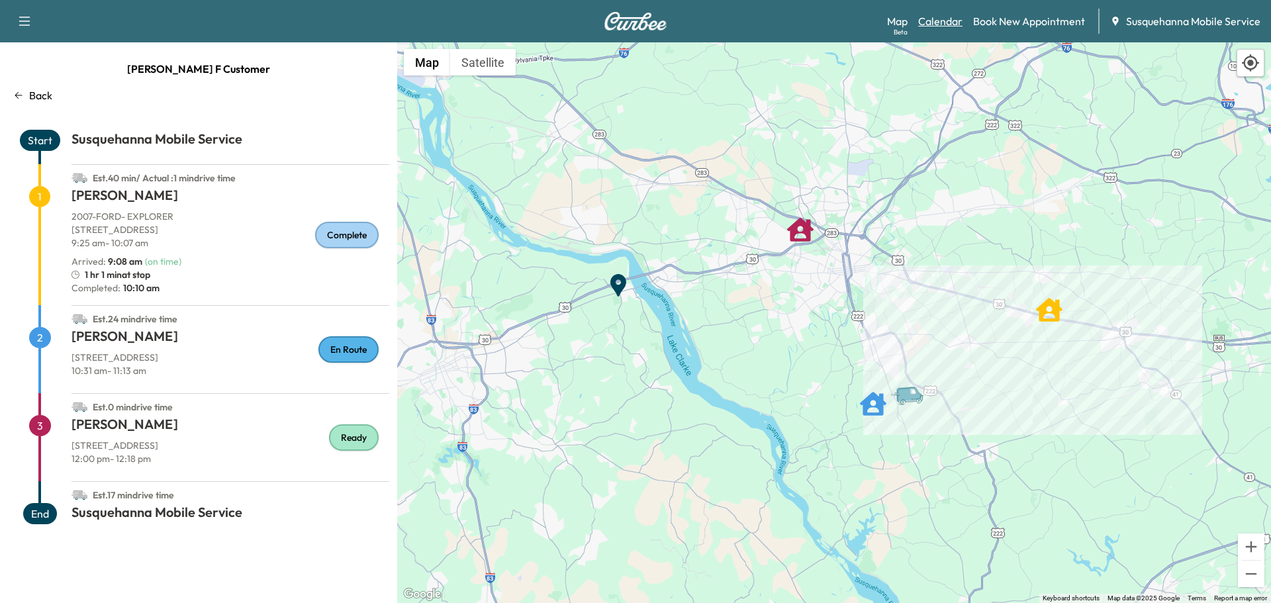
click at [944, 21] on link "Calendar" at bounding box center [940, 21] width 44 height 16
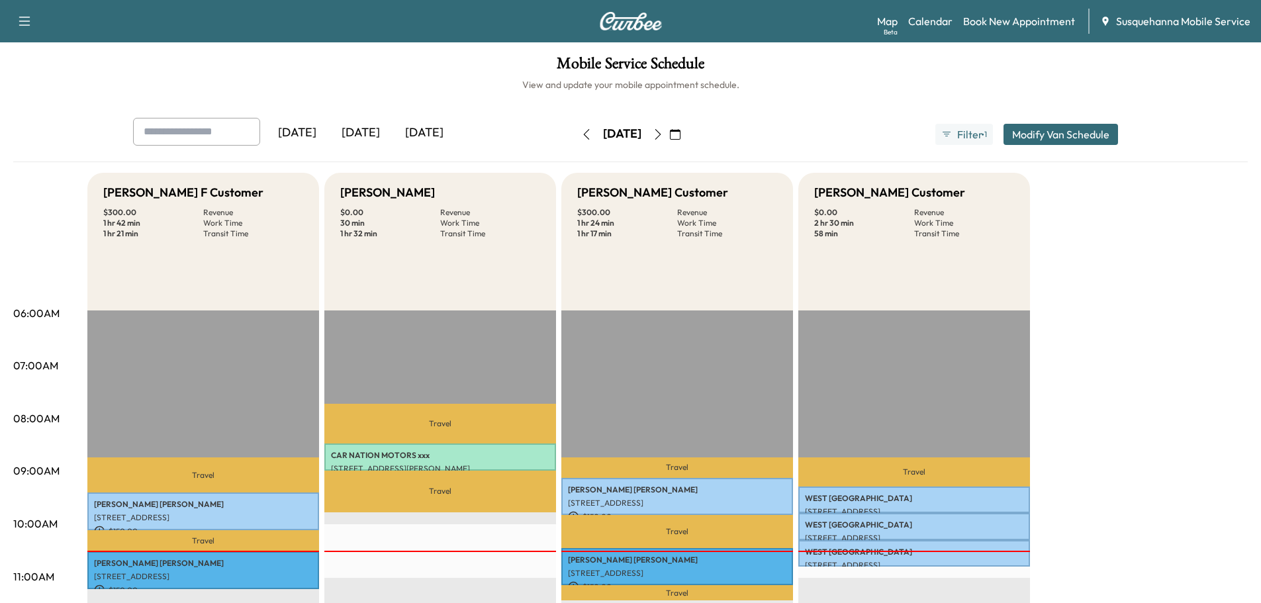
click at [663, 132] on icon "button" at bounding box center [658, 134] width 11 height 11
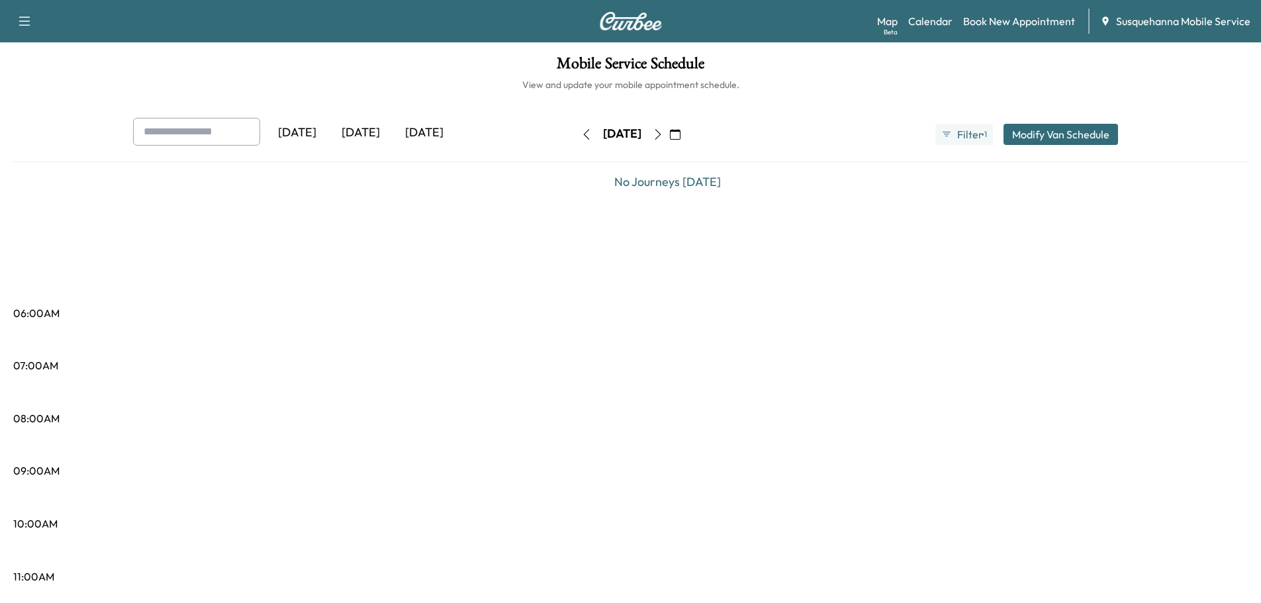
click at [663, 132] on icon "button" at bounding box center [658, 134] width 11 height 11
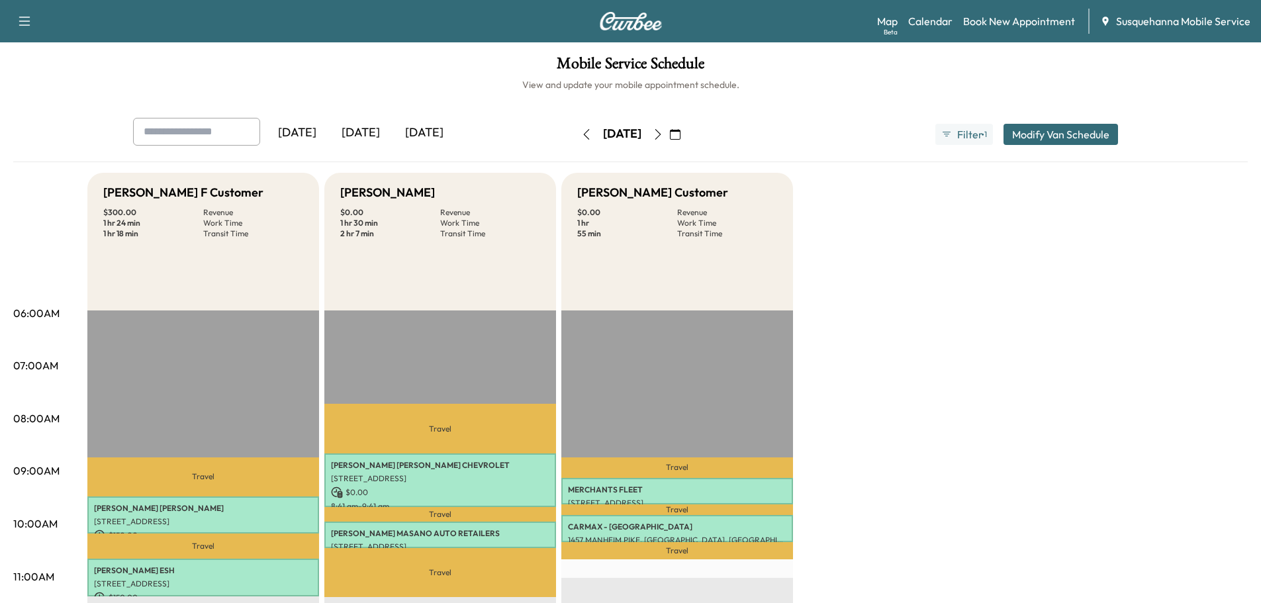
click at [663, 132] on icon "button" at bounding box center [658, 134] width 11 height 11
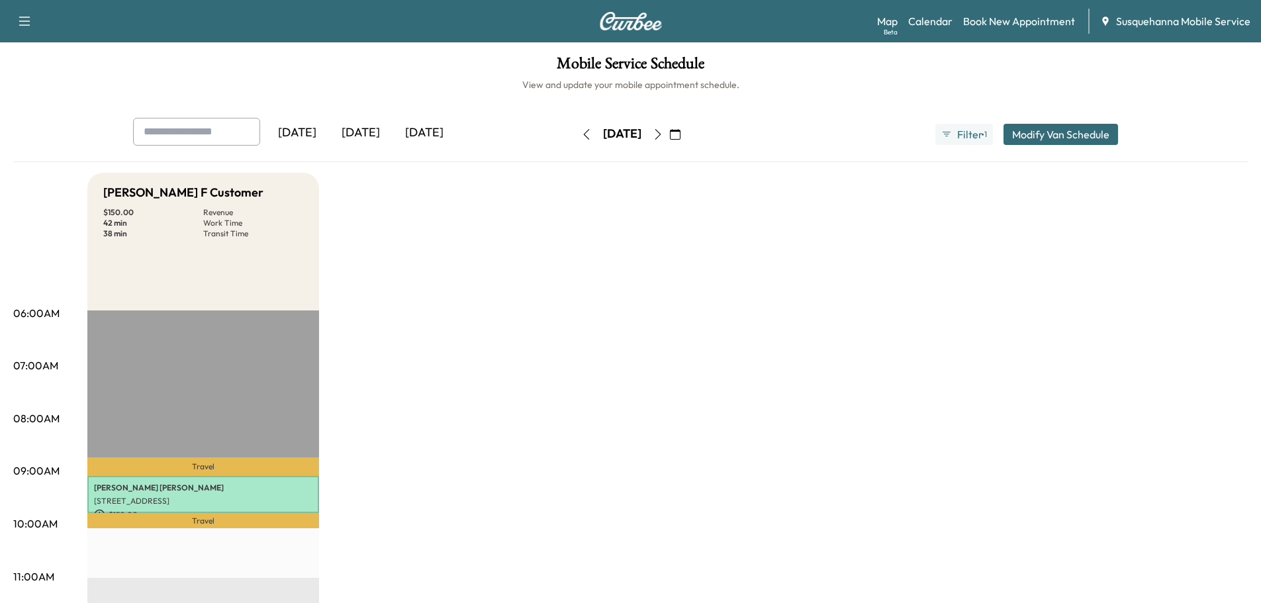
click at [663, 138] on icon "button" at bounding box center [658, 134] width 11 height 11
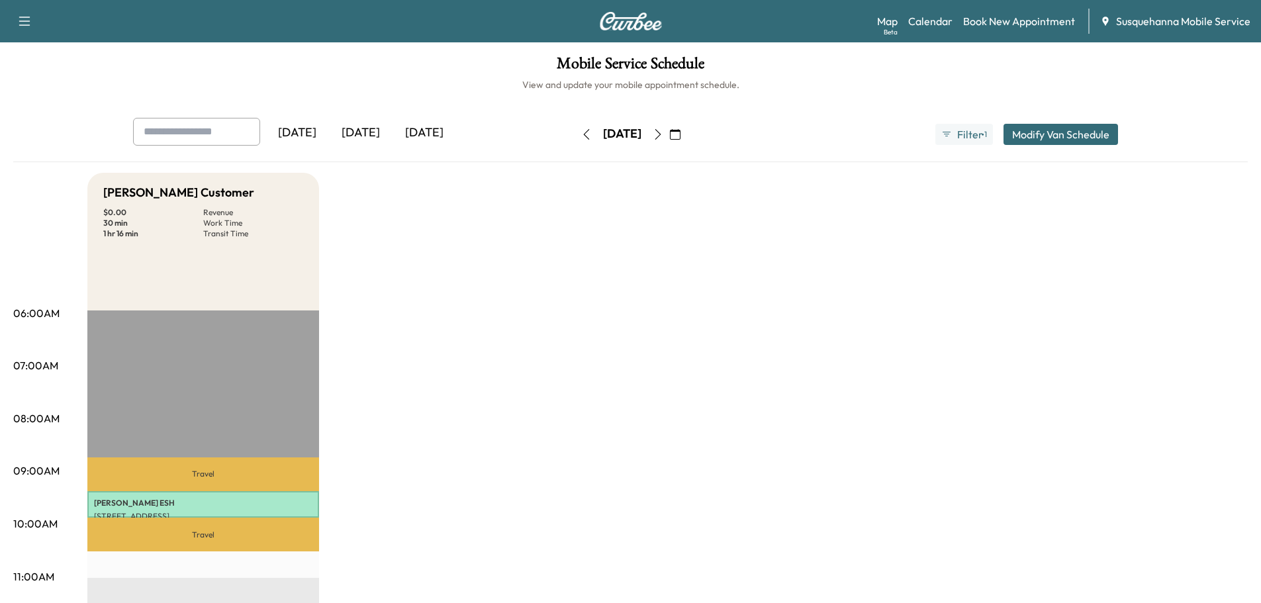
click at [669, 134] on button "button" at bounding box center [658, 134] width 23 height 21
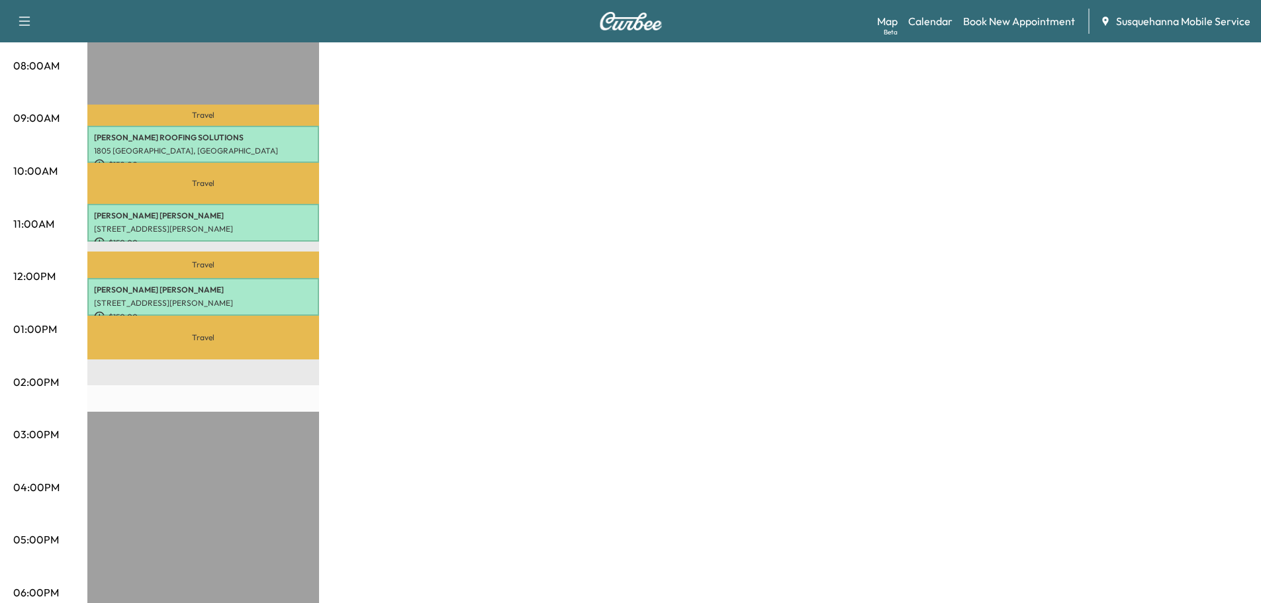
scroll to position [71, 0]
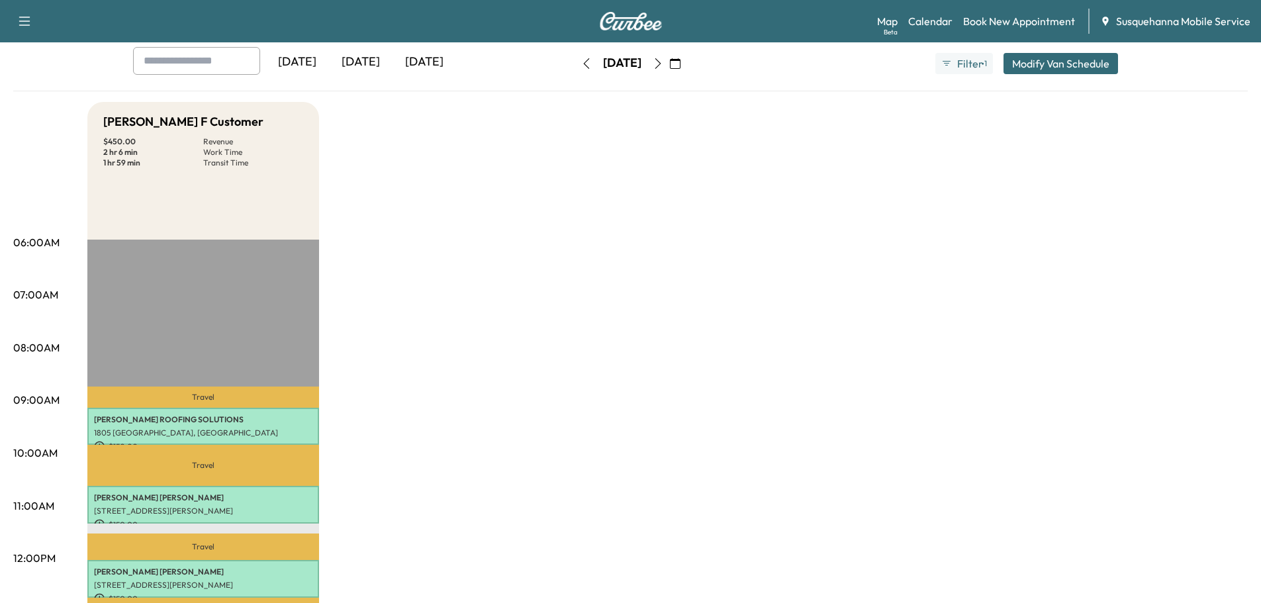
click at [663, 63] on icon "button" at bounding box center [658, 63] width 11 height 11
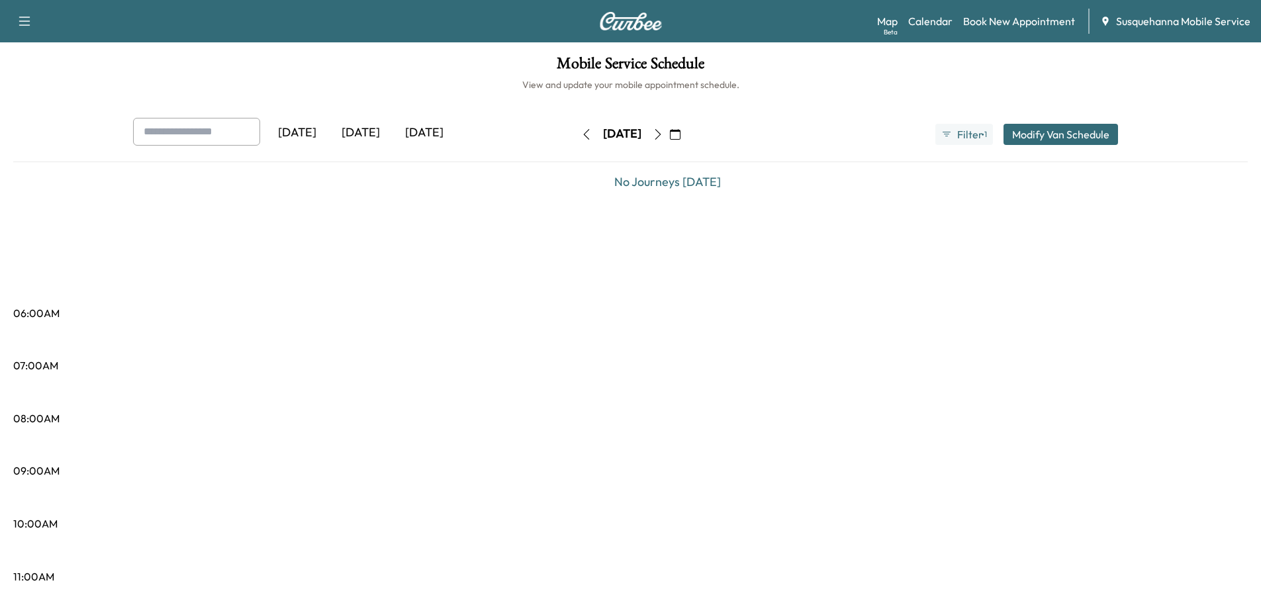
click at [680, 132] on icon "button" at bounding box center [675, 134] width 11 height 11
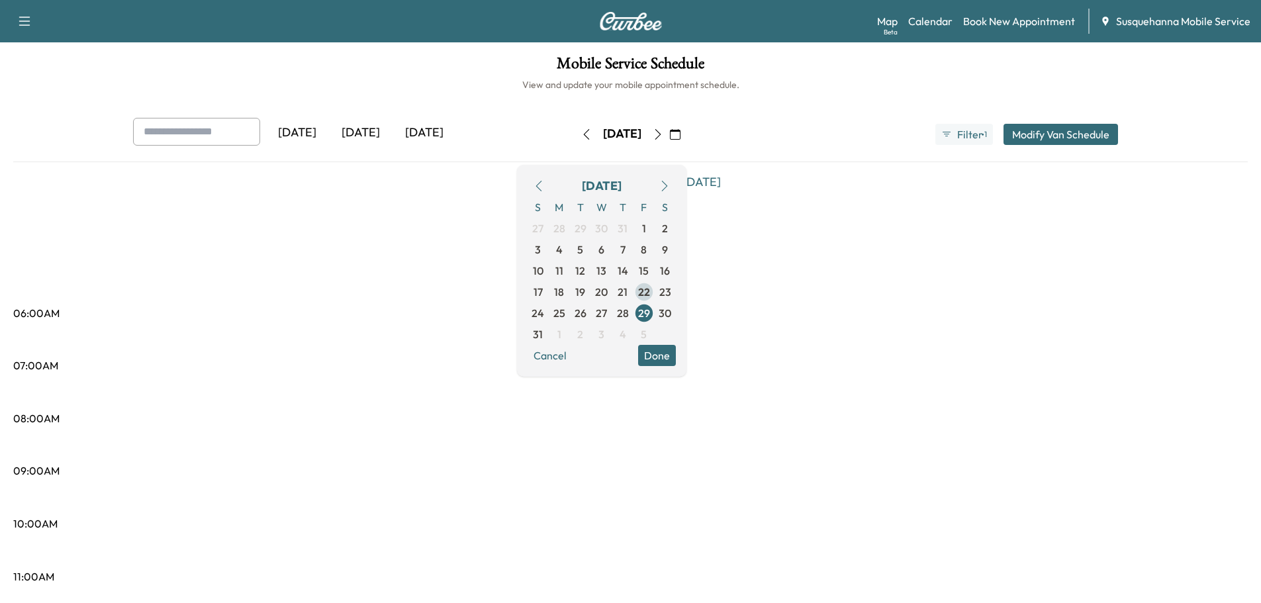
click at [650, 291] on span "22" at bounding box center [644, 292] width 12 height 16
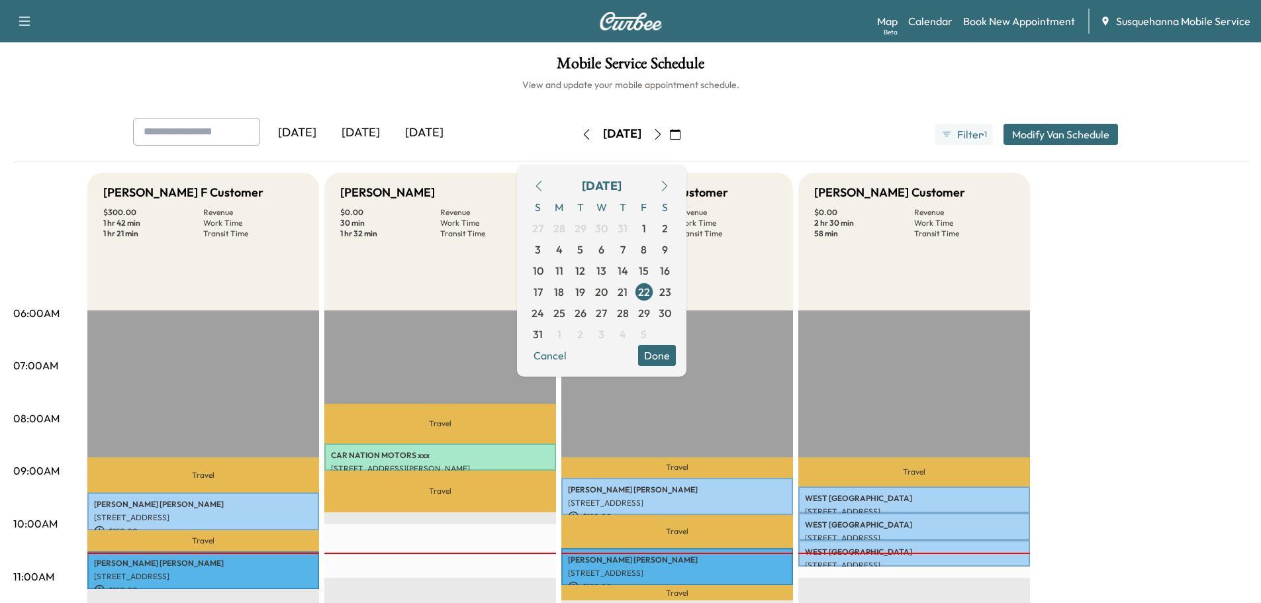
click at [676, 357] on button "Done" at bounding box center [657, 355] width 38 height 21
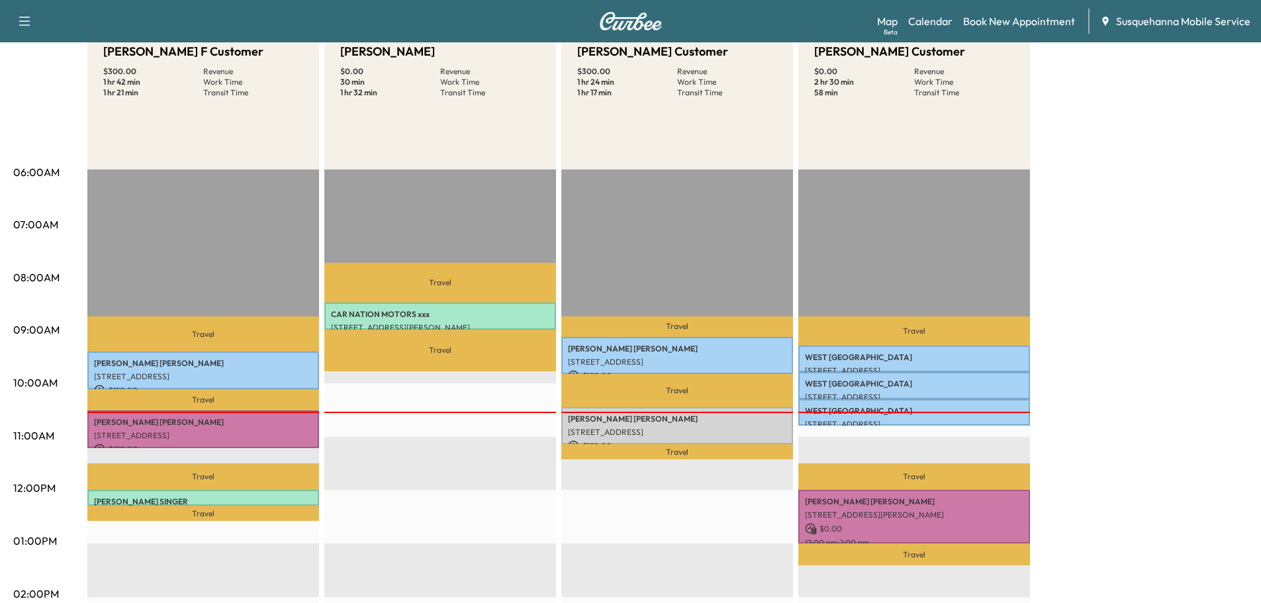
scroll to position [212, 0]
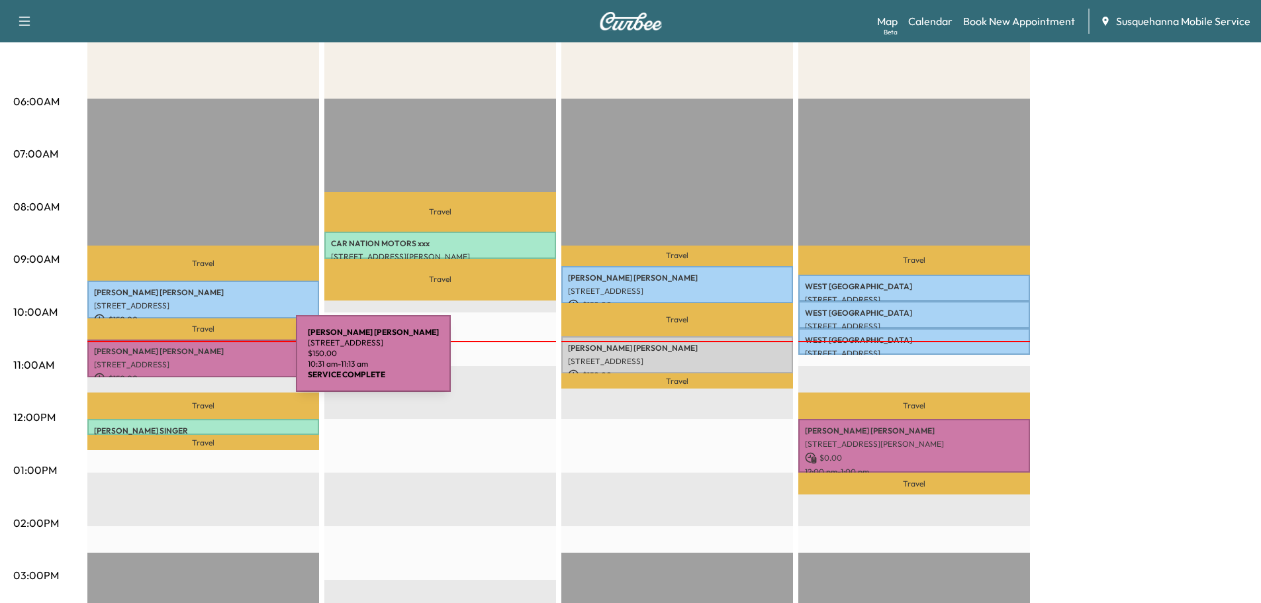
click at [197, 361] on p "[STREET_ADDRESS]" at bounding box center [203, 364] width 218 height 11
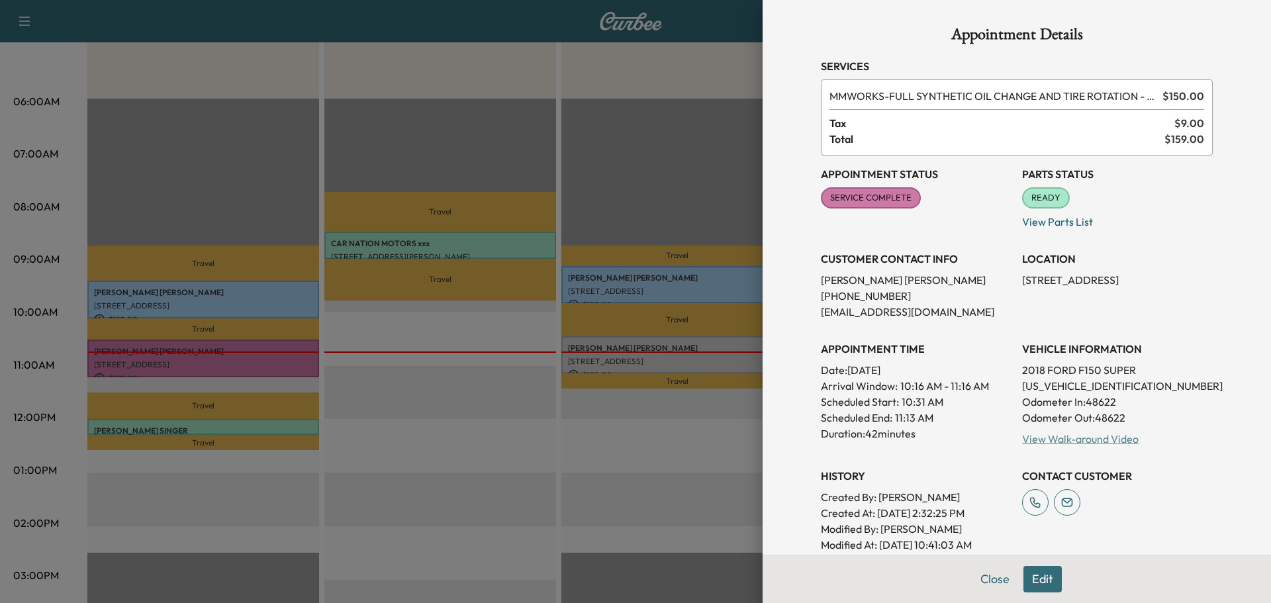
click at [1045, 436] on link "View Walk-around Video" at bounding box center [1080, 438] width 117 height 13
click at [978, 586] on button "Close" at bounding box center [995, 579] width 46 height 26
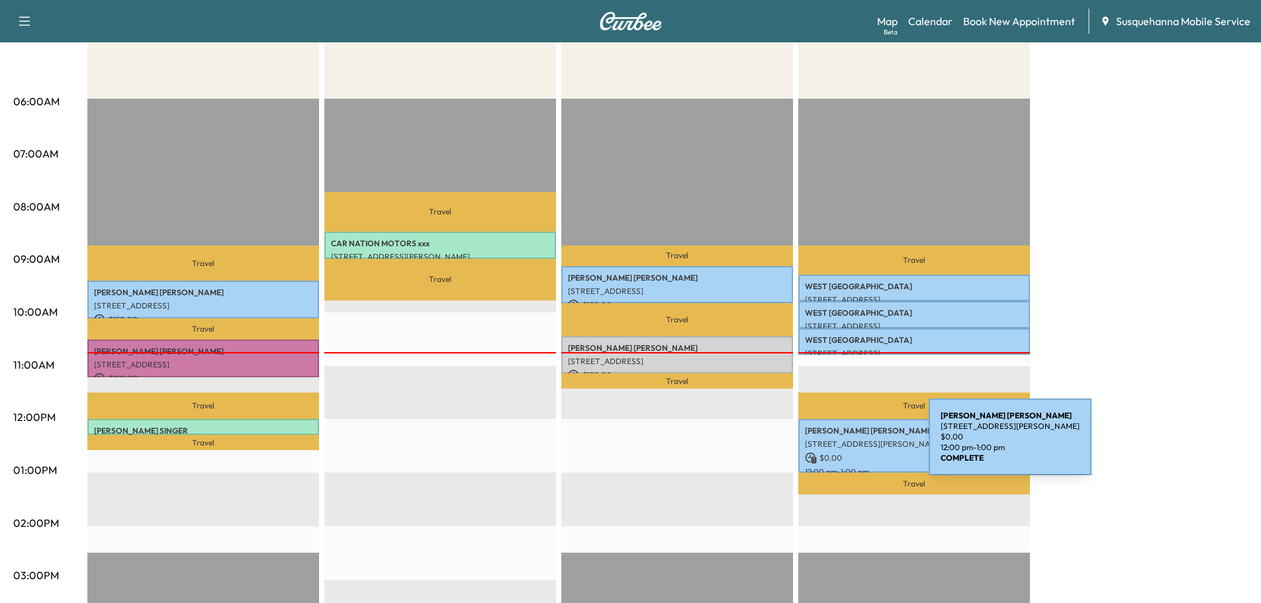
click at [829, 445] on p "[STREET_ADDRESS][PERSON_NAME]" at bounding box center [914, 444] width 218 height 11
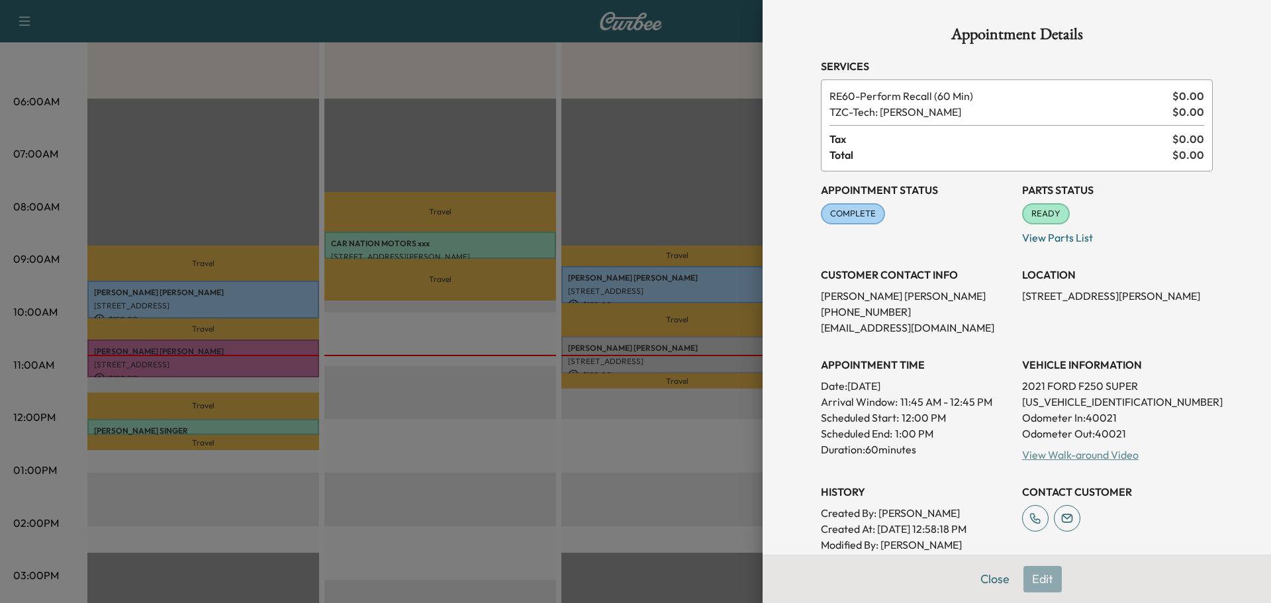
click at [1056, 452] on link "View Walk-around Video" at bounding box center [1080, 454] width 117 height 13
click at [974, 586] on button "Close" at bounding box center [995, 579] width 46 height 26
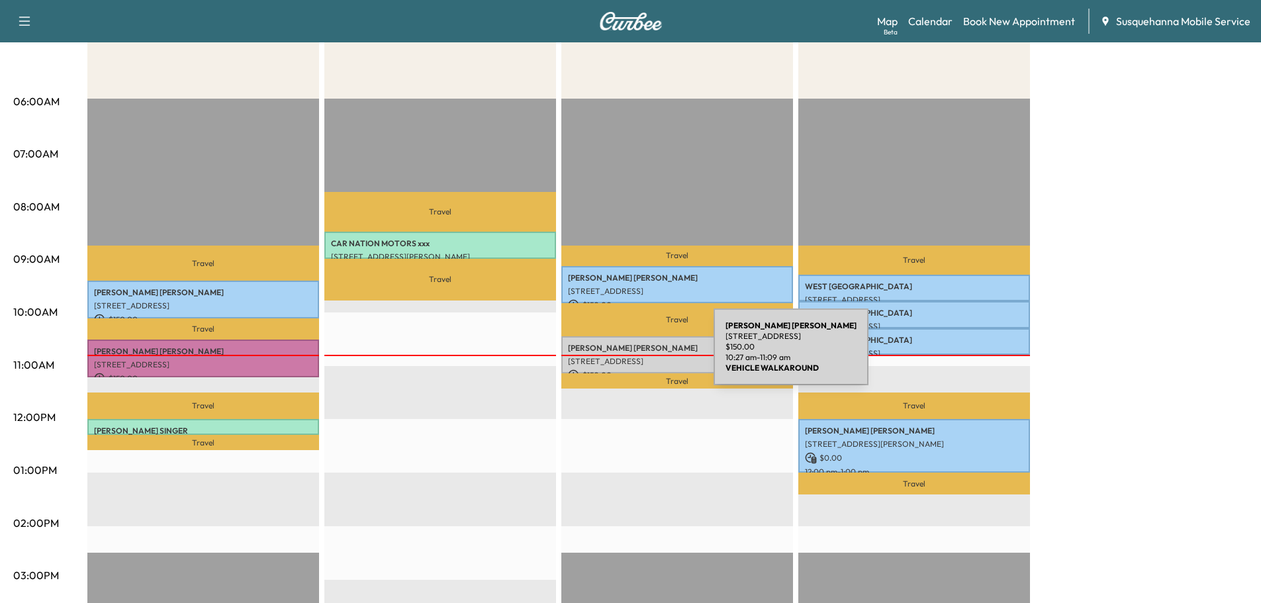
click at [616, 356] on p "[STREET_ADDRESS]" at bounding box center [677, 361] width 218 height 11
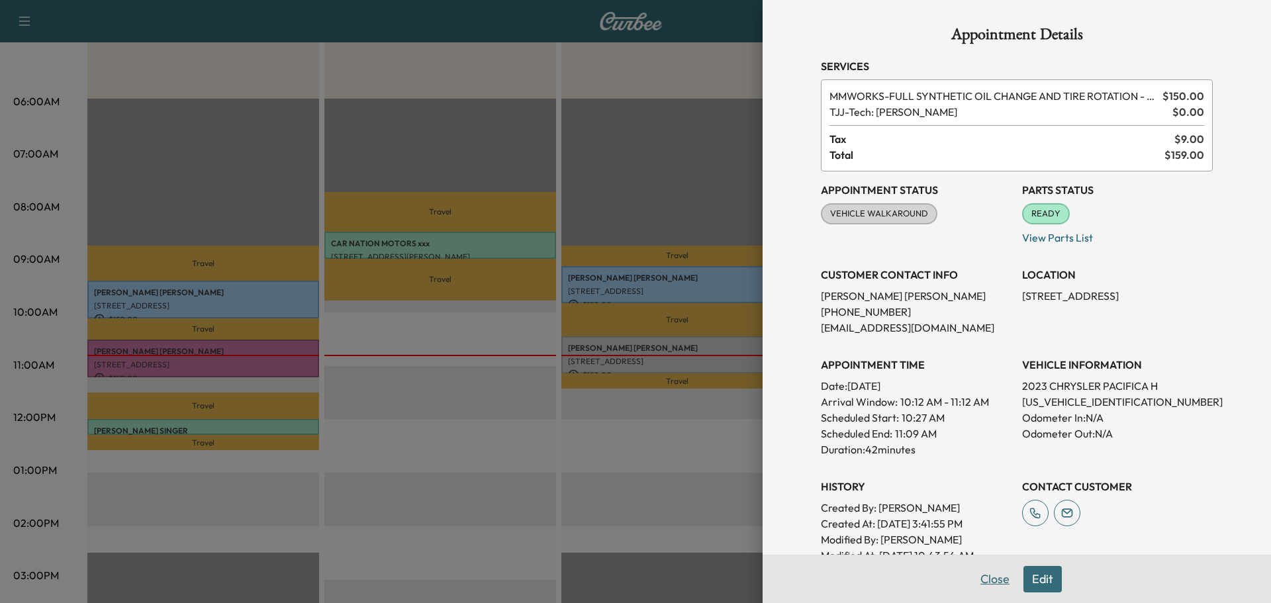
click at [982, 586] on button "Close" at bounding box center [995, 579] width 46 height 26
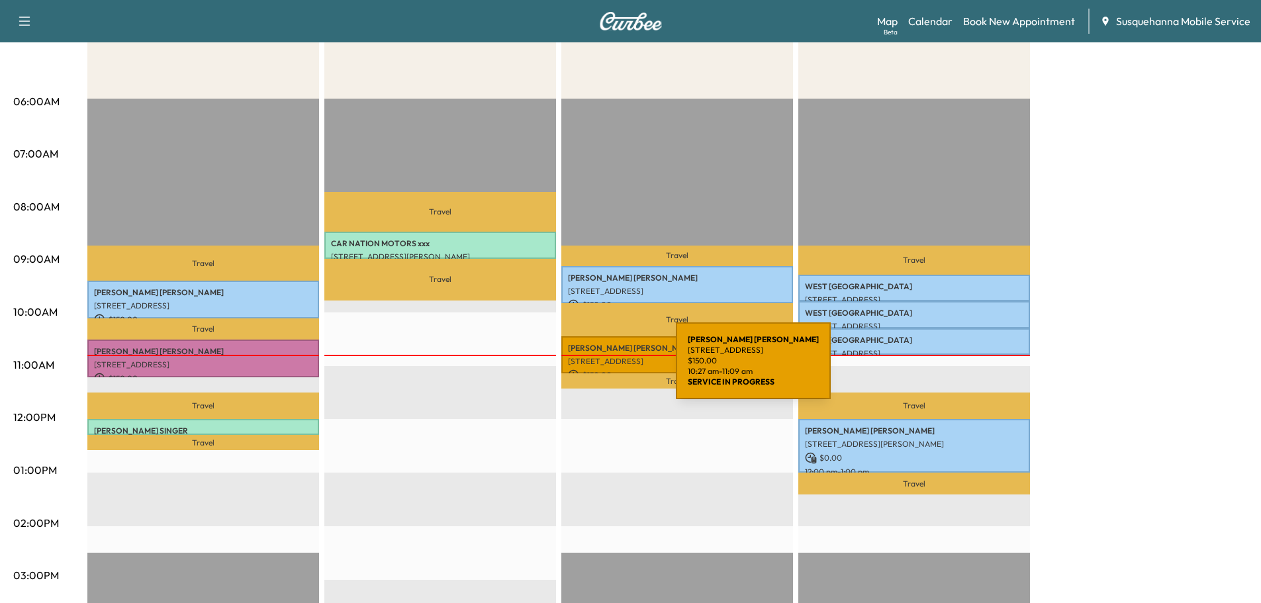
click at [577, 370] on icon at bounding box center [574, 375] width 11 height 11
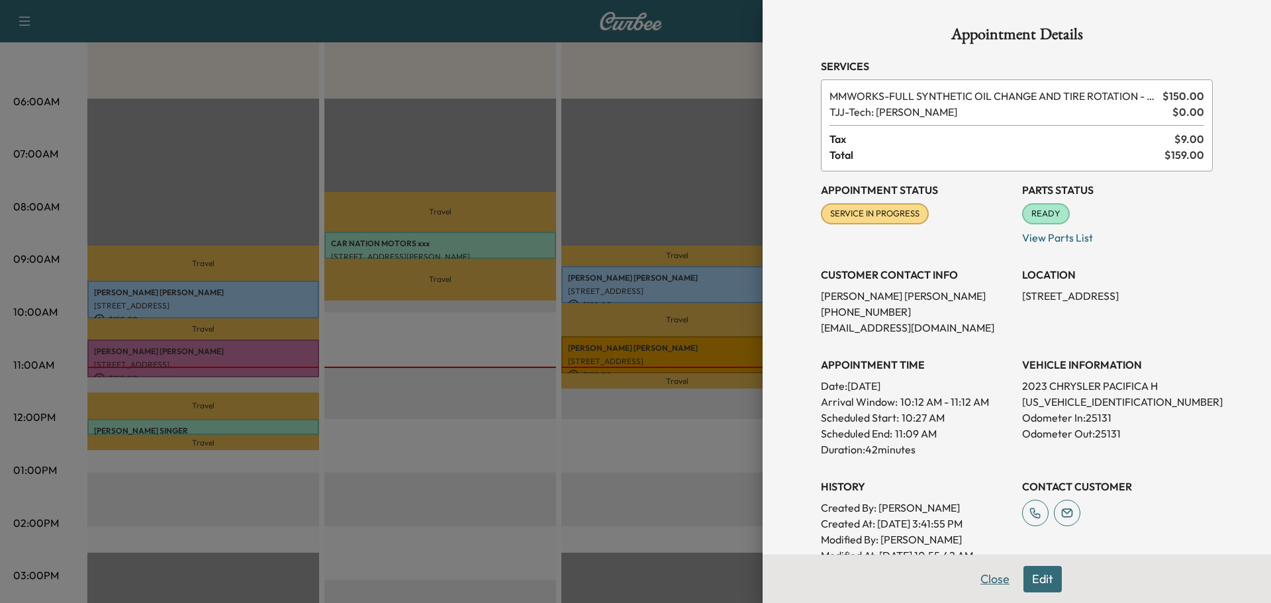
click at [982, 584] on button "Close" at bounding box center [995, 579] width 46 height 26
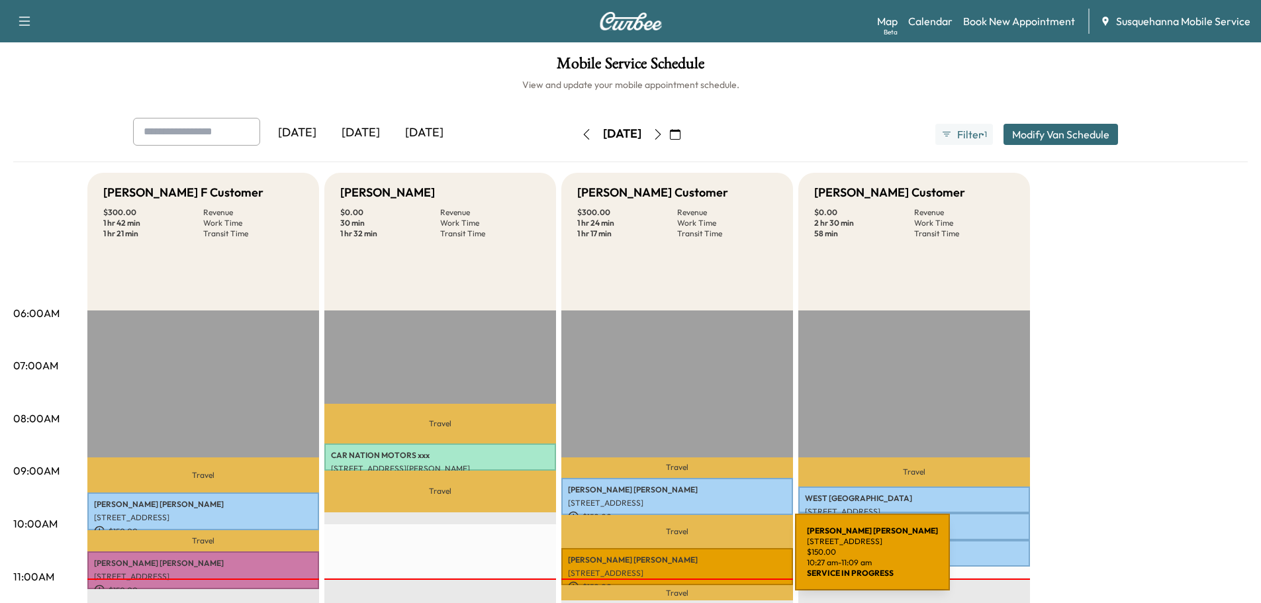
click at [696, 560] on p "[PERSON_NAME]" at bounding box center [677, 560] width 218 height 11
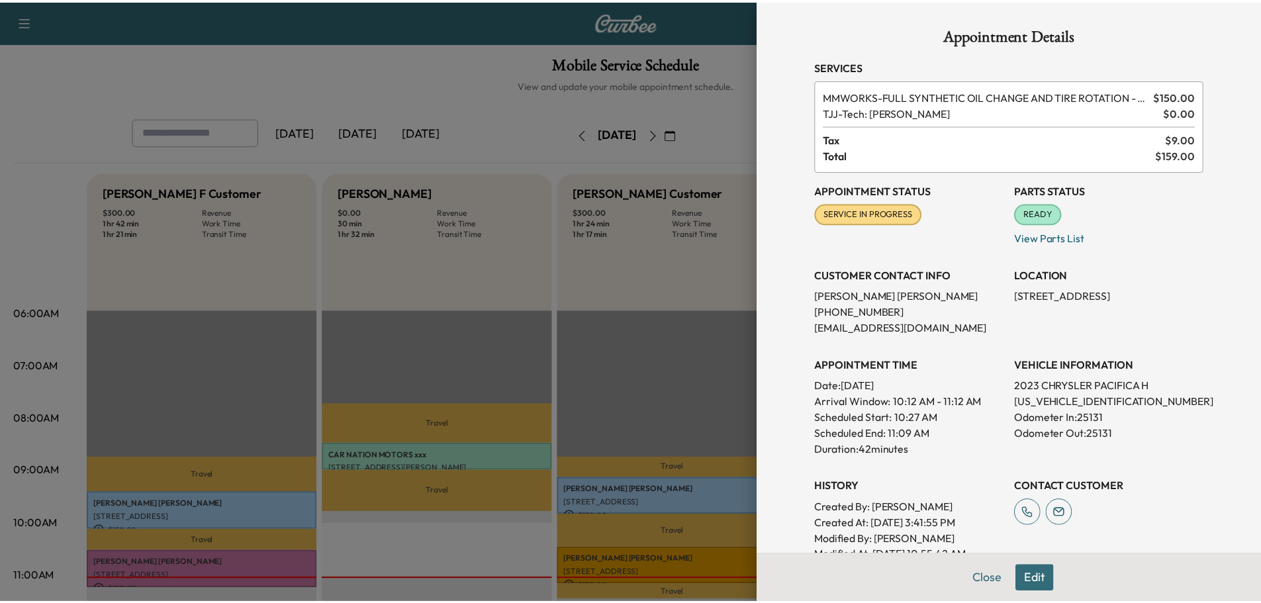
scroll to position [250, 0]
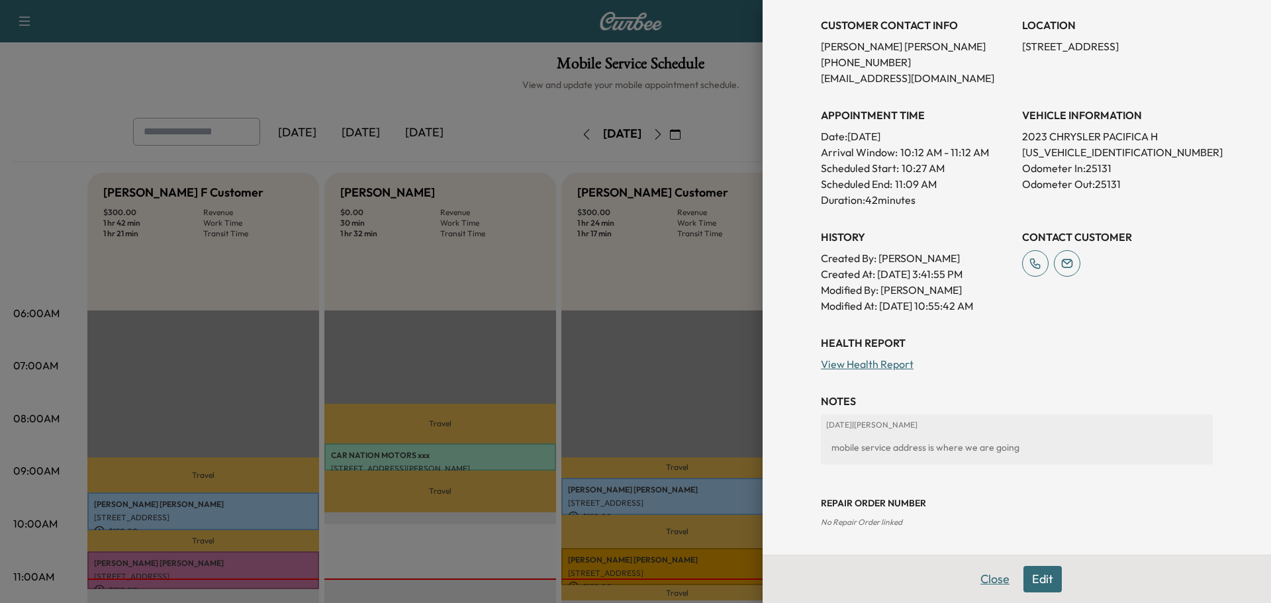
click at [972, 573] on button "Close" at bounding box center [995, 579] width 46 height 26
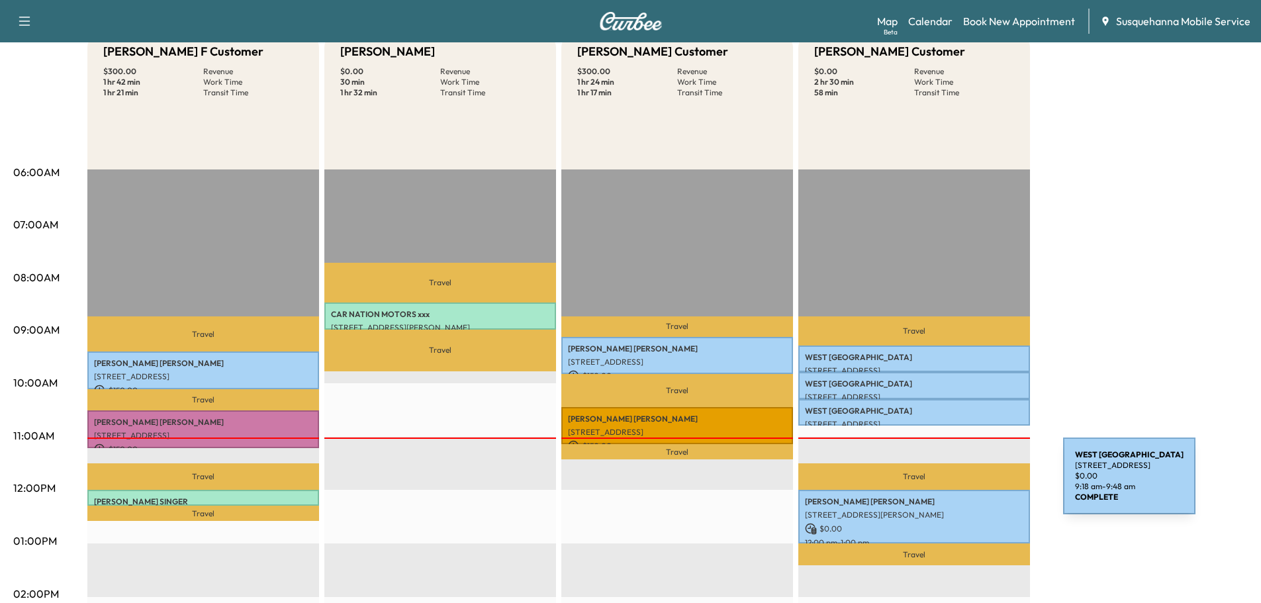
scroll to position [212, 0]
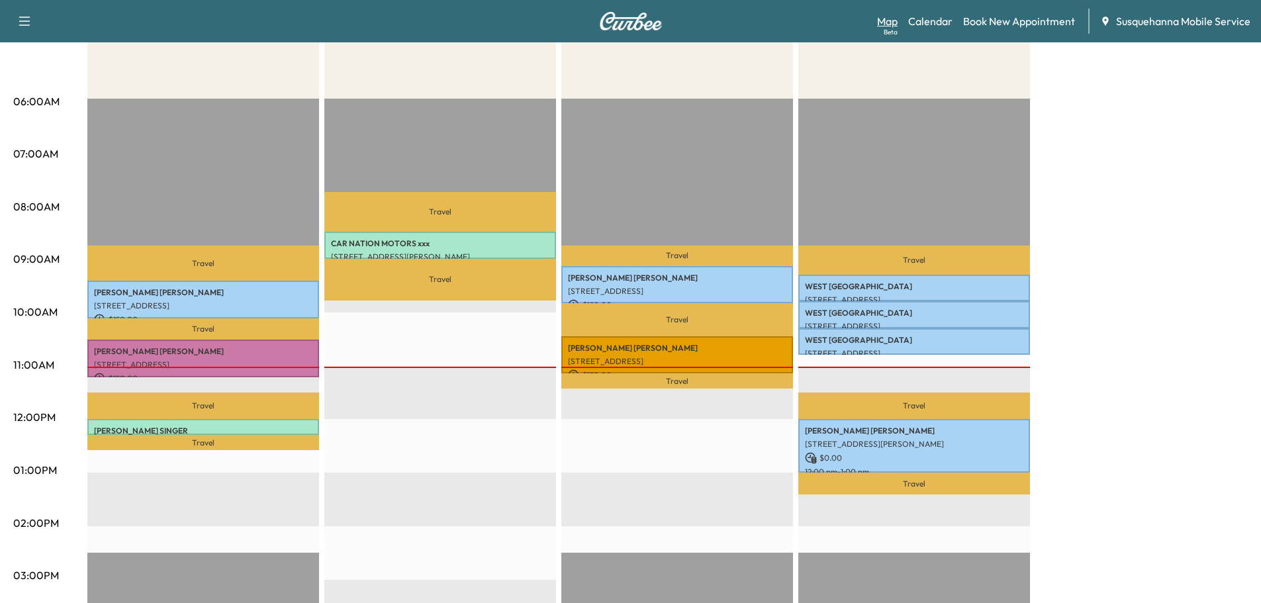
click at [891, 22] on link "Map Beta" at bounding box center [887, 21] width 21 height 16
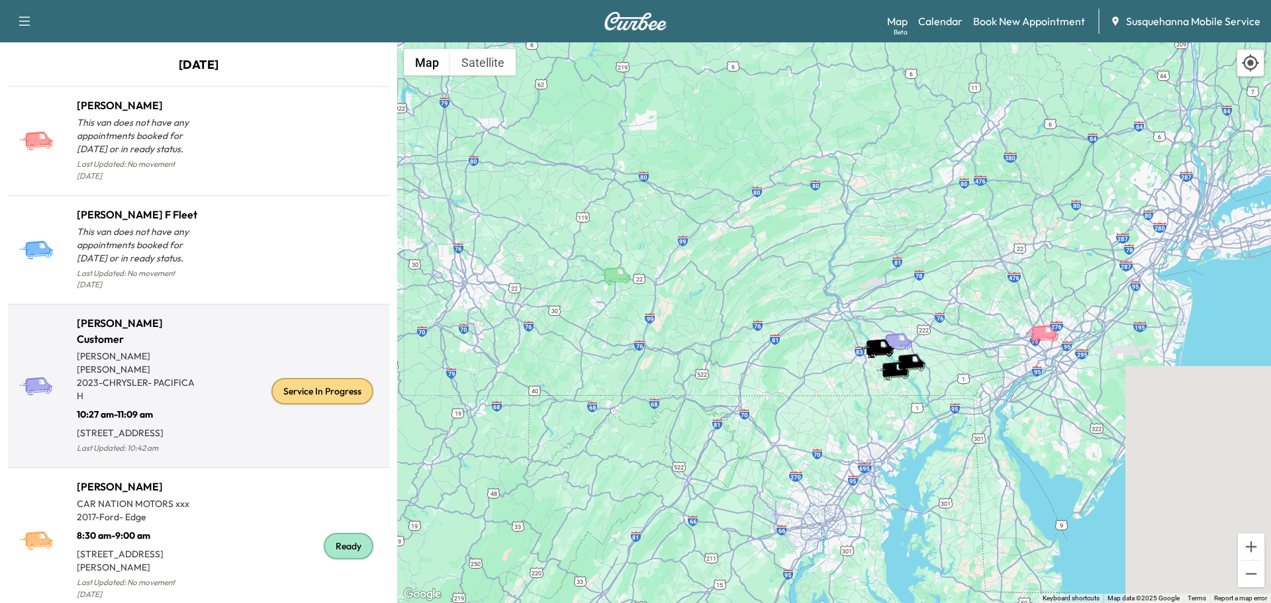
click at [333, 382] on div "Service In Progress" at bounding box center [322, 391] width 102 height 26
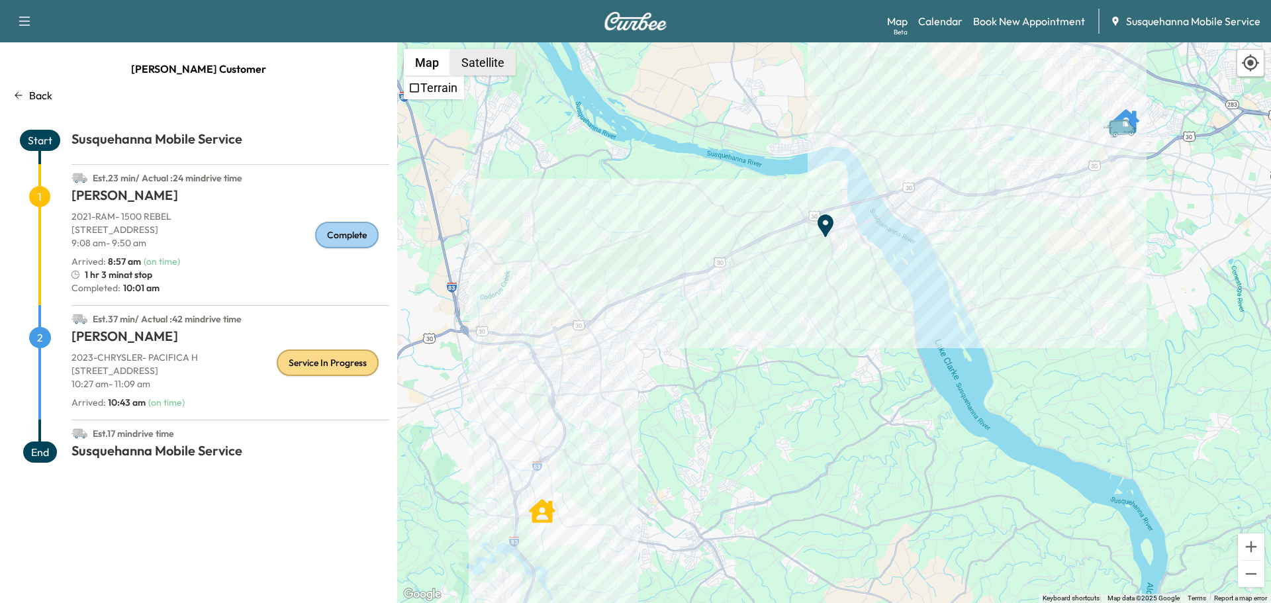
click at [472, 60] on button "Satellite" at bounding box center [483, 62] width 66 height 26
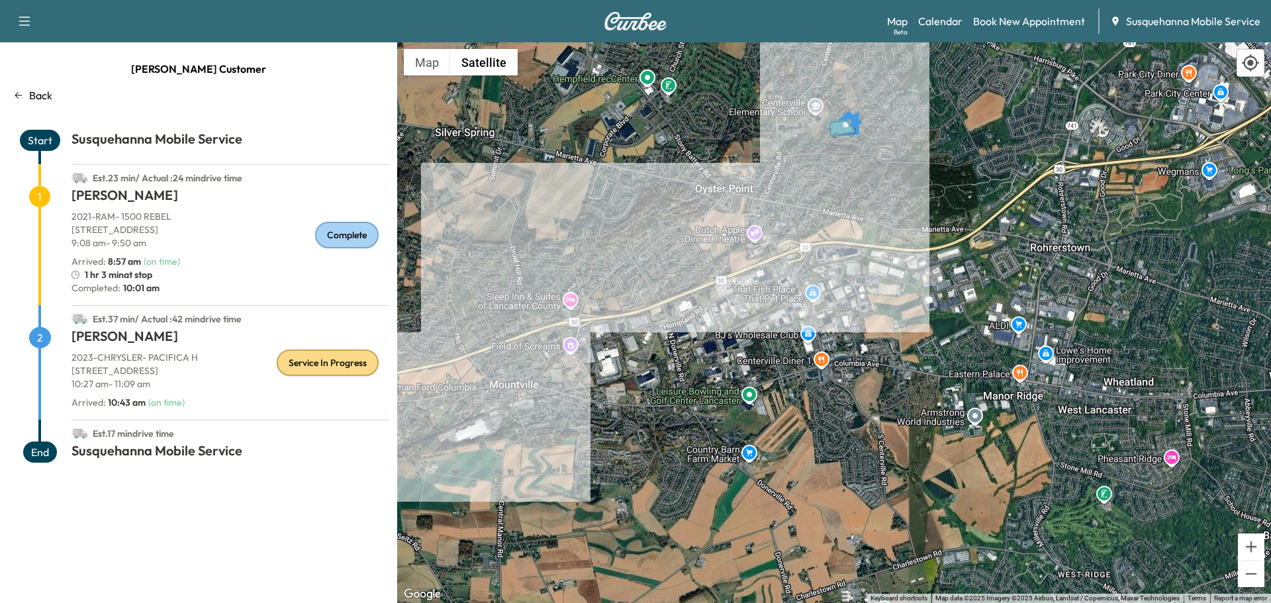
drag, startPoint x: 1030, startPoint y: 195, endPoint x: 695, endPoint y: 397, distance: 391.1
click at [695, 397] on div "To activate drag with keyboard, press Alt + Enter. Once in keyboard drag state,…" at bounding box center [834, 322] width 874 height 561
click at [943, 17] on link "Calendar" at bounding box center [940, 21] width 44 height 16
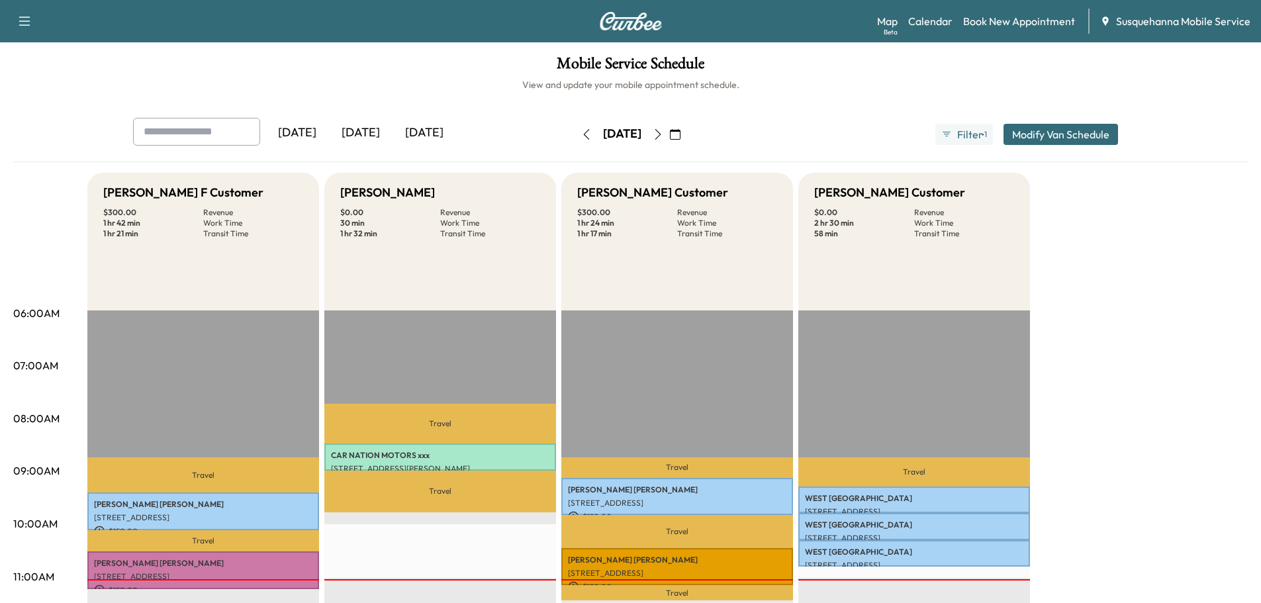
click at [663, 132] on icon "button" at bounding box center [658, 134] width 11 height 11
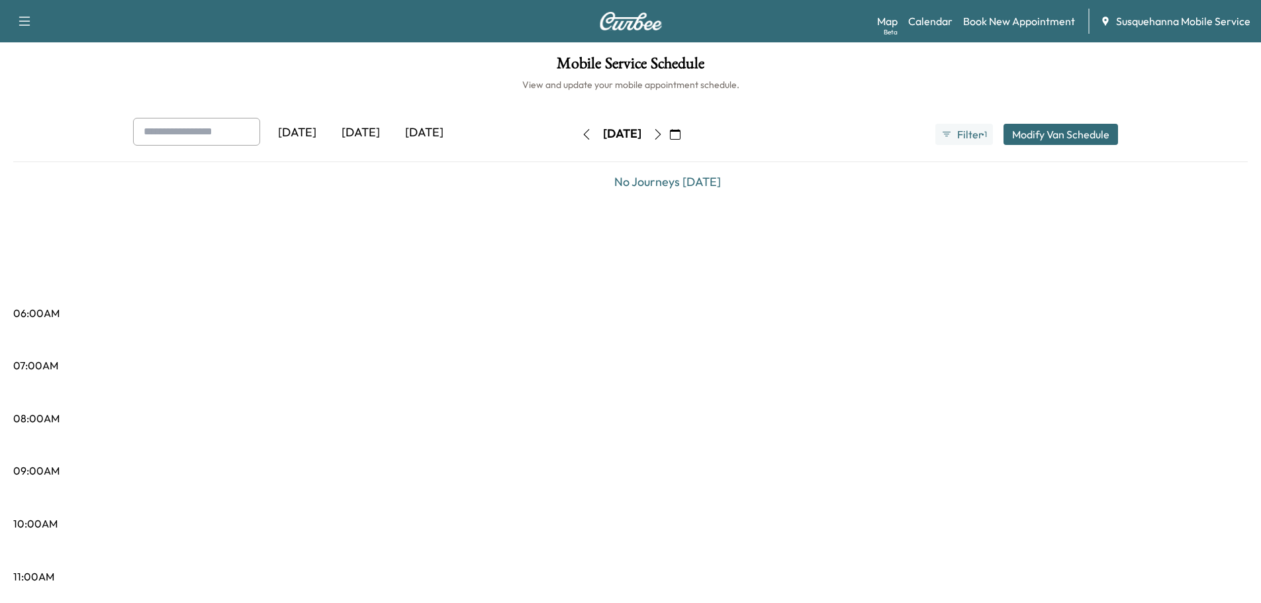
click at [686, 130] on button "button" at bounding box center [675, 134] width 23 height 21
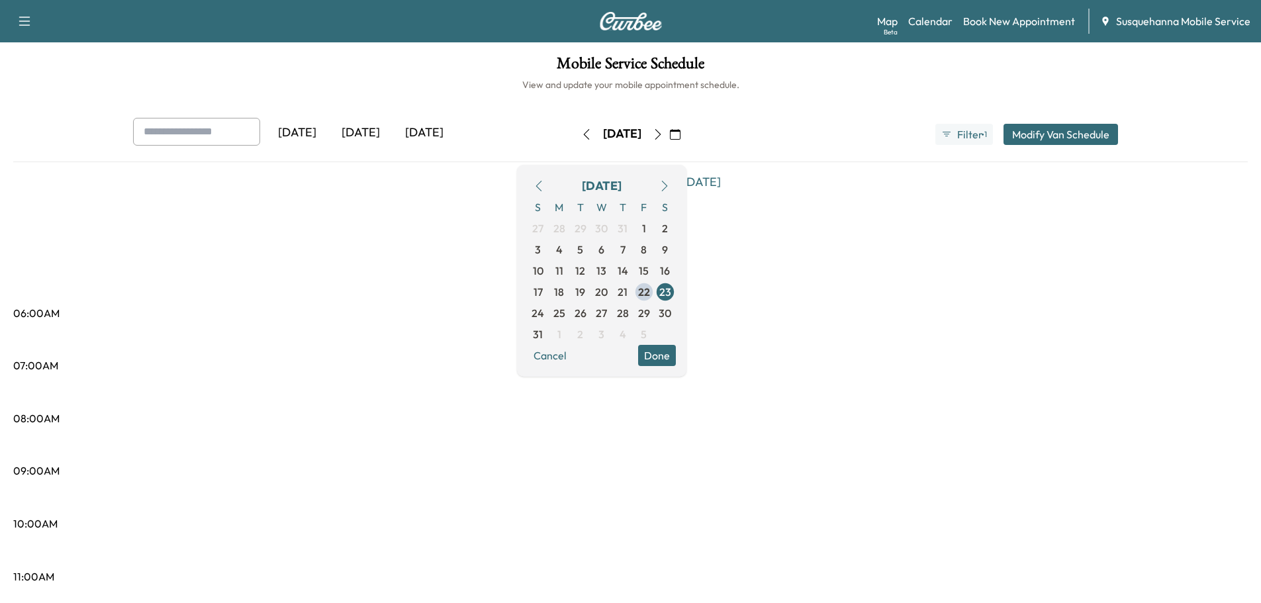
click at [663, 130] on icon "button" at bounding box center [658, 134] width 11 height 11
click at [565, 312] on span "25" at bounding box center [559, 313] width 12 height 16
click at [676, 360] on button "Done" at bounding box center [657, 355] width 38 height 21
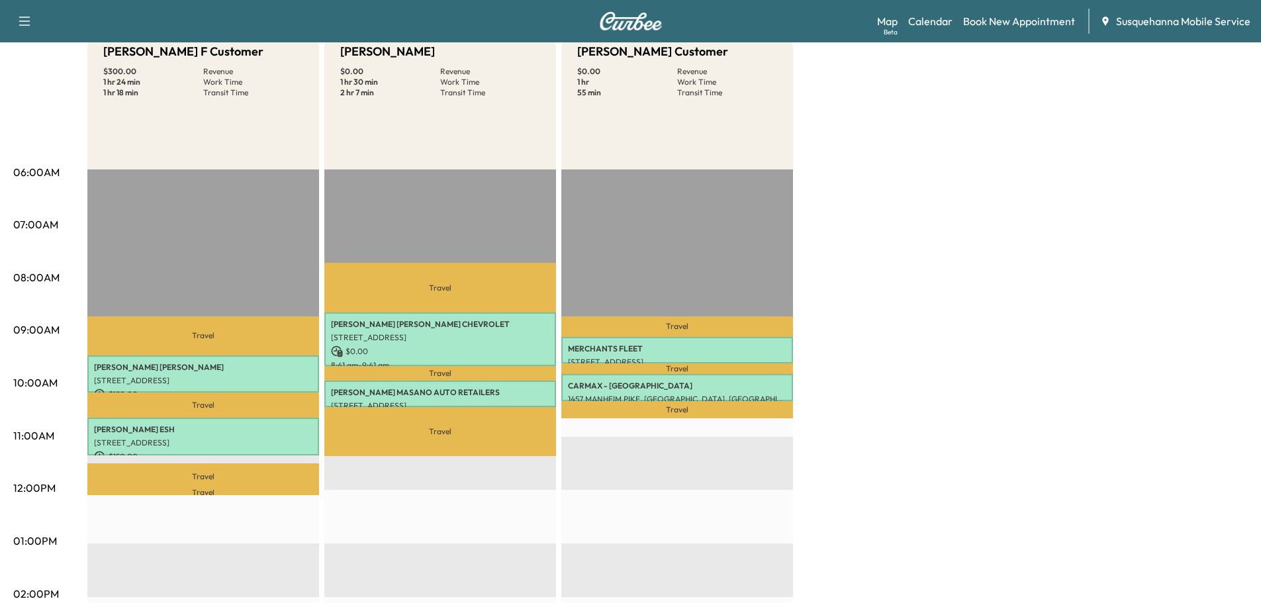
scroll to position [212, 0]
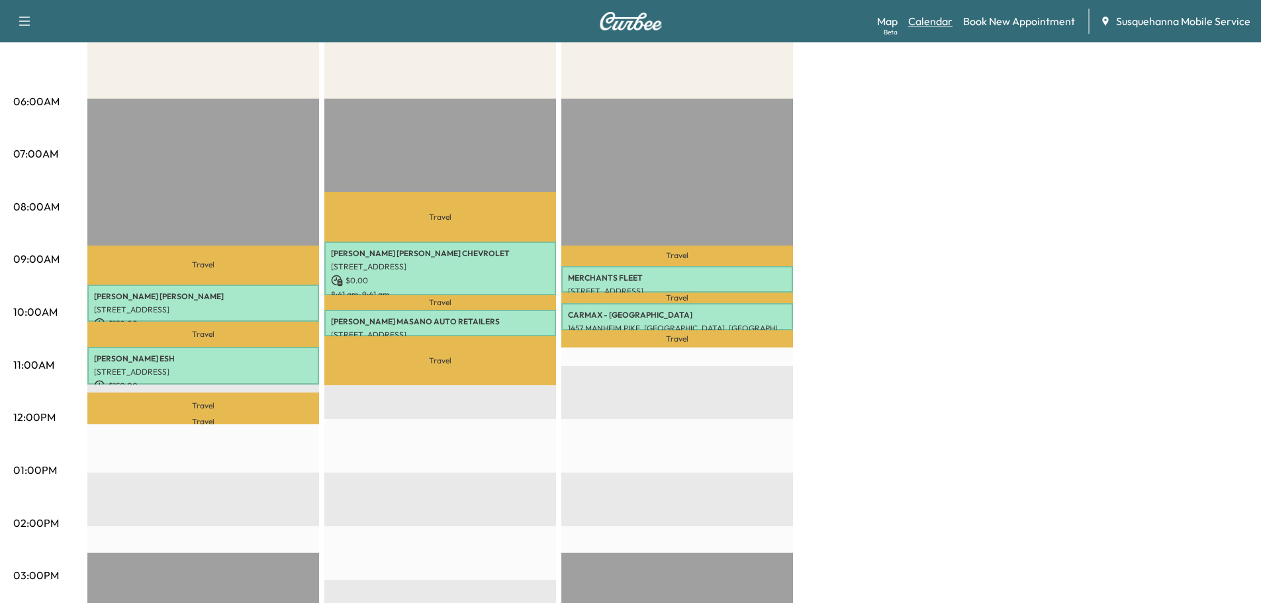
click at [925, 25] on link "Calendar" at bounding box center [930, 21] width 44 height 16
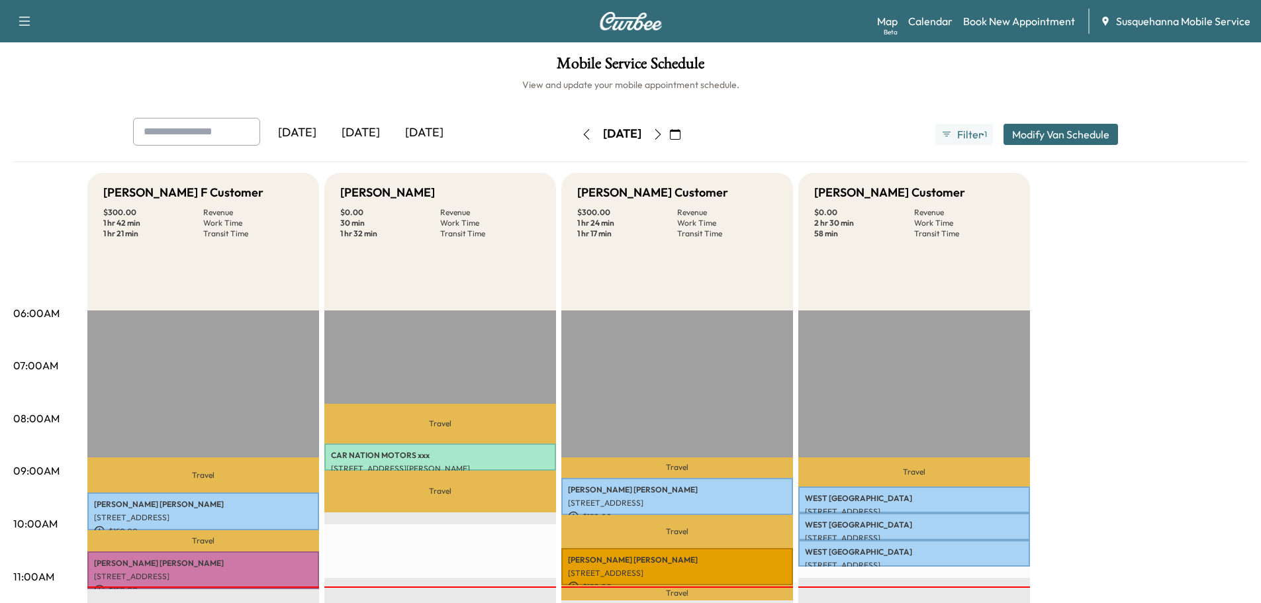
click at [680, 134] on icon "button" at bounding box center [675, 134] width 11 height 11
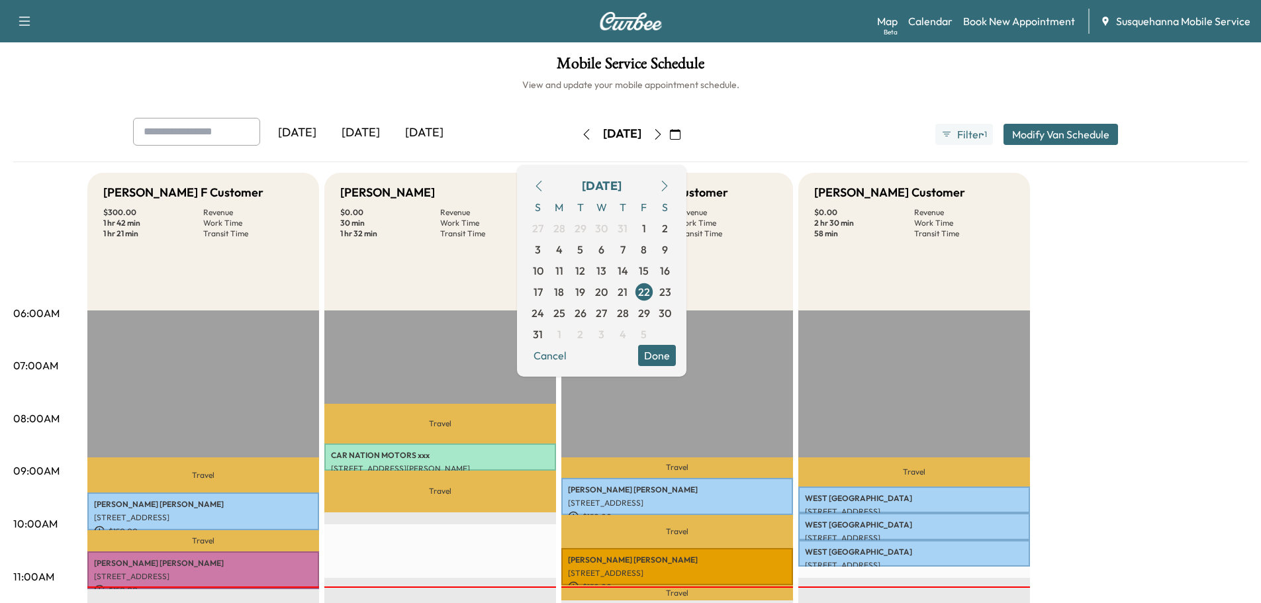
click at [676, 360] on button "Done" at bounding box center [657, 355] width 38 height 21
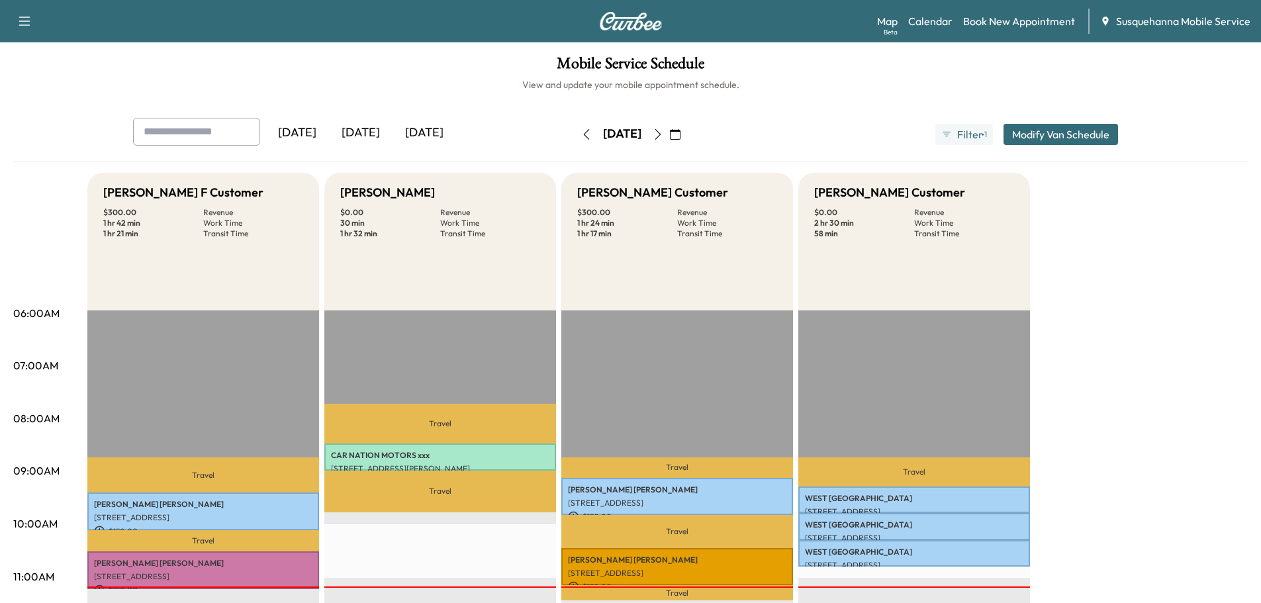
scroll to position [212, 0]
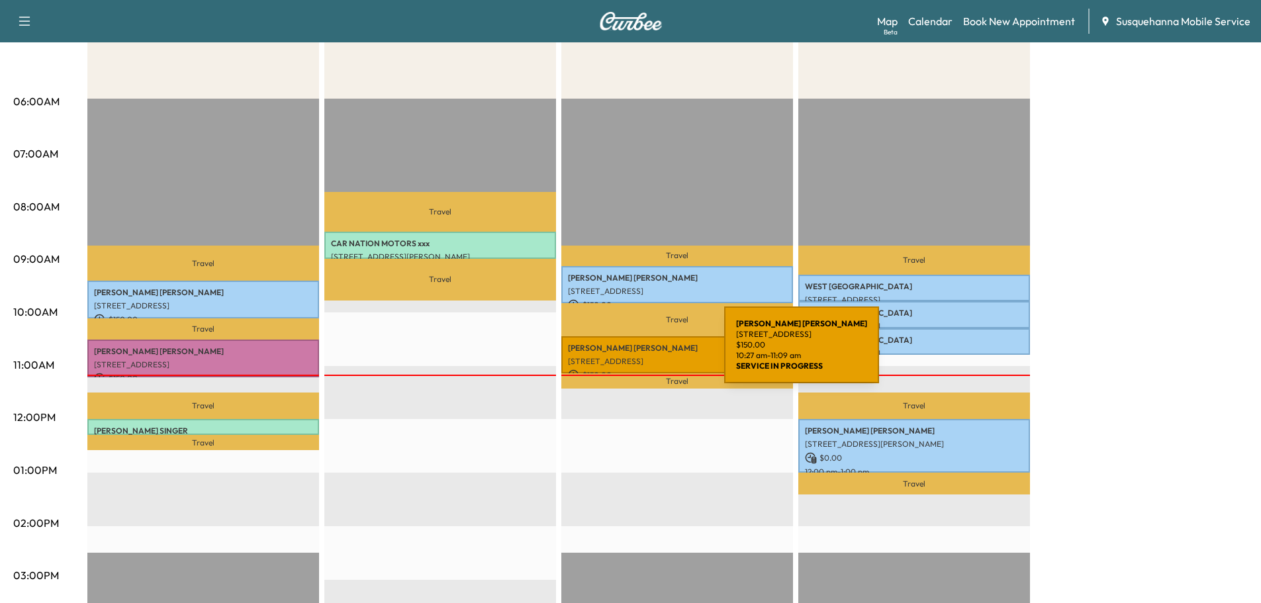
click at [625, 356] on p "[STREET_ADDRESS]" at bounding box center [677, 361] width 218 height 11
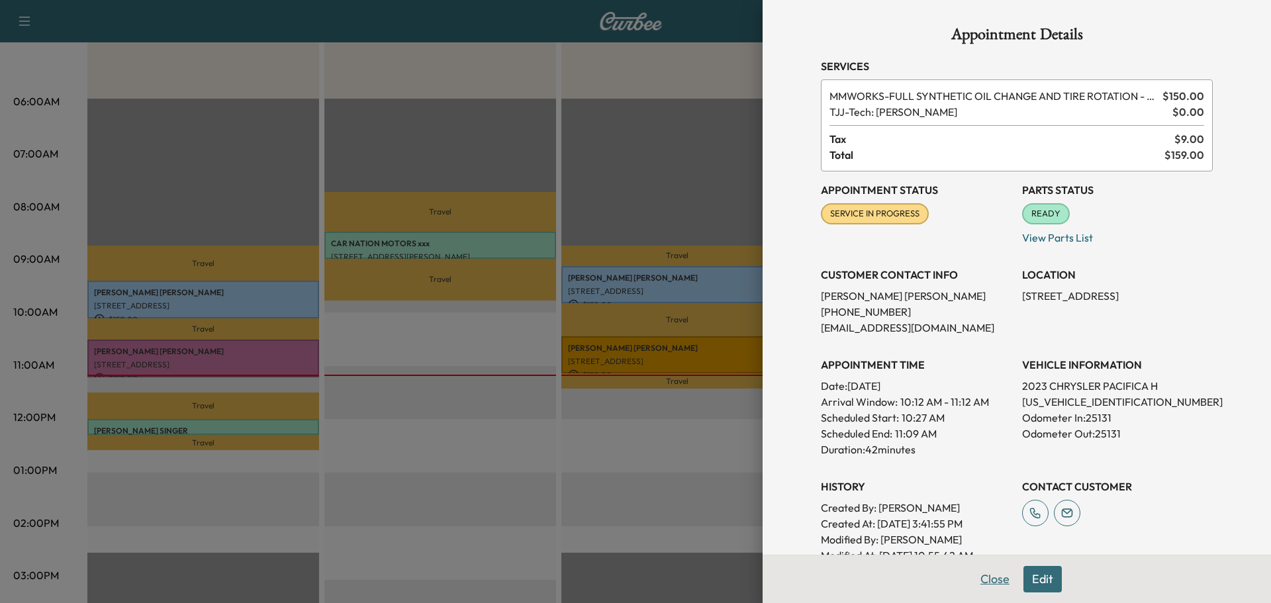
click at [982, 585] on button "Close" at bounding box center [995, 579] width 46 height 26
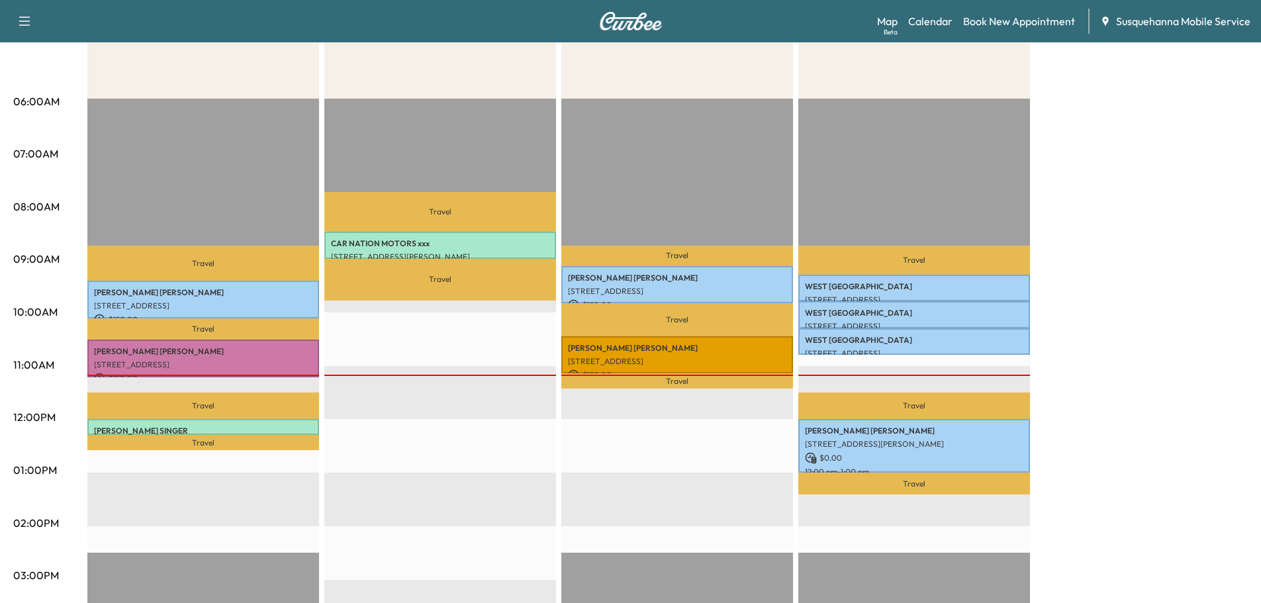
click at [982, 583] on div "Travel [GEOGRAPHIC_DATA][STREET_ADDRESS][GEOGRAPHIC_DATA] $ 0.00 9:18 am - 9:48…" at bounding box center [914, 526] width 232 height 855
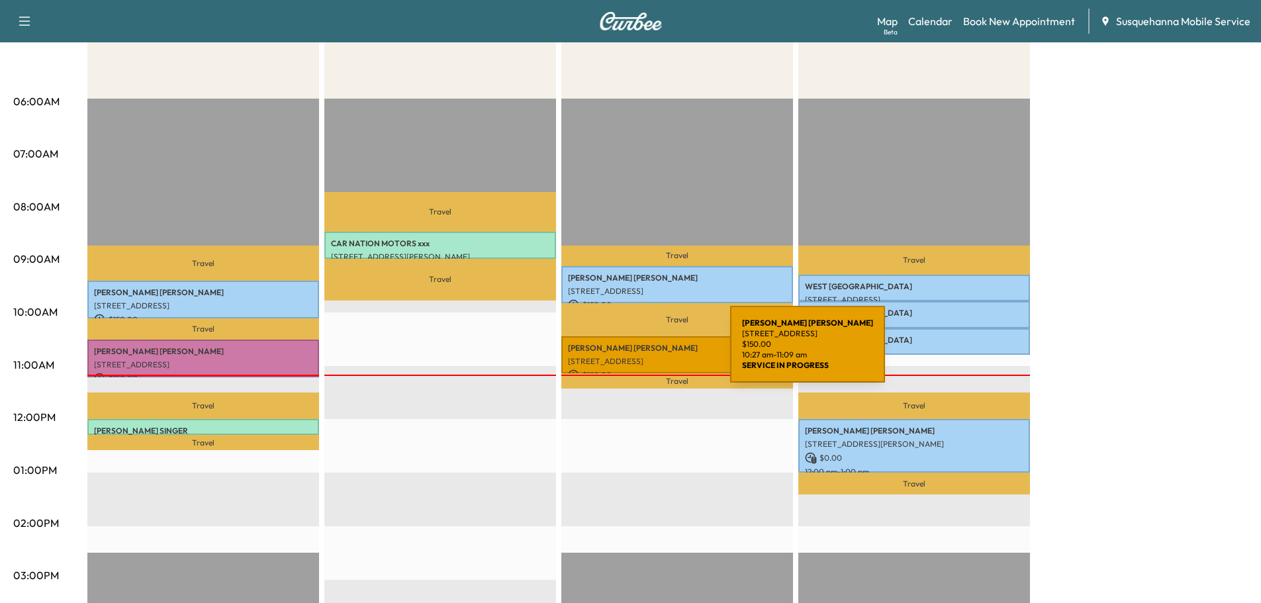
click at [631, 351] on div "[PERSON_NAME] [STREET_ADDRESS] $ 150.00 10:27 am - 11:09 am" at bounding box center [677, 355] width 232 height 38
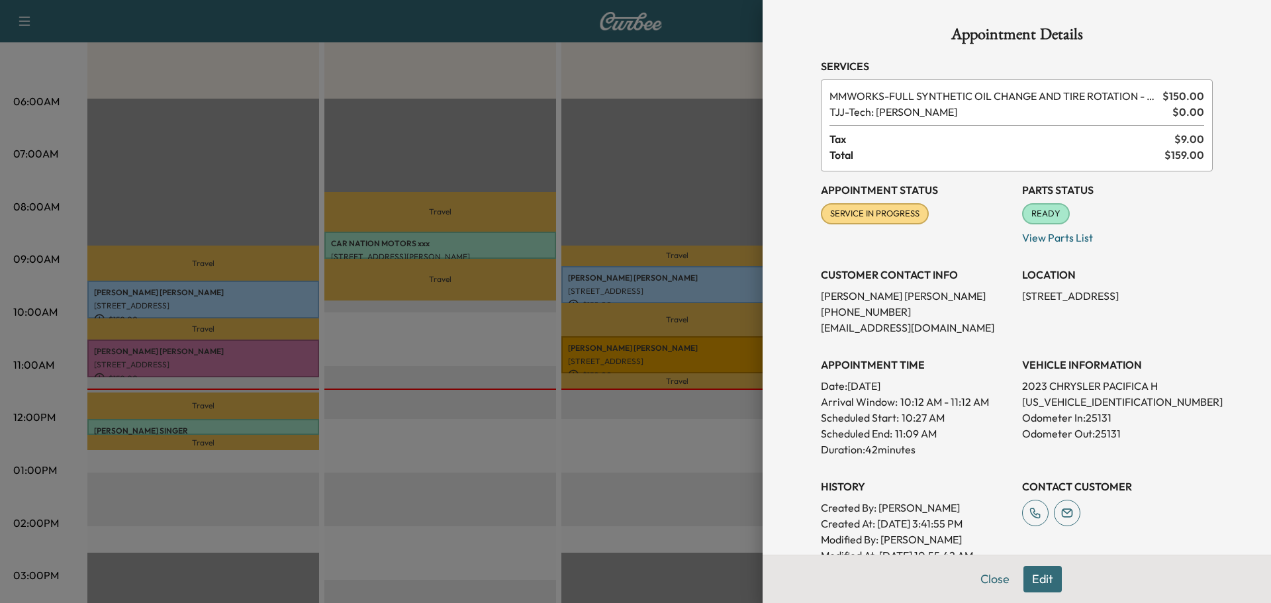
click at [980, 579] on button "Close" at bounding box center [995, 579] width 46 height 26
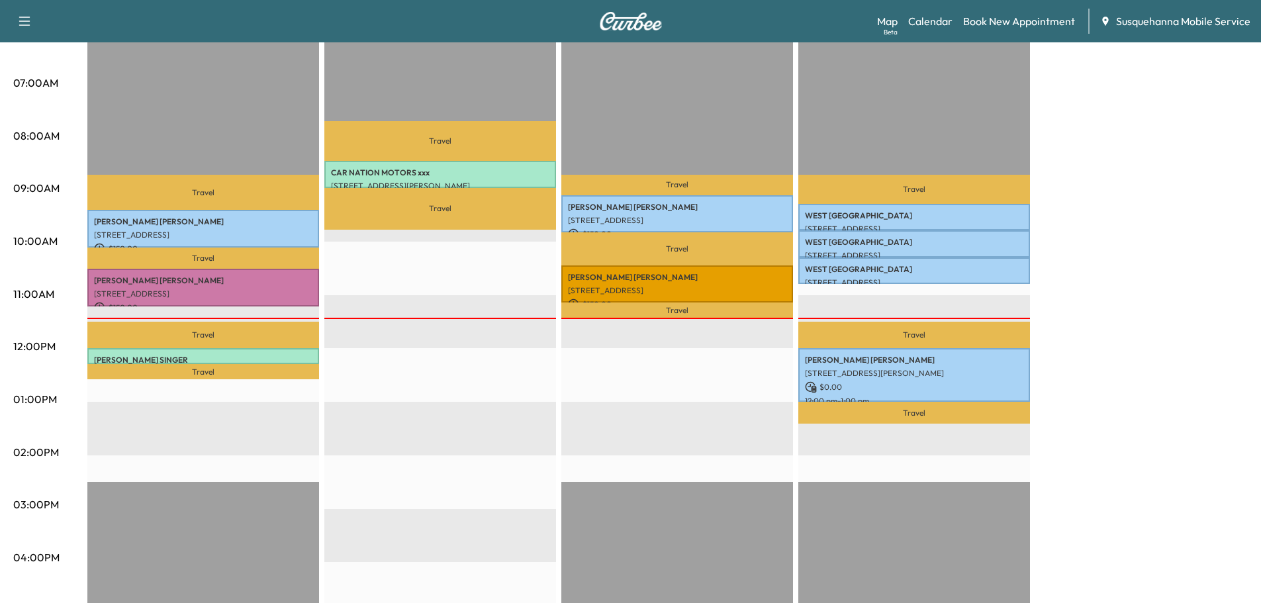
scroll to position [212, 0]
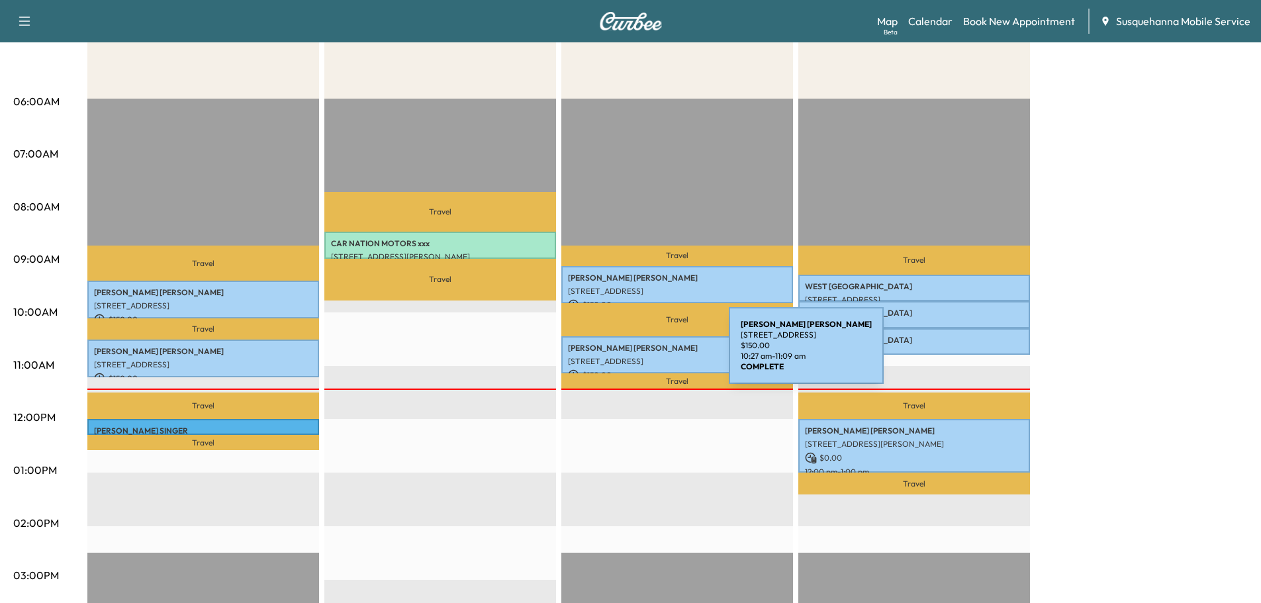
click at [630, 356] on p "[STREET_ADDRESS]" at bounding box center [677, 361] width 218 height 11
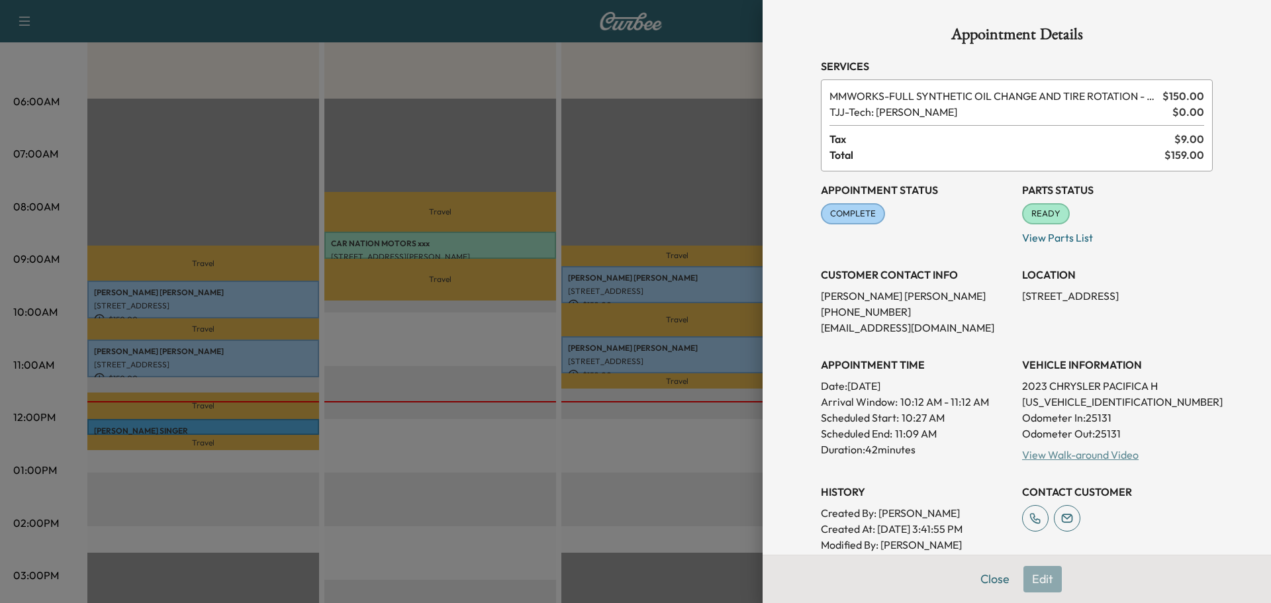
click at [1074, 455] on link "View Walk-around Video" at bounding box center [1080, 454] width 117 height 13
click at [984, 581] on button "Close" at bounding box center [995, 579] width 46 height 26
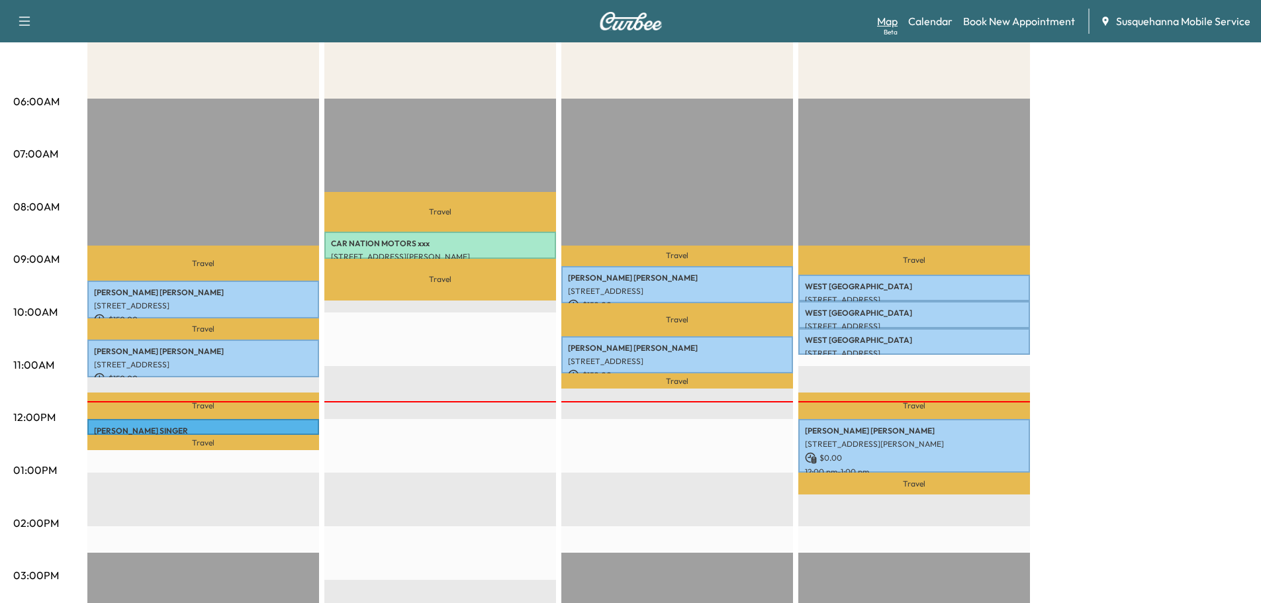
click at [889, 17] on link "Map Beta" at bounding box center [887, 21] width 21 height 16
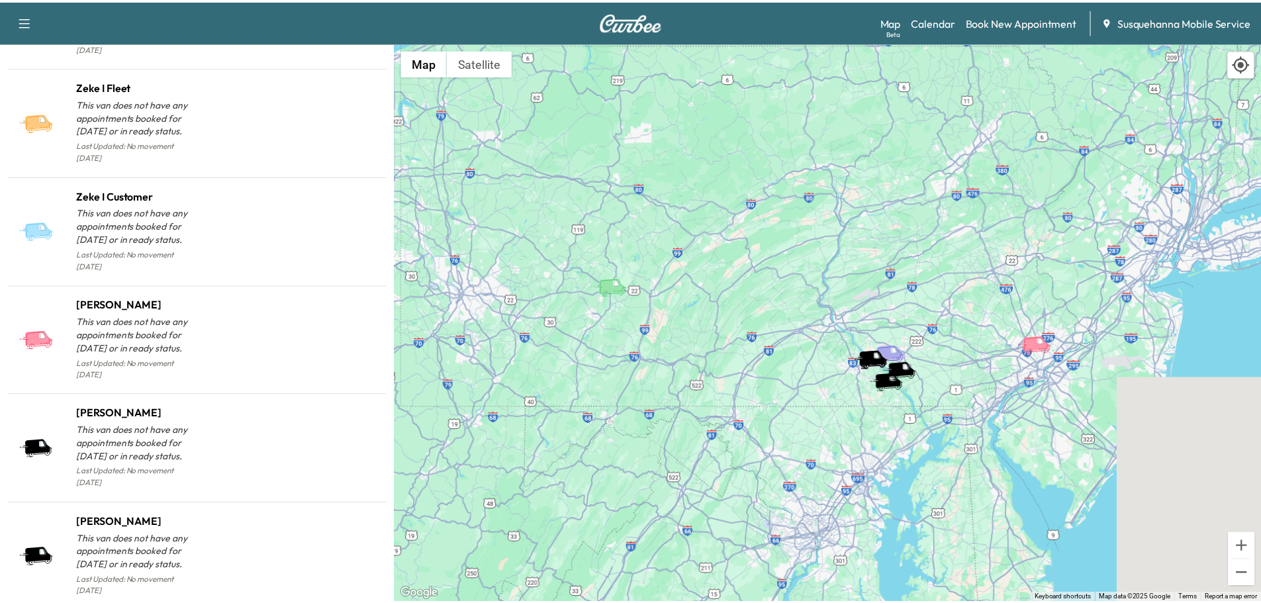
scroll to position [1251, 0]
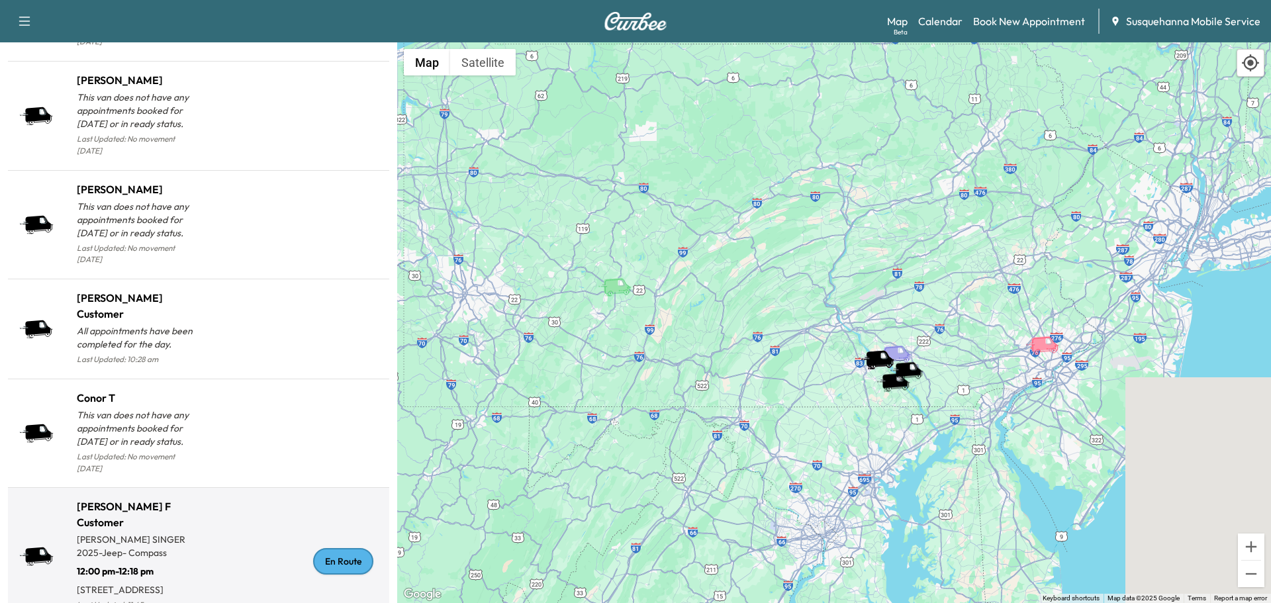
click at [341, 548] on div "En Route" at bounding box center [343, 561] width 60 height 26
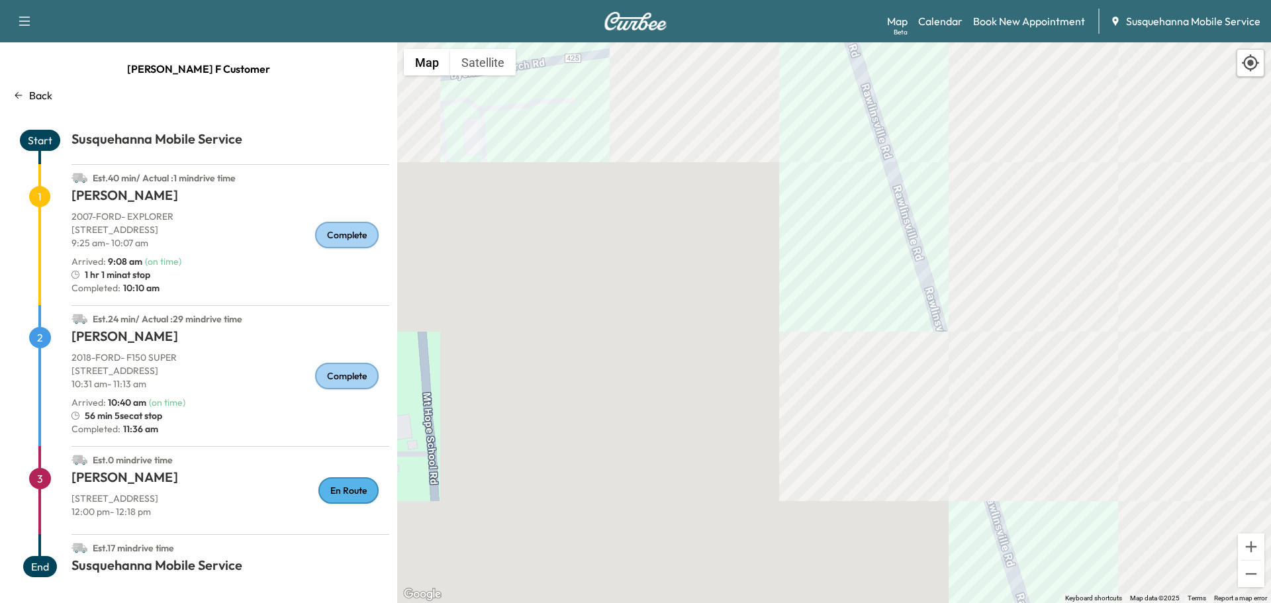
drag, startPoint x: 804, startPoint y: 218, endPoint x: 837, endPoint y: 527, distance: 310.2
click at [837, 527] on div "To activate drag with keyboard, press Alt + Enter. Once in keyboard drag state,…" at bounding box center [834, 322] width 874 height 561
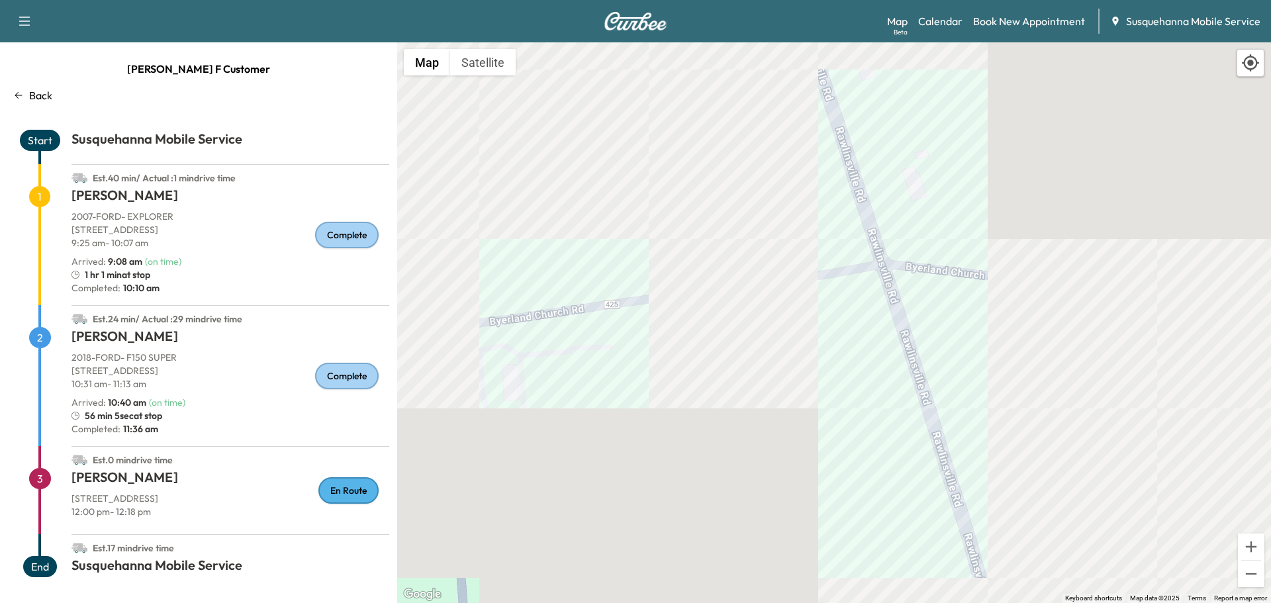
drag, startPoint x: 735, startPoint y: 230, endPoint x: 784, endPoint y: 567, distance: 341.2
click at [784, 567] on div "To activate drag with keyboard, press Alt + Enter. Once in keyboard drag state,…" at bounding box center [834, 322] width 874 height 561
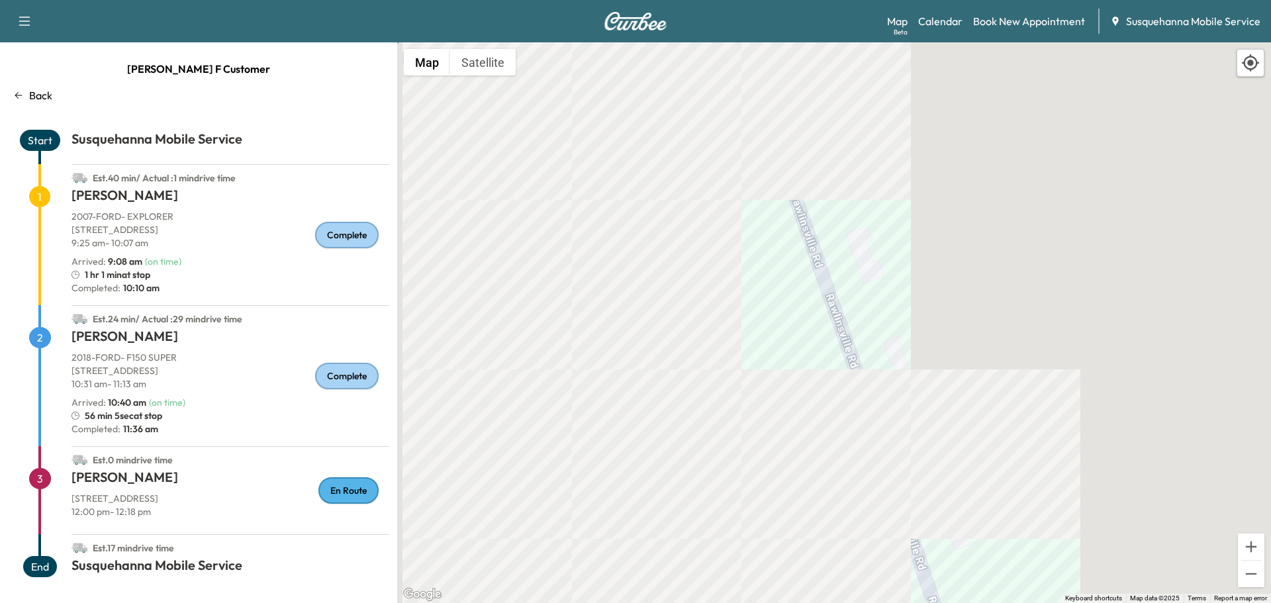
drag, startPoint x: 614, startPoint y: 242, endPoint x: 696, endPoint y: 622, distance: 389.4
click at [696, 602] on html "Support Log Out Map Beta Calendar Book New Appointment Susquehanna Mobile Servi…" at bounding box center [635, 301] width 1271 height 603
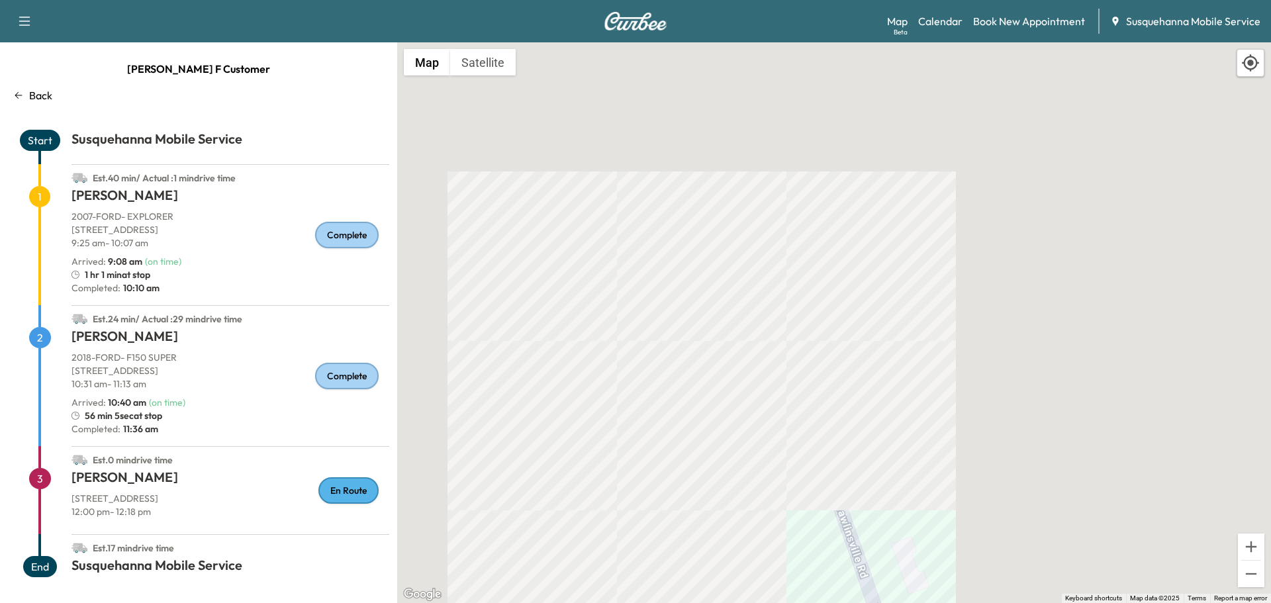
drag, startPoint x: 613, startPoint y: 229, endPoint x: 647, endPoint y: 607, distance: 379.5
click at [647, 602] on html "Support Log Out Map Beta Calendar Book New Appointment Susquehanna Mobile Servi…" at bounding box center [635, 301] width 1271 height 603
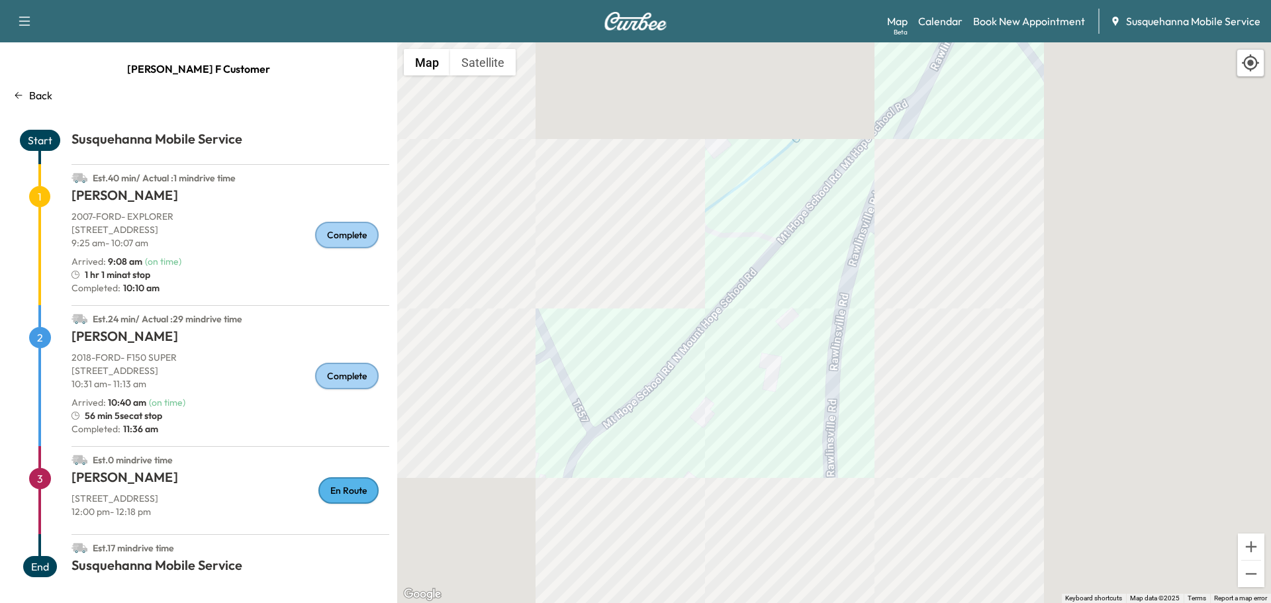
drag, startPoint x: 655, startPoint y: 259, endPoint x: 724, endPoint y: 414, distance: 169.5
click at [724, 414] on div "To activate drag with keyboard, press Alt + Enter. Once in keyboard drag state,…" at bounding box center [834, 322] width 874 height 561
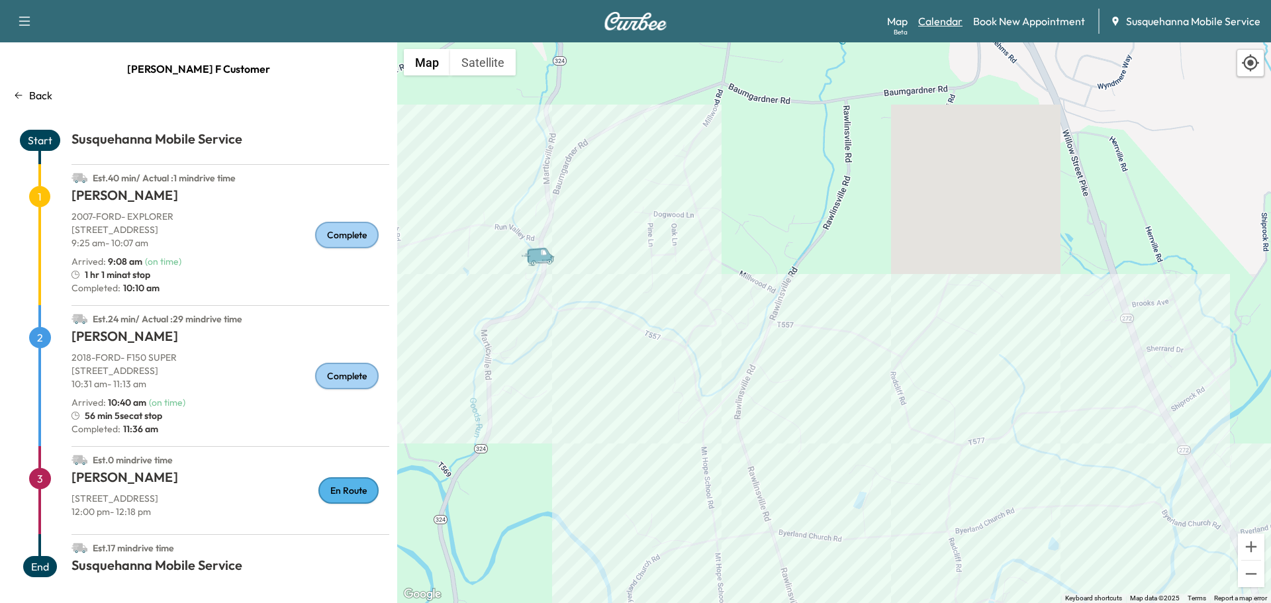
click at [931, 17] on link "Calendar" at bounding box center [940, 21] width 44 height 16
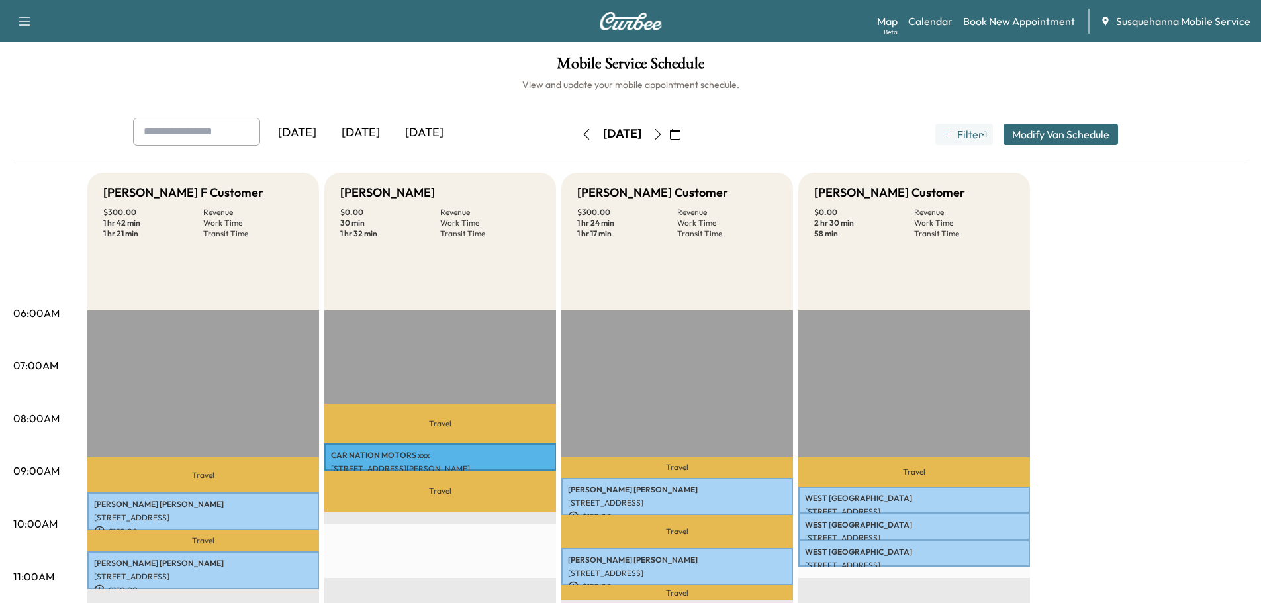
scroll to position [212, 0]
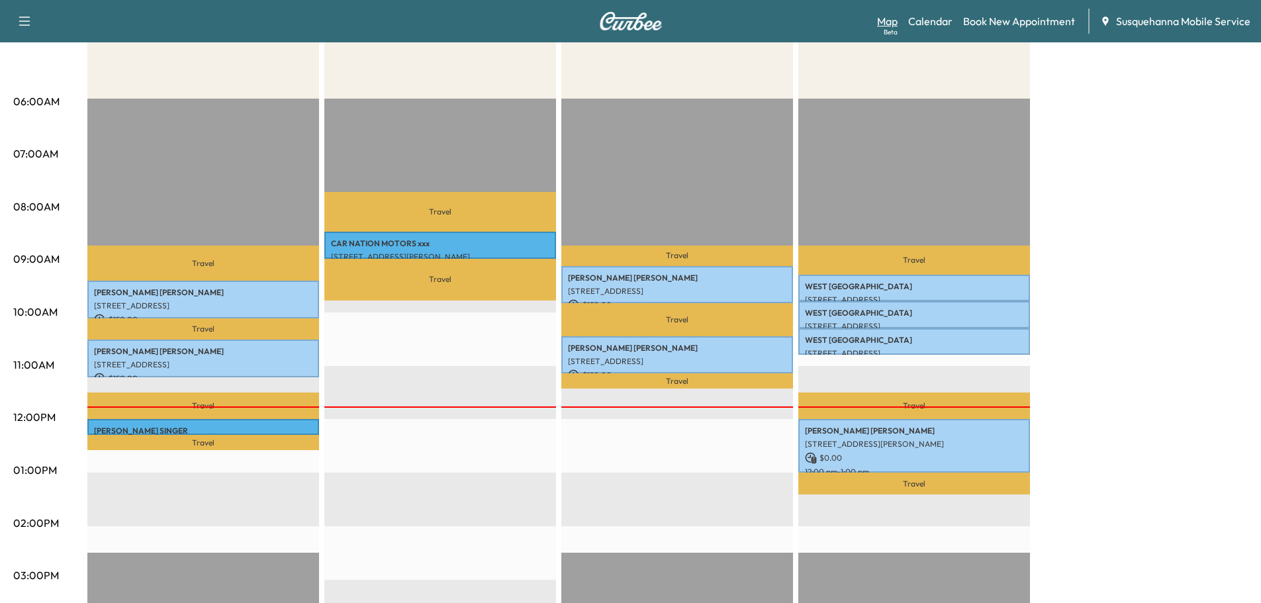
click at [881, 19] on link "Map Beta" at bounding box center [887, 21] width 21 height 16
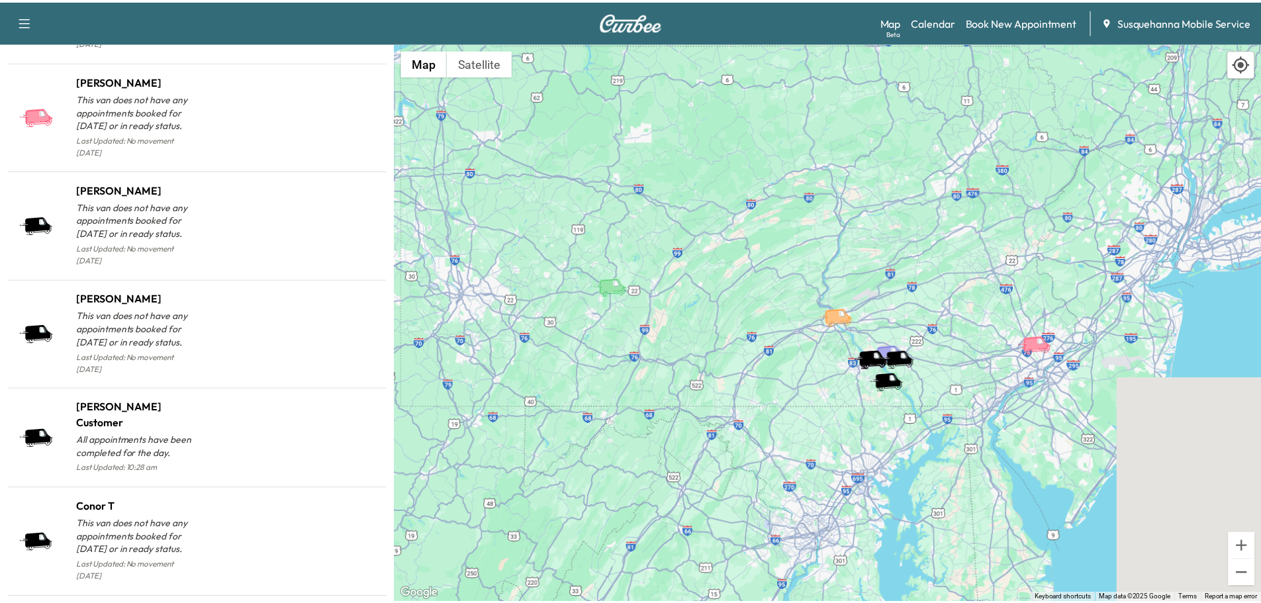
scroll to position [1239, 0]
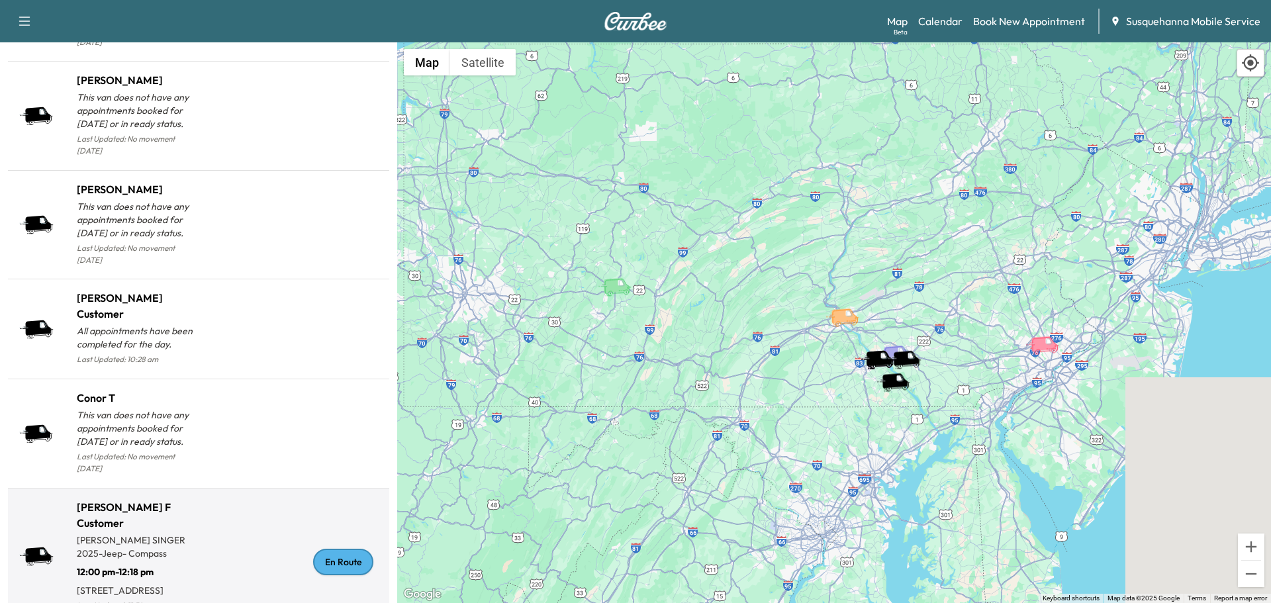
click at [338, 549] on div "En Route" at bounding box center [343, 562] width 60 height 26
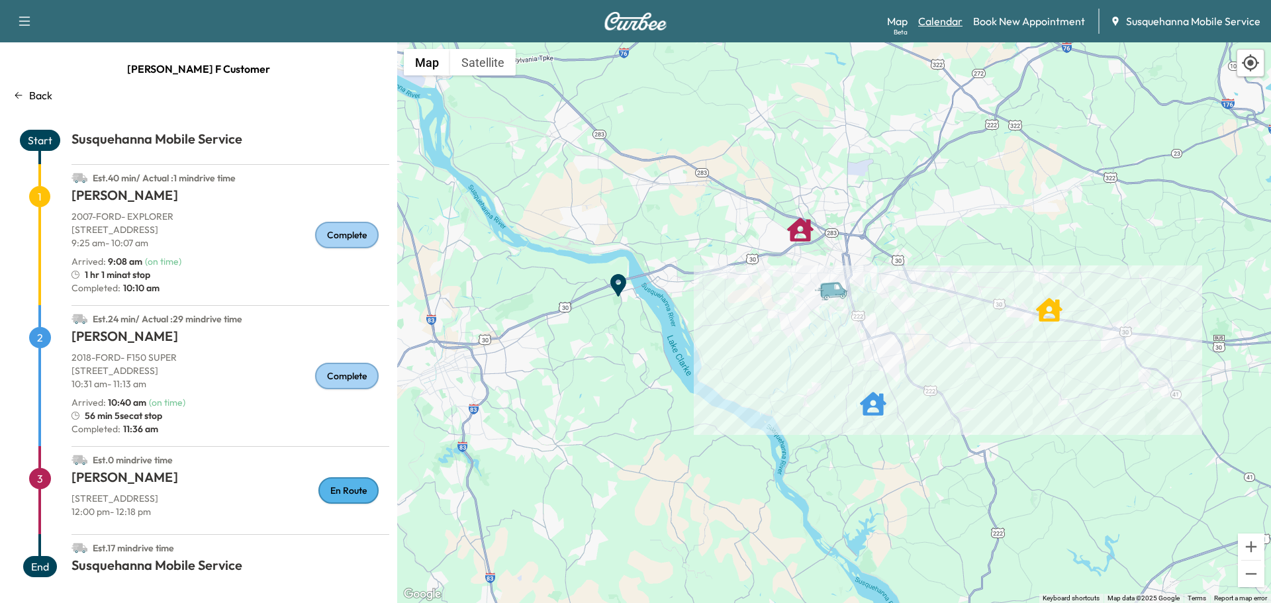
click at [938, 26] on link "Calendar" at bounding box center [940, 21] width 44 height 16
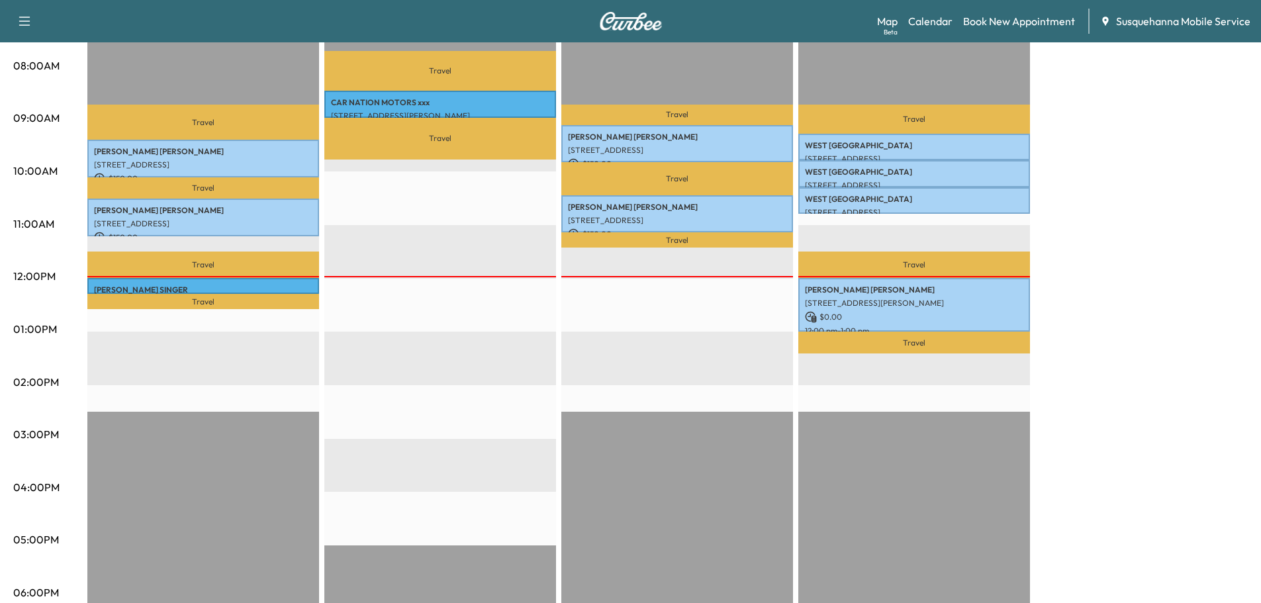
scroll to position [71, 0]
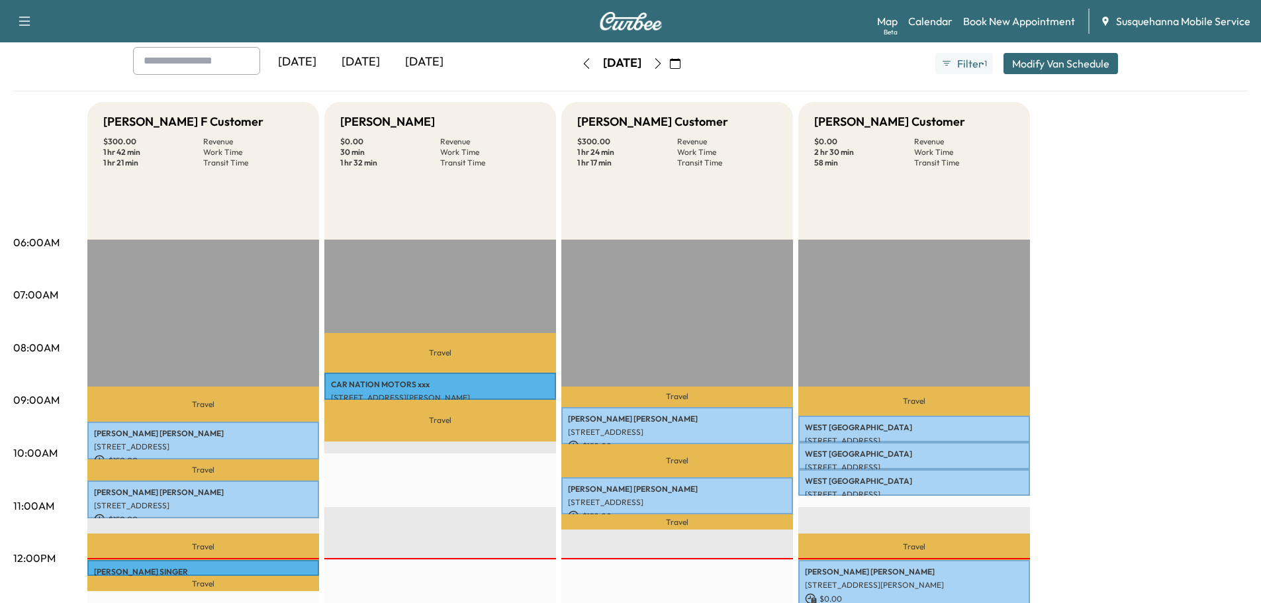
click at [663, 64] on icon "button" at bounding box center [658, 63] width 11 height 11
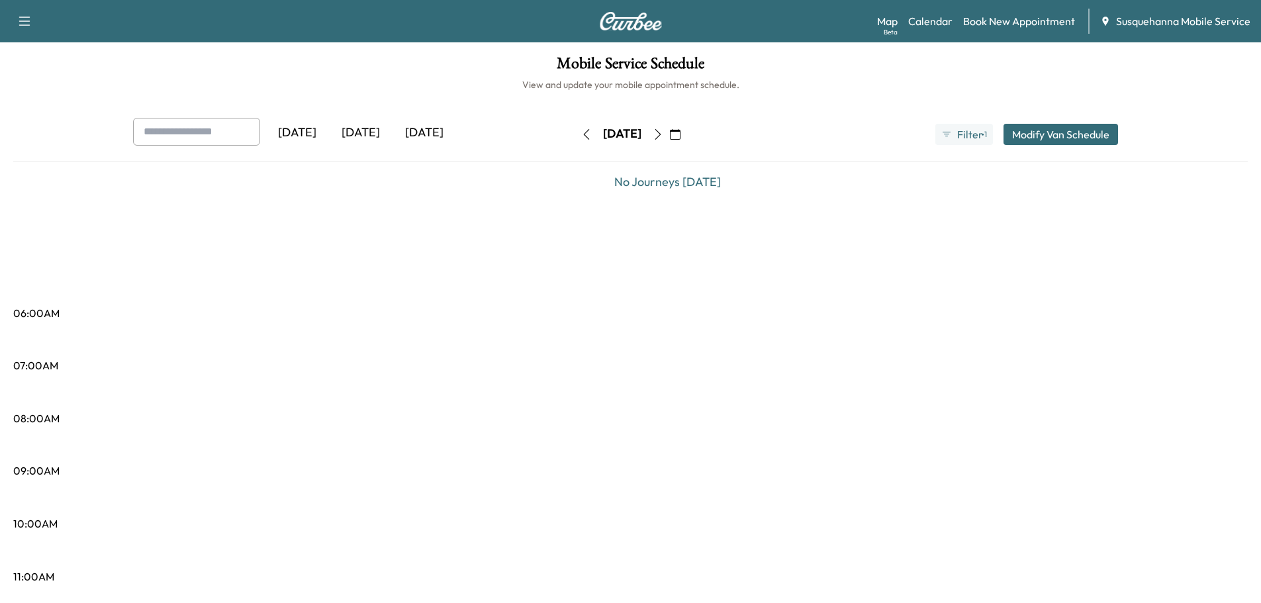
click at [663, 137] on icon "button" at bounding box center [658, 134] width 11 height 11
click at [663, 136] on icon "button" at bounding box center [658, 134] width 11 height 11
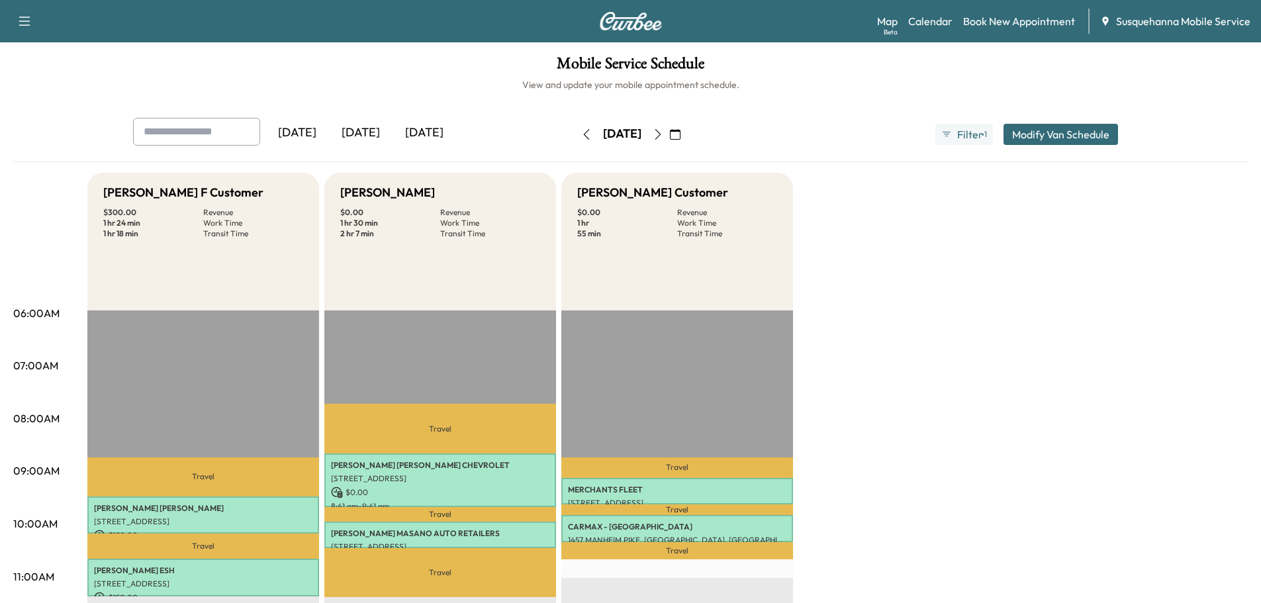
click at [663, 134] on icon "button" at bounding box center [658, 134] width 11 height 11
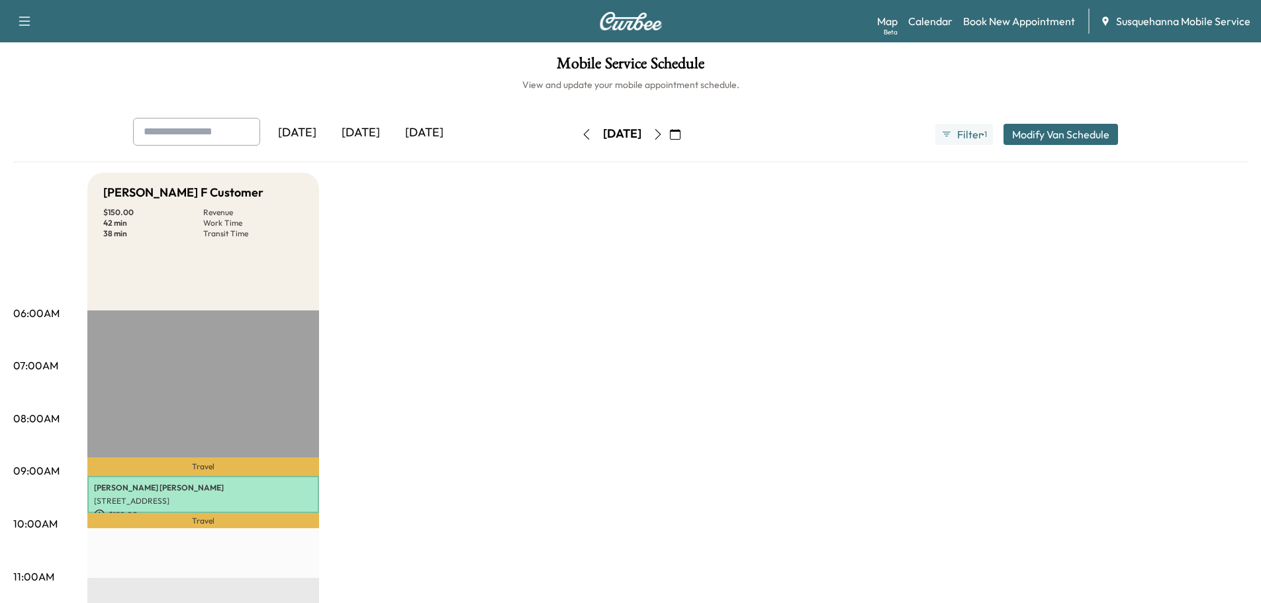
click at [663, 134] on icon "button" at bounding box center [658, 134] width 11 height 11
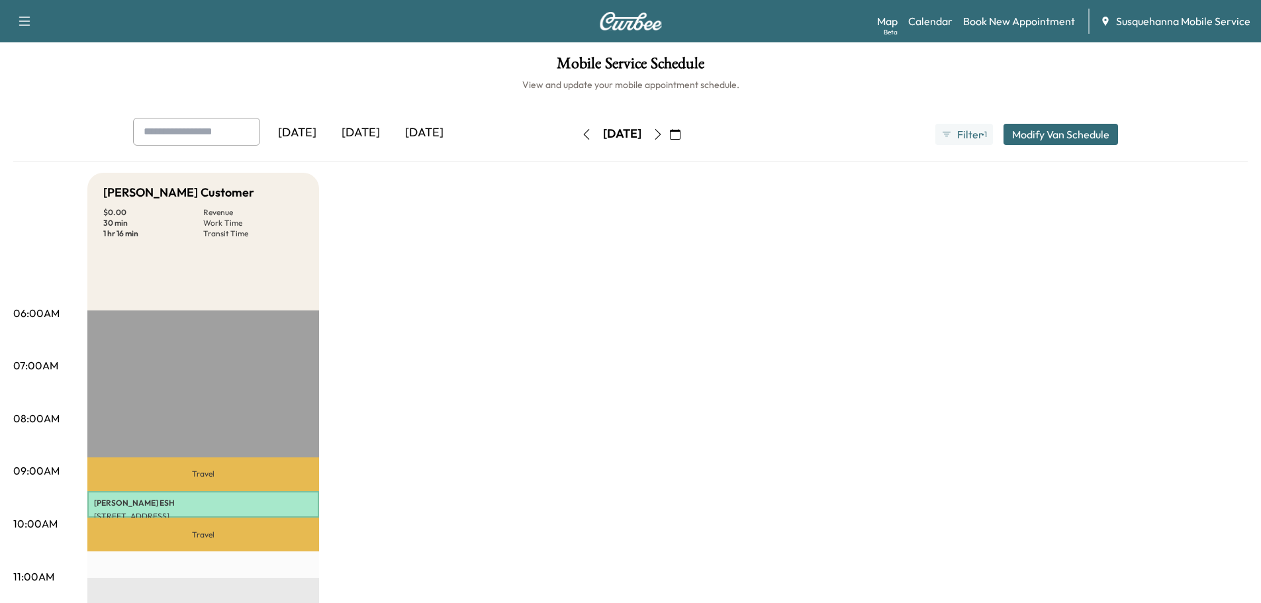
click at [663, 134] on icon "button" at bounding box center [658, 134] width 11 height 11
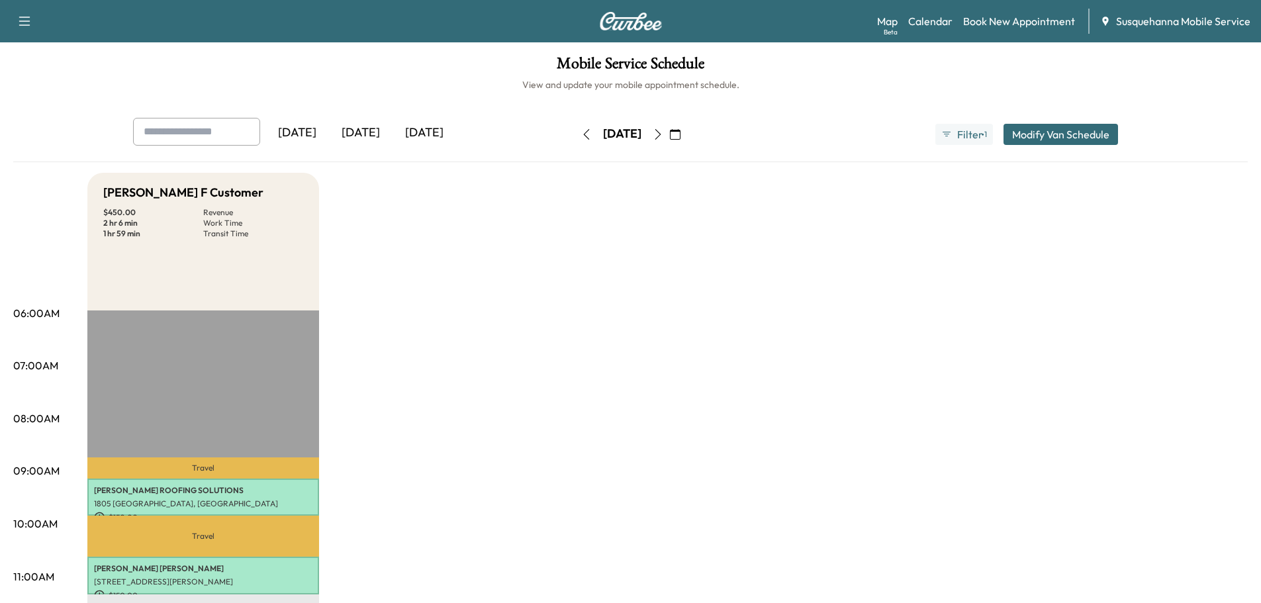
click at [680, 136] on icon "button" at bounding box center [675, 134] width 11 height 11
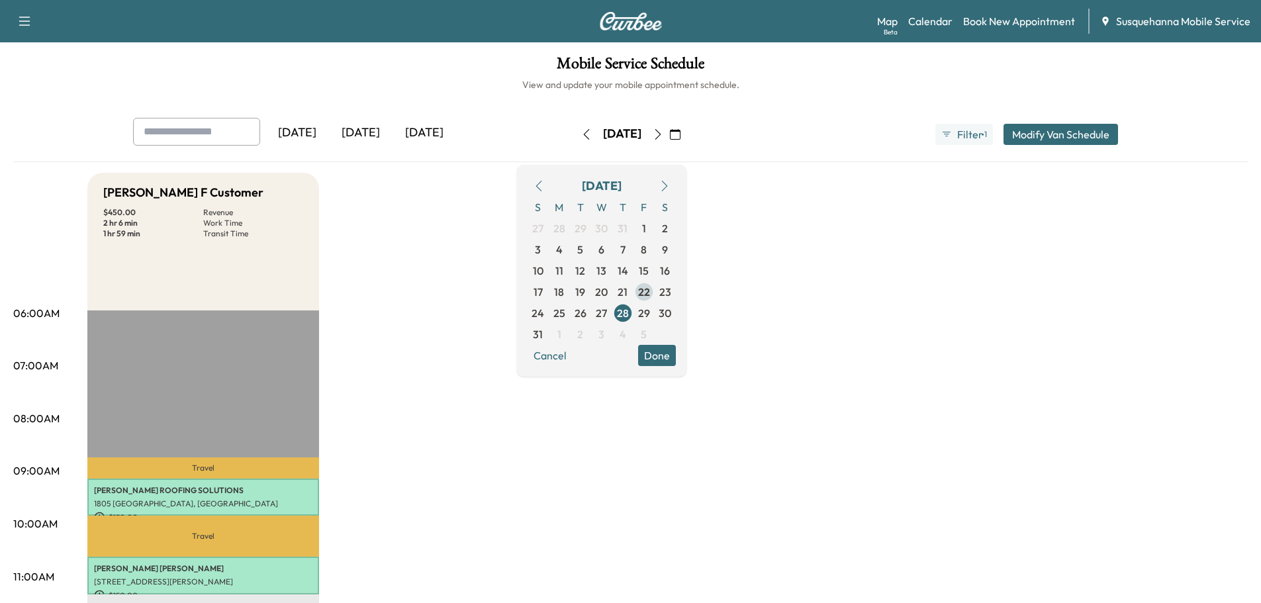
click at [650, 294] on span "22" at bounding box center [644, 292] width 12 height 16
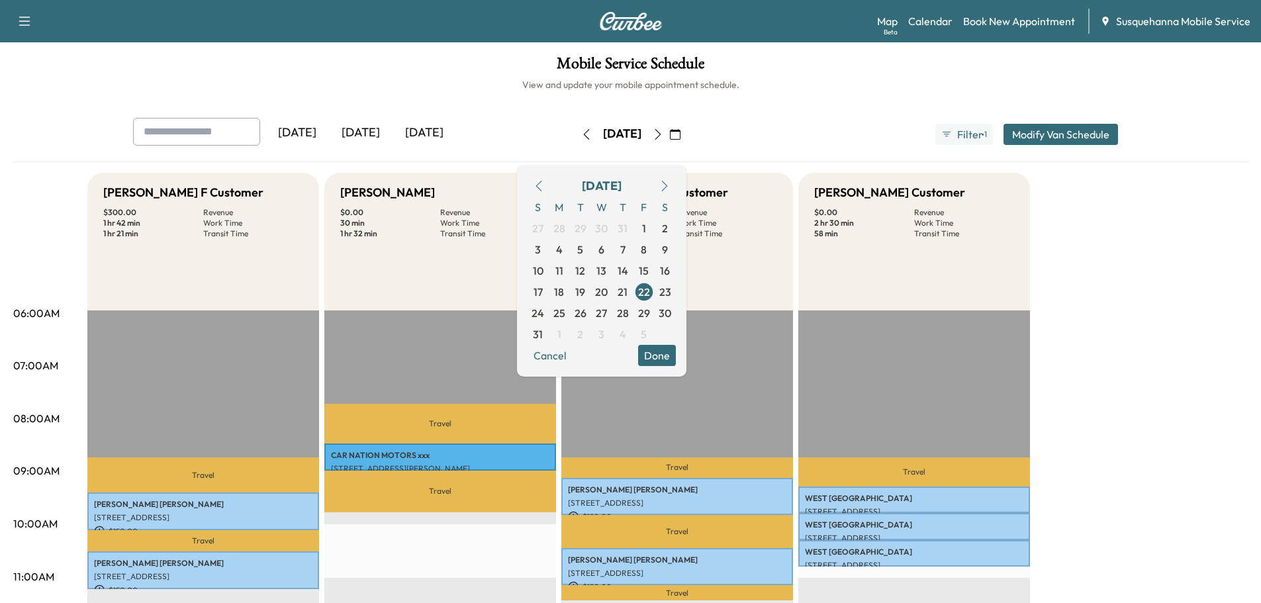
click at [676, 364] on button "Done" at bounding box center [657, 355] width 38 height 21
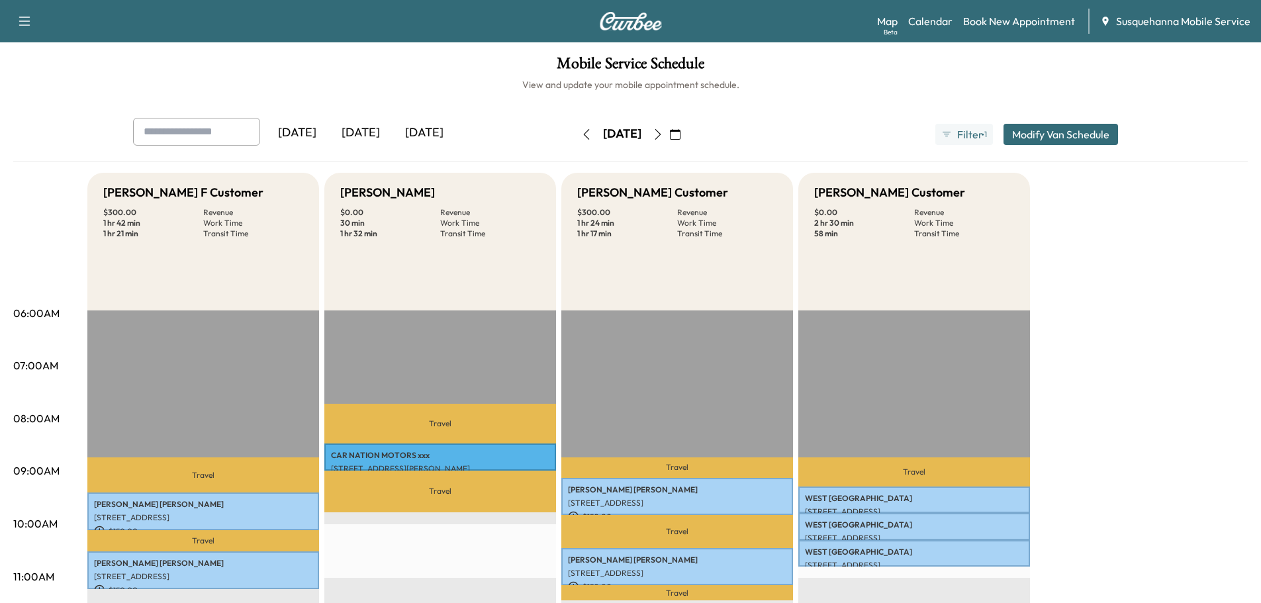
click at [663, 138] on icon "button" at bounding box center [658, 134] width 11 height 11
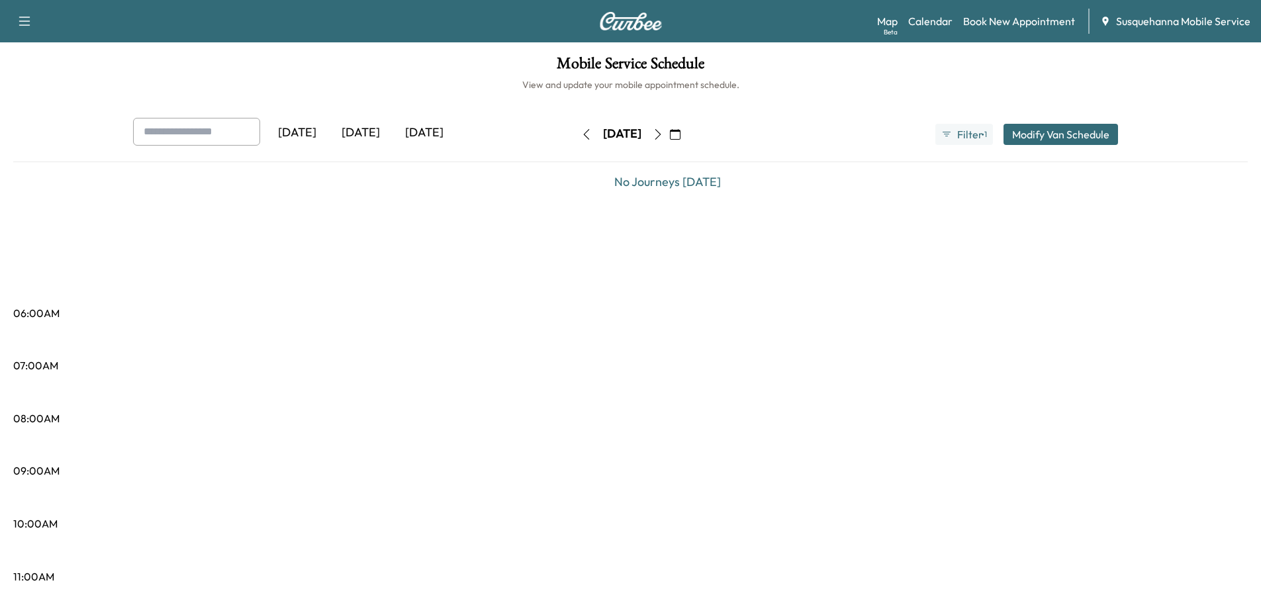
click at [669, 138] on button "button" at bounding box center [658, 134] width 23 height 21
click at [663, 138] on icon "button" at bounding box center [658, 134] width 11 height 11
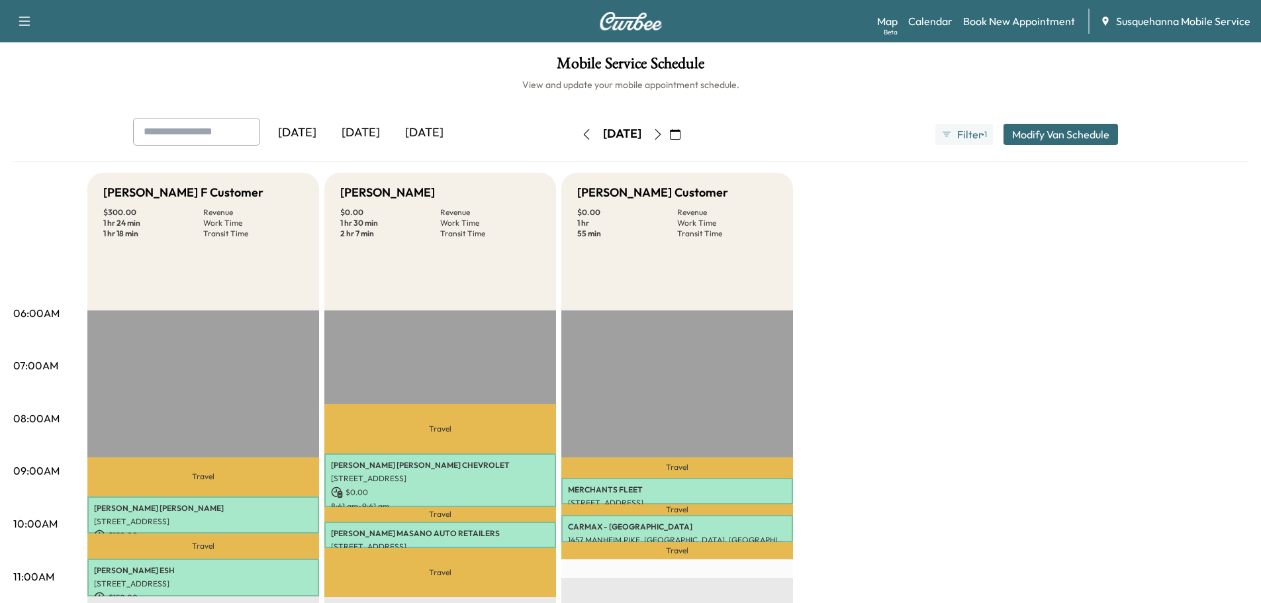
click at [663, 138] on icon "button" at bounding box center [658, 134] width 11 height 11
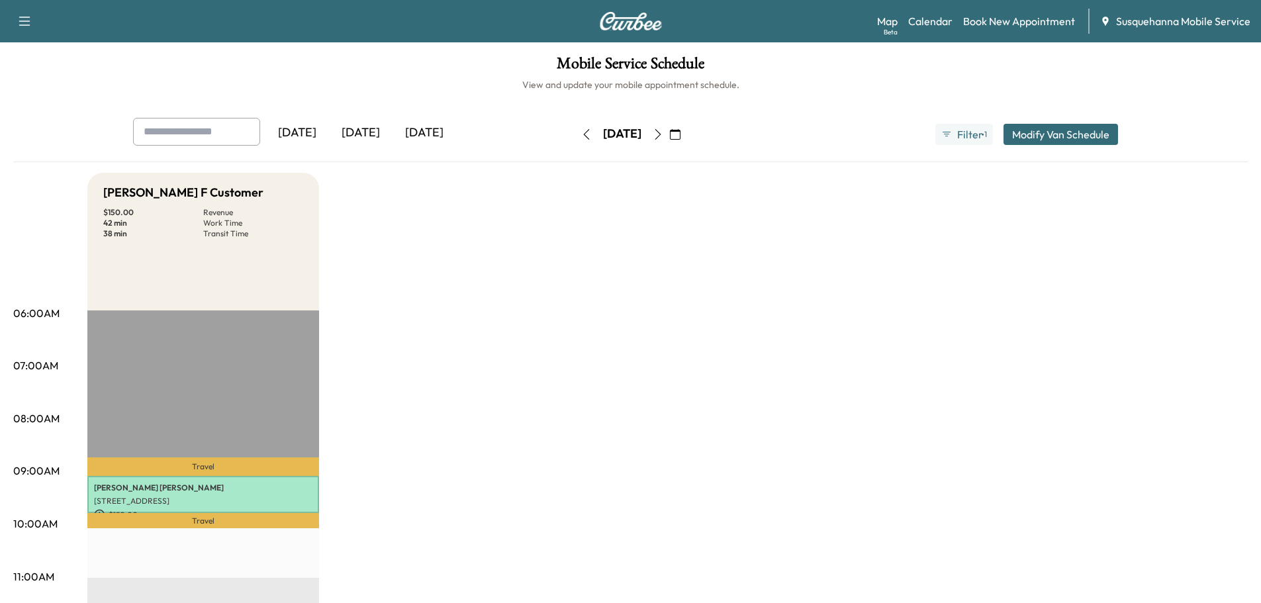
click at [663, 138] on icon "button" at bounding box center [658, 134] width 11 height 11
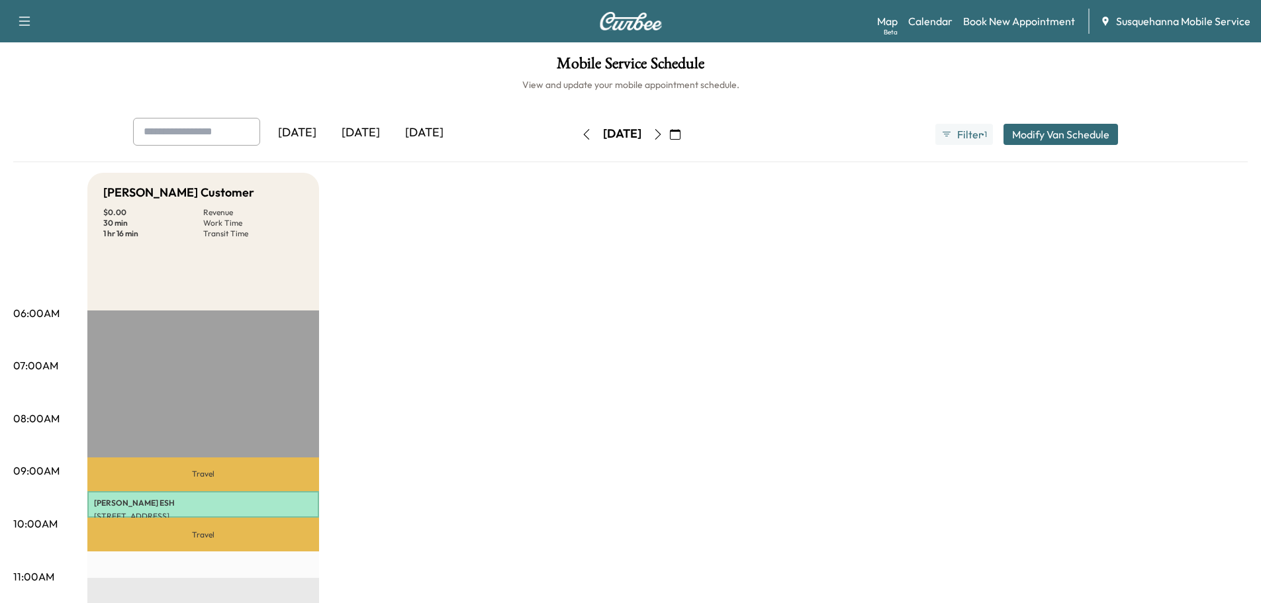
click at [669, 138] on button "button" at bounding box center [658, 134] width 23 height 21
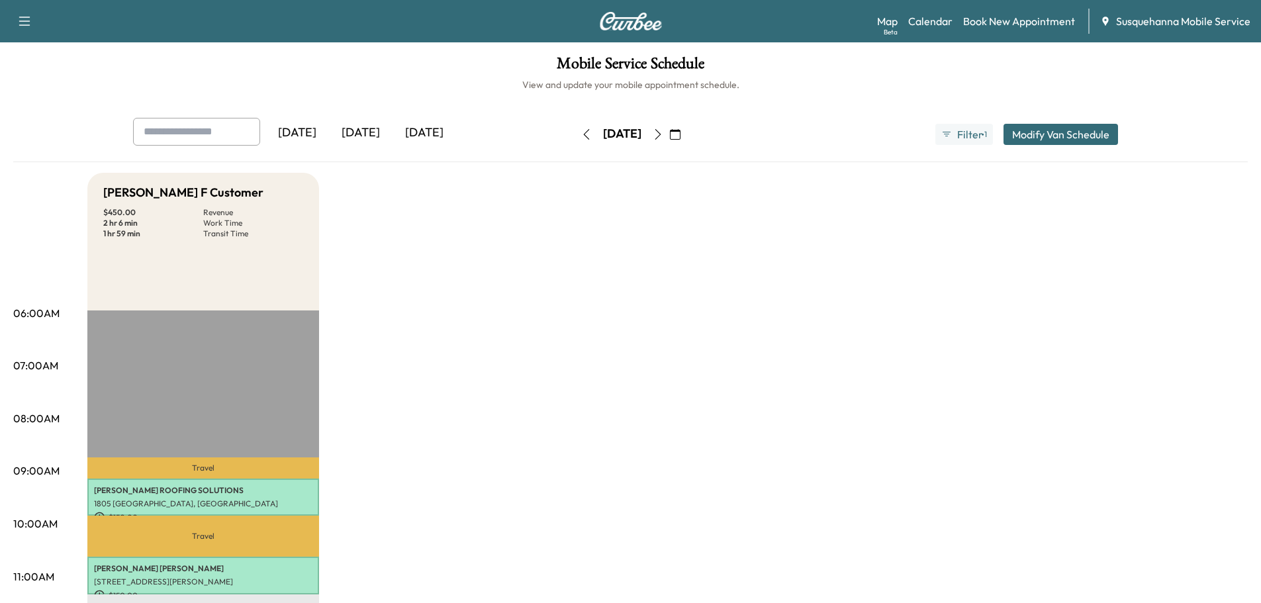
click at [663, 138] on icon "button" at bounding box center [658, 134] width 11 height 11
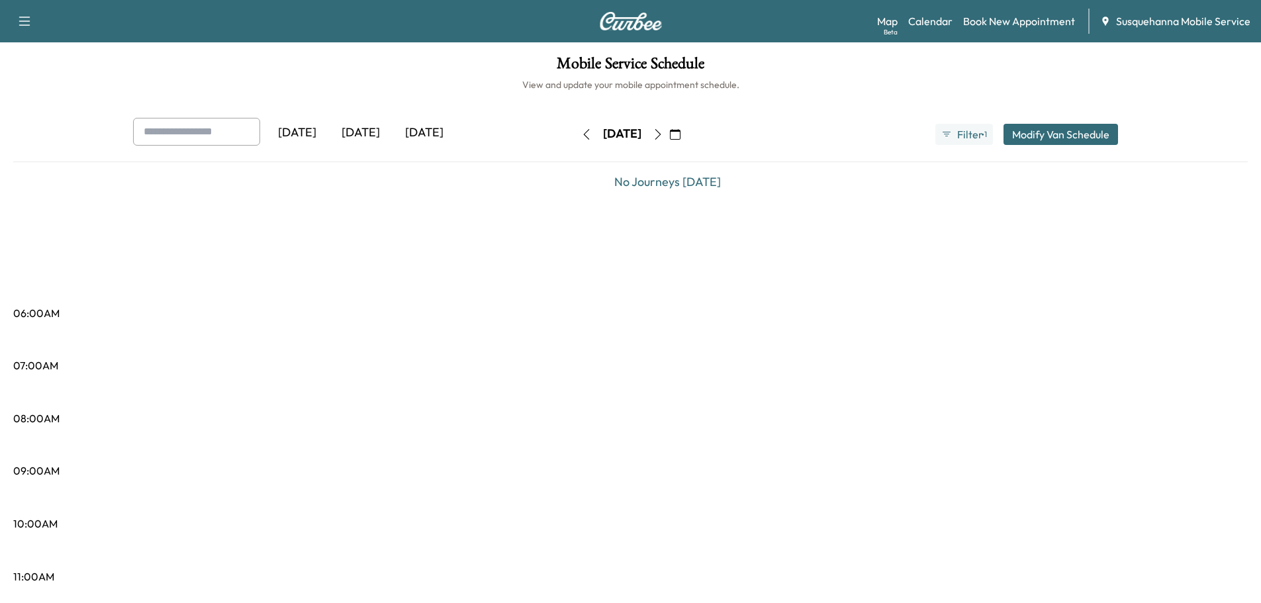
click at [686, 138] on button "button" at bounding box center [675, 134] width 23 height 21
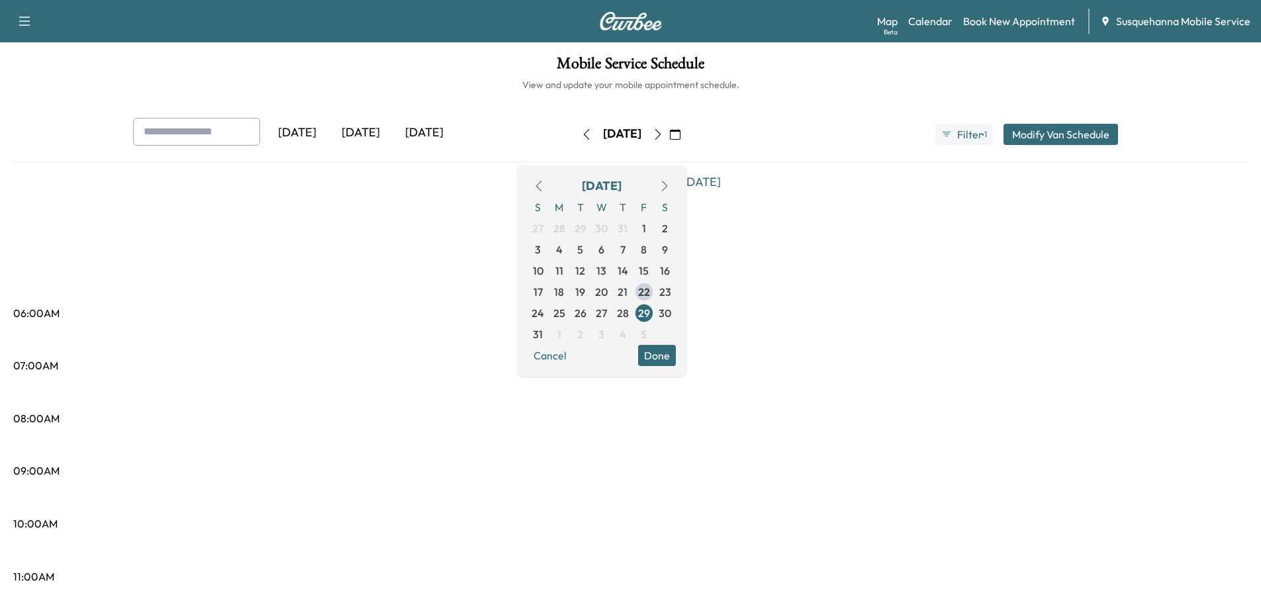
click at [663, 137] on icon "button" at bounding box center [658, 134] width 11 height 11
click at [669, 137] on button "button" at bounding box center [658, 134] width 23 height 21
click at [663, 137] on icon "button" at bounding box center [658, 134] width 11 height 11
click at [669, 137] on button "button" at bounding box center [658, 134] width 23 height 21
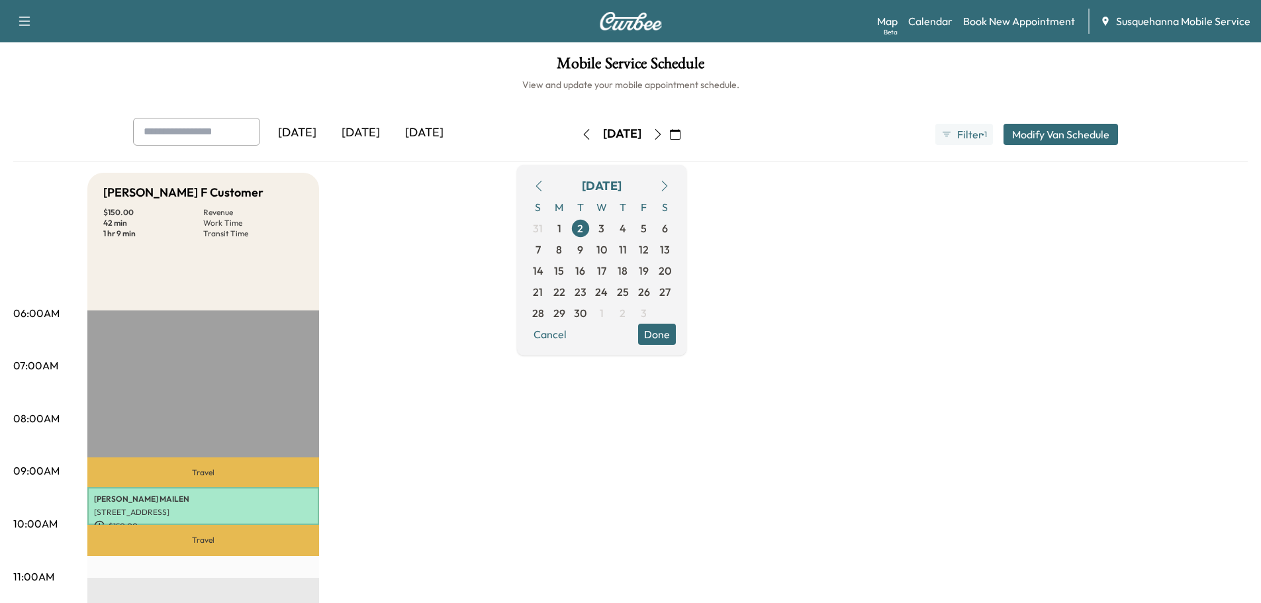
click at [663, 136] on icon "button" at bounding box center [658, 134] width 11 height 11
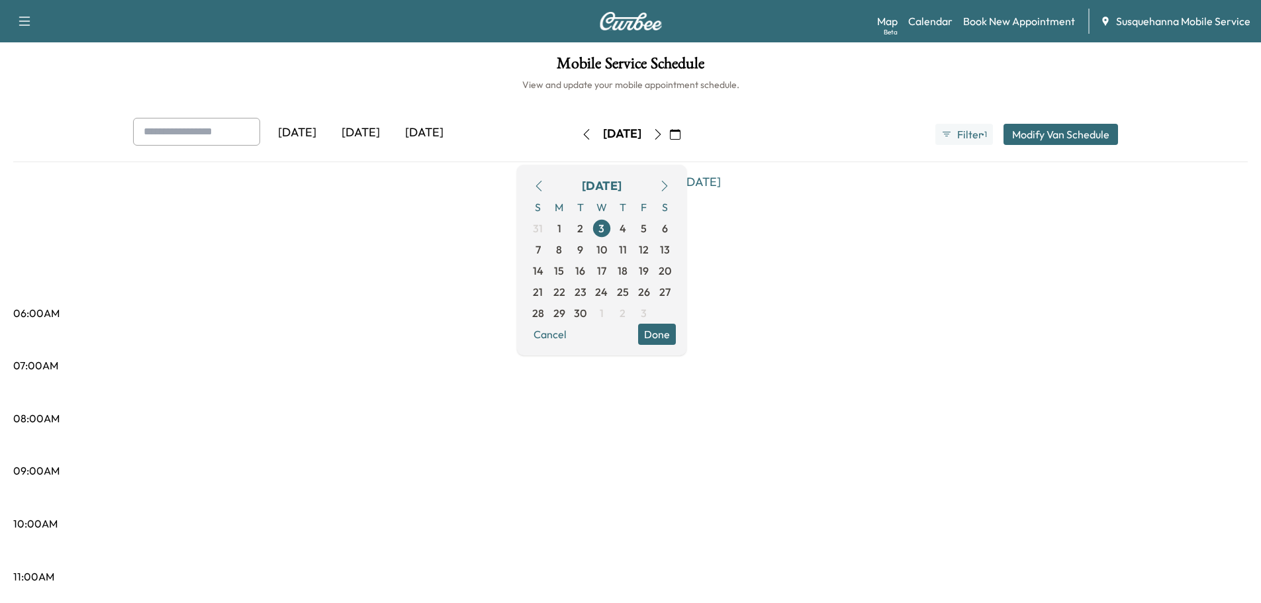
click at [575, 133] on button "button" at bounding box center [586, 134] width 23 height 21
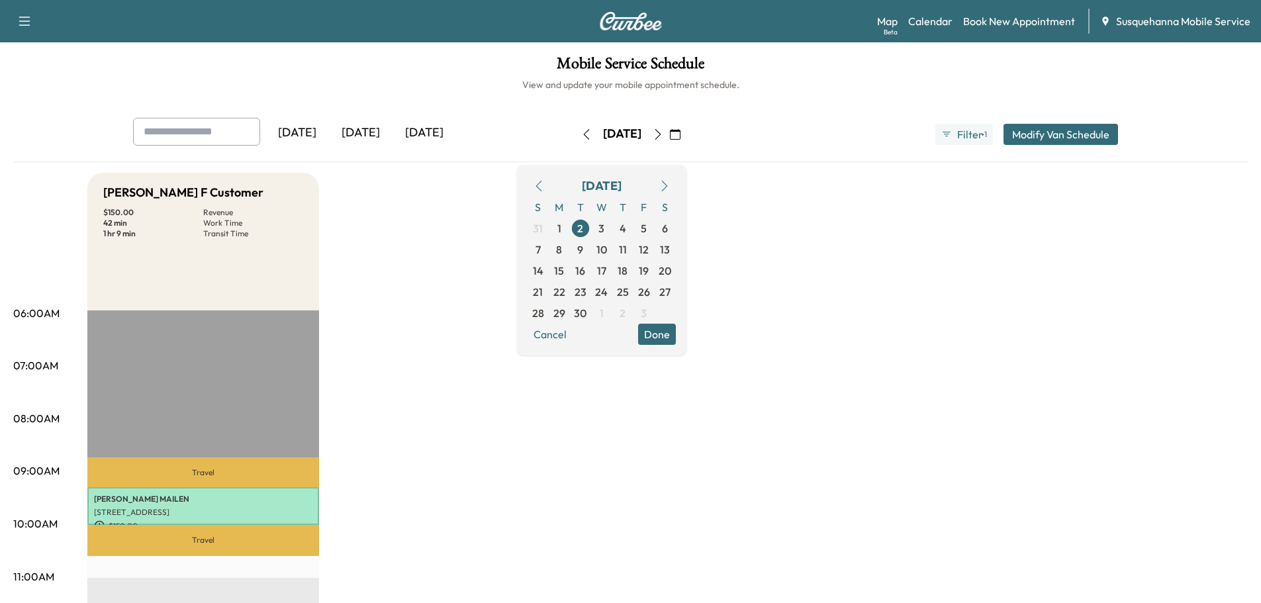
click at [663, 138] on icon "button" at bounding box center [658, 134] width 11 height 11
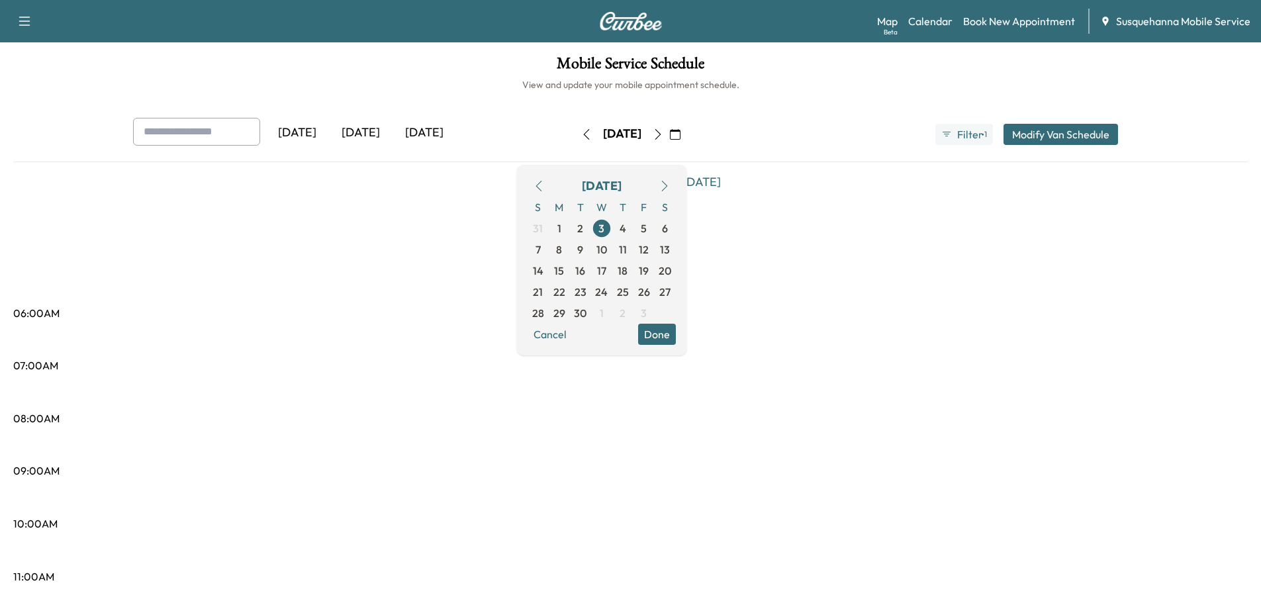
click at [669, 138] on div "[DATE]" at bounding box center [622, 134] width 94 height 21
click at [663, 137] on icon "button" at bounding box center [658, 134] width 11 height 11
click at [661, 137] on icon "button" at bounding box center [658, 134] width 6 height 11
click at [686, 137] on button "button" at bounding box center [675, 134] width 23 height 21
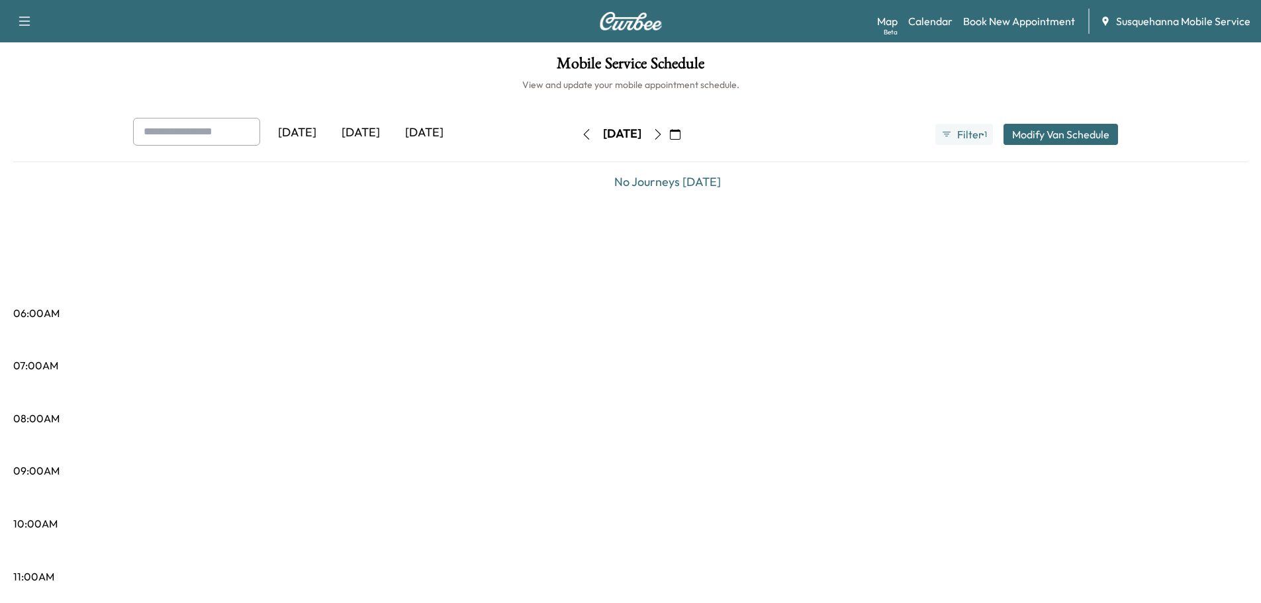
click at [663, 136] on icon "button" at bounding box center [658, 134] width 11 height 11
click at [661, 136] on icon "button" at bounding box center [658, 134] width 6 height 11
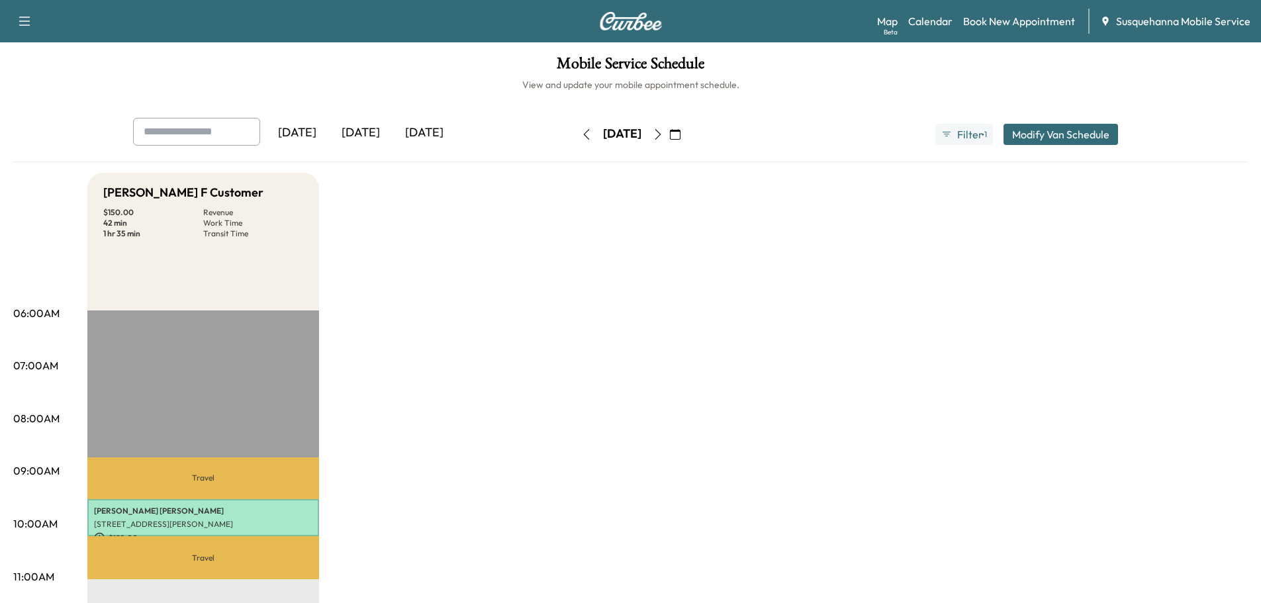
click at [661, 136] on icon "button" at bounding box center [658, 134] width 6 height 11
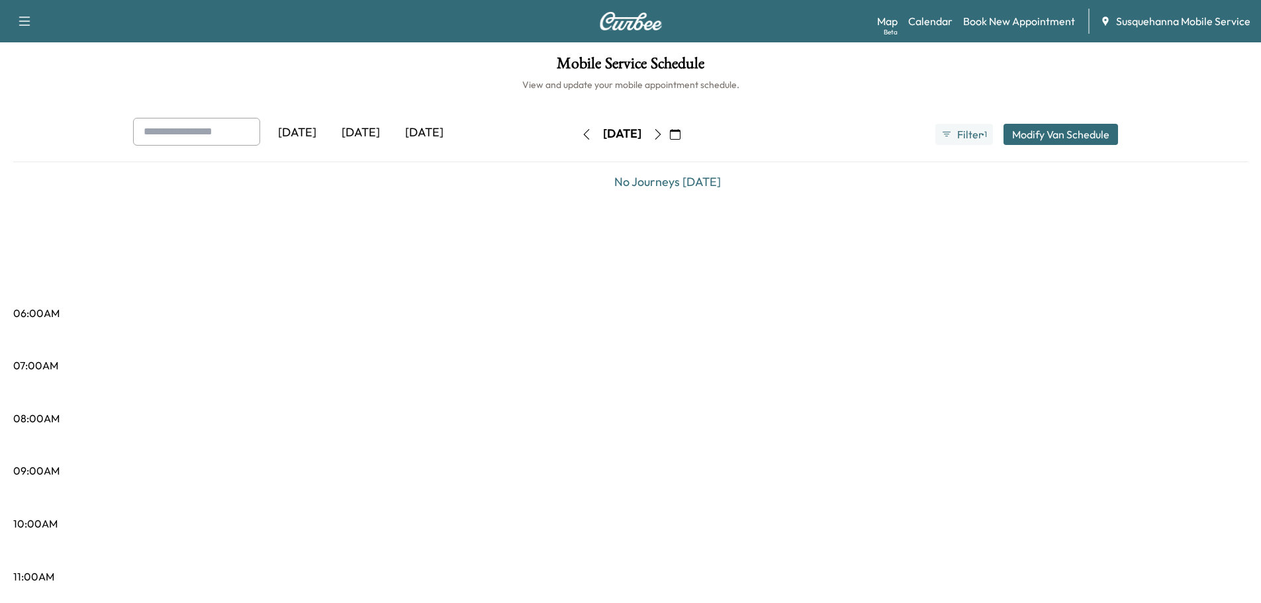
click at [583, 136] on icon "button" at bounding box center [586, 134] width 6 height 11
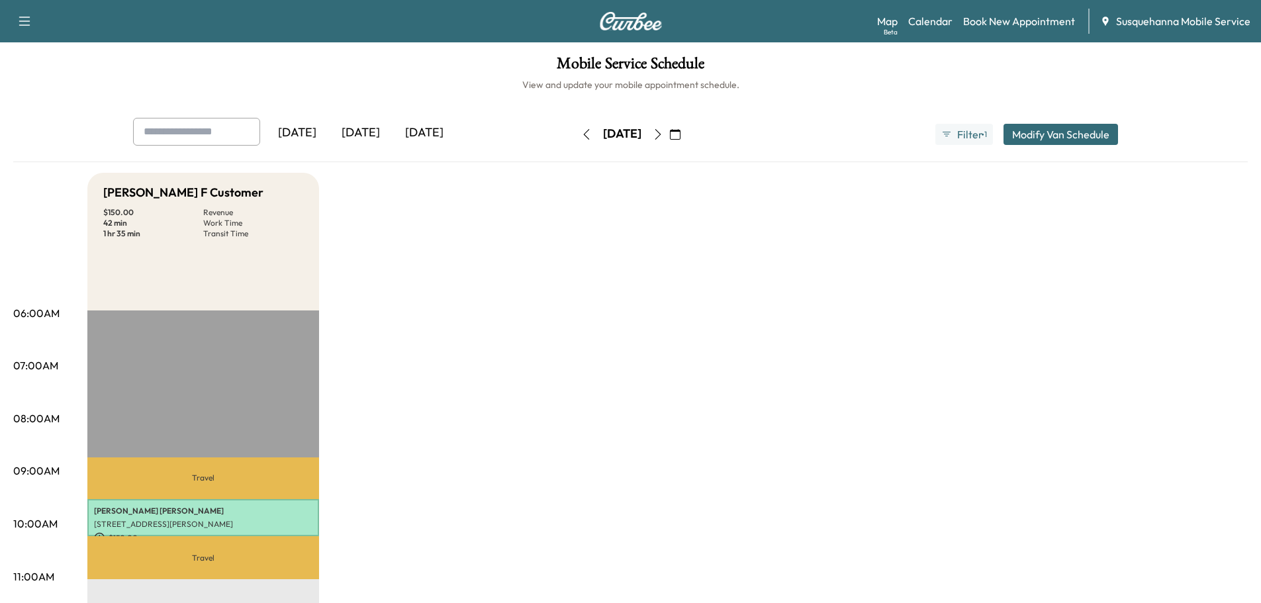
click at [663, 132] on icon "button" at bounding box center [658, 134] width 11 height 11
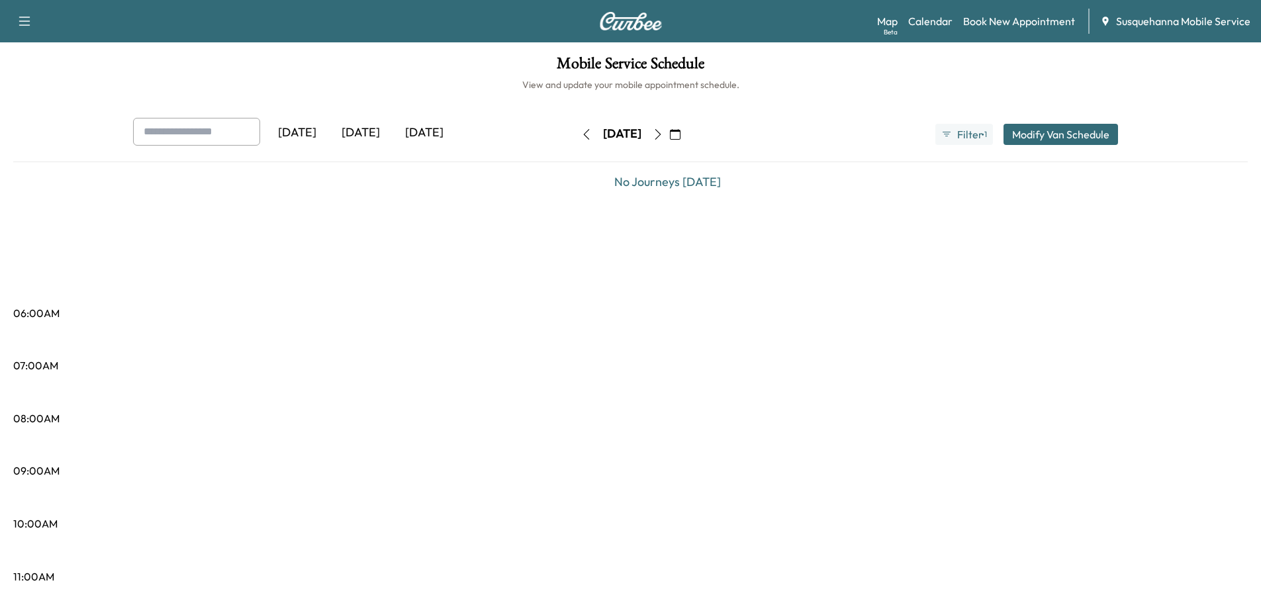
click at [663, 132] on icon "button" at bounding box center [658, 134] width 11 height 11
click at [661, 134] on icon "button" at bounding box center [658, 134] width 6 height 11
click at [686, 134] on button "button" at bounding box center [675, 134] width 23 height 21
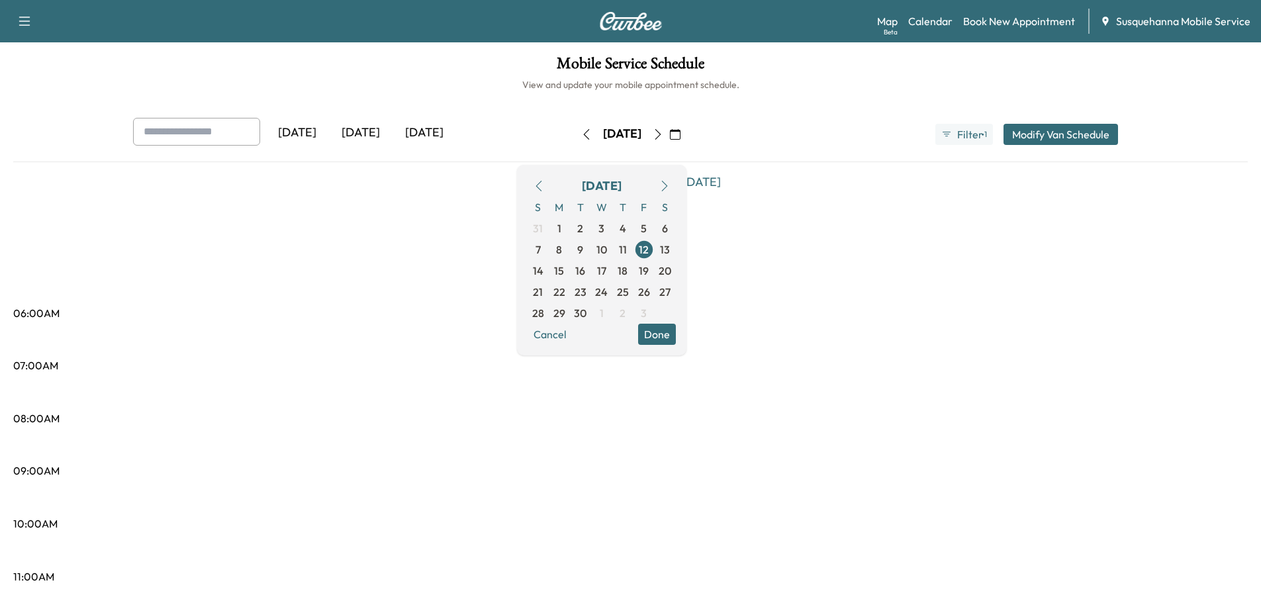
click at [663, 133] on icon "button" at bounding box center [658, 134] width 11 height 11
click at [685, 134] on icon "button" at bounding box center [680, 134] width 11 height 11
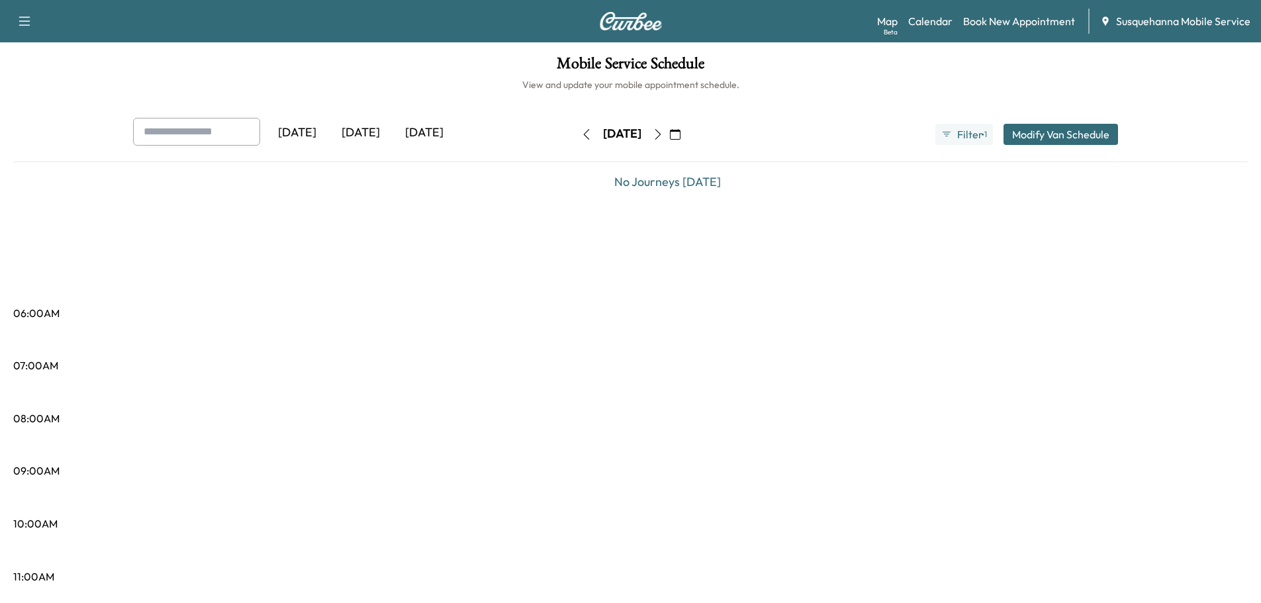
click at [663, 134] on icon "button" at bounding box center [658, 134] width 11 height 11
click at [686, 134] on button "button" at bounding box center [675, 134] width 23 height 21
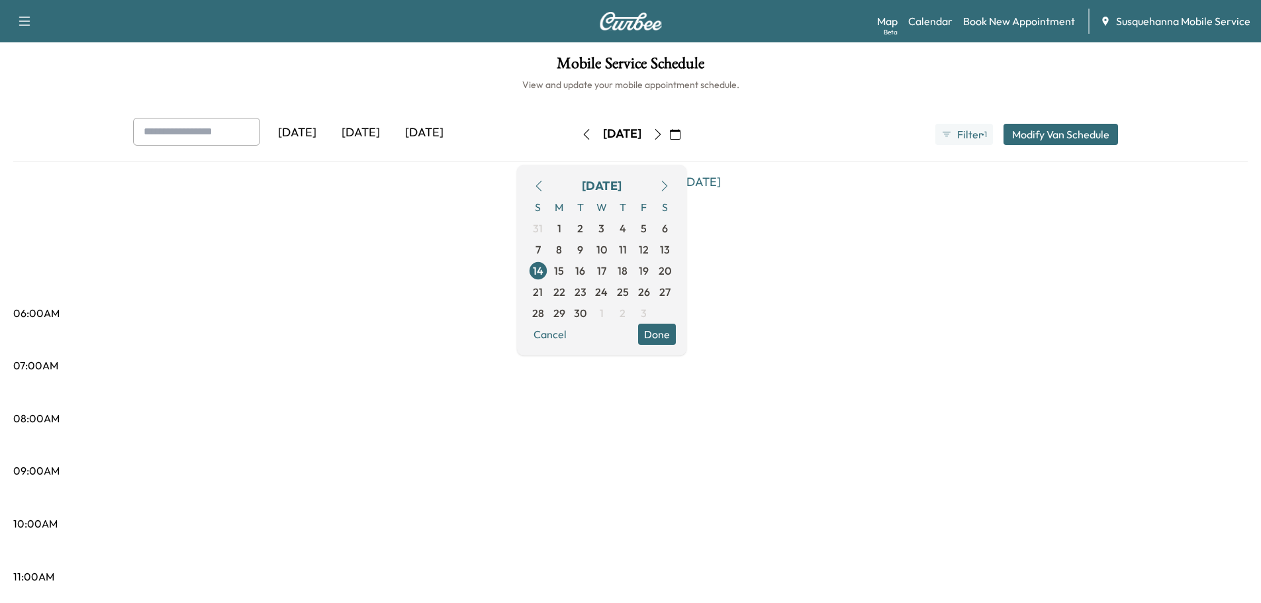
click at [680, 134] on icon "button" at bounding box center [675, 134] width 11 height 11
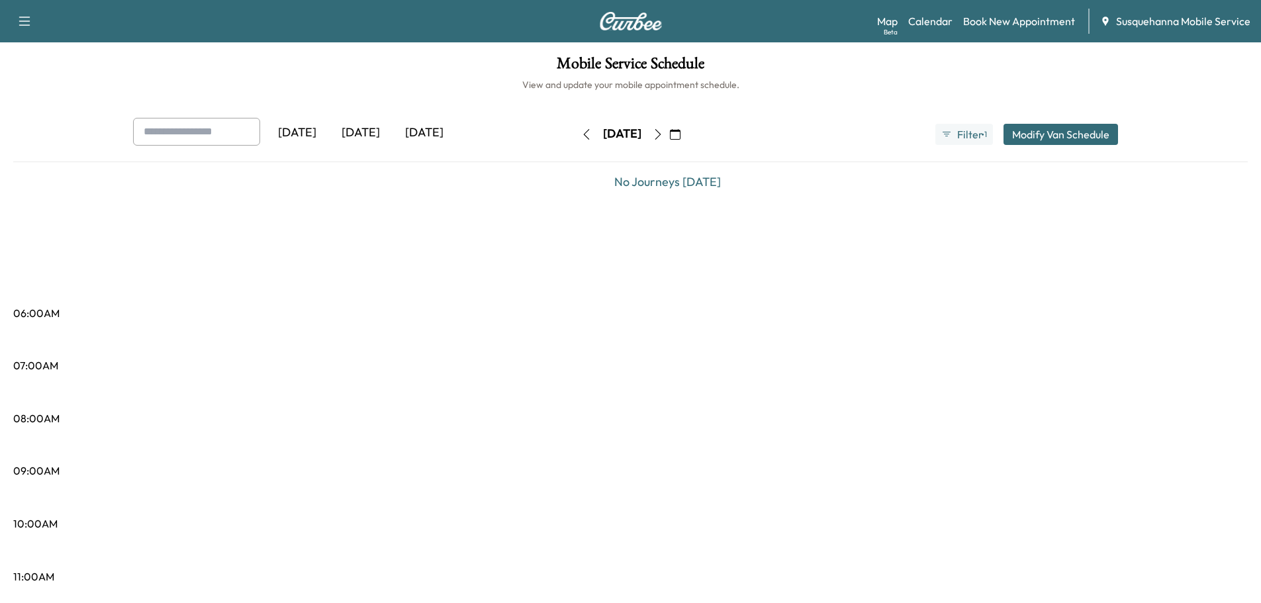
click at [661, 133] on icon "button" at bounding box center [658, 134] width 6 height 11
click at [663, 133] on icon "button" at bounding box center [658, 134] width 11 height 11
click at [680, 134] on icon "button" at bounding box center [675, 134] width 11 height 11
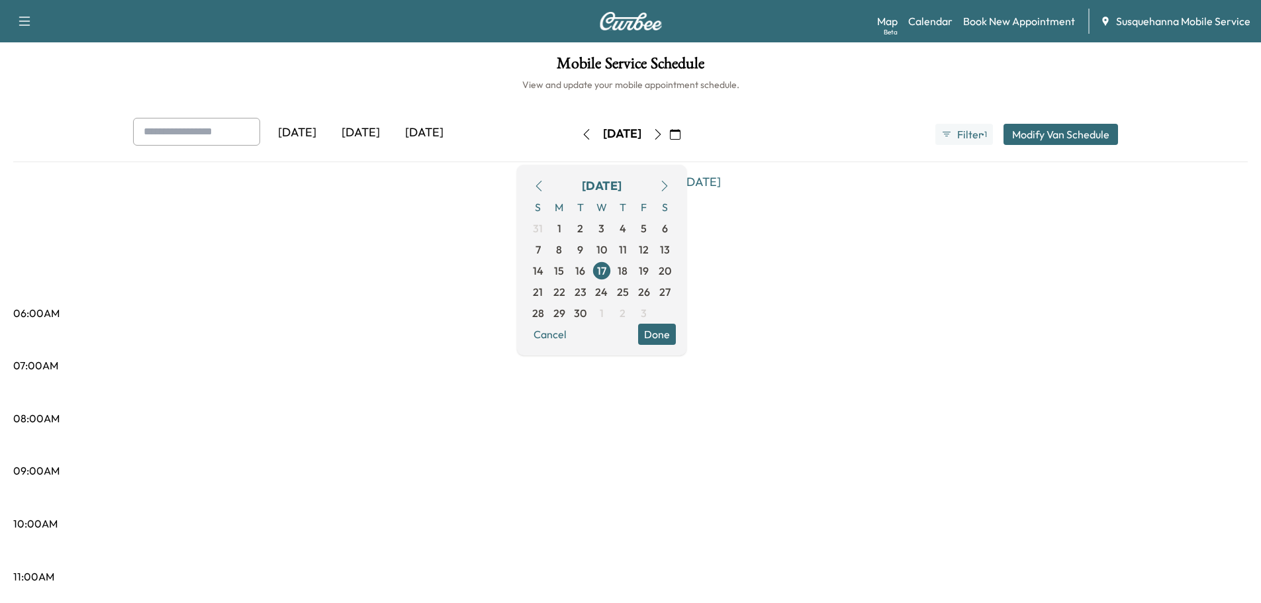
click at [544, 185] on icon "button" at bounding box center [539, 186] width 11 height 11
click at [650, 291] on span "22" at bounding box center [644, 292] width 12 height 16
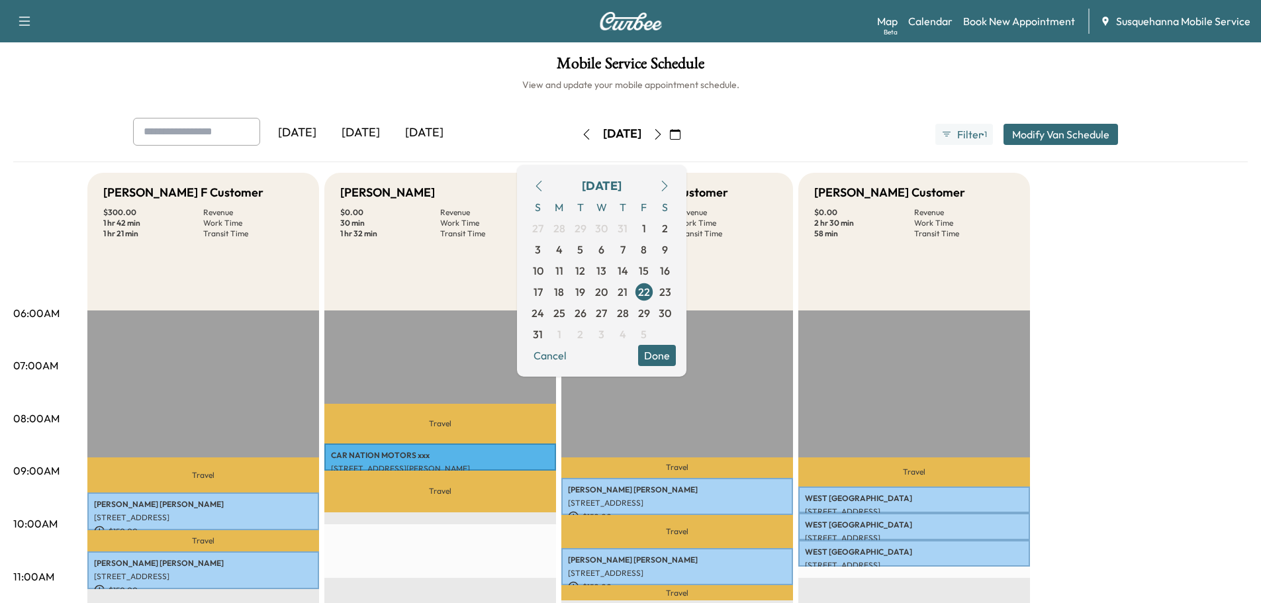
click at [676, 357] on button "Done" at bounding box center [657, 355] width 38 height 21
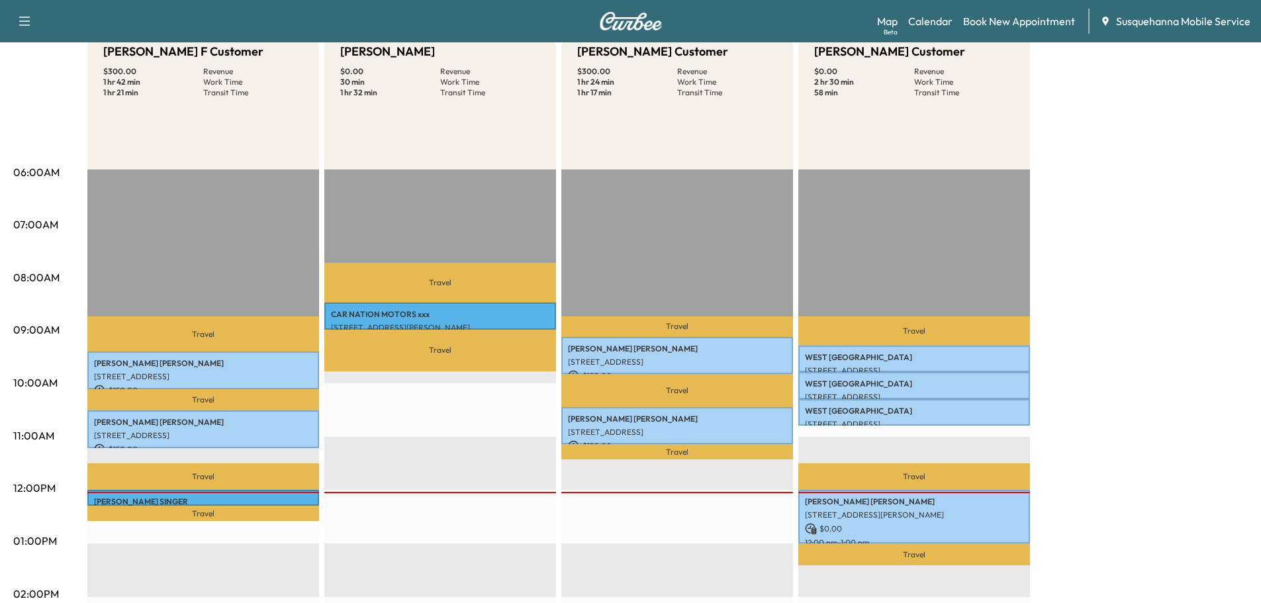
scroll to position [212, 0]
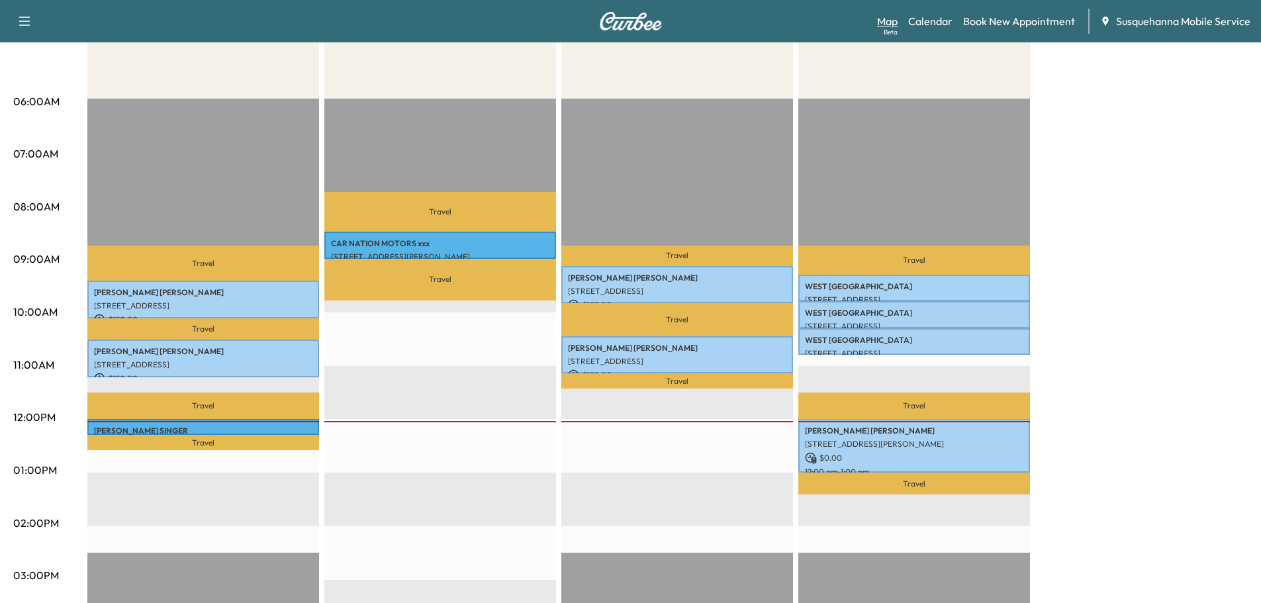
click at [888, 16] on link "Map Beta" at bounding box center [887, 21] width 21 height 16
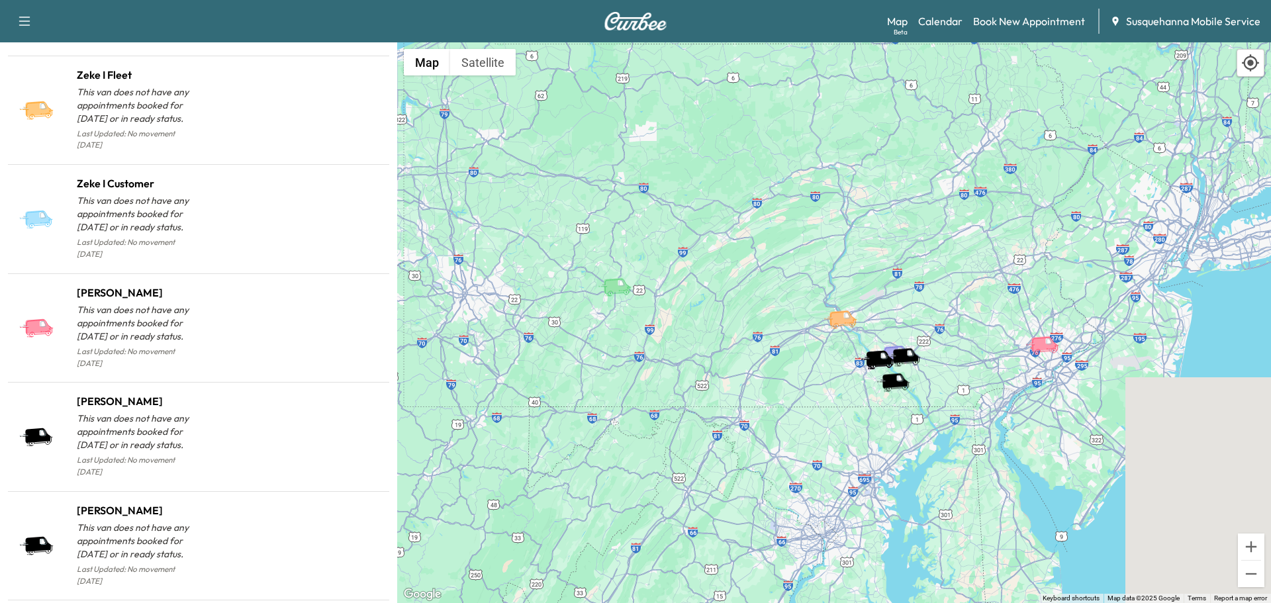
scroll to position [1239, 0]
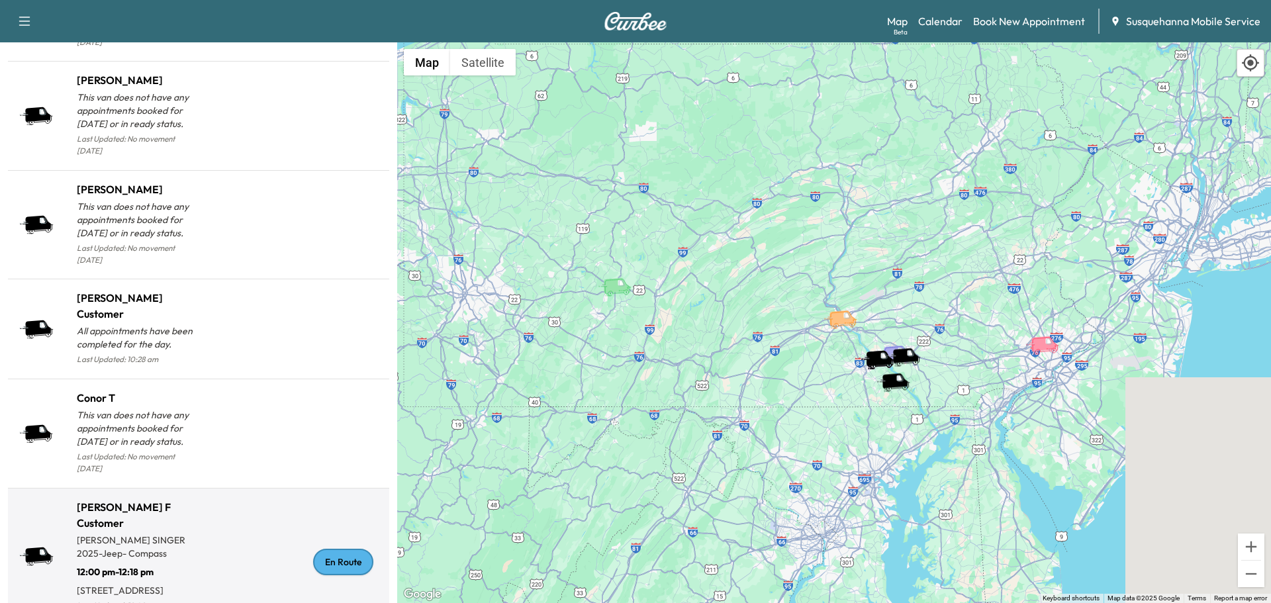
click at [345, 549] on div "En Route" at bounding box center [343, 562] width 60 height 26
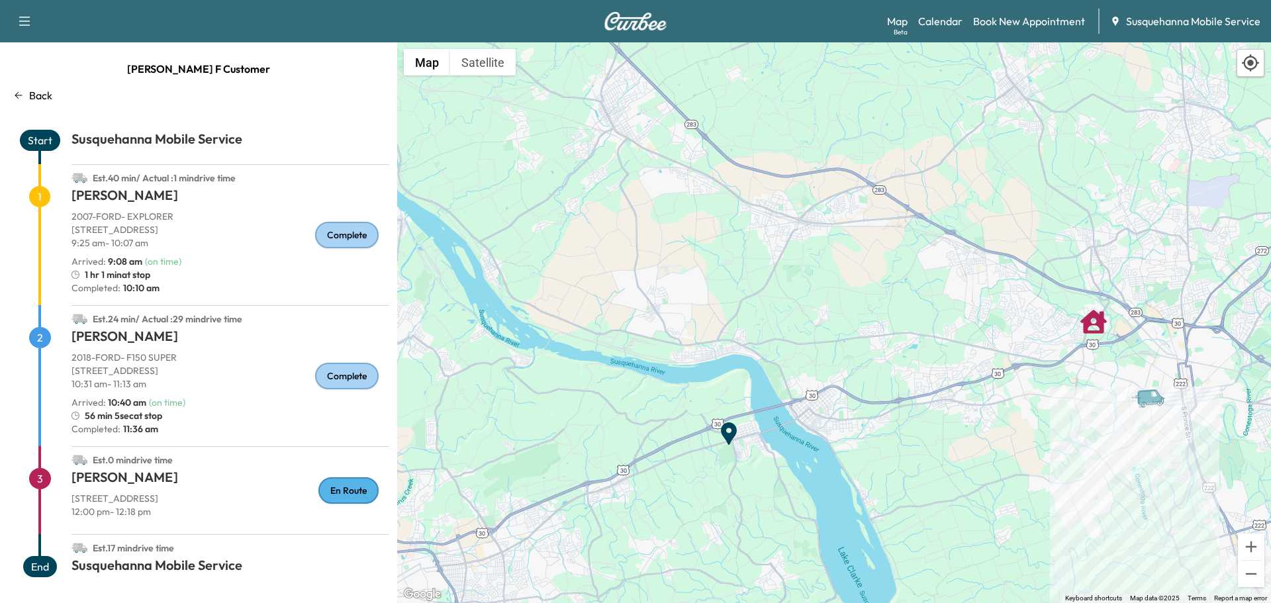
click at [42, 91] on p "Back" at bounding box center [40, 95] width 23 height 16
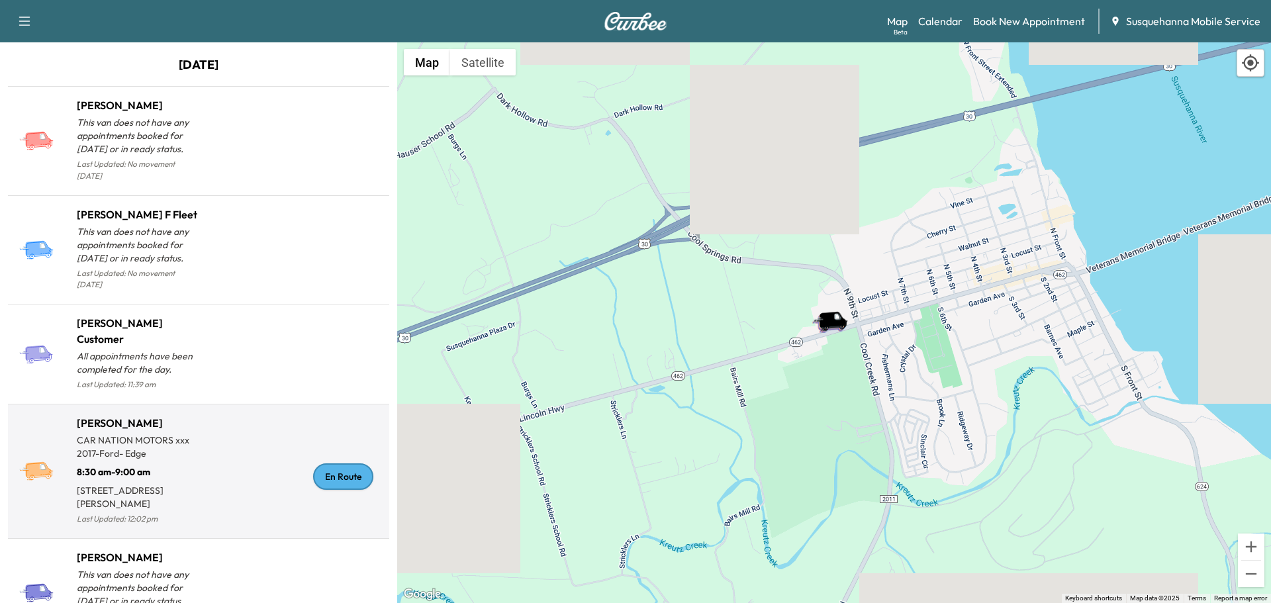
click at [351, 466] on div "En Route" at bounding box center [343, 476] width 60 height 26
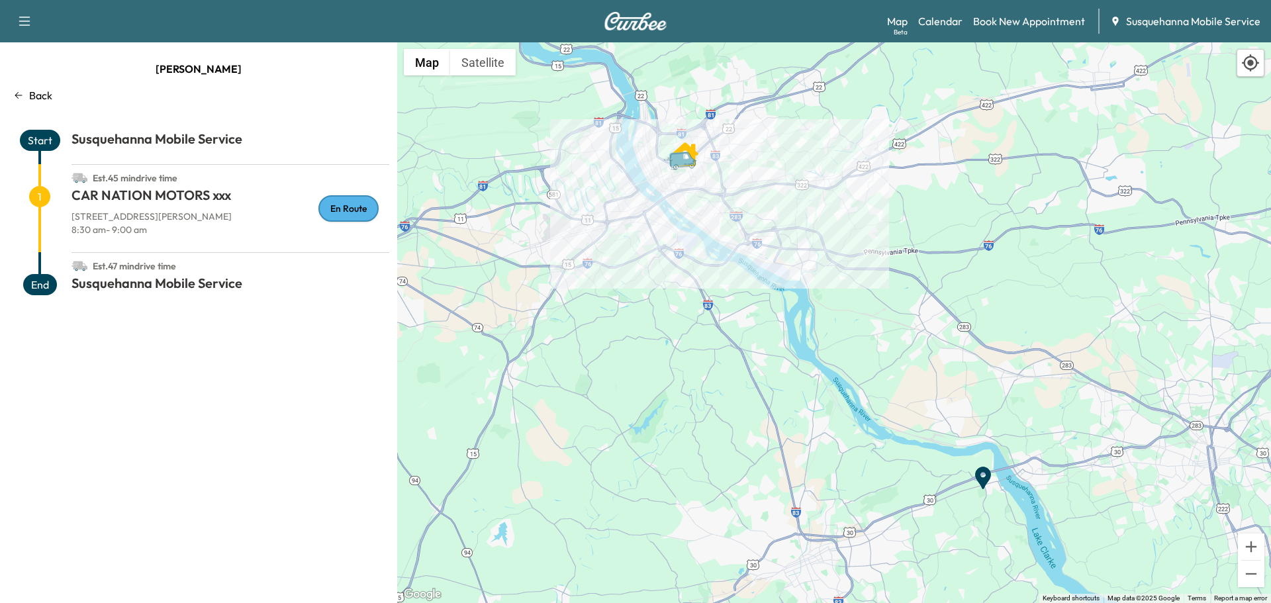
click at [43, 89] on p "Back" at bounding box center [40, 95] width 23 height 16
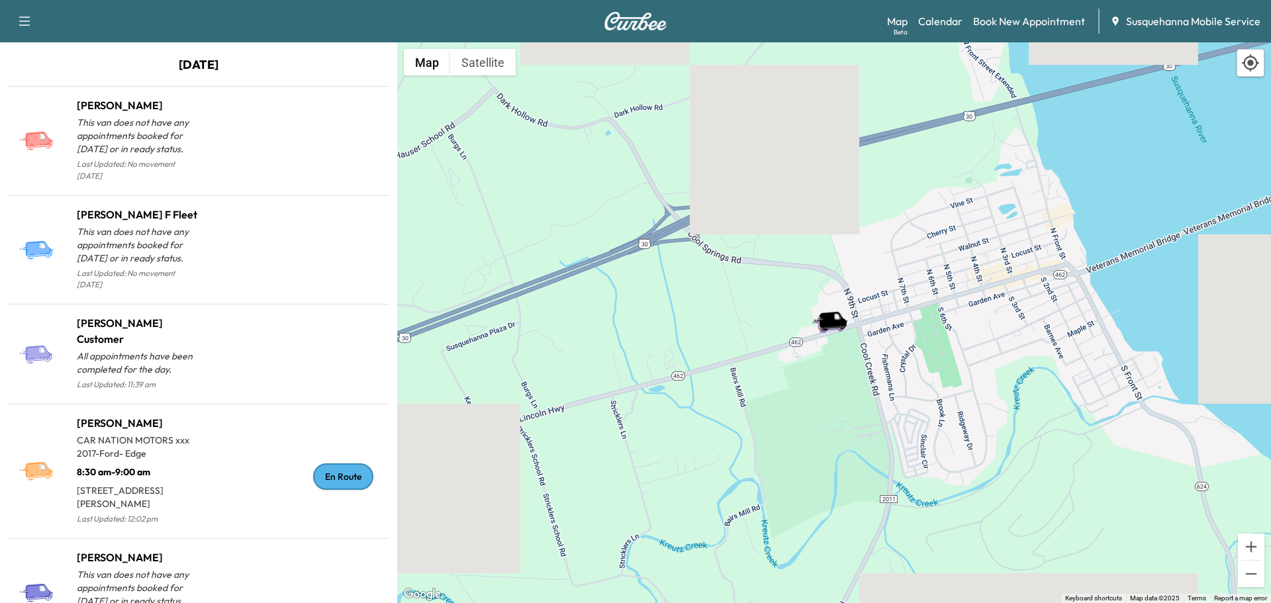
click at [949, 31] on div "Map Beta Calendar Book New Appointment Susquehanna Mobile Service" at bounding box center [1073, 21] width 373 height 25
click at [949, 25] on link "Calendar" at bounding box center [940, 21] width 44 height 16
